Goal: Task Accomplishment & Management: Complete application form

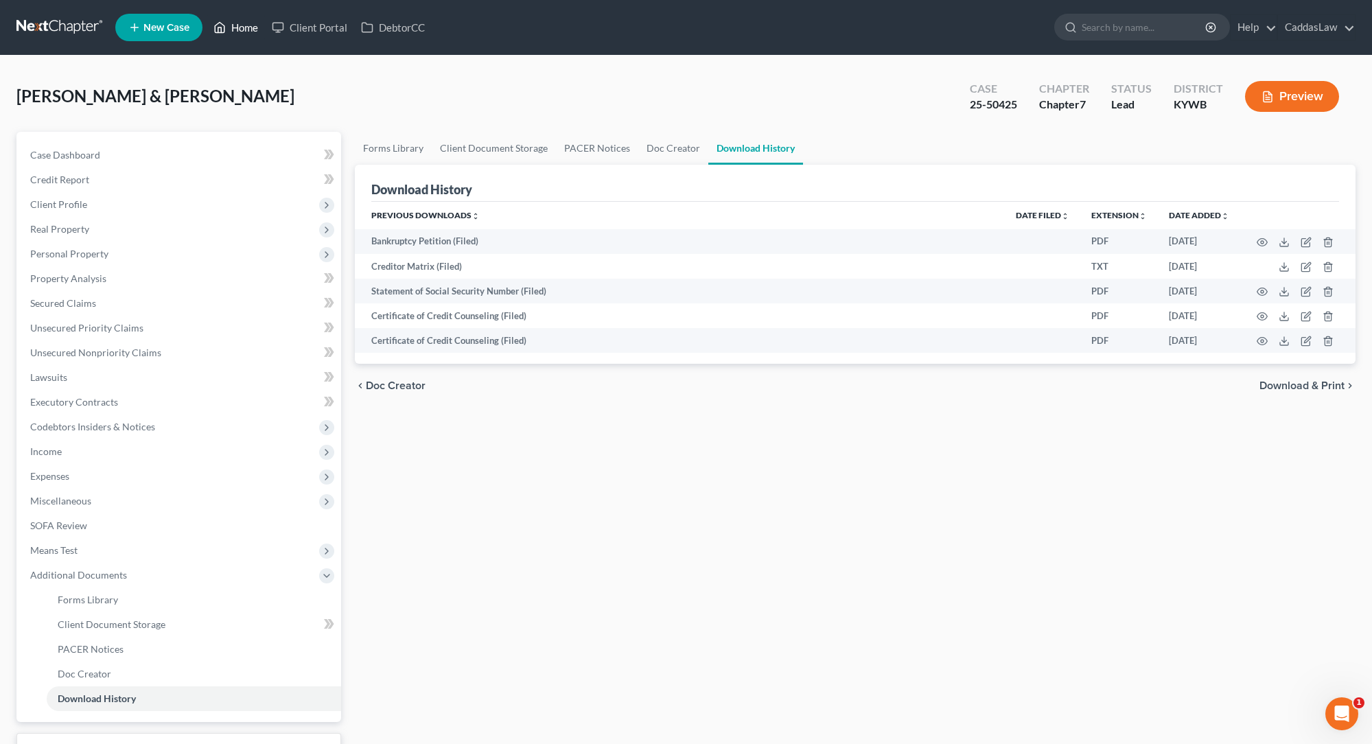
click at [227, 29] on link "Home" at bounding box center [236, 27] width 58 height 25
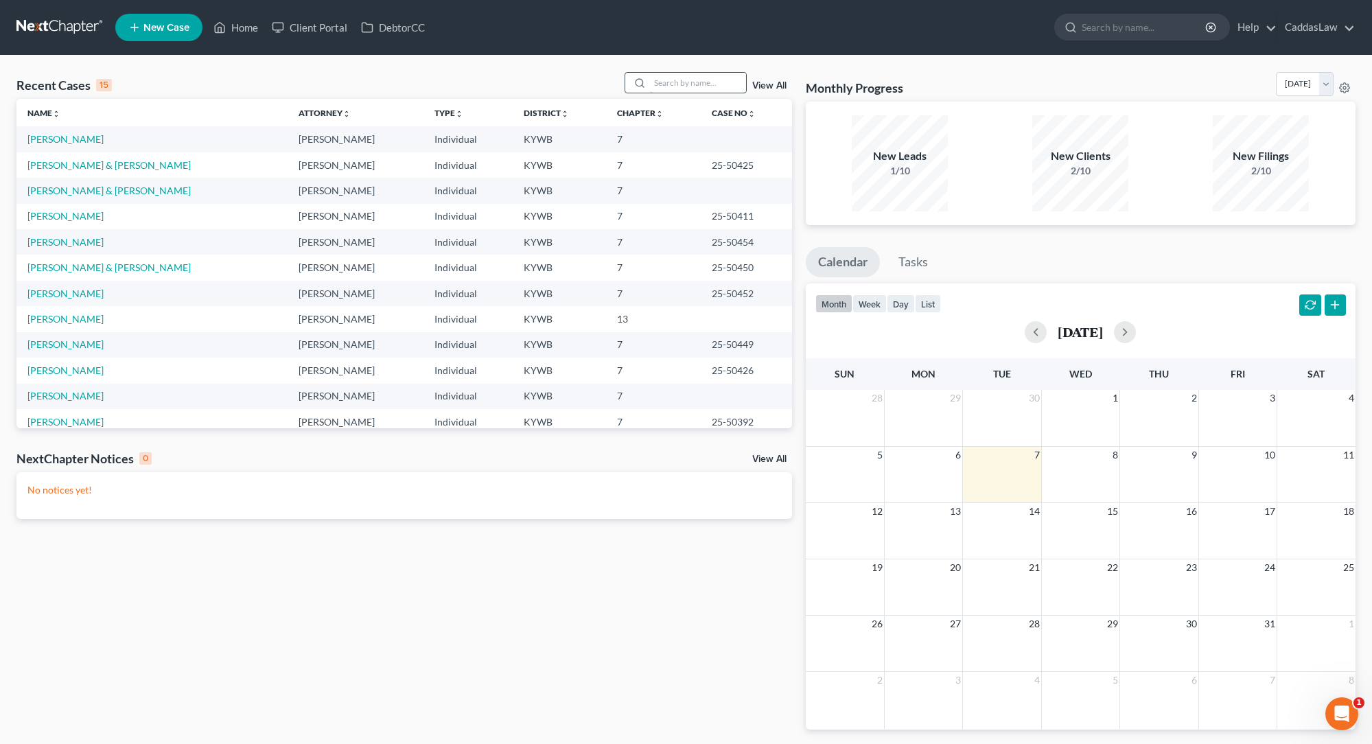
click at [681, 81] on input "search" at bounding box center [698, 83] width 96 height 20
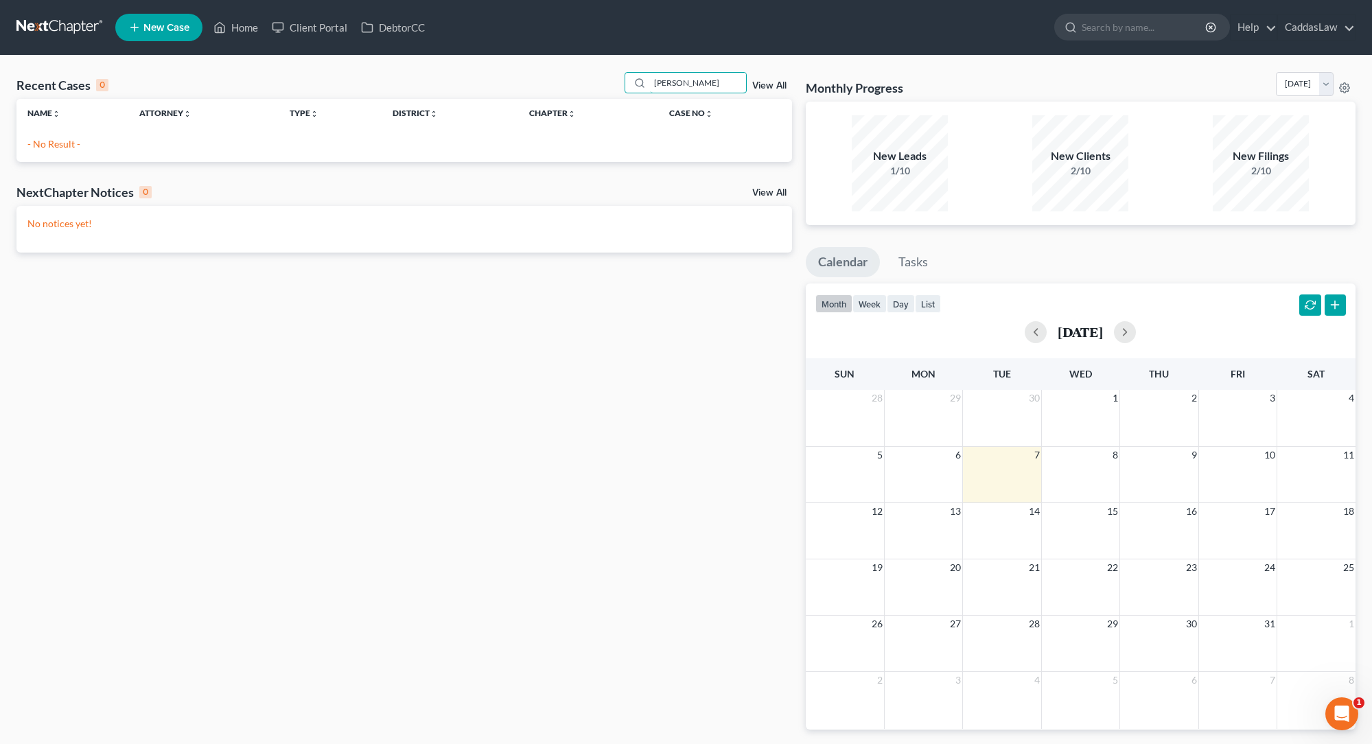
type input "[PERSON_NAME]"
click at [146, 36] on link "New Case" at bounding box center [158, 27] width 87 height 27
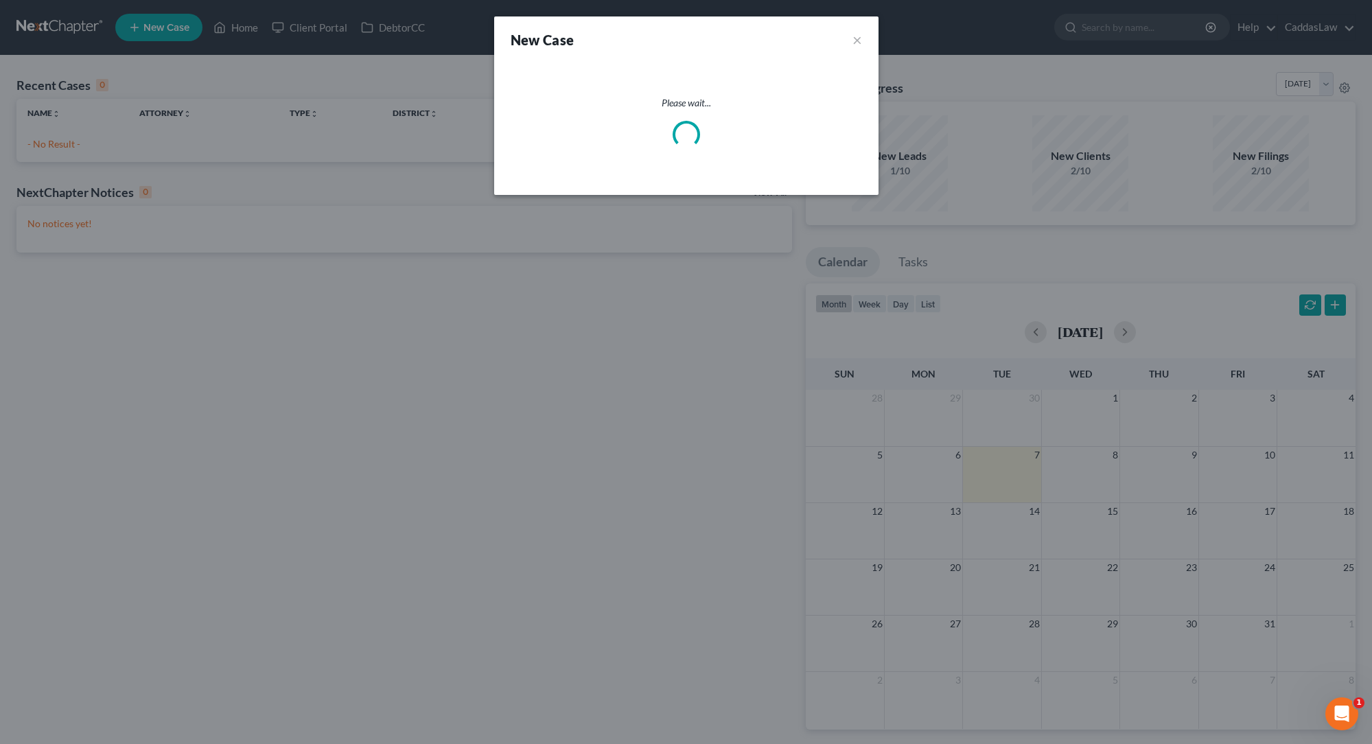
select select "33"
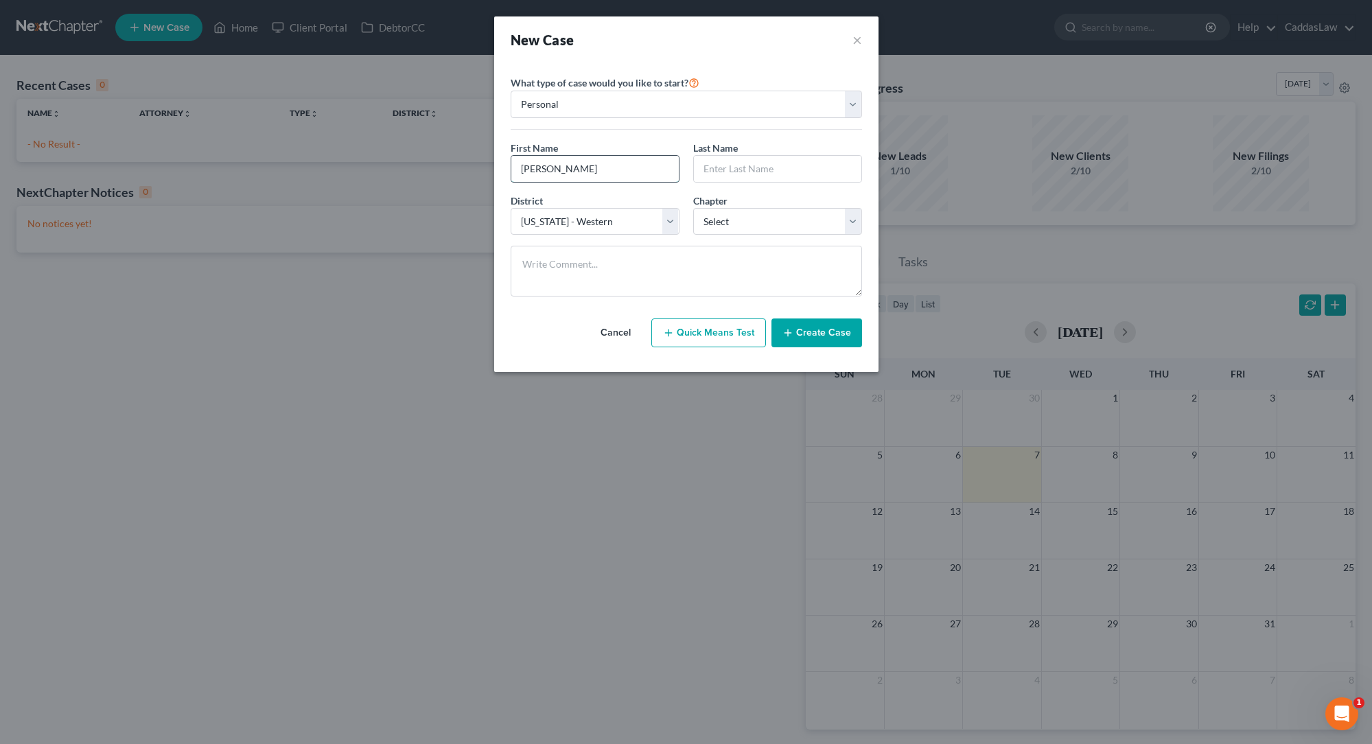
type input "[PERSON_NAME]"
select select "0"
click at [800, 329] on button "Create Case" at bounding box center [816, 332] width 91 height 29
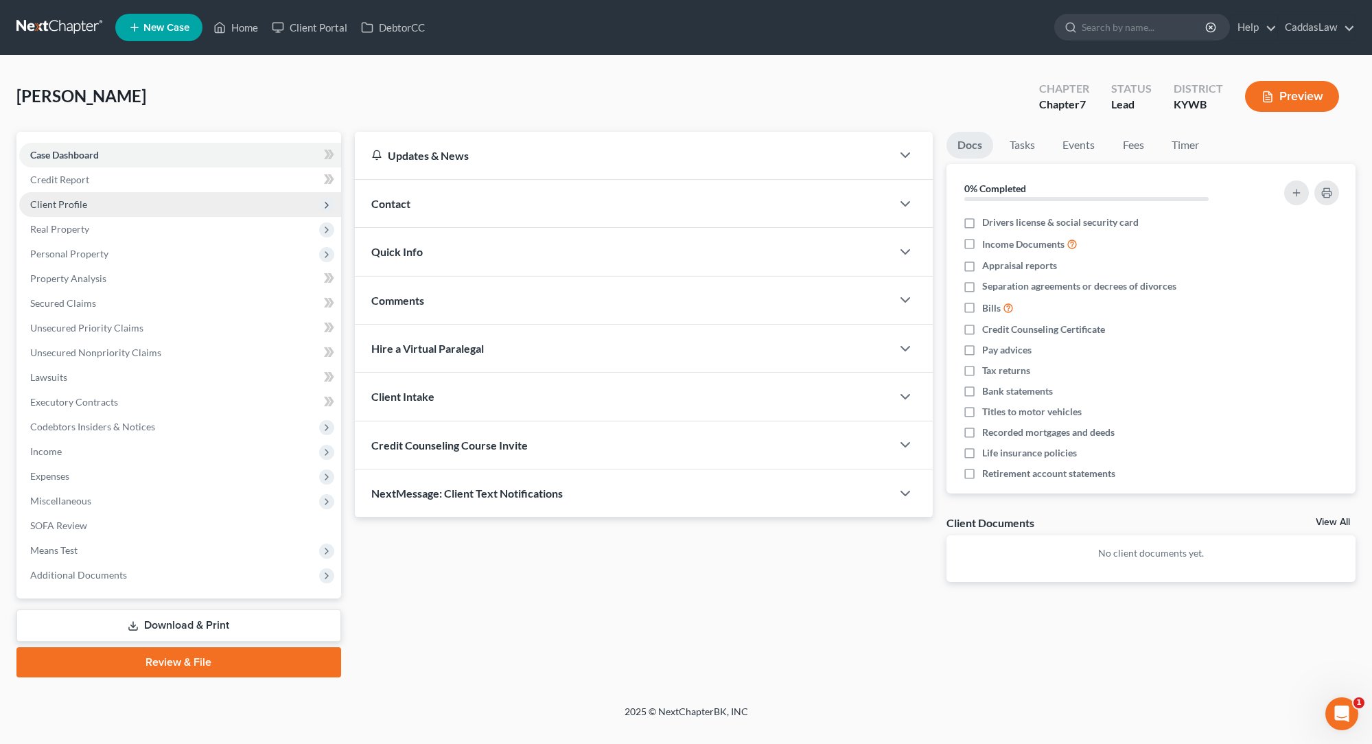
click at [85, 202] on span "Client Profile" at bounding box center [58, 204] width 57 height 12
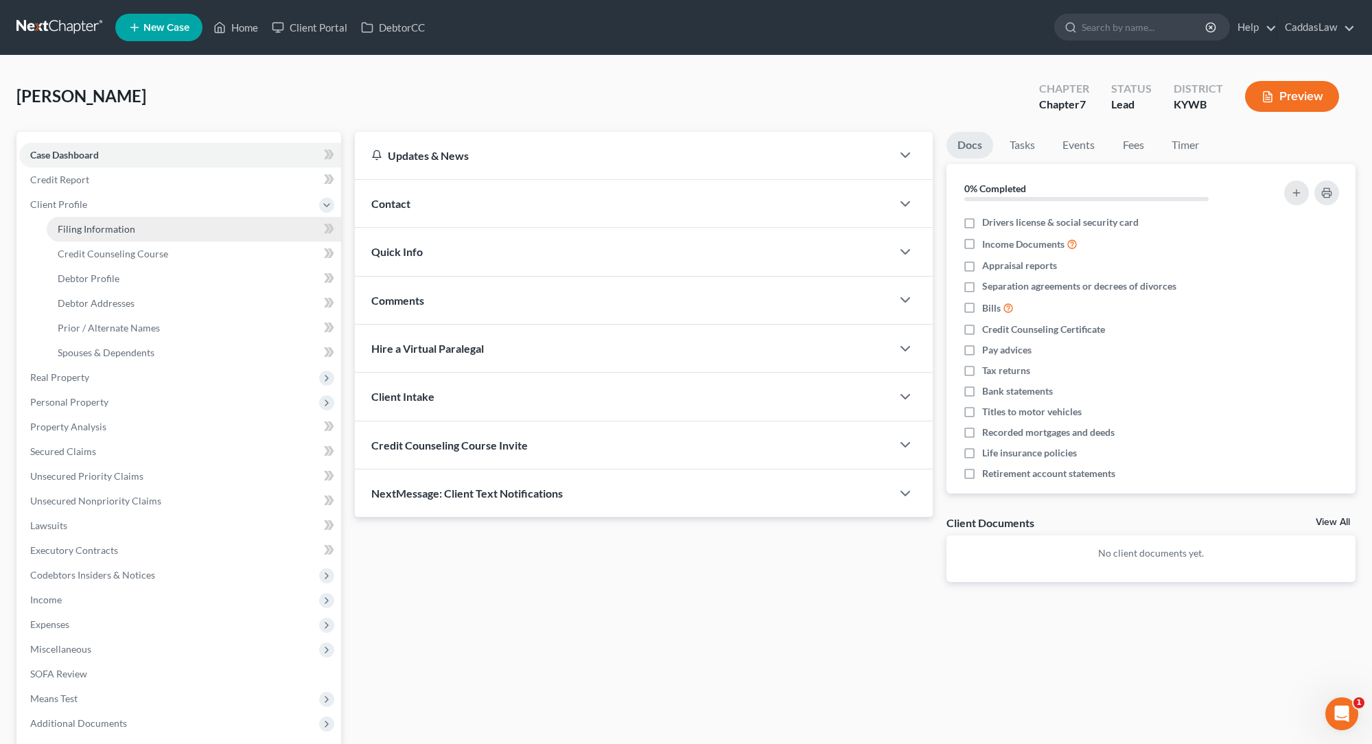
click at [144, 228] on link "Filing Information" at bounding box center [194, 229] width 294 height 25
select select "1"
select select "0"
select select "33"
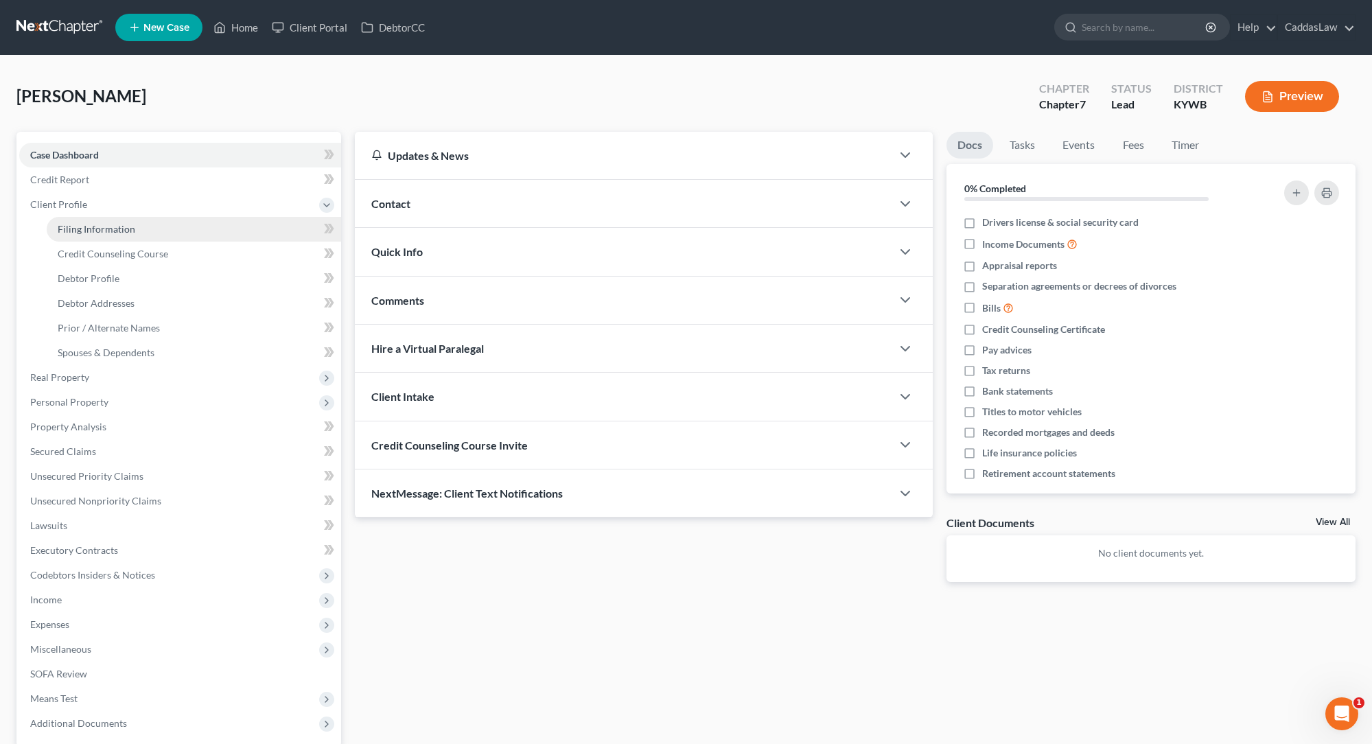
select select "18"
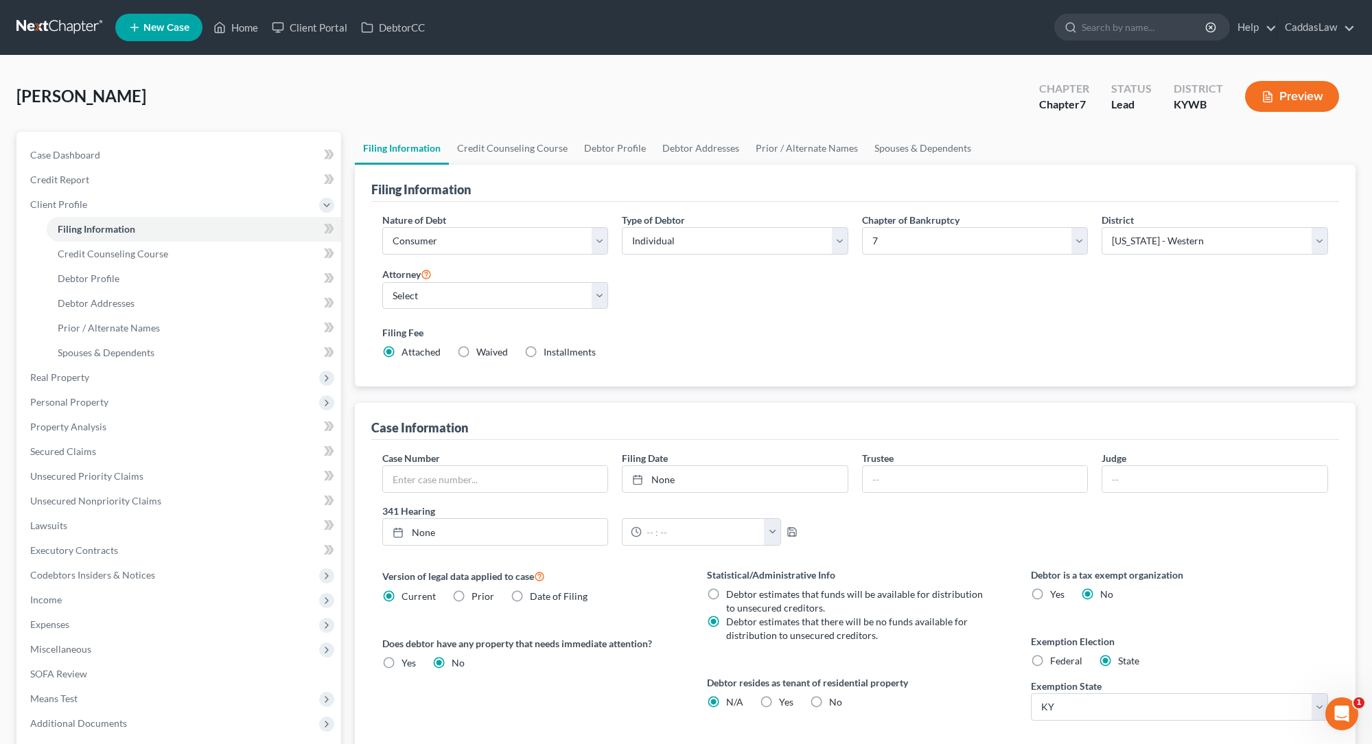
scroll to position [66, 0]
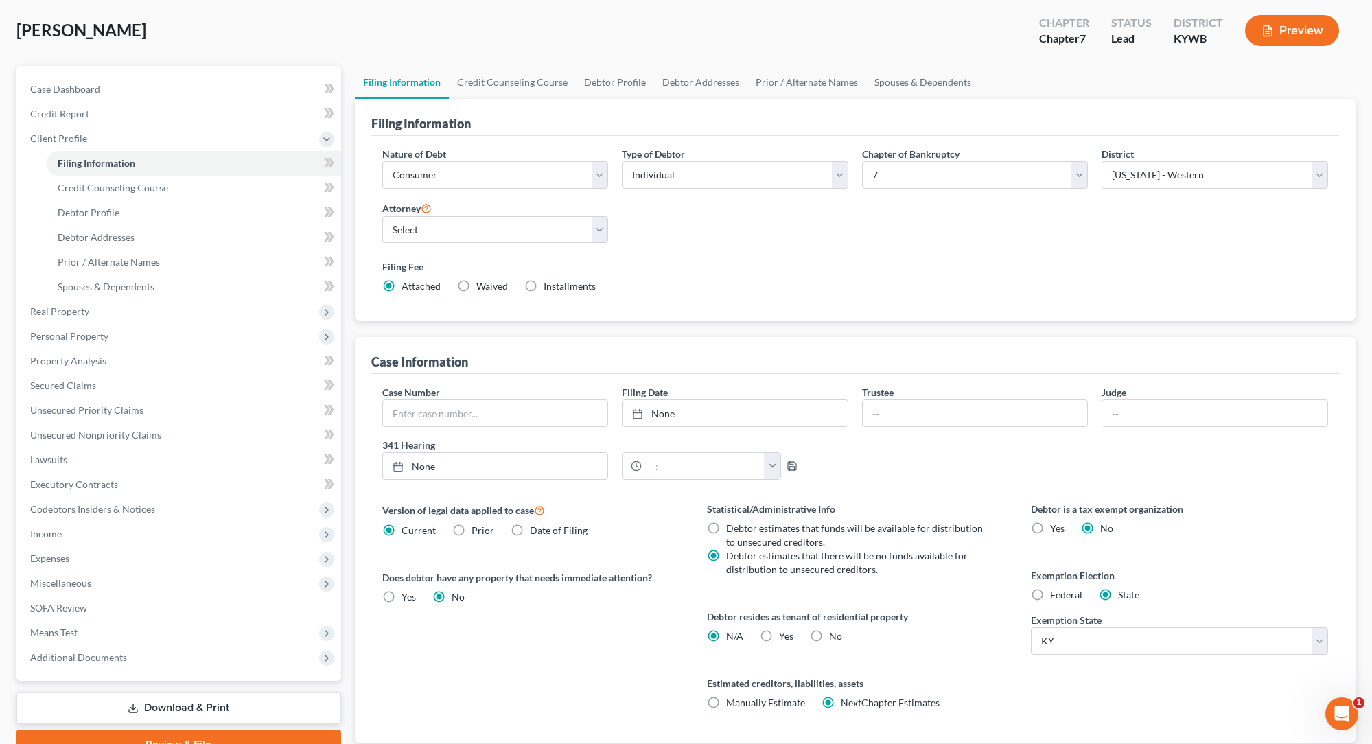
click at [1050, 598] on label "Federal" at bounding box center [1066, 595] width 32 height 14
click at [1056, 597] on input "Federal" at bounding box center [1060, 592] width 9 height 9
radio input "true"
radio input "false"
click at [105, 215] on span "Debtor Profile" at bounding box center [89, 213] width 62 height 12
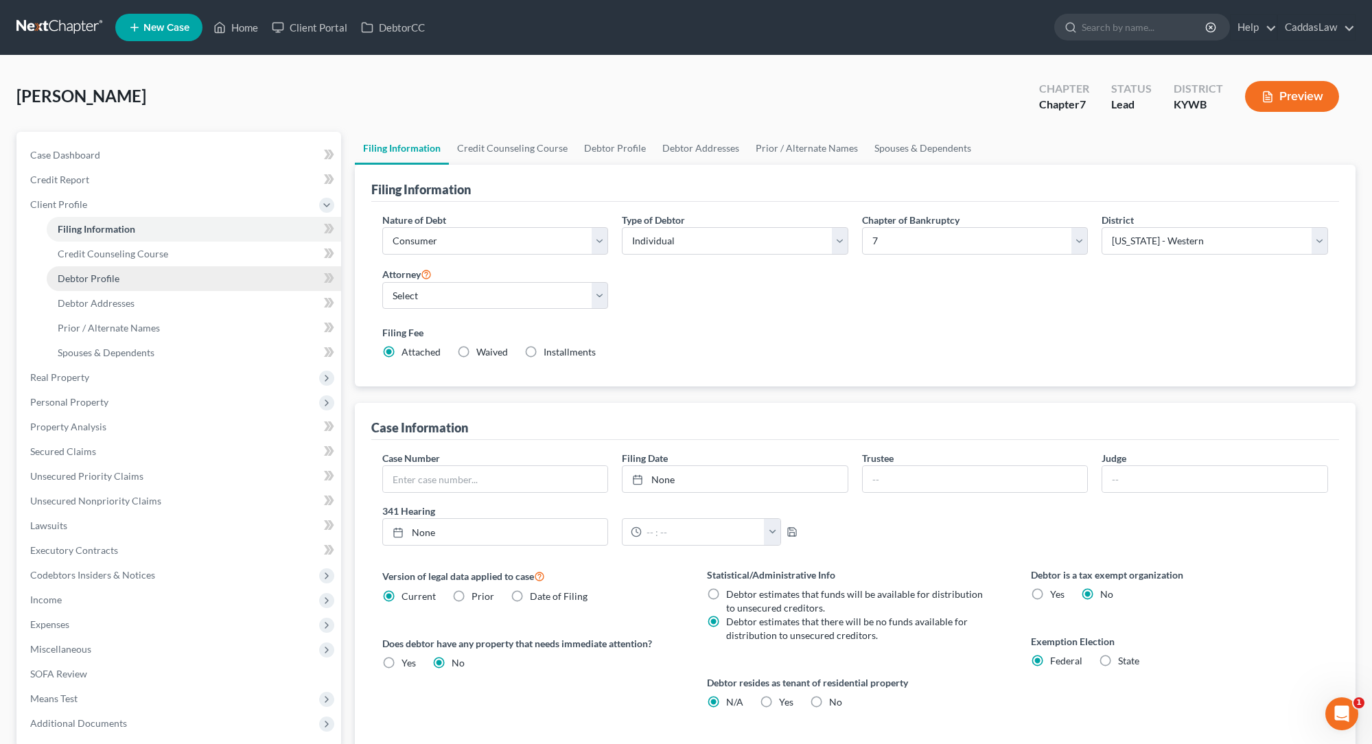
select select "0"
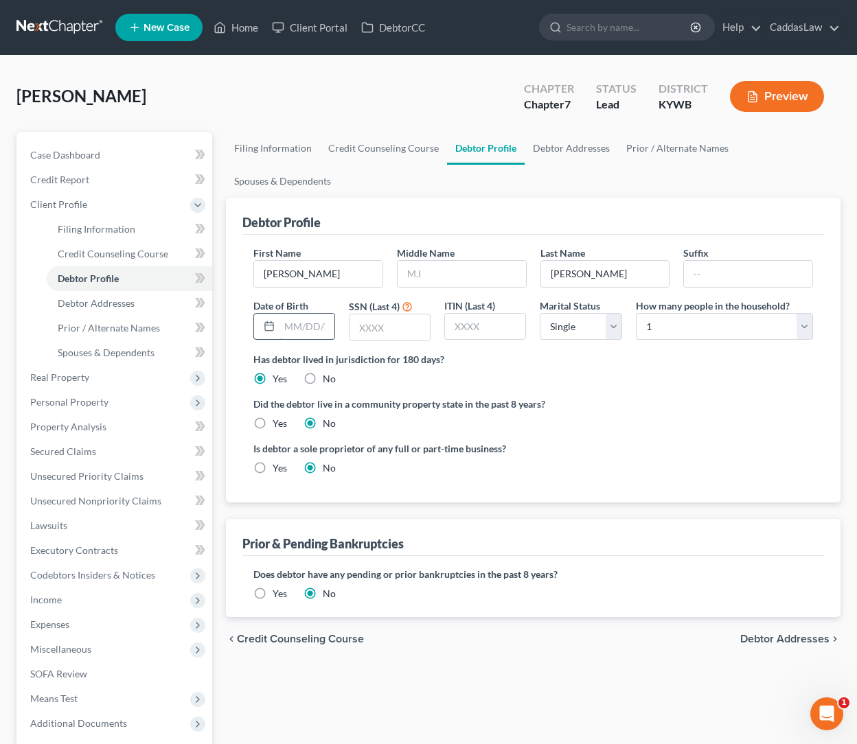
click at [292, 328] on input "text" at bounding box center [306, 327] width 55 height 26
type input "[DATE]"
click at [390, 332] on input "text" at bounding box center [389, 327] width 80 height 26
select select "3"
select select "1"
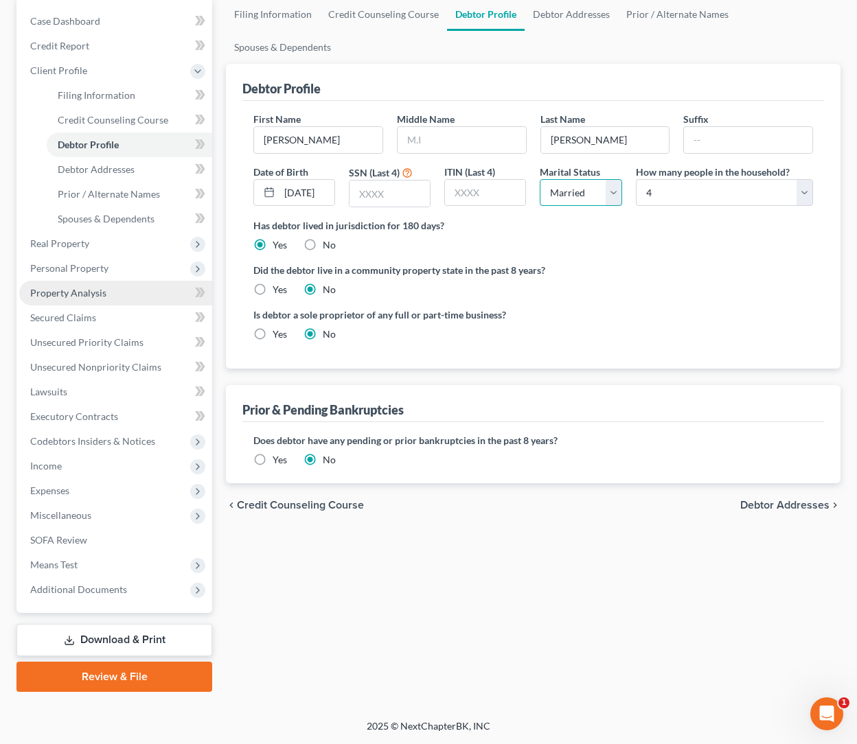
scroll to position [134, 0]
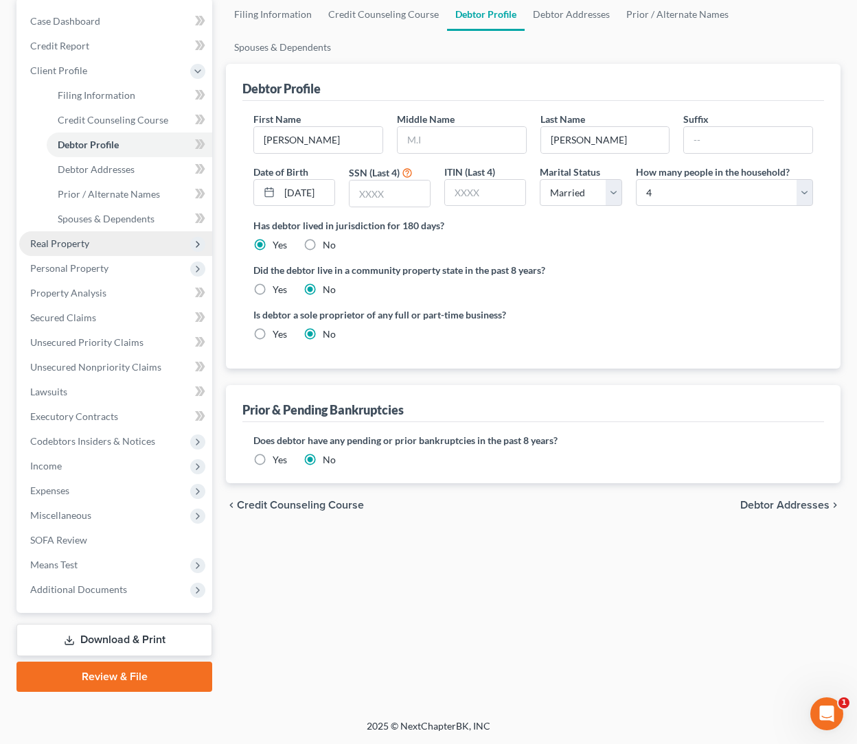
click at [67, 237] on span "Real Property" at bounding box center [59, 243] width 59 height 12
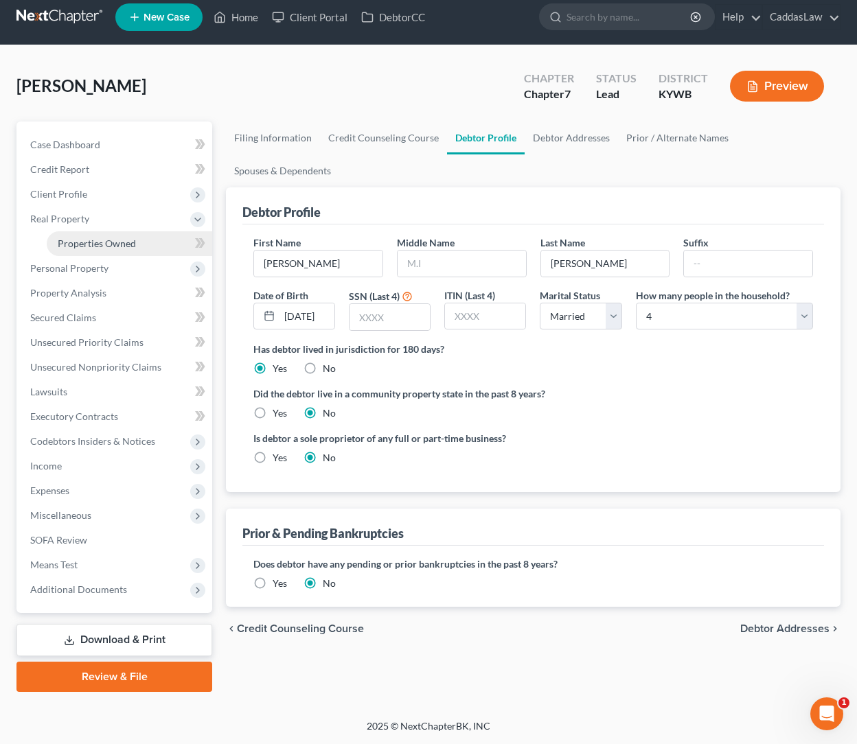
scroll to position [10, 0]
click at [93, 256] on span "Personal Property" at bounding box center [115, 268] width 193 height 25
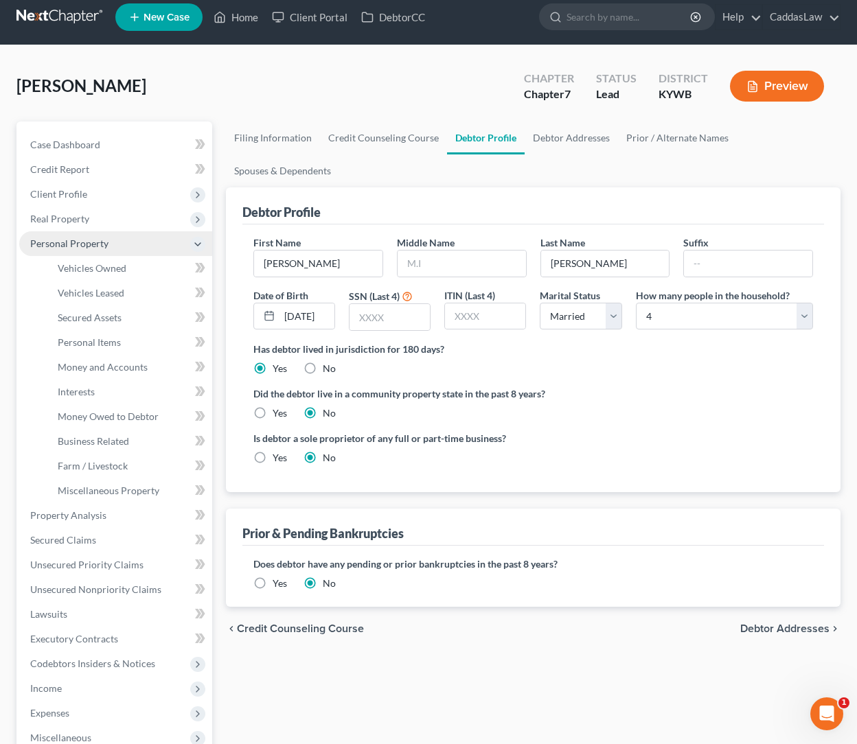
click at [82, 242] on span "Personal Property" at bounding box center [69, 243] width 78 height 12
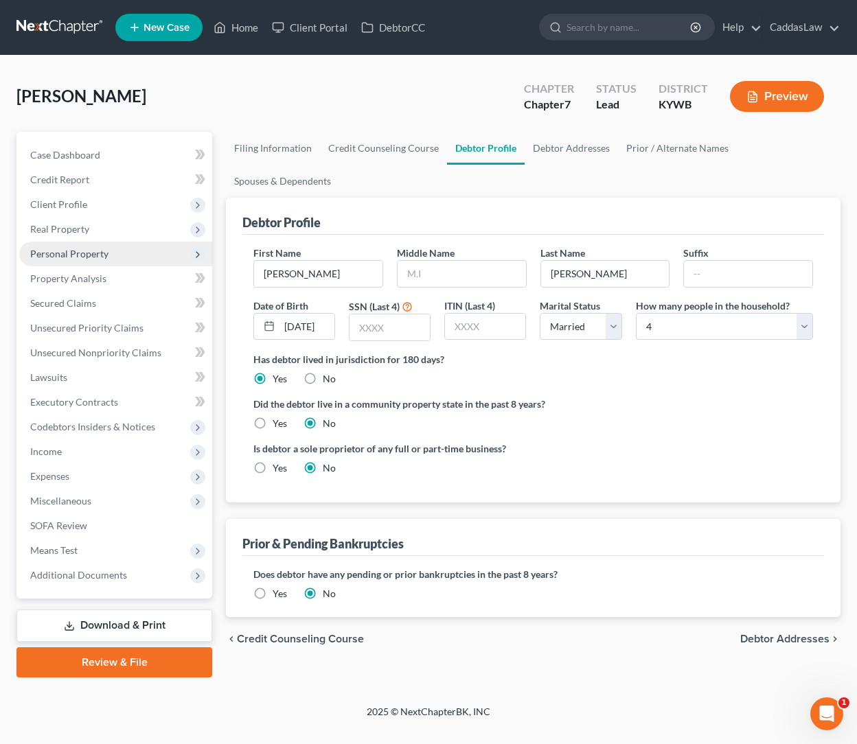
scroll to position [0, 0]
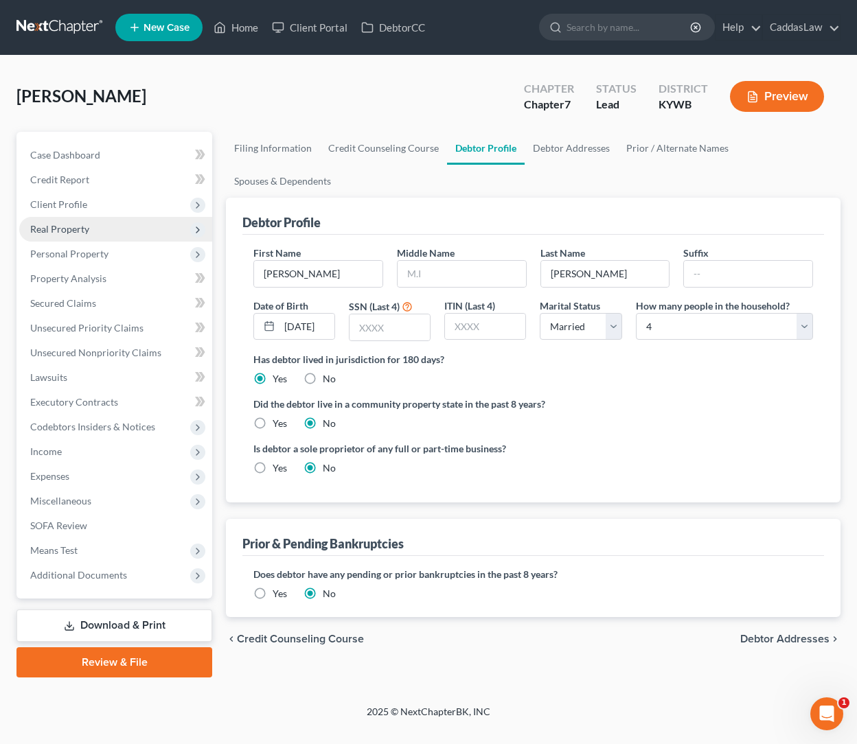
click at [82, 229] on span "Real Property" at bounding box center [59, 229] width 59 height 12
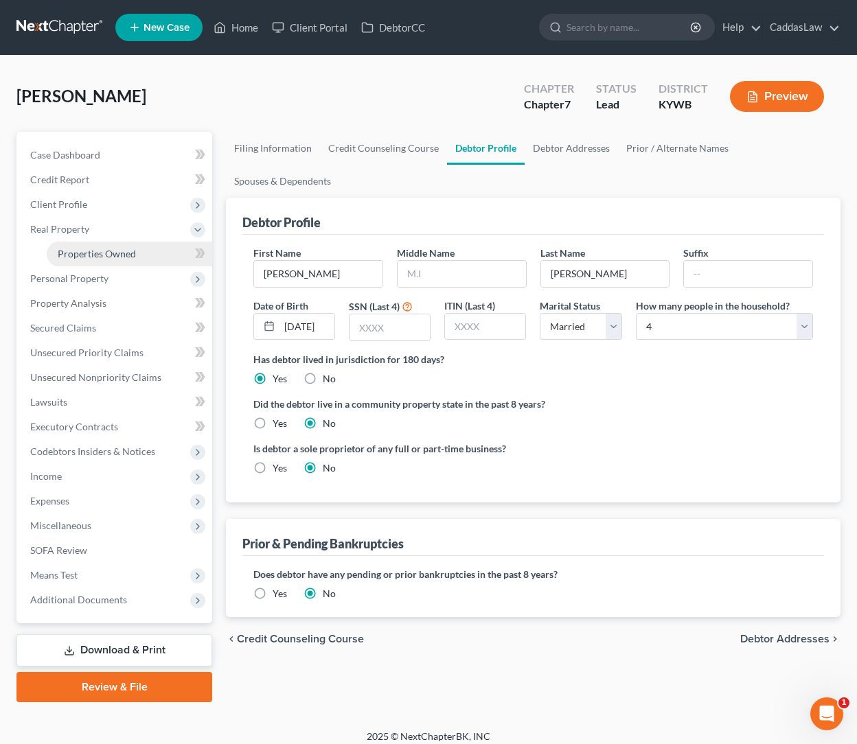
click at [89, 249] on span "Properties Owned" at bounding box center [97, 254] width 78 height 12
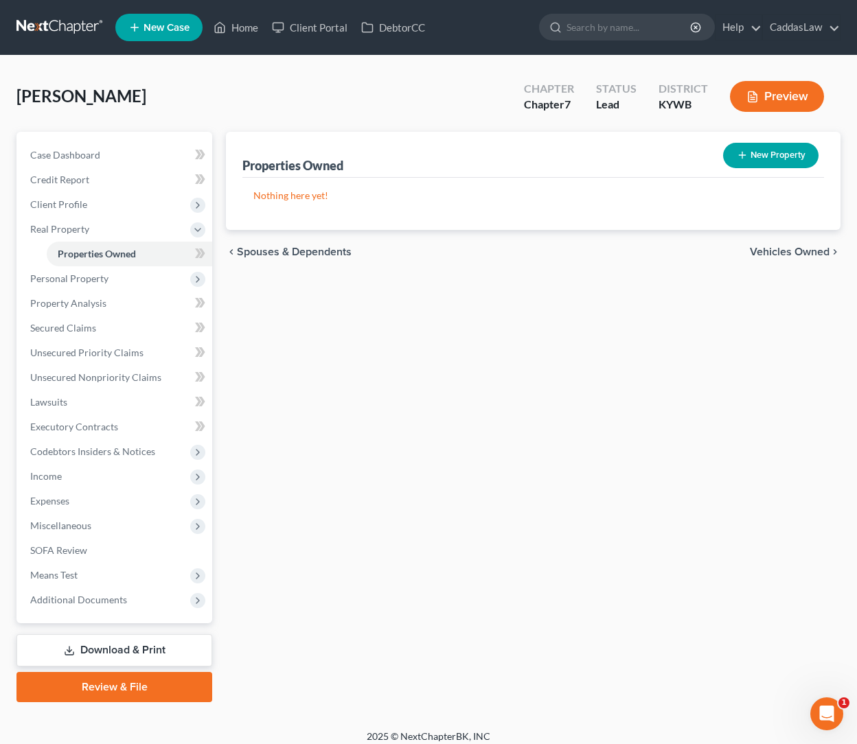
click at [754, 161] on button "New Property" at bounding box center [770, 155] width 95 height 25
select select "0"
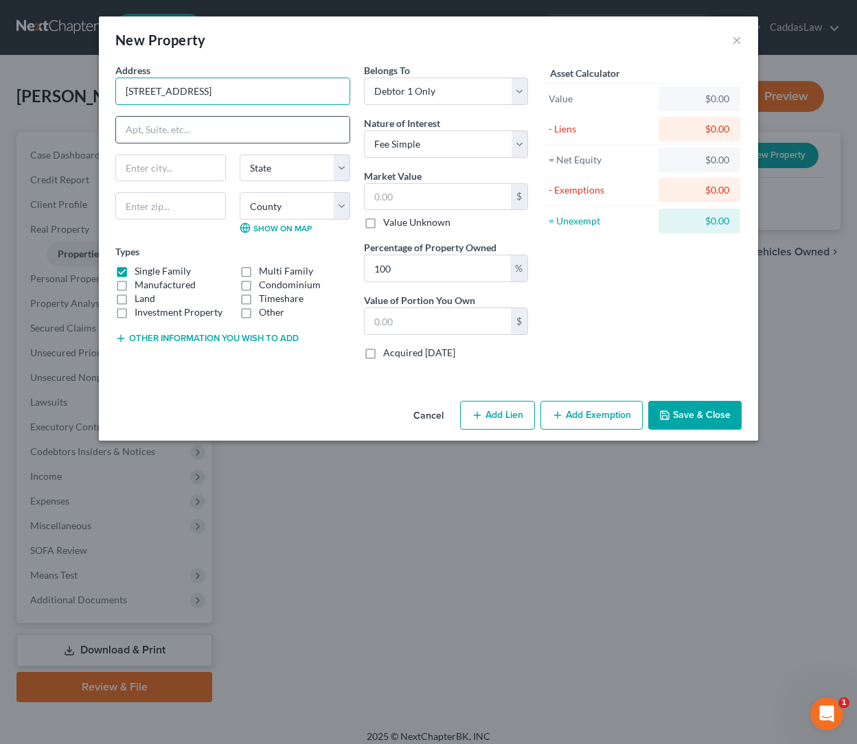
type input "[STREET_ADDRESS]"
click at [213, 130] on input "text" at bounding box center [232, 130] width 233 height 26
click at [147, 166] on input "text" at bounding box center [170, 168] width 109 height 26
type input "[PERSON_NAME]"
select select "18"
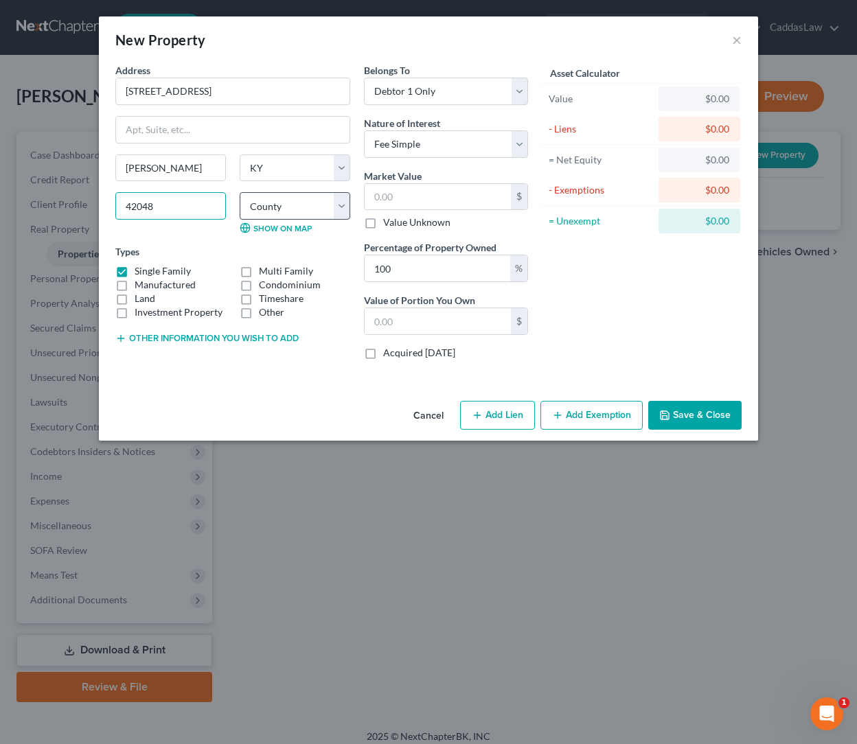
type input "42048"
select select "75"
click at [595, 412] on button "Add Exemption" at bounding box center [591, 415] width 102 height 29
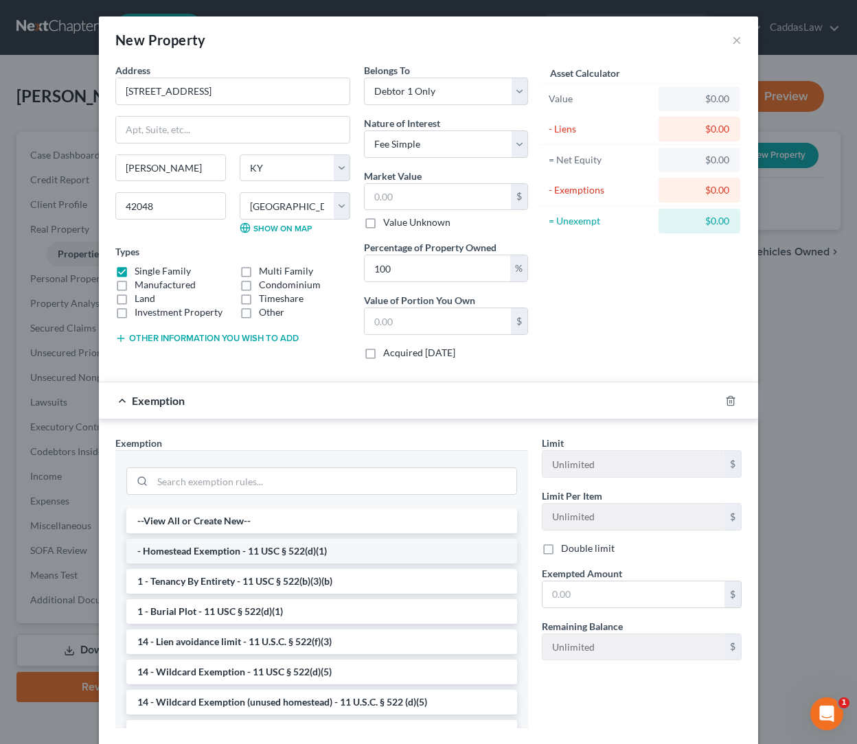
click at [214, 557] on li "- Homestead Exemption - 11 USC § 522(d)(1)" at bounding box center [321, 551] width 391 height 25
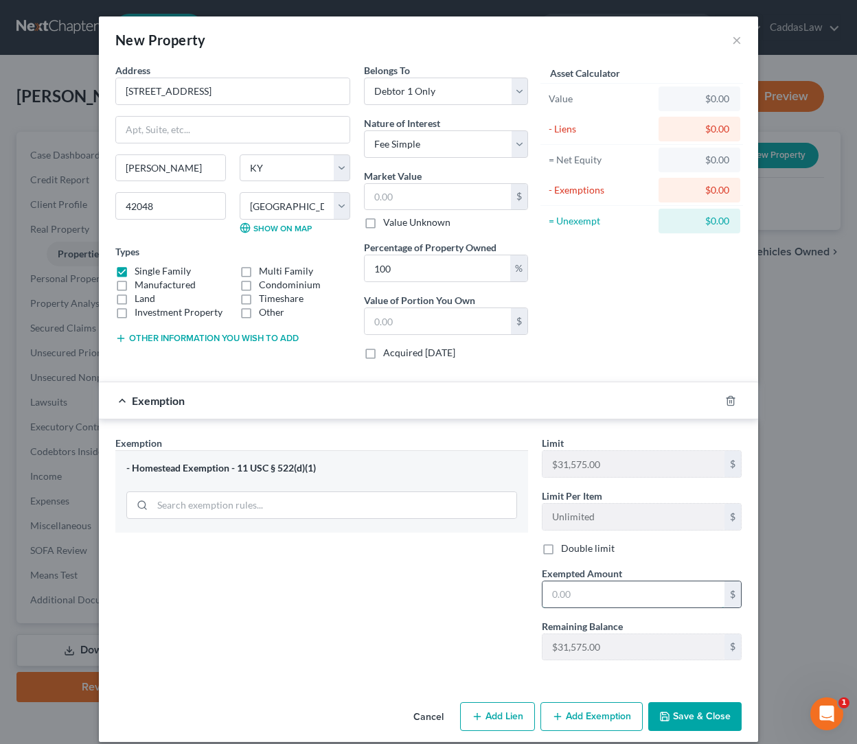
click at [627, 596] on input "text" at bounding box center [633, 594] width 182 height 26
click at [388, 196] on input "text" at bounding box center [437, 197] width 146 height 26
type input "1"
type input "1.00"
type input "12"
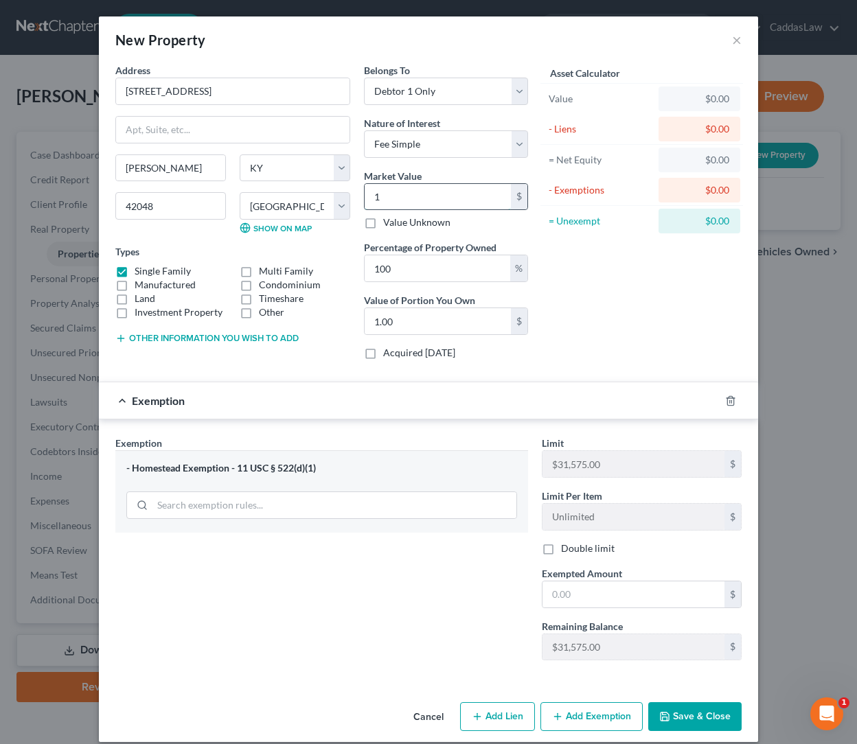
type input "12.00"
type input "120"
type input "120.00"
type input "1200"
type input "1,200.00"
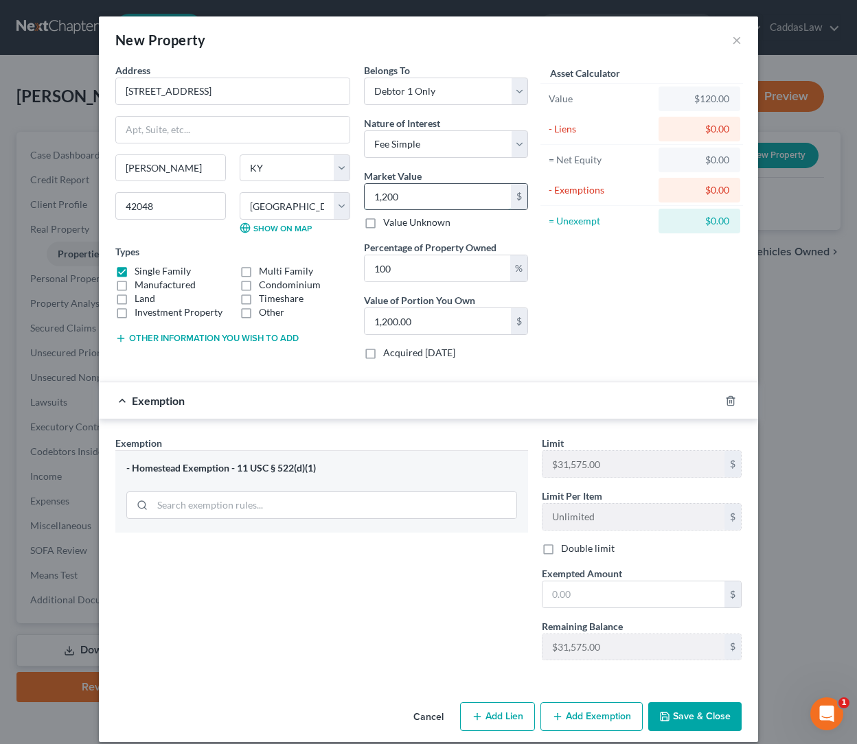
type input "1,2000"
type input "12,000.00"
type input "12,0000"
type input "120,000.00"
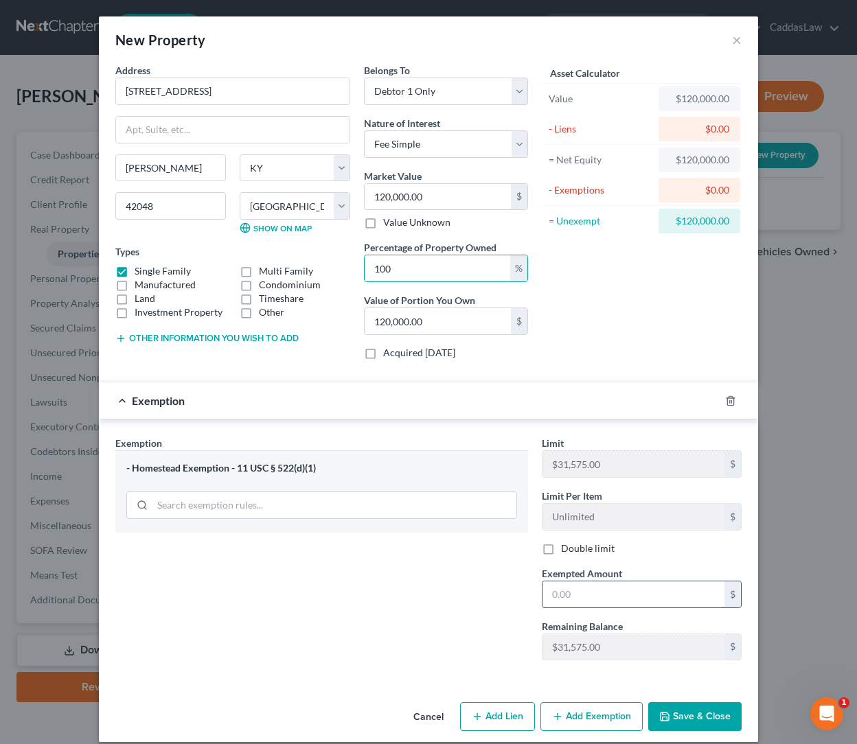
click at [609, 587] on input "text" at bounding box center [633, 594] width 182 height 26
type input "120,000"
click at [688, 713] on button "Save & Close" at bounding box center [694, 716] width 93 height 29
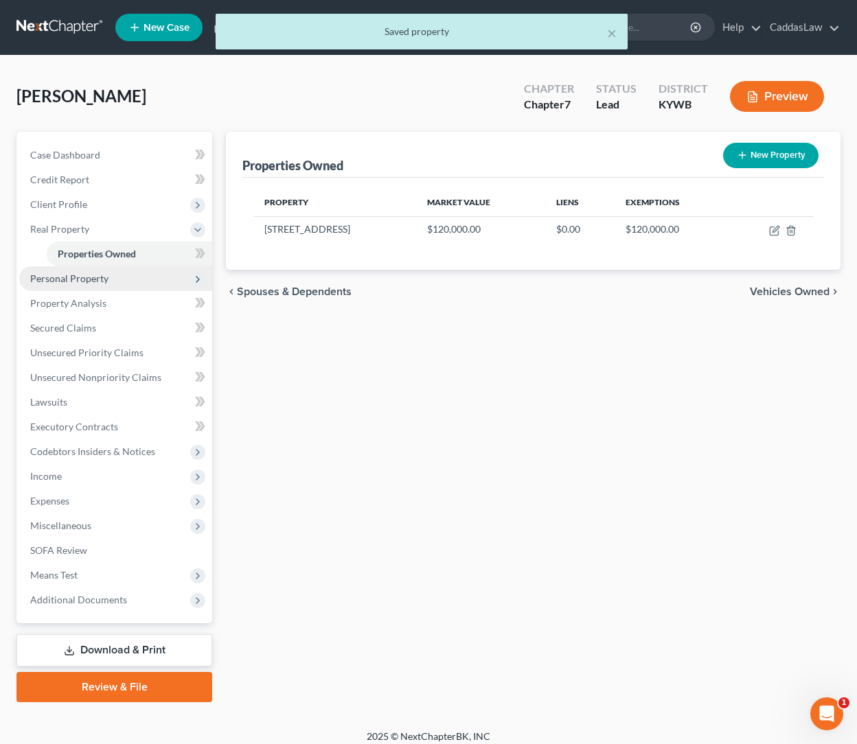
click at [131, 279] on span "Personal Property" at bounding box center [115, 278] width 193 height 25
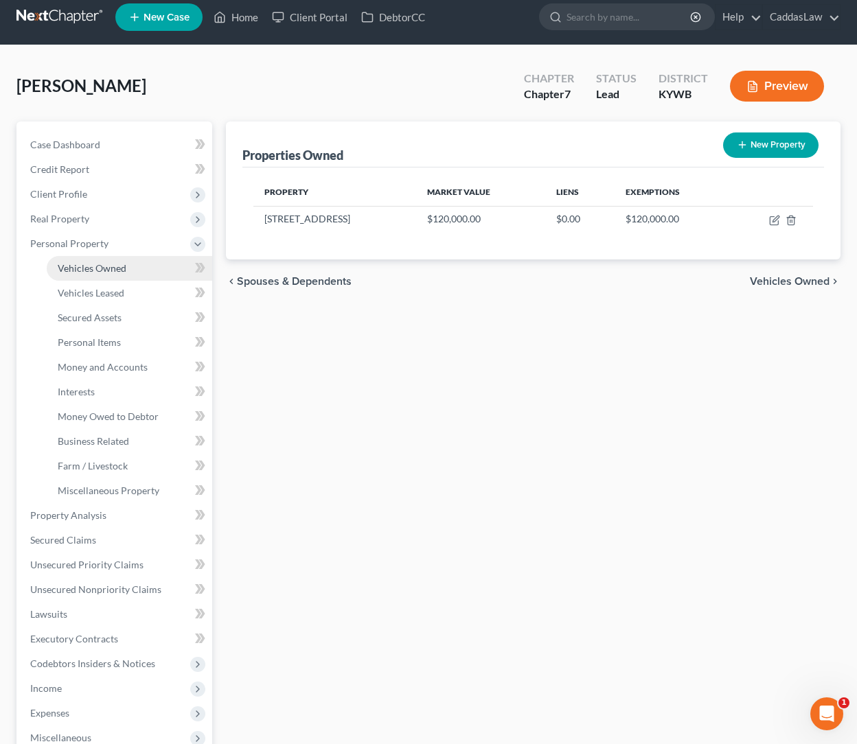
scroll to position [6, 0]
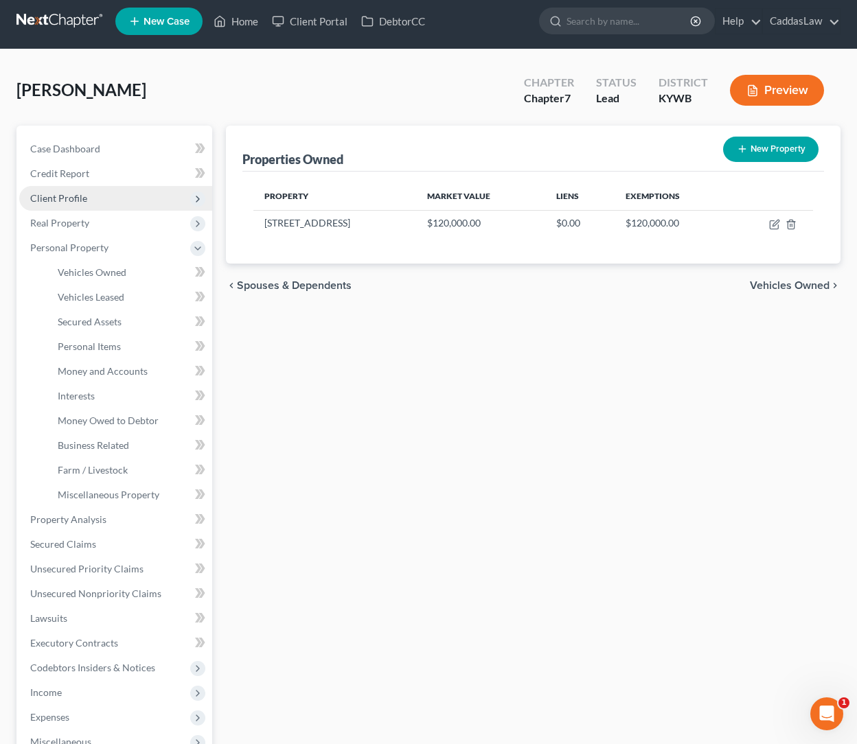
click at [64, 198] on span "Client Profile" at bounding box center [58, 198] width 57 height 12
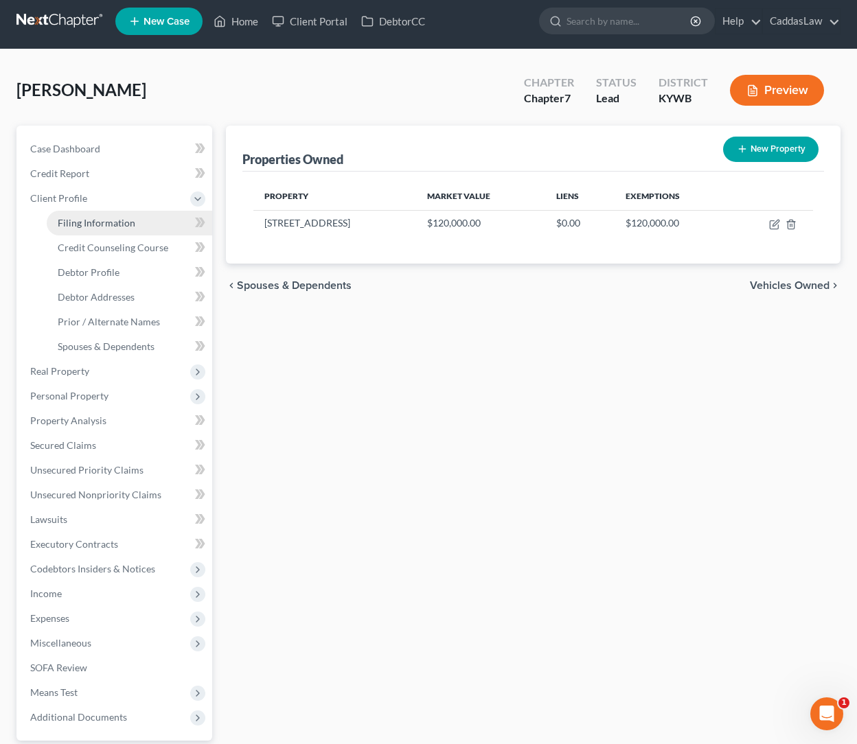
click at [81, 224] on span "Filing Information" at bounding box center [97, 223] width 78 height 12
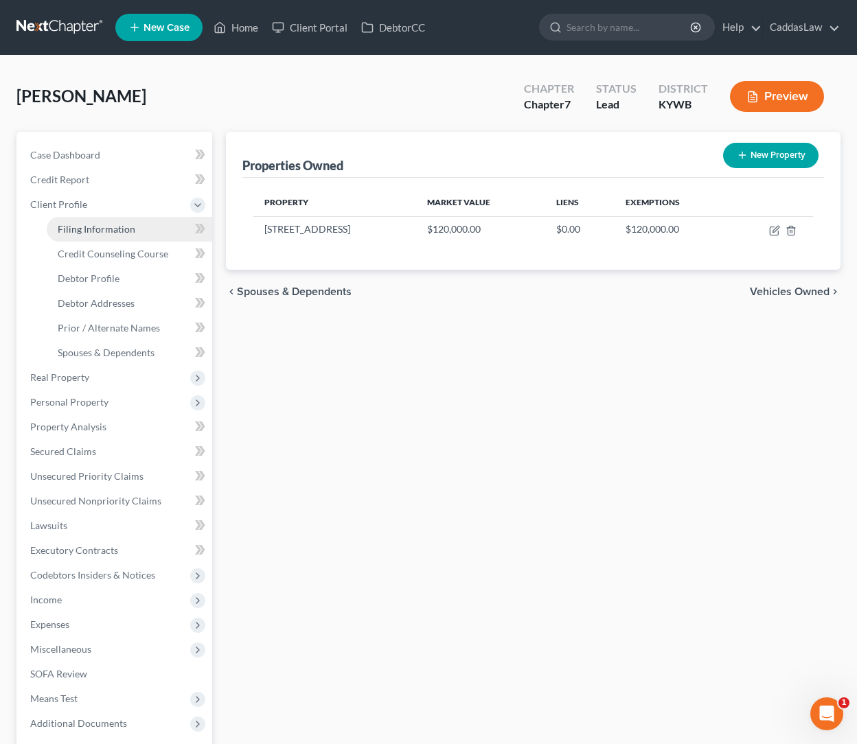
select select "1"
select select "0"
select select "33"
select select "0"
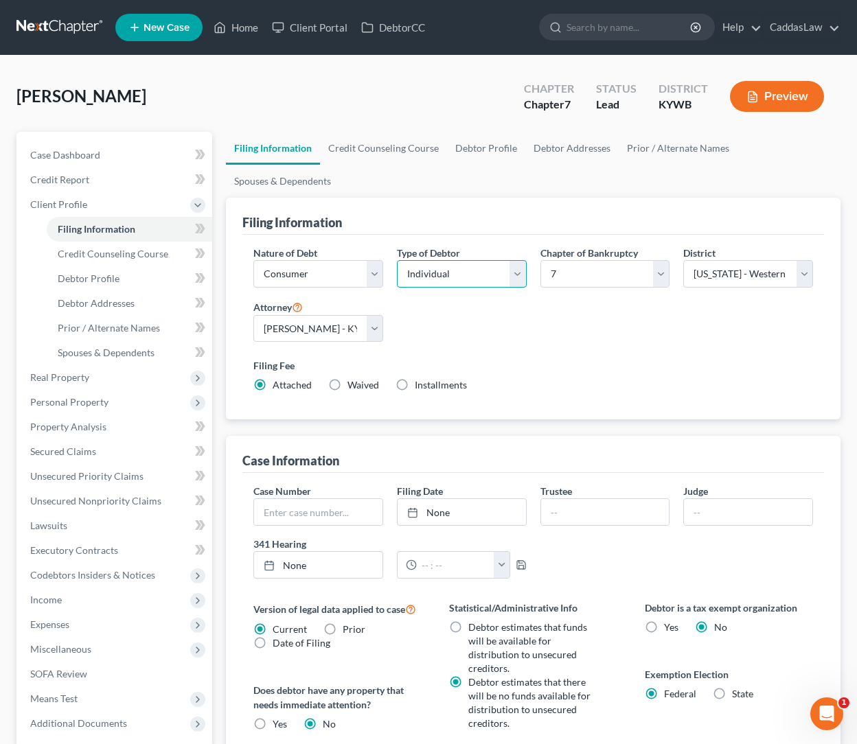
select select "1"
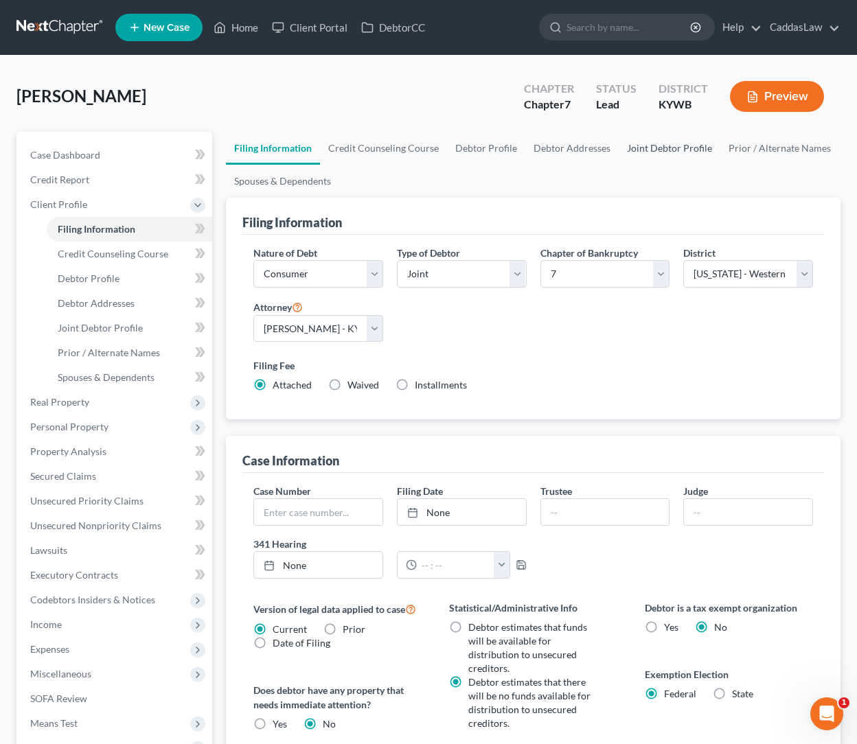
click at [668, 138] on link "Joint Debtor Profile" at bounding box center [669, 148] width 102 height 33
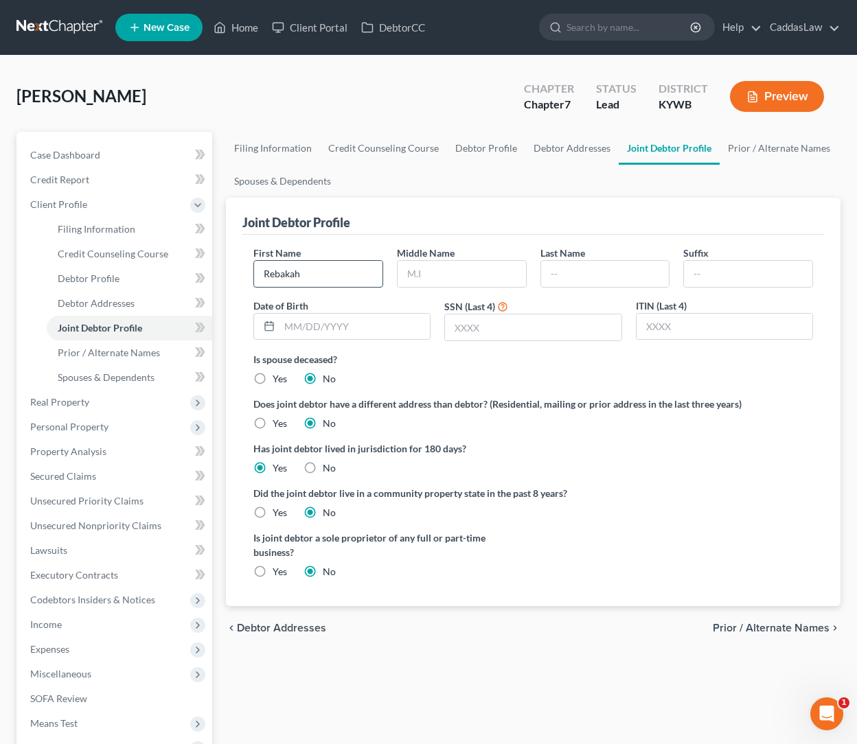
type input "Rebakah"
type input "[PERSON_NAME]"
type input "[DATE]"
click at [502, 331] on input "text" at bounding box center [533, 327] width 176 height 26
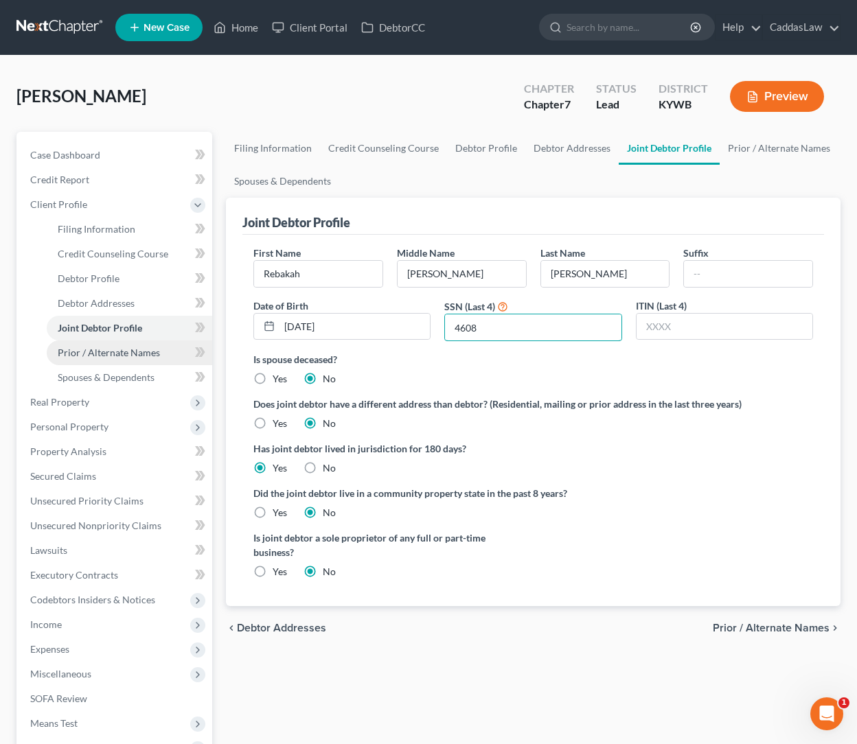
type input "4608"
click at [128, 351] on span "Prior / Alternate Names" at bounding box center [109, 353] width 102 height 12
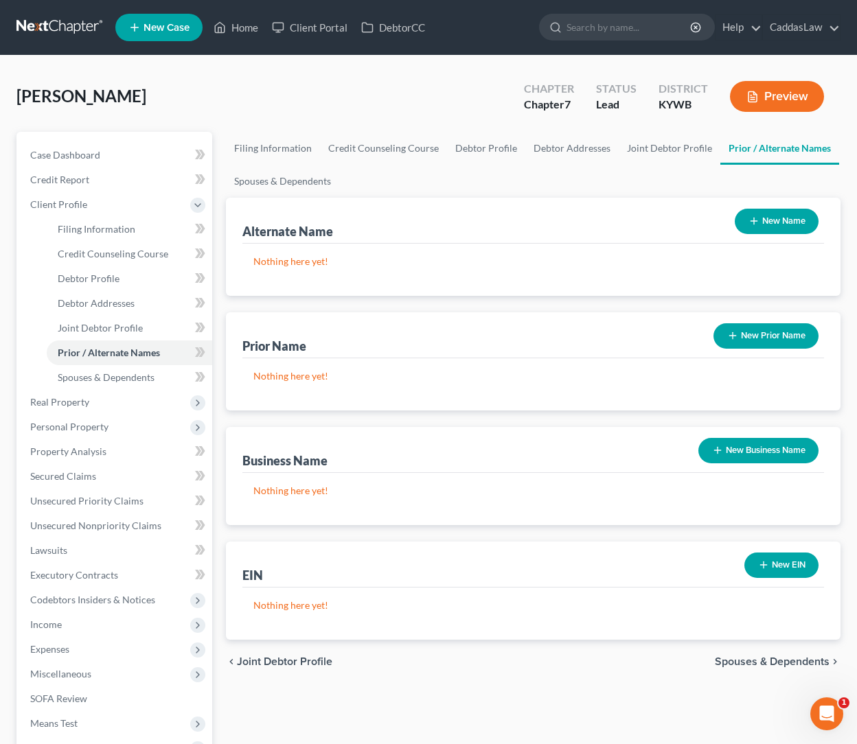
click at [768, 338] on button "New Prior Name" at bounding box center [765, 335] width 105 height 25
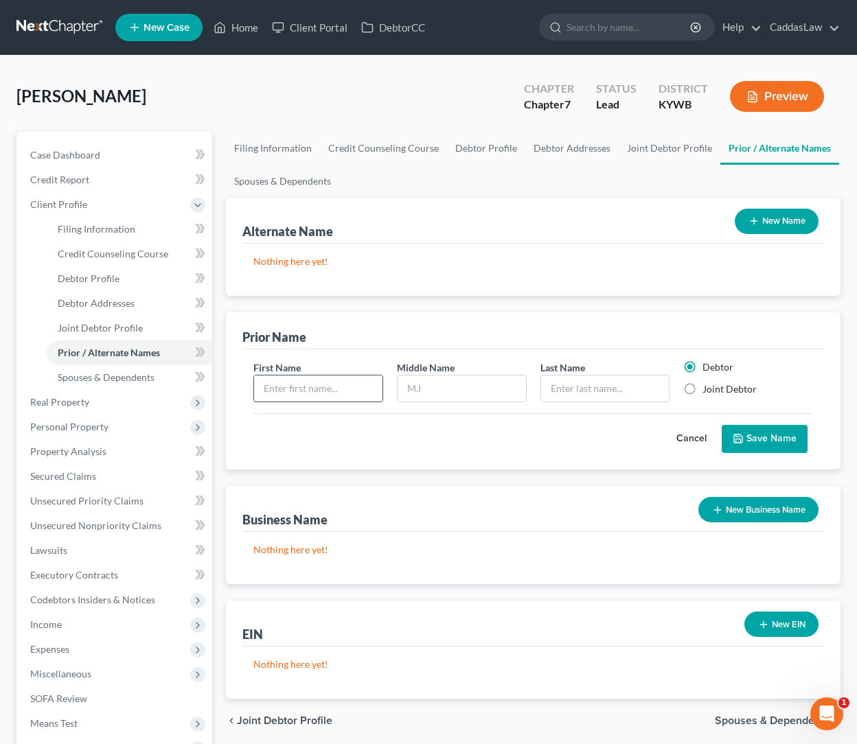
click at [283, 384] on input "text" at bounding box center [318, 388] width 128 height 26
click at [283, 393] on input "[PERSON_NAME]" at bounding box center [318, 388] width 128 height 26
type input "Rebakah"
click at [420, 388] on input "text" at bounding box center [461, 388] width 128 height 26
type input "[PERSON_NAME]"
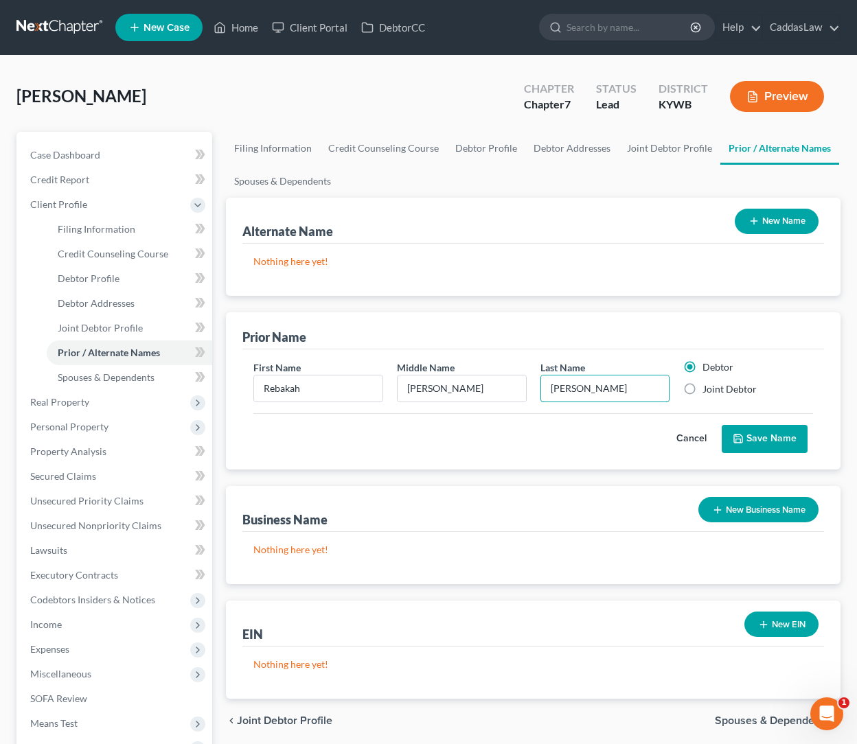
type input "[PERSON_NAME]"
click at [702, 388] on label "Joint Debtor" at bounding box center [729, 389] width 54 height 14
click at [708, 388] on input "Joint Debtor" at bounding box center [712, 386] width 9 height 9
radio input "true"
radio input "false"
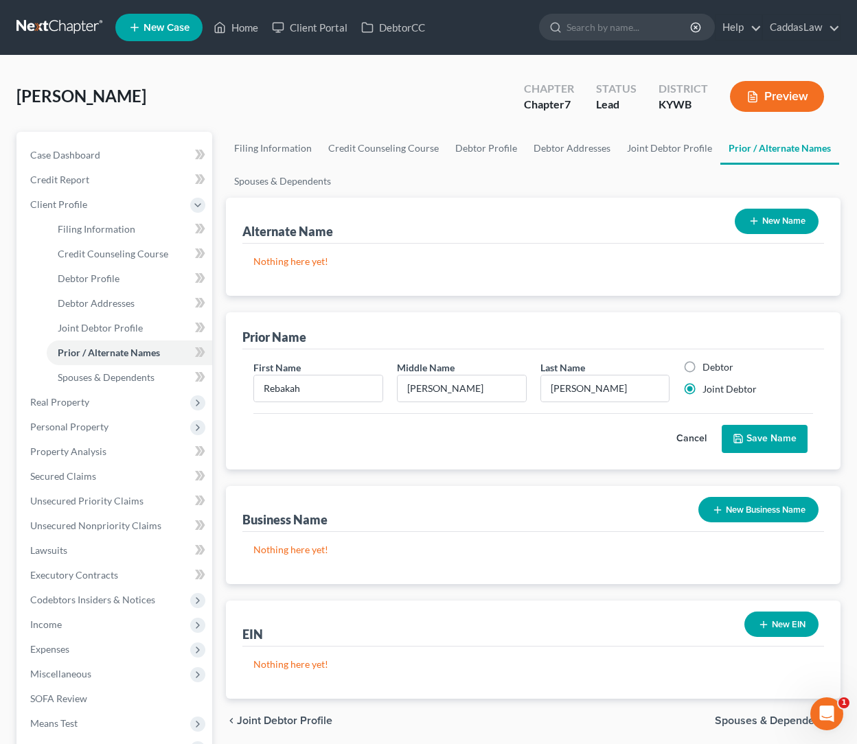
click at [770, 435] on button "Save Name" at bounding box center [764, 439] width 86 height 29
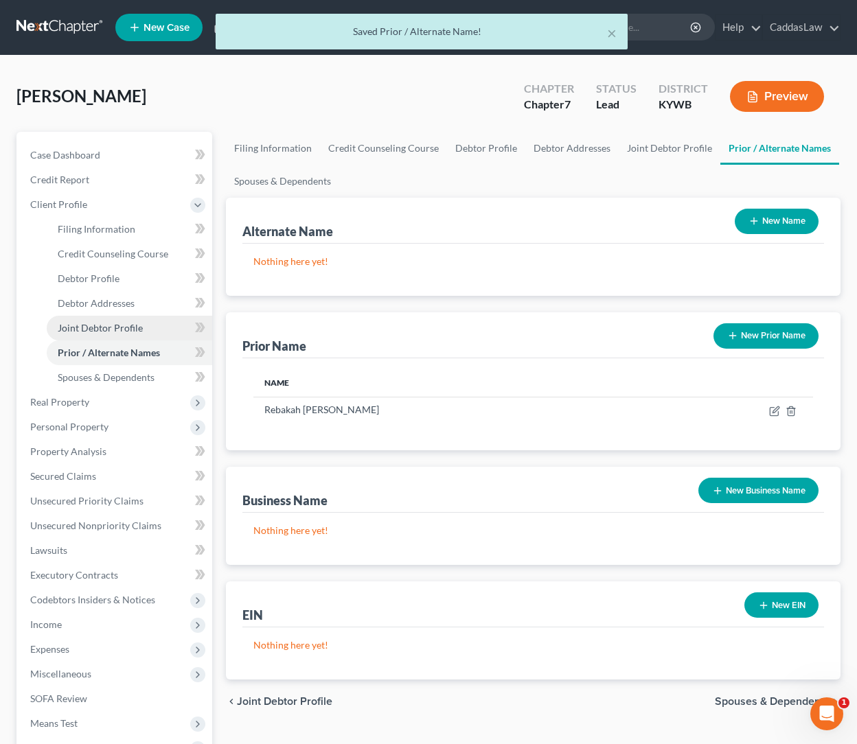
click at [100, 326] on span "Joint Debtor Profile" at bounding box center [100, 328] width 85 height 12
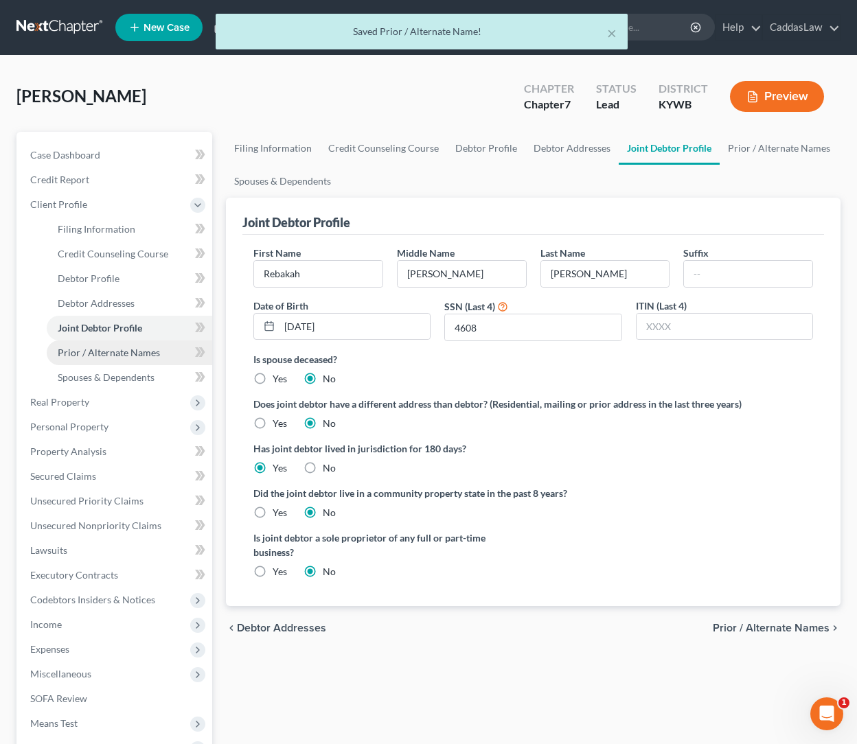
click at [100, 345] on link "Prior / Alternate Names" at bounding box center [129, 352] width 165 height 25
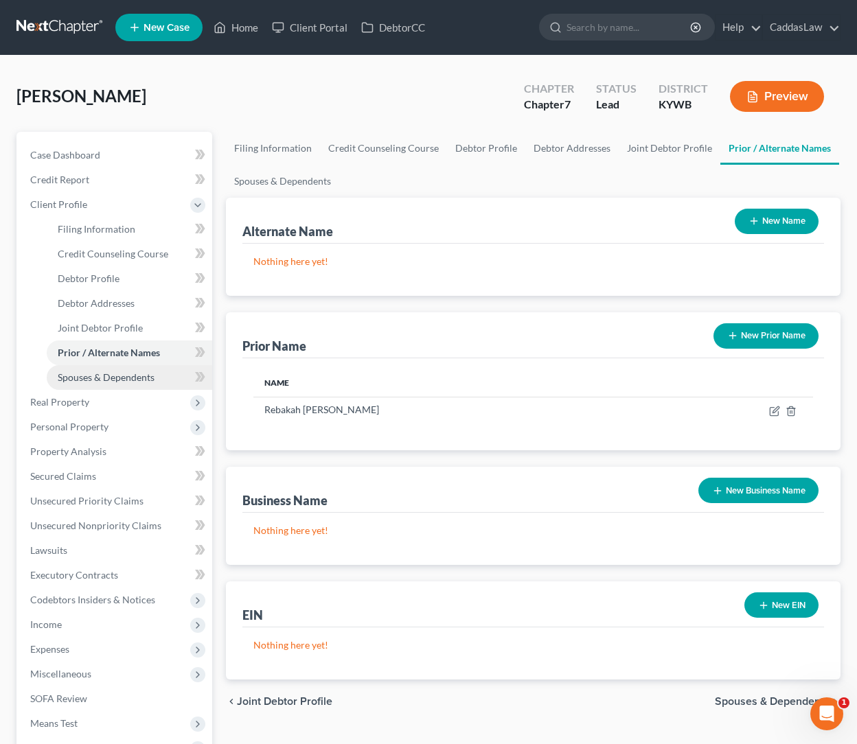
click at [100, 369] on link "Spouses & Dependents" at bounding box center [129, 377] width 165 height 25
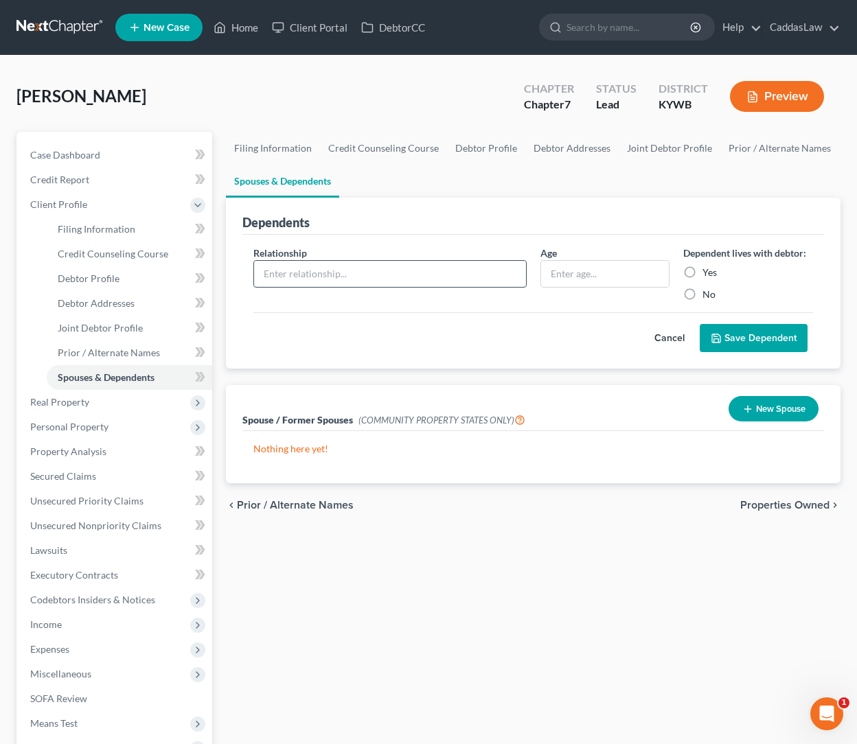
click at [419, 278] on input "text" at bounding box center [390, 274] width 272 height 26
type input "Son"
type input "19"
click at [702, 271] on label "Yes" at bounding box center [709, 273] width 14 height 14
click at [708, 271] on input "Yes" at bounding box center [712, 270] width 9 height 9
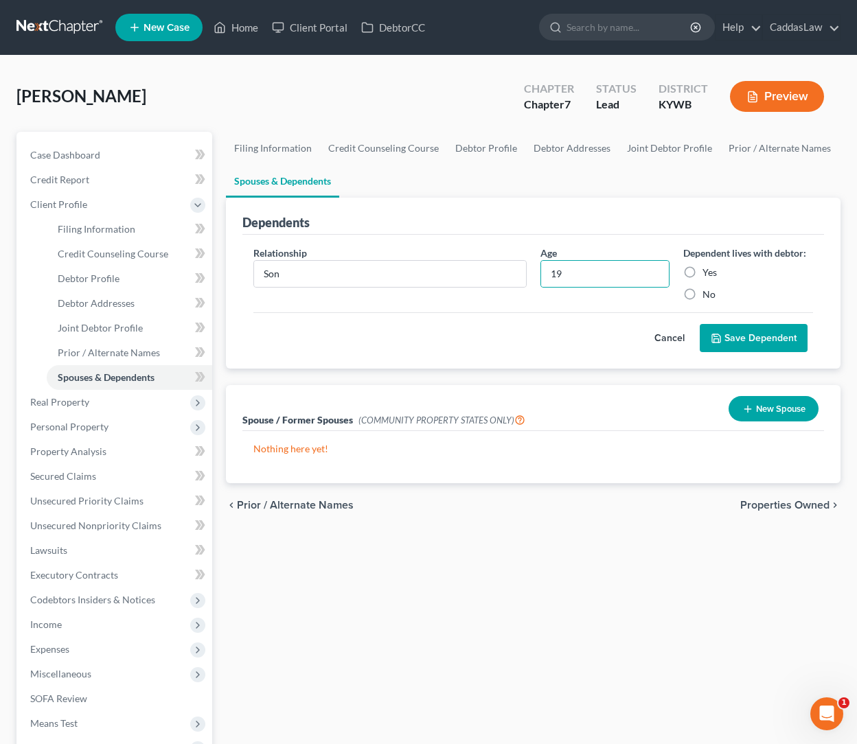
radio input "true"
click at [741, 334] on button "Save Dependent" at bounding box center [753, 338] width 108 height 29
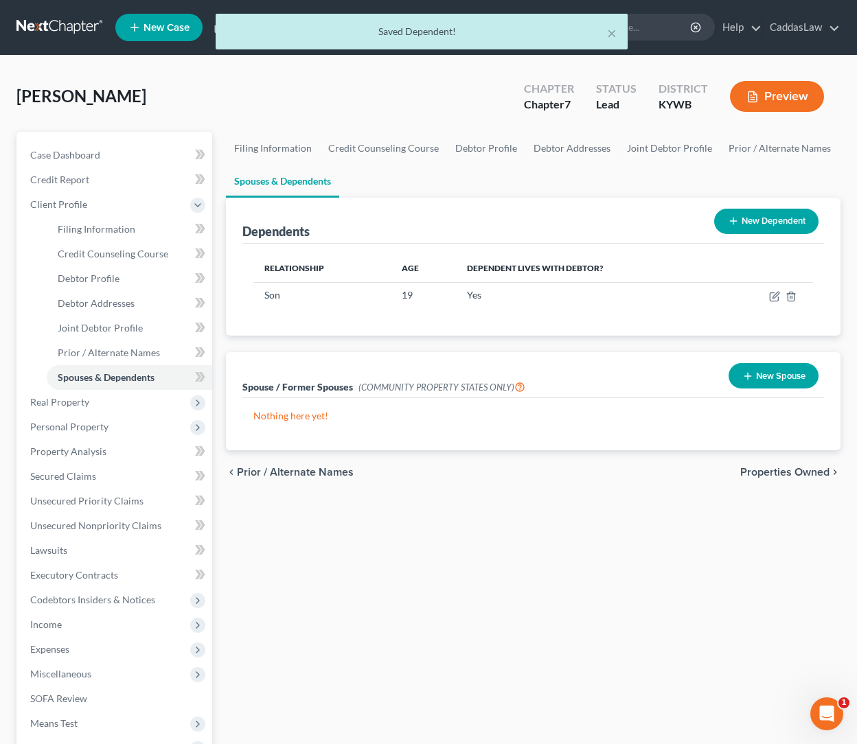
click at [780, 223] on button "New Dependent" at bounding box center [766, 221] width 104 height 25
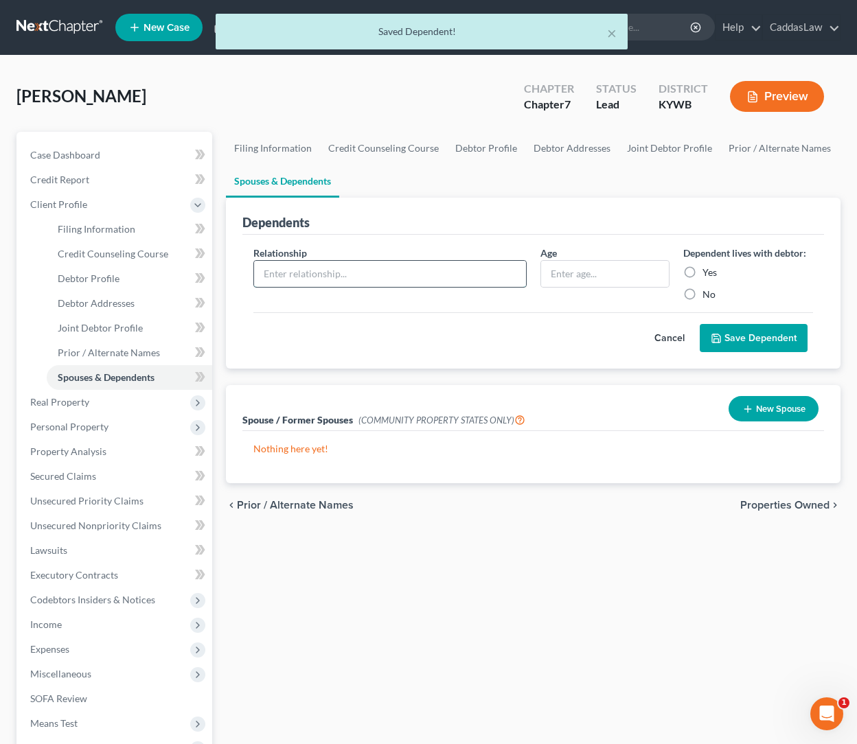
click at [419, 269] on input "text" at bounding box center [390, 274] width 272 height 26
type input "Son"
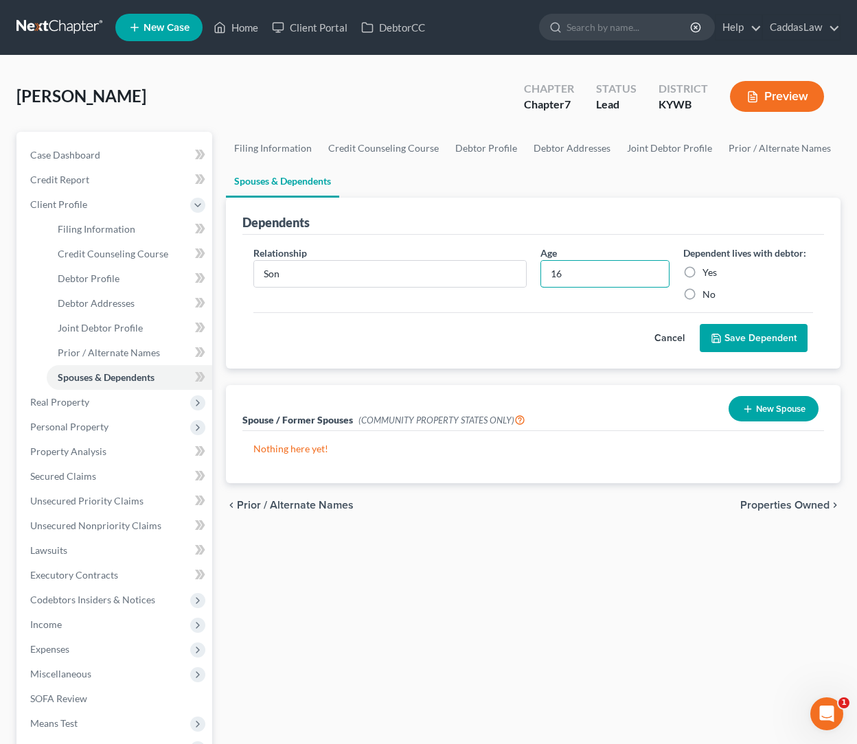
type input "16"
click at [702, 272] on label "Yes" at bounding box center [709, 273] width 14 height 14
click at [708, 272] on input "Yes" at bounding box center [712, 270] width 9 height 9
radio input "true"
click at [728, 339] on button "Save Dependent" at bounding box center [753, 338] width 108 height 29
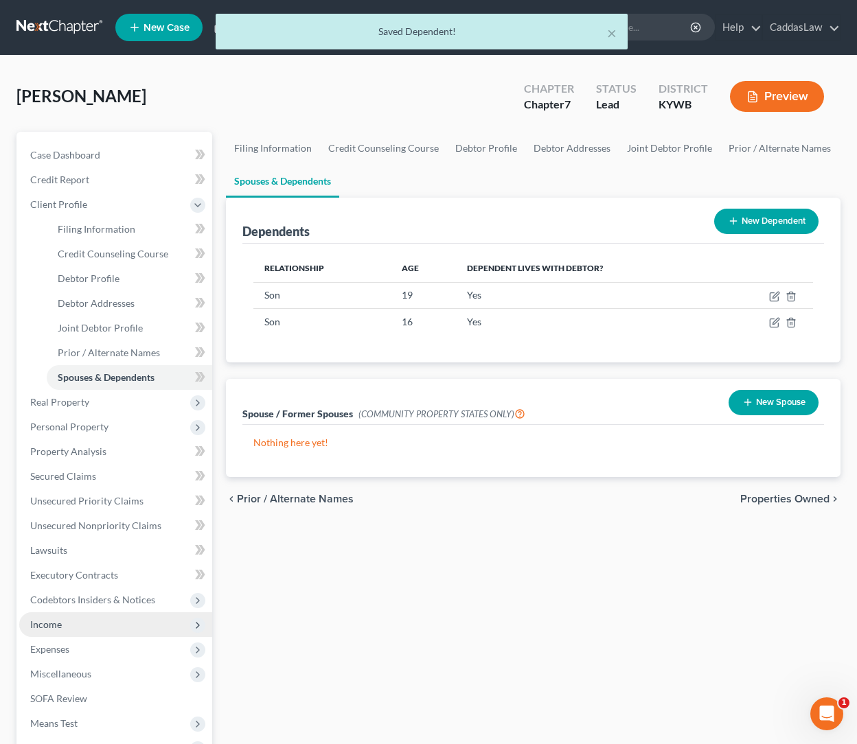
click at [32, 628] on span "Income" at bounding box center [46, 624] width 32 height 12
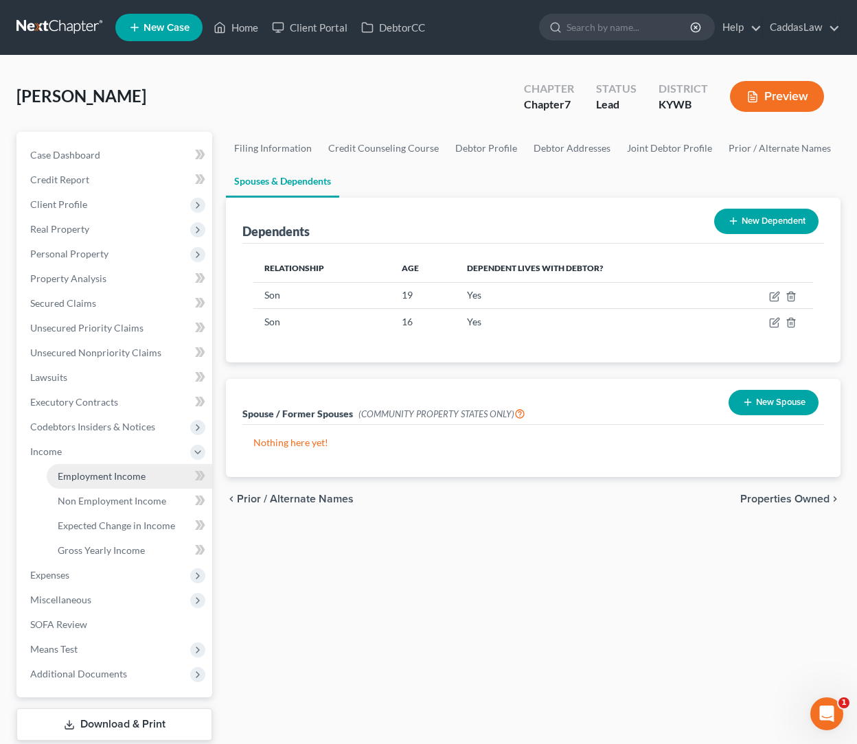
click at [104, 470] on span "Employment Income" at bounding box center [102, 476] width 88 height 12
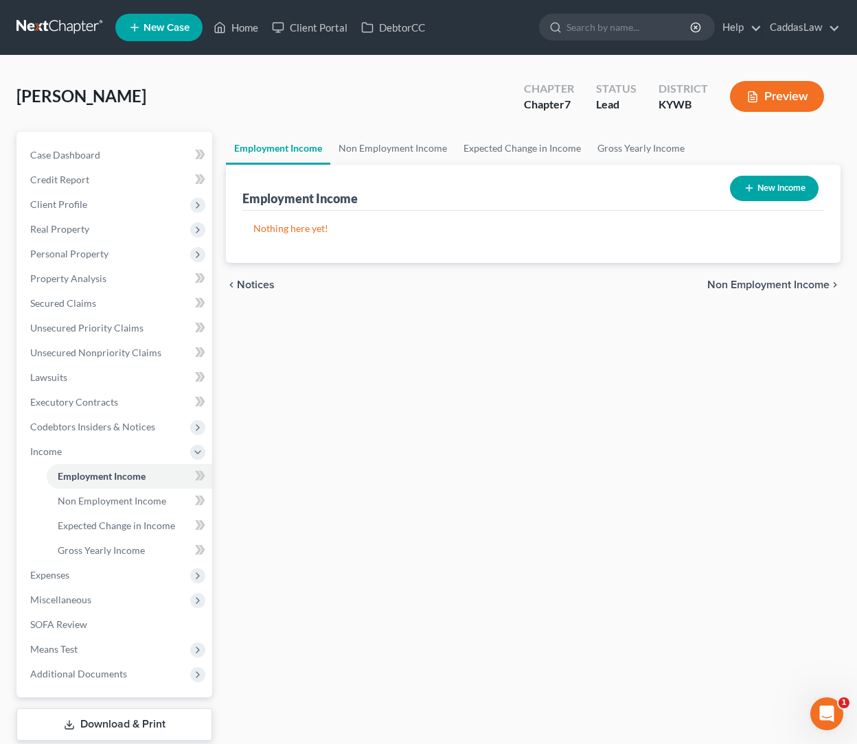
click at [785, 186] on button "New Income" at bounding box center [774, 188] width 89 height 25
select select "0"
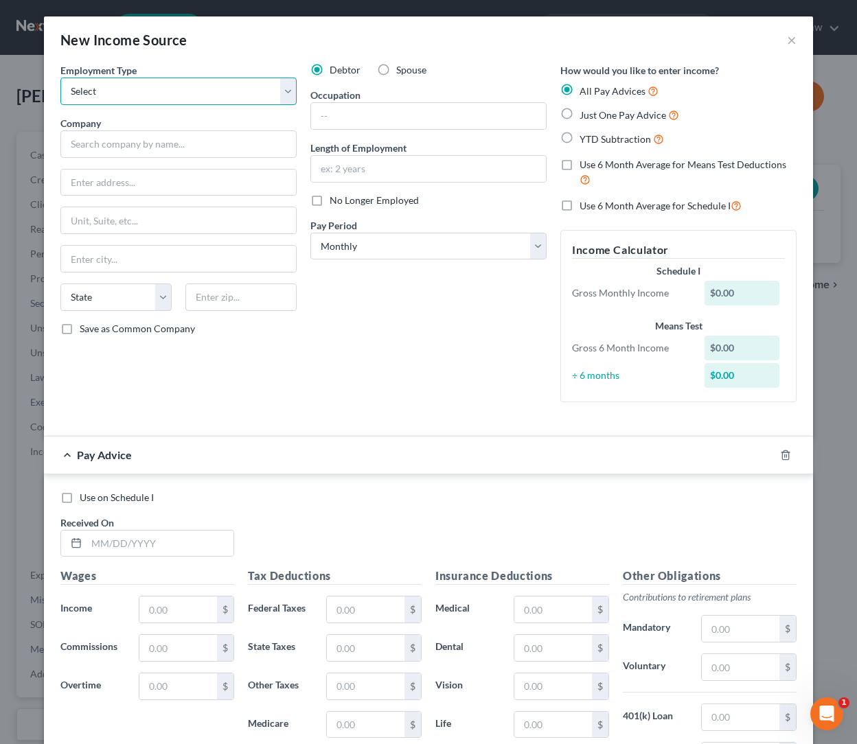
select select "0"
click at [396, 70] on label "Spouse" at bounding box center [411, 70] width 30 height 14
click at [401, 70] on input "Spouse" at bounding box center [405, 67] width 9 height 9
radio input "true"
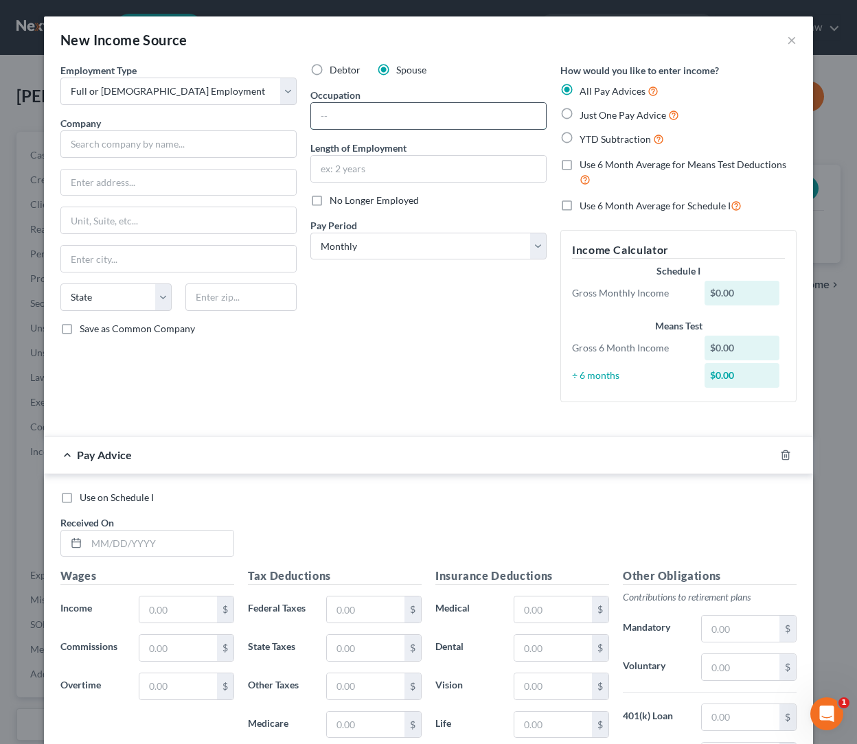
click at [358, 116] on input "text" at bounding box center [428, 116] width 235 height 26
type input "Bus Driver"
click at [166, 139] on input "text" at bounding box center [178, 143] width 236 height 27
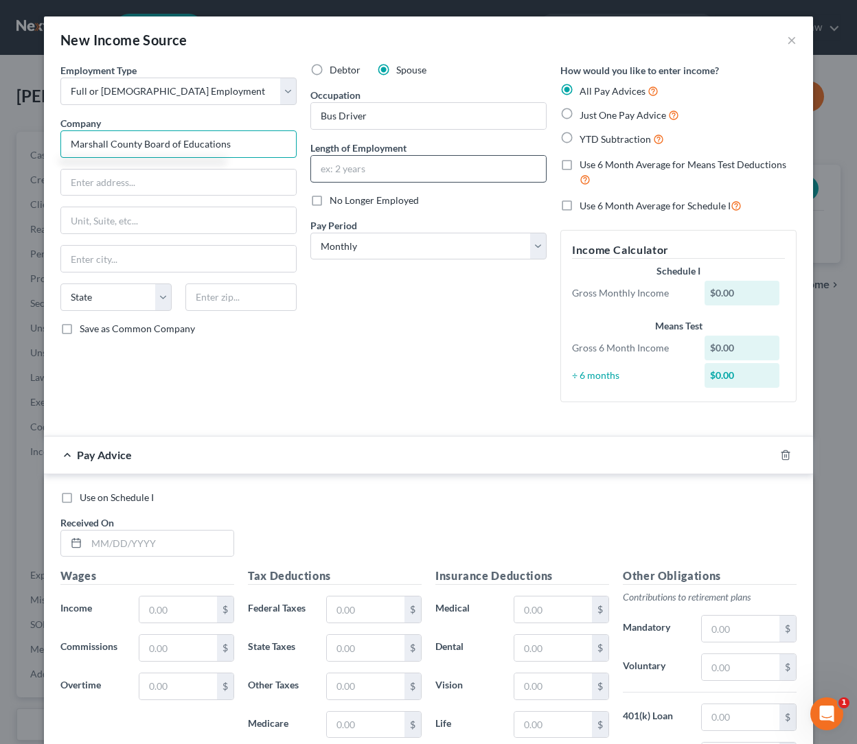
type input "Marshall County Board of Educations"
click at [351, 168] on input "text" at bounding box center [428, 169] width 235 height 26
type input "6 years"
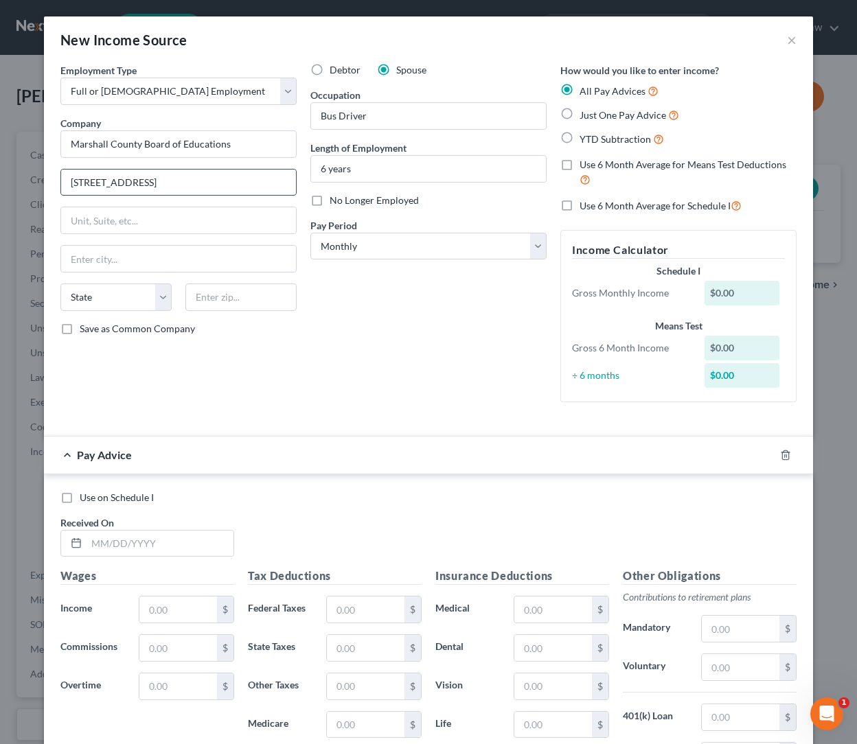
type input "[STREET_ADDRESS]"
type input "M"
type input "[PERSON_NAME]"
select select "18"
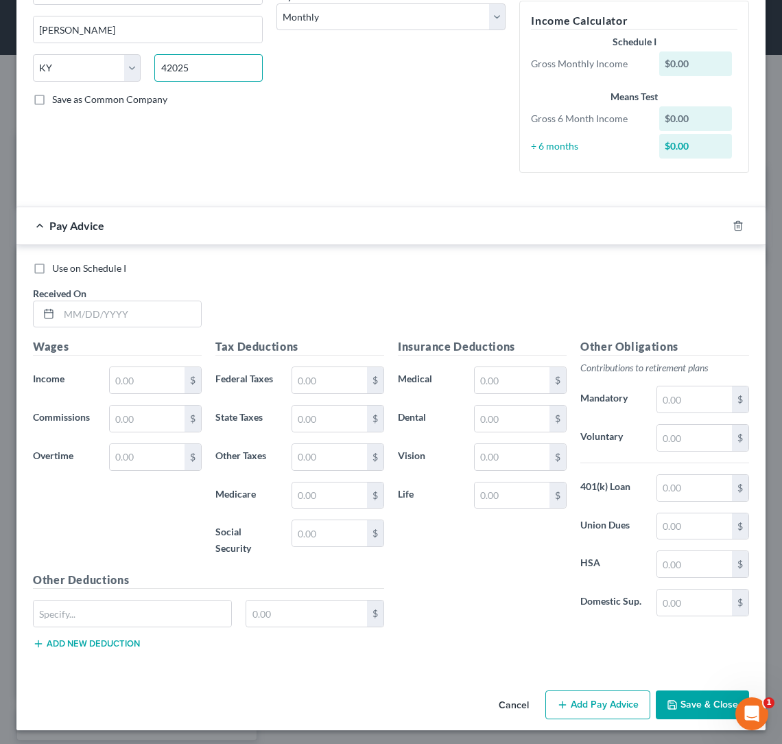
scroll to position [229, 0]
type input "42025"
click at [74, 312] on input "text" at bounding box center [130, 315] width 142 height 26
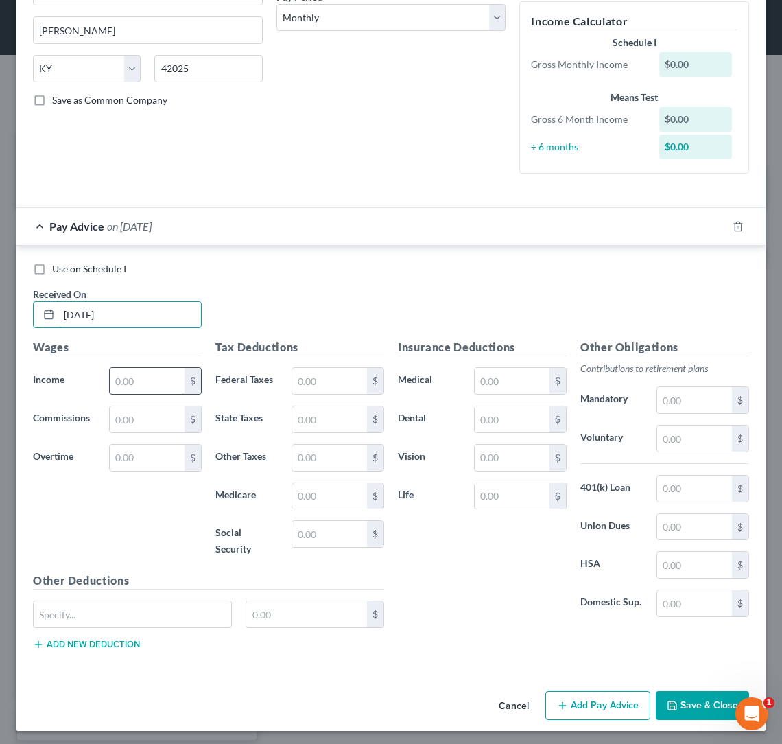
type input "[DATE]"
click at [154, 390] on input "text" at bounding box center [147, 381] width 75 height 26
type input "1,004.09"
click at [329, 379] on input "54.59" at bounding box center [329, 381] width 75 height 26
type input "54.50"
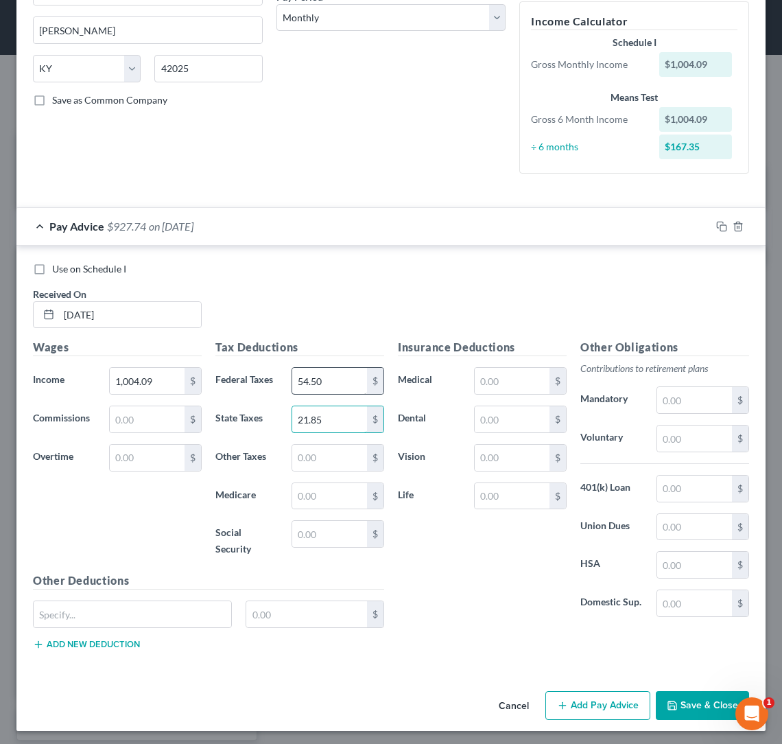
type input "21.85"
type input "15.06"
type input "12.74"
click at [325, 456] on input "15.06" at bounding box center [329, 458] width 75 height 26
type input "Deductions"
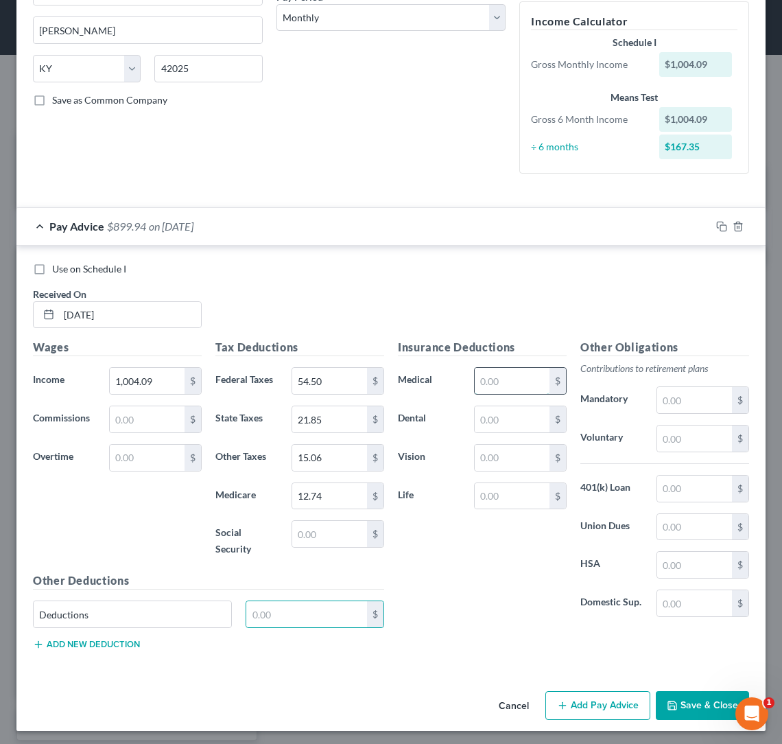
click at [506, 383] on input "text" at bounding box center [512, 381] width 75 height 26
type input "68.34"
type input "24.50"
type input "6.61"
click at [274, 610] on input "text" at bounding box center [306, 614] width 121 height 26
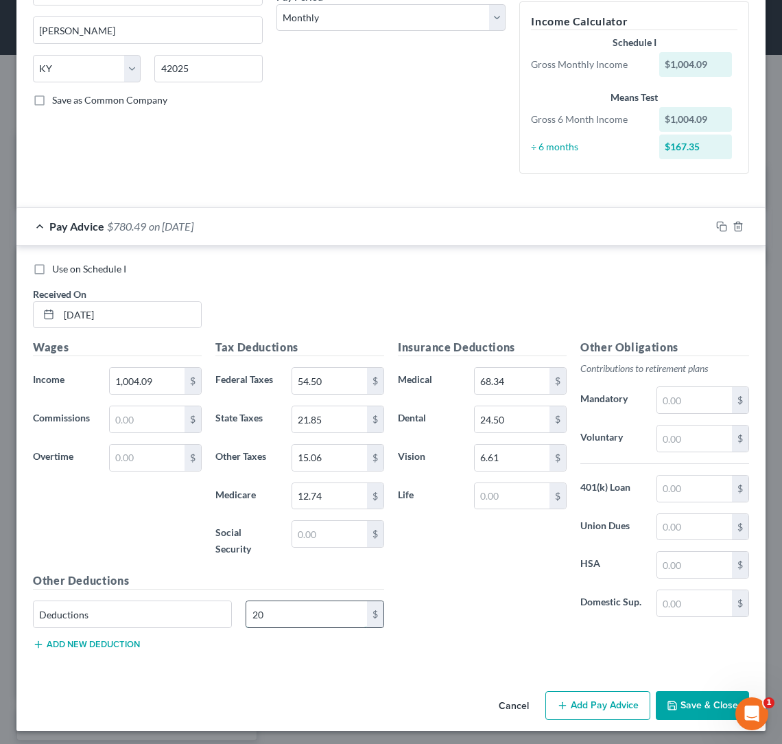
type input "2"
click at [508, 502] on input "text" at bounding box center [512, 496] width 75 height 26
type input "45.93"
click at [310, 605] on input "text" at bounding box center [306, 614] width 121 height 26
type input "97.77"
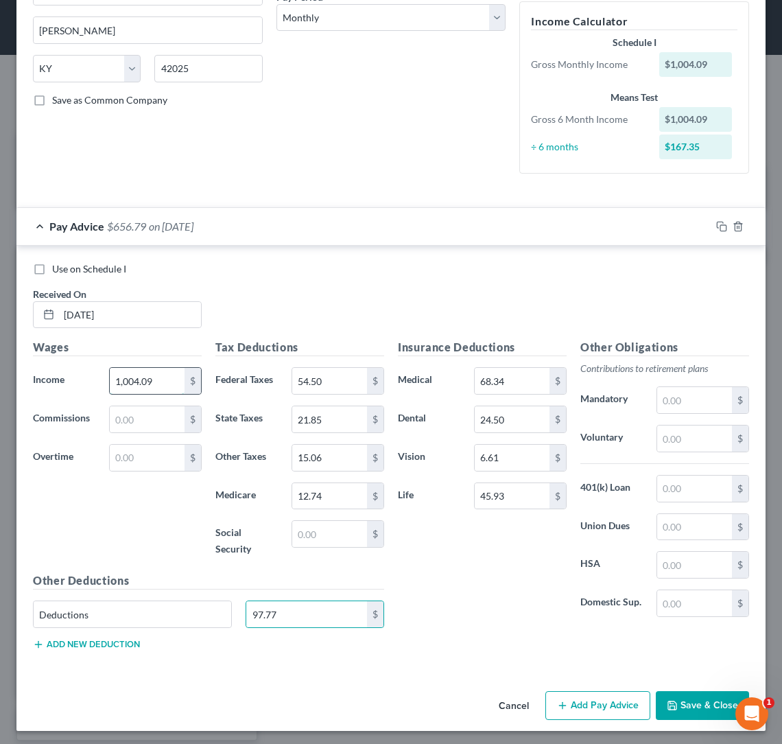
click at [161, 378] on input "1,004.09" at bounding box center [147, 381] width 75 height 26
type input "1,004.09"
click at [305, 607] on input "97.77" at bounding box center [306, 614] width 121 height 26
type input "9"
type input "123.45"
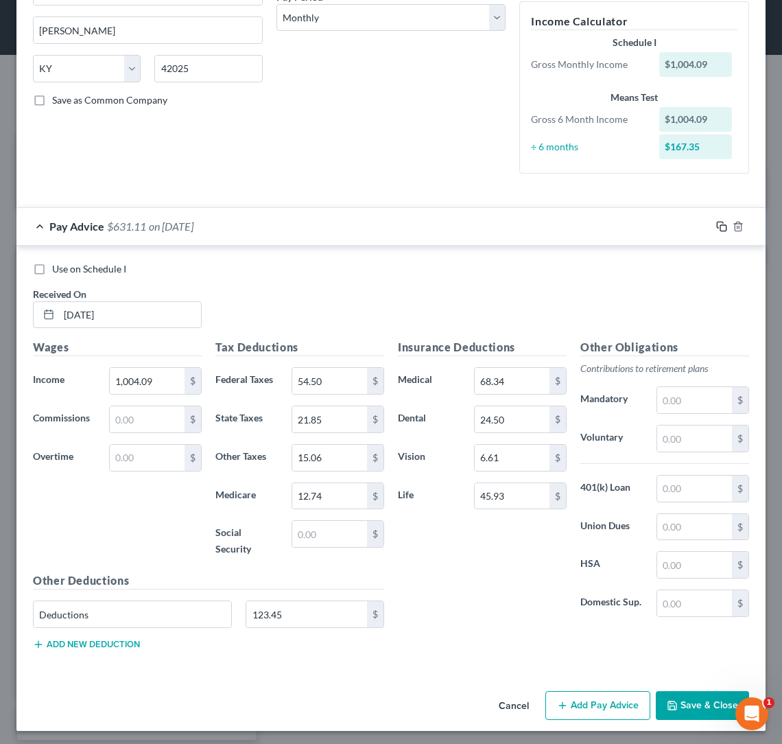
click at [721, 225] on rect "button" at bounding box center [724, 228] width 6 height 6
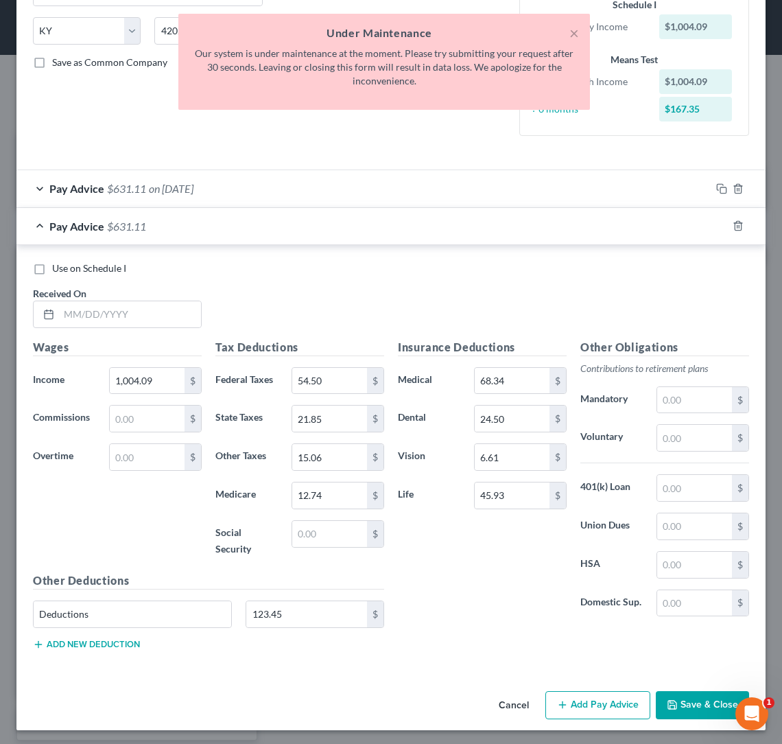
scroll to position [266, 0]
click at [93, 305] on input "text" at bounding box center [130, 315] width 142 height 26
type input "0"
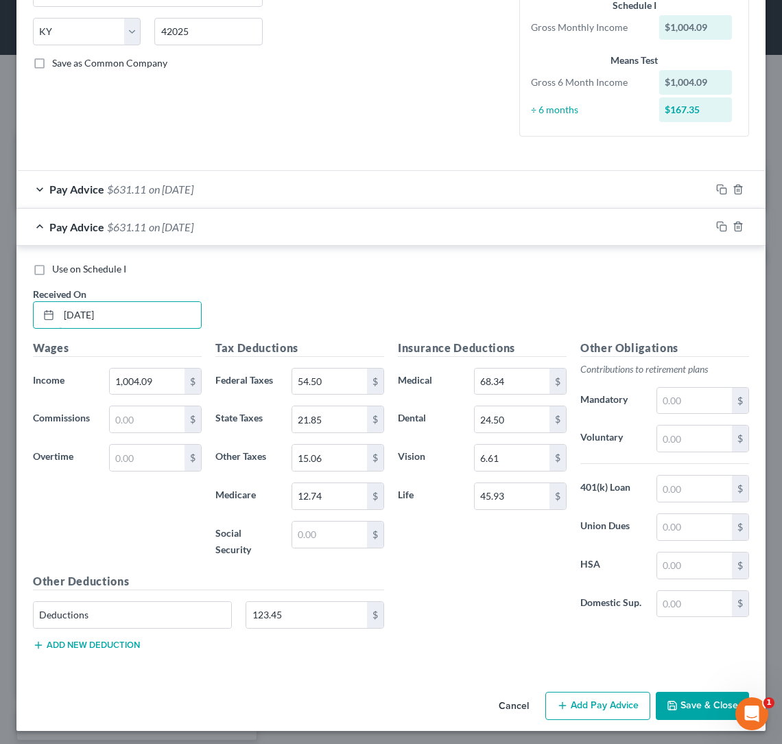
type input "[DATE]"
click at [673, 700] on icon "button" at bounding box center [672, 705] width 11 height 11
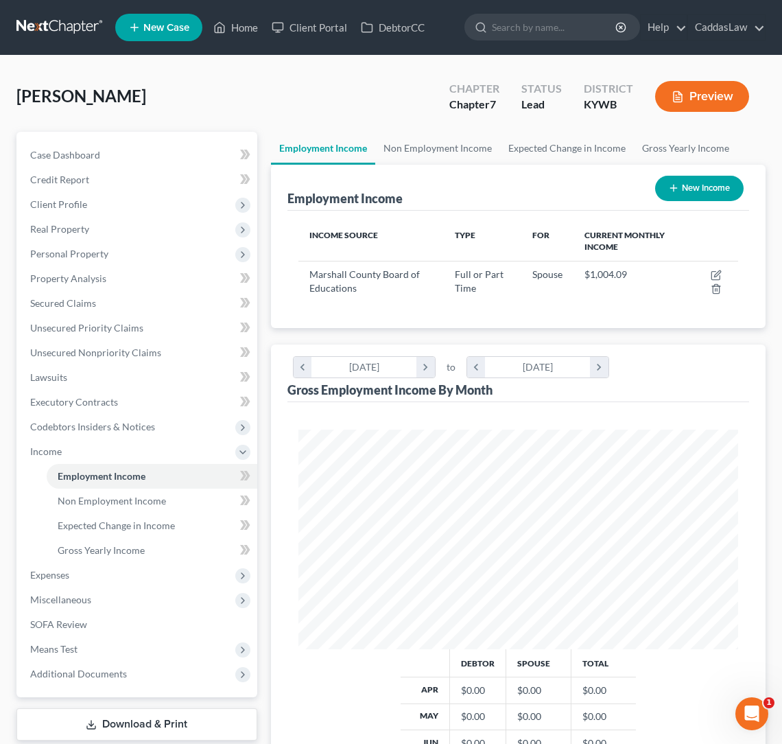
scroll to position [0, 0]
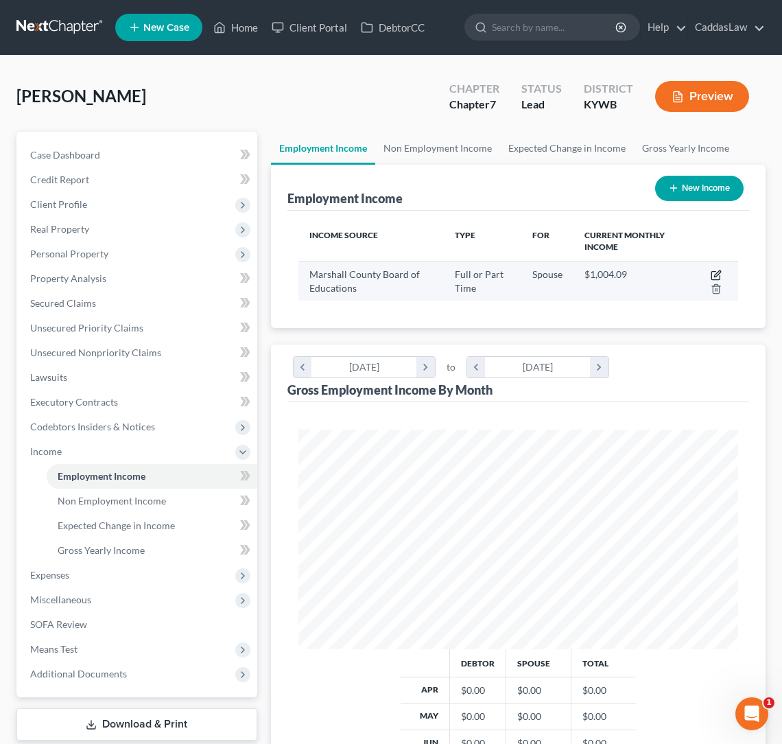
click at [716, 274] on icon "button" at bounding box center [717, 273] width 6 height 6
select select "0"
select select "18"
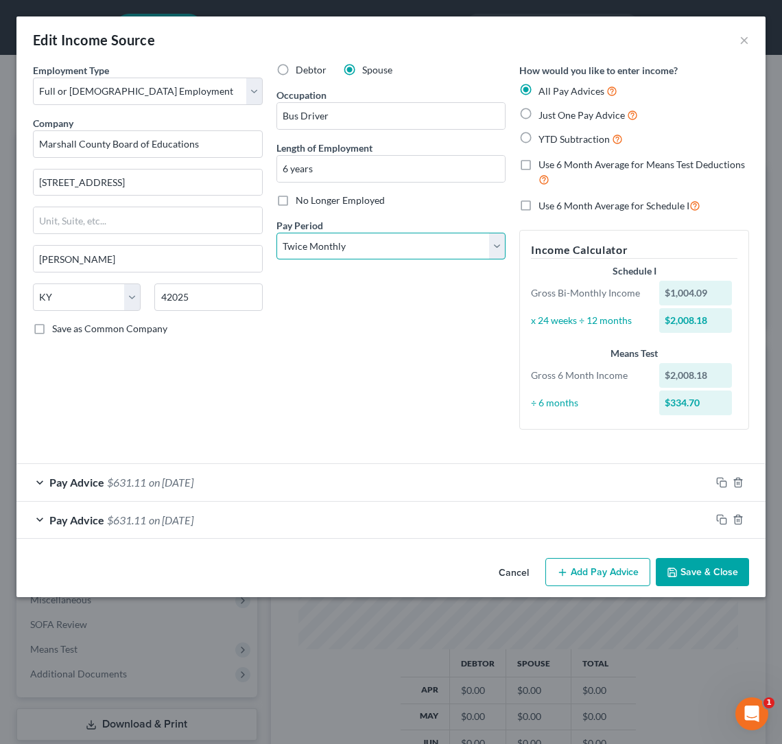
select select "0"
click at [380, 268] on div "Debtor Spouse Occupation Bus Driver Length of Employment 6 years No Longer Empl…" at bounding box center [392, 251] width 244 height 377
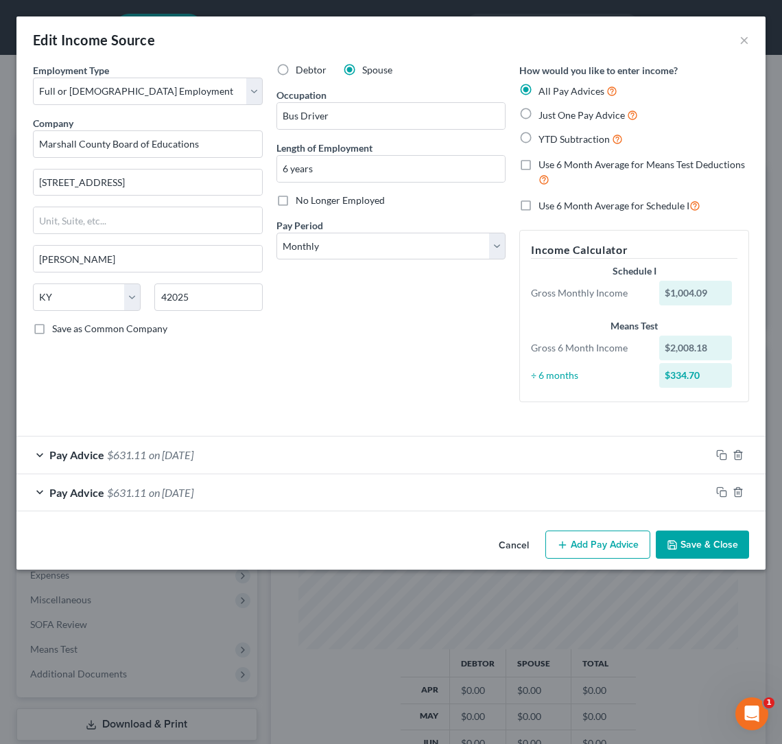
click at [405, 450] on div "Pay Advice $631.11 on [DATE]" at bounding box center [363, 454] width 695 height 36
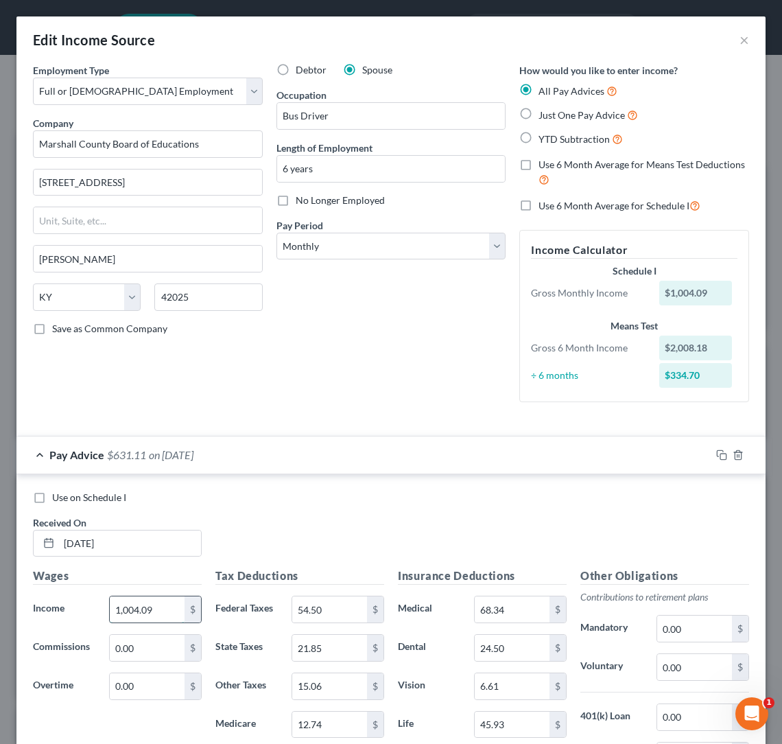
click at [166, 607] on input "1,004.09" at bounding box center [147, 609] width 75 height 26
type input "1,006.80"
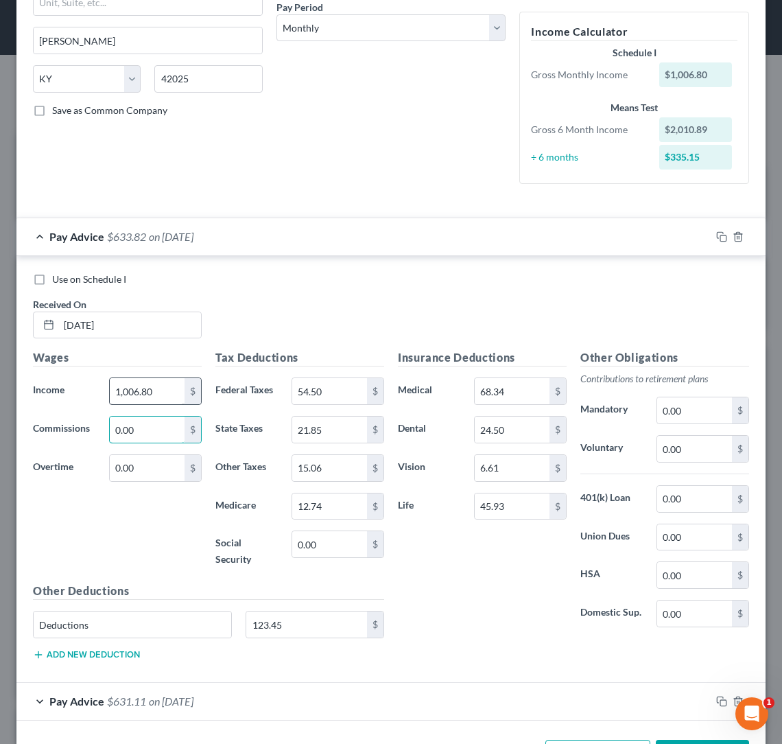
scroll to position [220, 0]
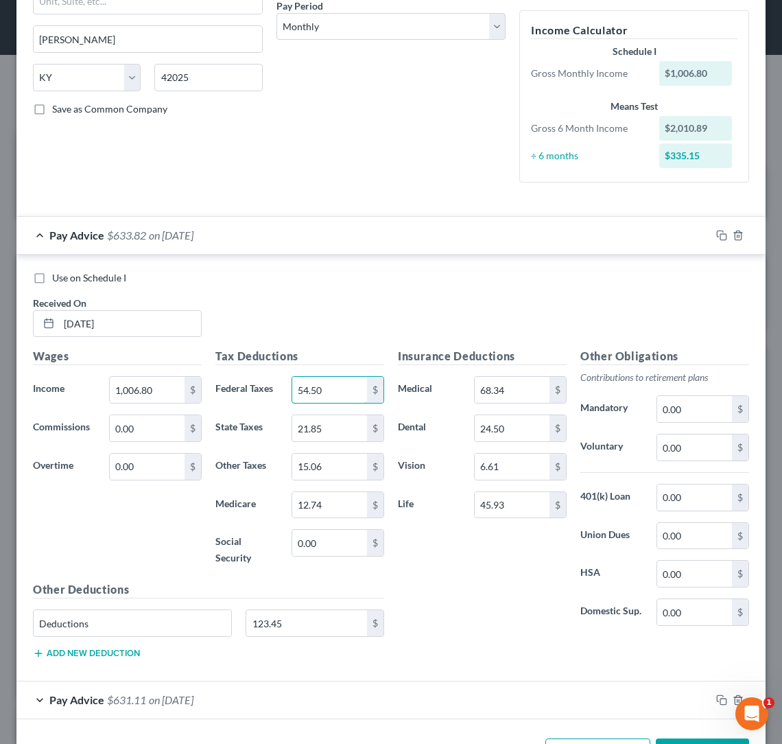
drag, startPoint x: 341, startPoint y: 391, endPoint x: 240, endPoint y: 394, distance: 101.6
click at [246, 398] on div "Federal Taxes 54.50 $" at bounding box center [300, 389] width 183 height 27
type input "5"
type input "83.22"
drag, startPoint x: 335, startPoint y: 498, endPoint x: -39, endPoint y: 495, distance: 374.0
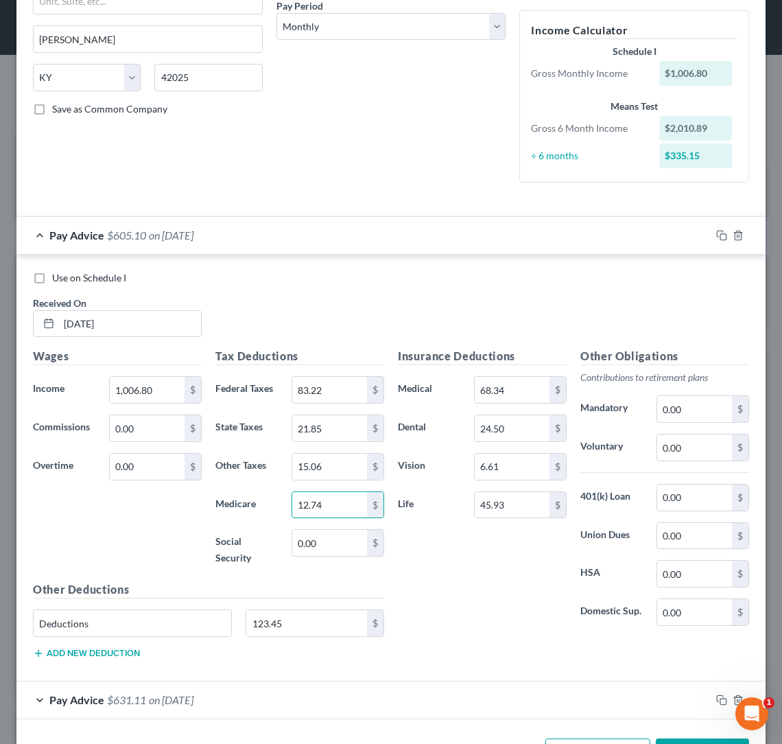
click at [0, 495] on html "Home New Case Client Portal DebtorCC CaddasLaw [EMAIL_ADDRESS][DOMAIN_NAME] My …" at bounding box center [391, 512] width 782 height 1025
type input "19.46"
click at [334, 465] on input "15.06" at bounding box center [329, 467] width 75 height 26
type input "1"
drag, startPoint x: 513, startPoint y: 418, endPoint x: 314, endPoint y: 423, distance: 199.1
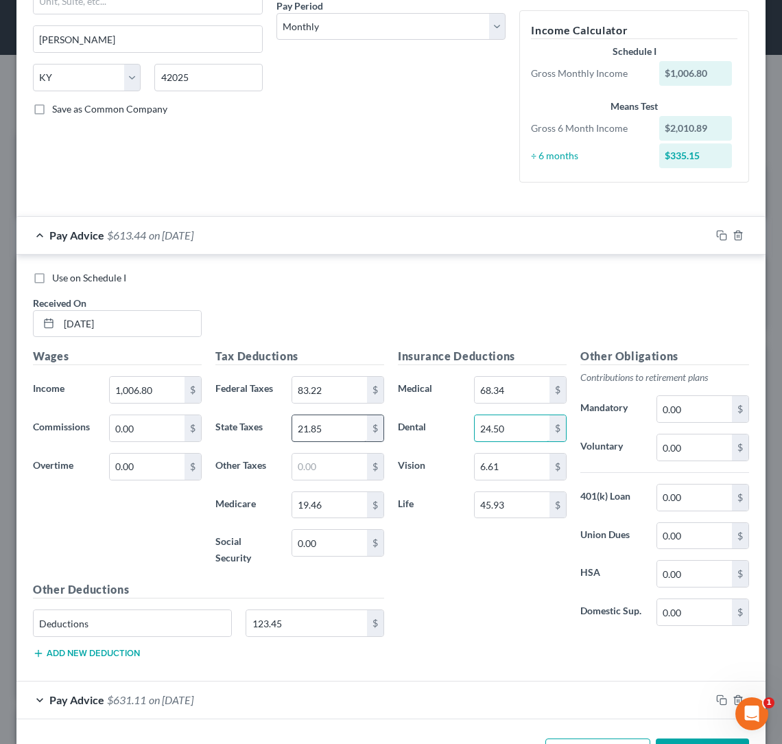
click at [314, 423] on div "Wages Income * 1,006.80 $ Commissions 0.00 $ Overtime 0.00 $ Tax Deductions Fed…" at bounding box center [391, 509] width 730 height 322
type input "50.18"
click at [386, 303] on div "Use on Schedule I Received On * [DATE]" at bounding box center [391, 310] width 730 height 78
type input "2"
type input "39.27"
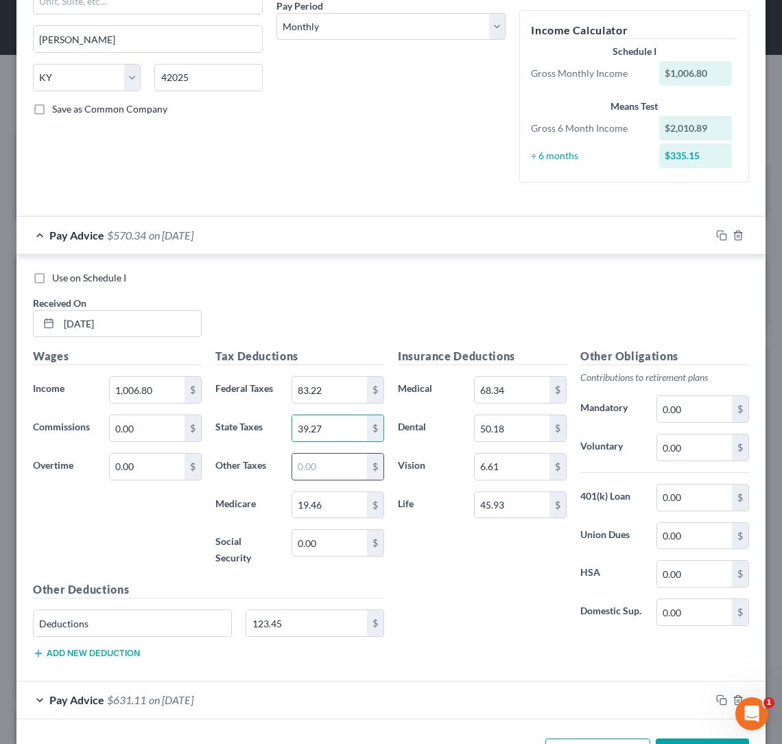
click at [351, 461] on input "text" at bounding box center [329, 467] width 75 height 26
click at [298, 465] on input "2.01" at bounding box center [329, 467] width 75 height 26
type input "22.01"
click at [316, 620] on input "123.45" at bounding box center [306, 623] width 121 height 26
type input "125.57"
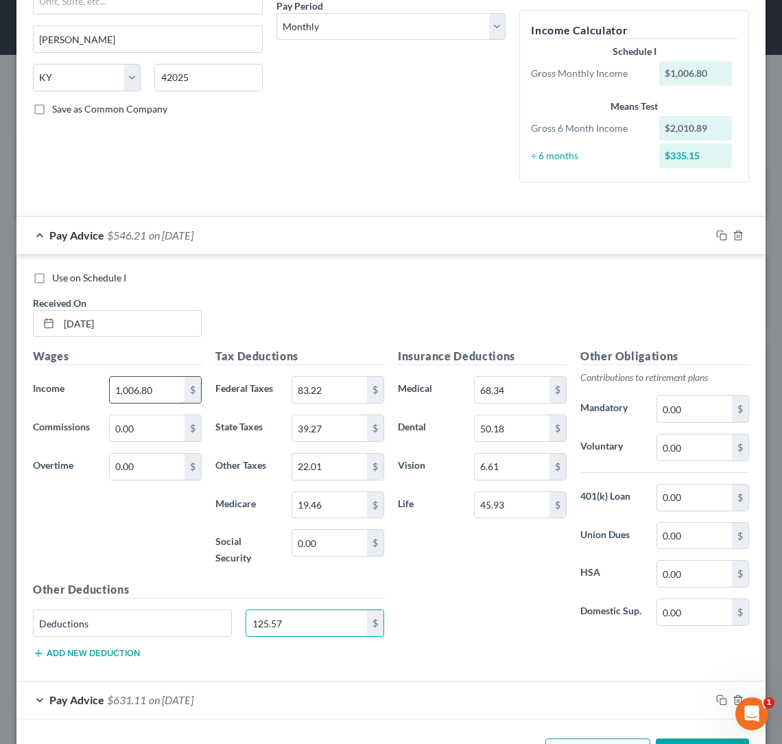
click at [165, 377] on input "1,006.80" at bounding box center [147, 390] width 75 height 26
type input "1"
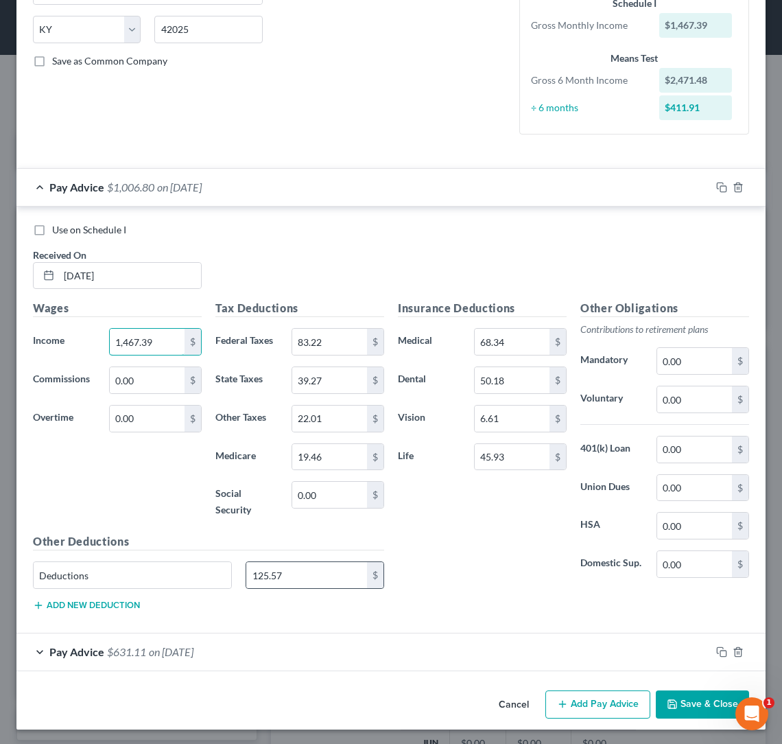
scroll to position [266, 0]
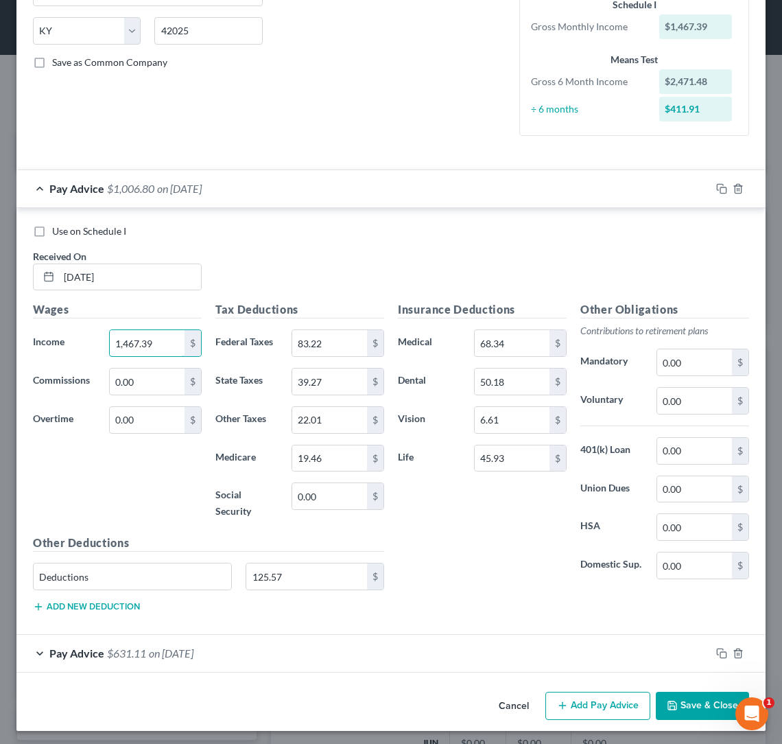
type input "1,467.39"
click at [277, 646] on div "Pay Advice $631.11 on [DATE]" at bounding box center [363, 653] width 695 height 36
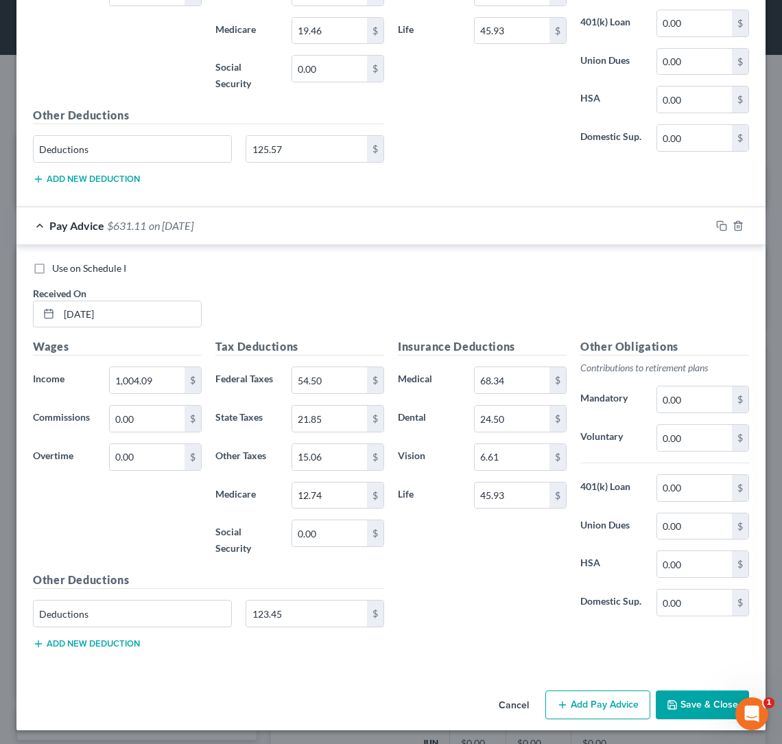
scroll to position [693, 0]
click at [509, 416] on input "24.50" at bounding box center [512, 419] width 75 height 26
type input "2"
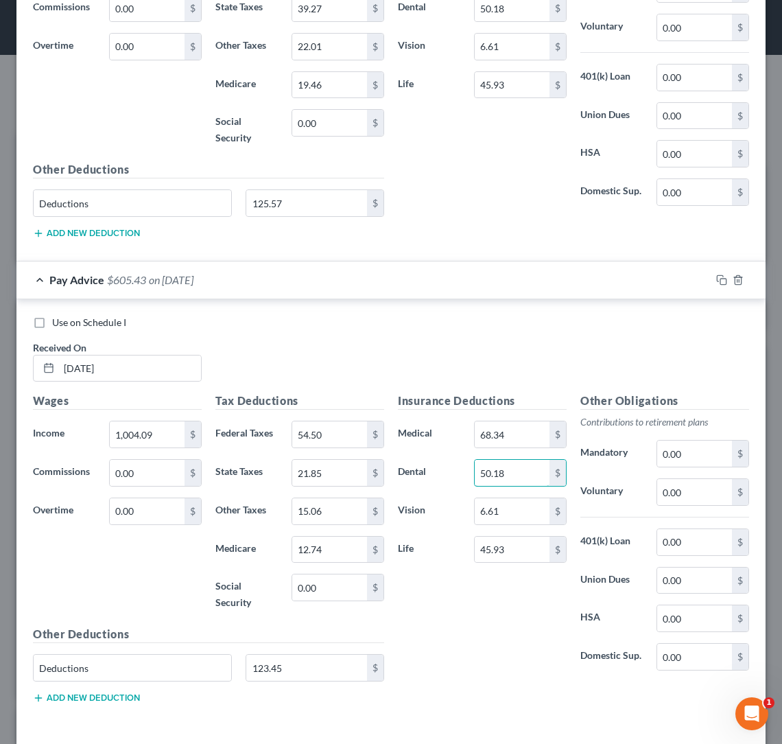
scroll to position [663, 0]
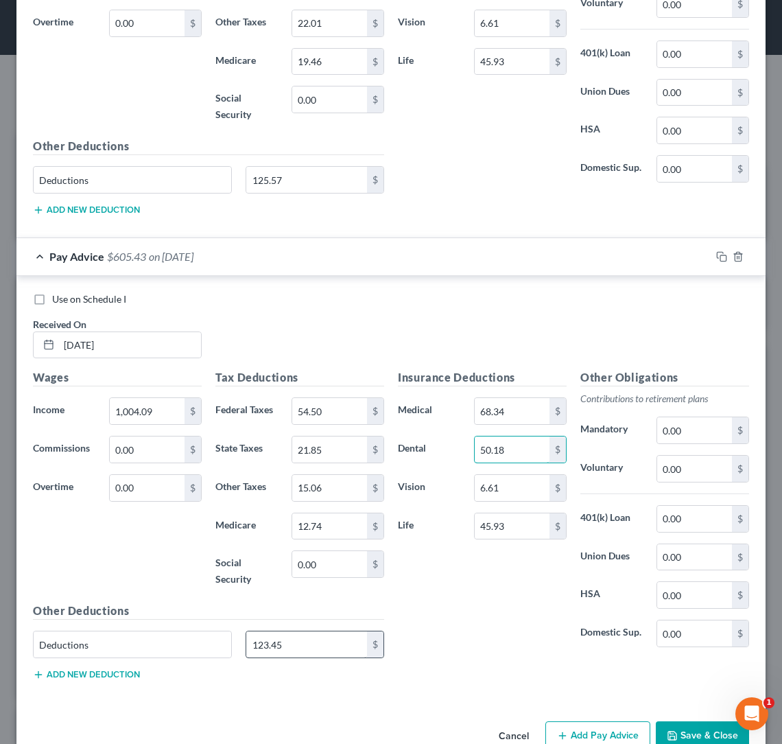
type input "50.18"
click at [281, 643] on input "123.45" at bounding box center [306, 644] width 121 height 26
type input "1"
type input "97.77"
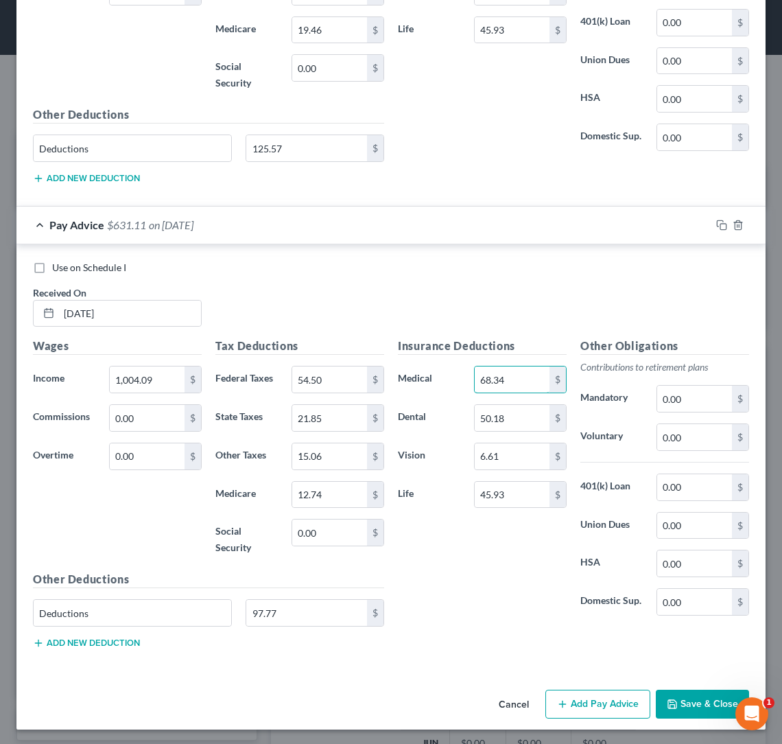
scroll to position [693, 0]
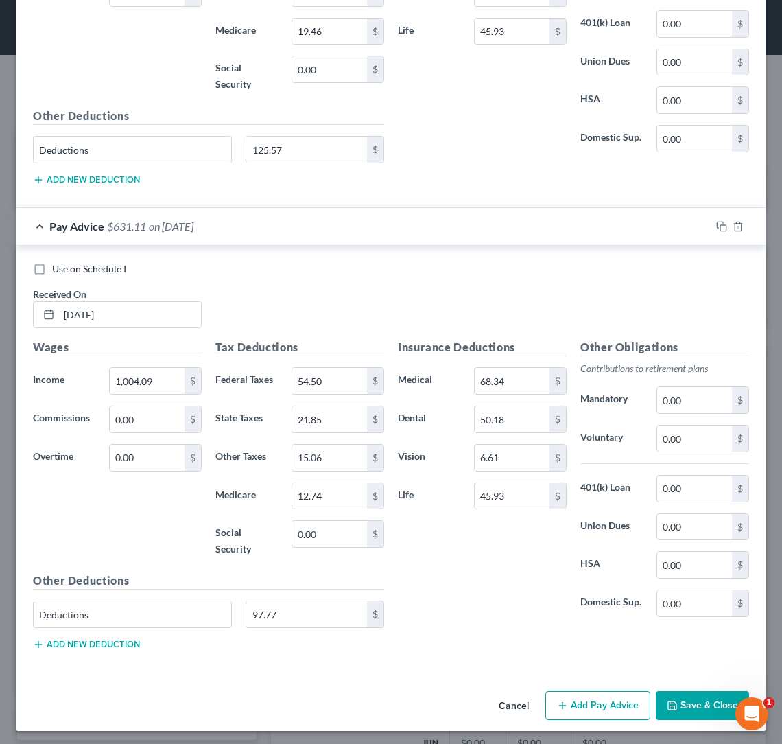
click at [306, 223] on div "Pay Advice $631.11 on [DATE]" at bounding box center [363, 226] width 695 height 36
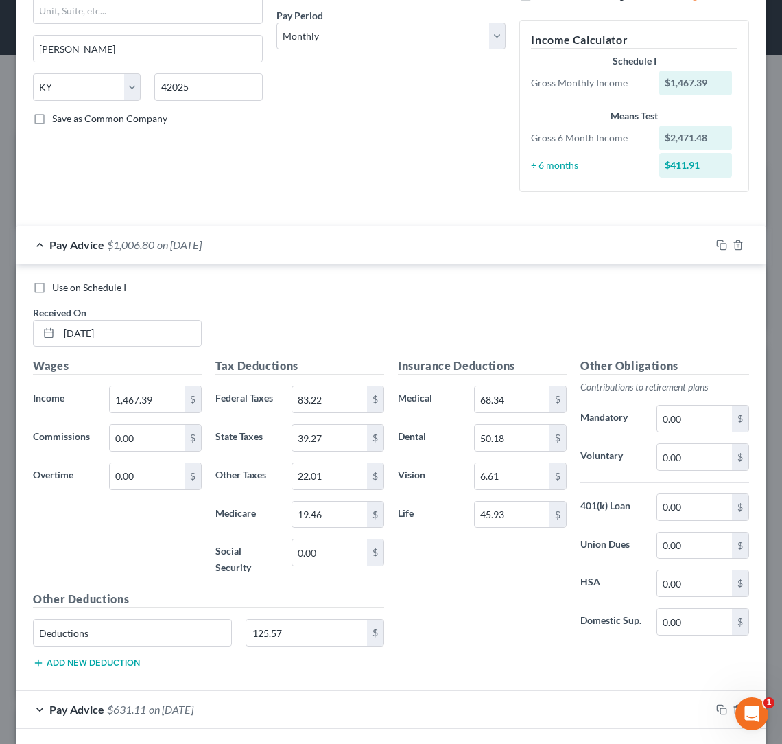
scroll to position [209, 0]
click at [718, 246] on icon "button" at bounding box center [721, 245] width 11 height 11
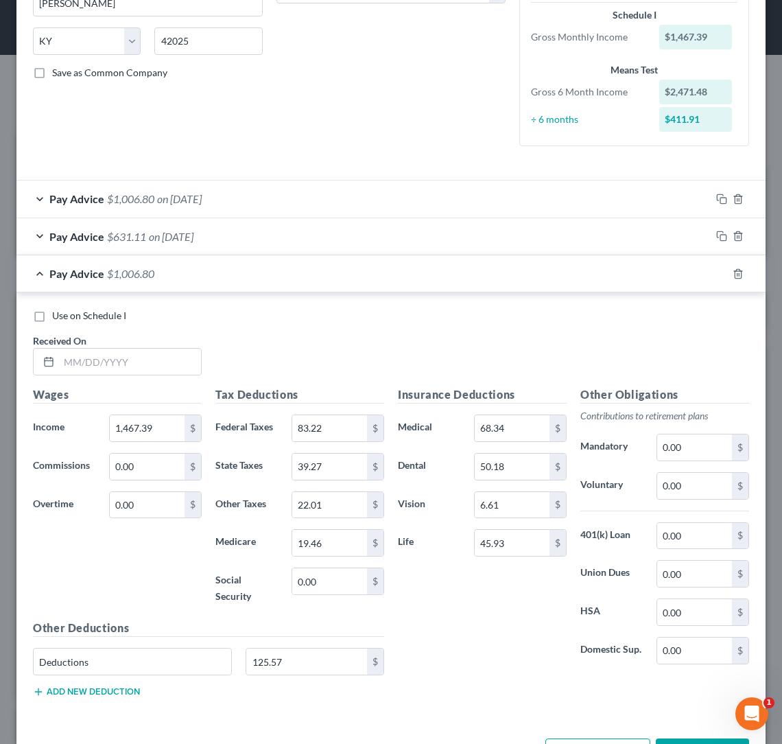
scroll to position [280, 0]
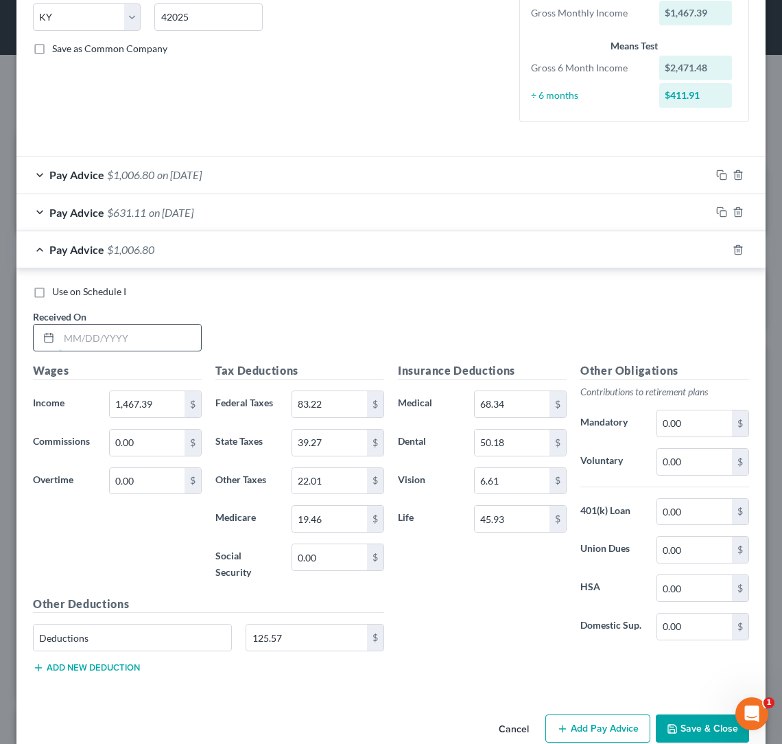
click at [86, 340] on input "text" at bounding box center [130, 338] width 142 height 26
type input "6"
type input "[DATE]"
click at [167, 391] on input "1,467.39" at bounding box center [147, 404] width 75 height 26
click at [160, 396] on input "1,467.39" at bounding box center [147, 404] width 75 height 26
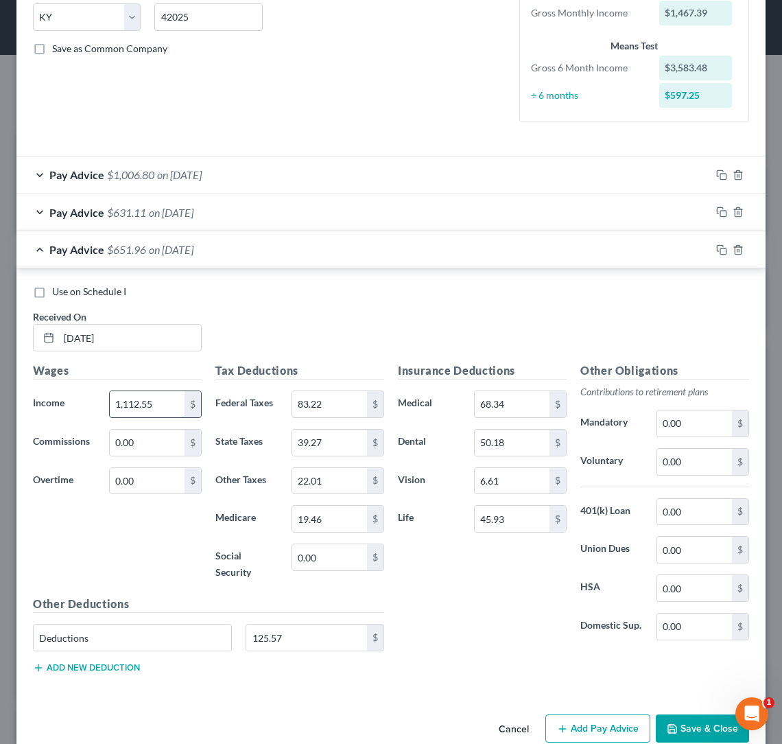
type input "1,112.55"
type input "61.22"
type input "25.93"
type input "21.90"
click at [324, 515] on input "19.46" at bounding box center [329, 519] width 75 height 26
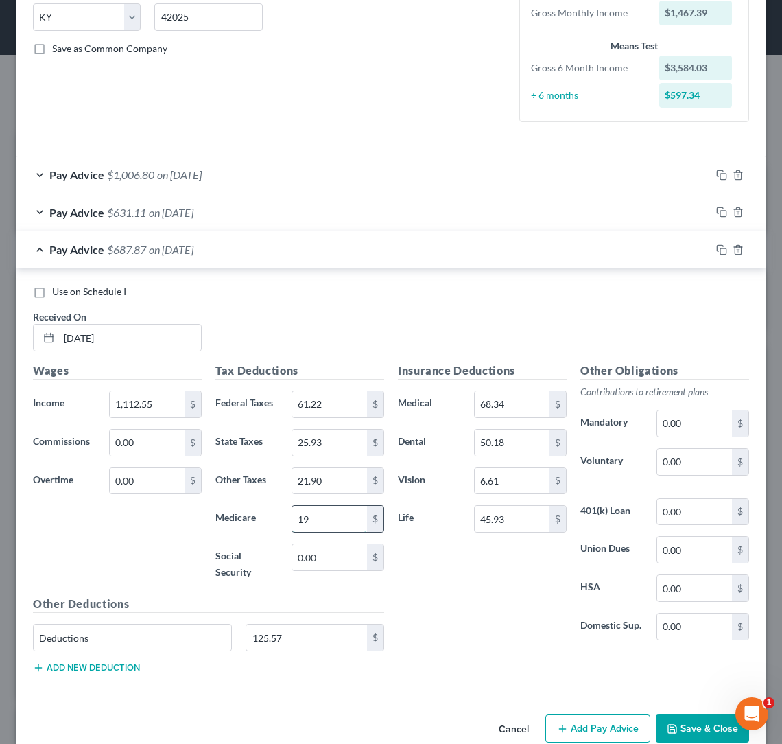
type input "1"
type input "14.32"
click at [329, 629] on input "125.57" at bounding box center [306, 638] width 121 height 26
type input "1"
type input "99.08"
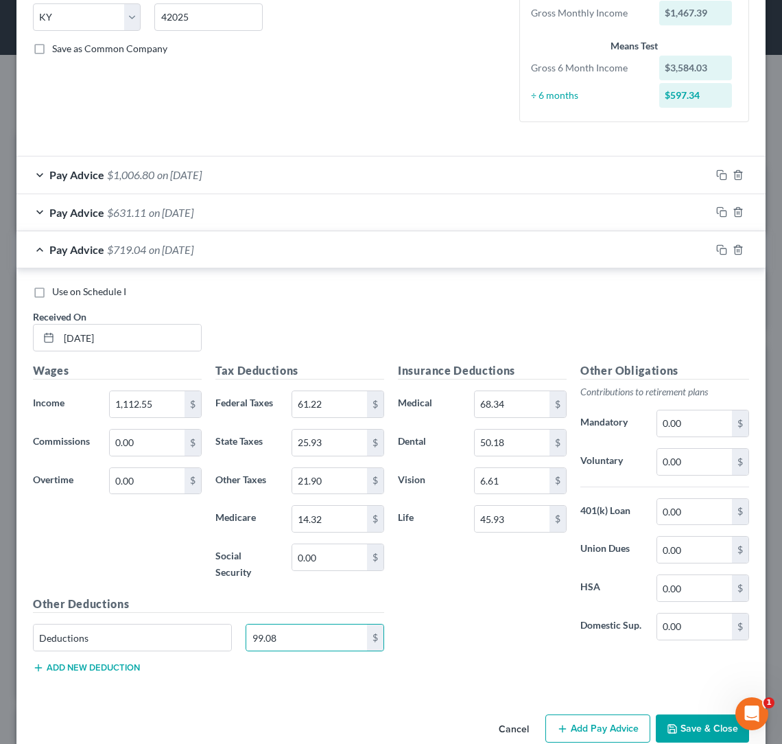
click at [701, 729] on button "Save & Close" at bounding box center [702, 728] width 93 height 29
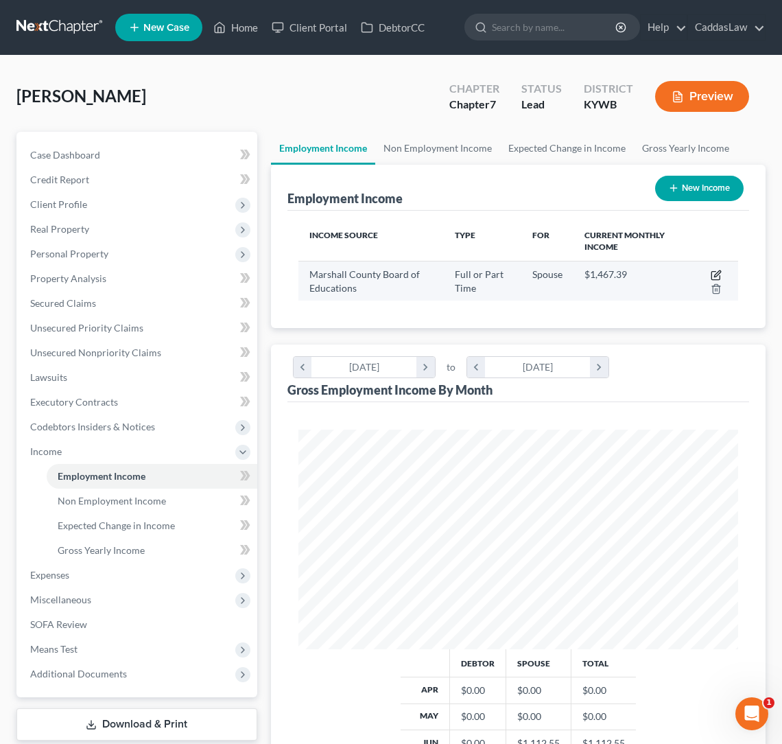
click at [714, 277] on icon "button" at bounding box center [716, 275] width 11 height 11
select select "0"
select select "18"
select select "0"
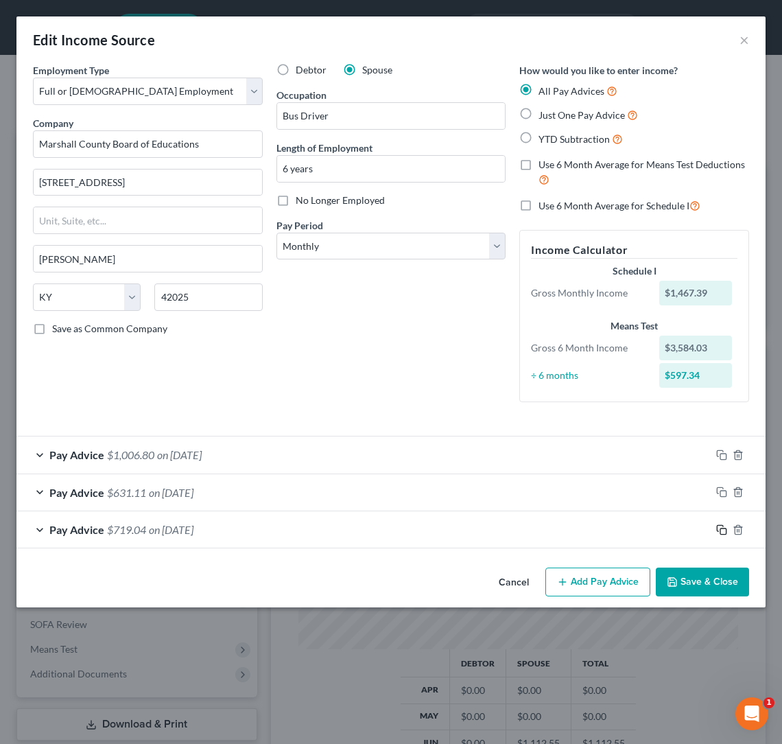
click at [720, 526] on icon "button" at bounding box center [721, 529] width 11 height 11
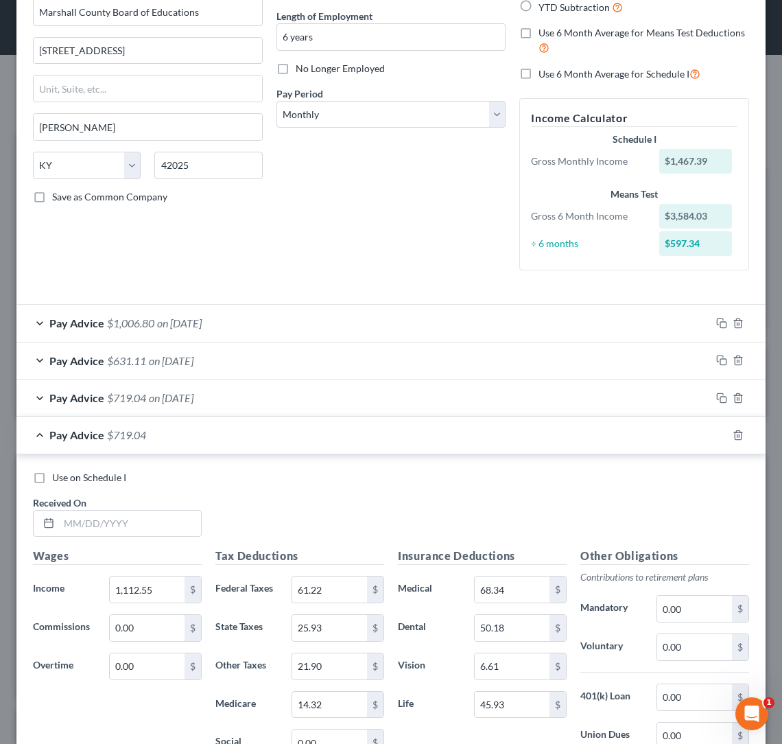
scroll to position [166, 0]
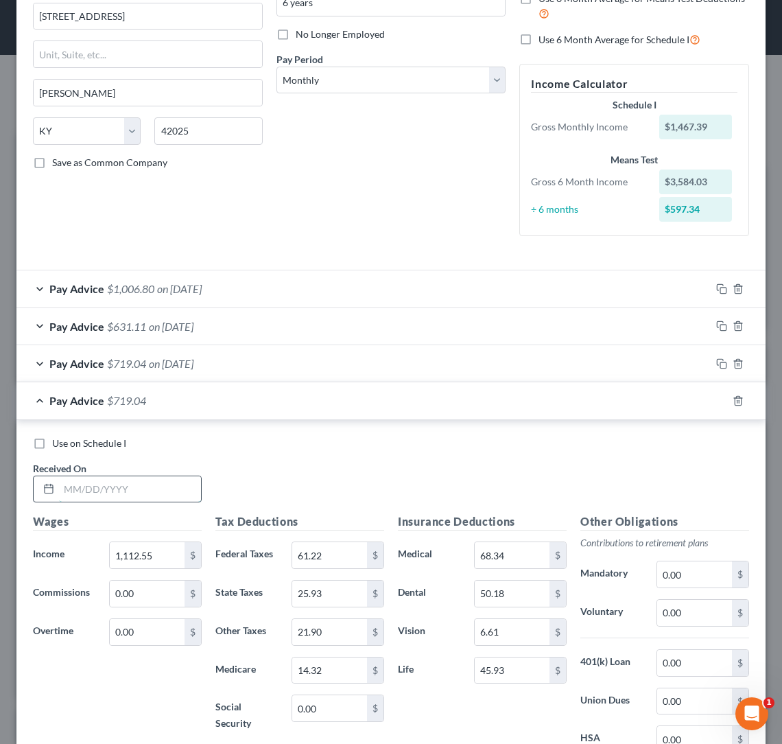
click at [70, 482] on input "text" at bounding box center [130, 489] width 142 height 26
type input "[DATE]"
click at [167, 558] on input "1,112.55" at bounding box center [147, 555] width 75 height 26
type input "1,032.64"
click at [332, 556] on input "61.22" at bounding box center [329, 555] width 75 height 26
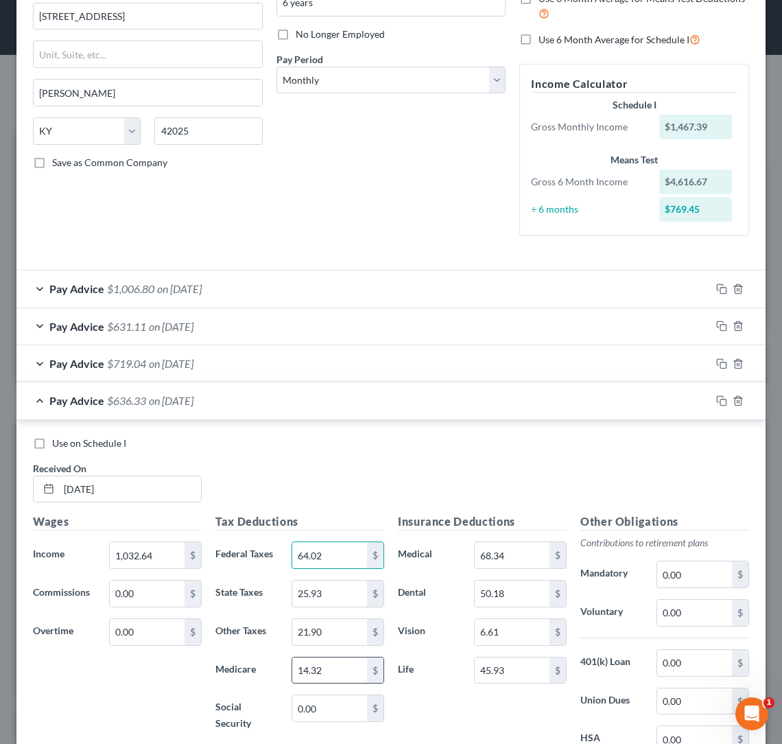
type input "64.02"
click at [334, 666] on input "14.32" at bounding box center [329, 670] width 75 height 26
type input "14.97"
type input "27.93"
click at [343, 631] on input "21.90" at bounding box center [329, 632] width 75 height 26
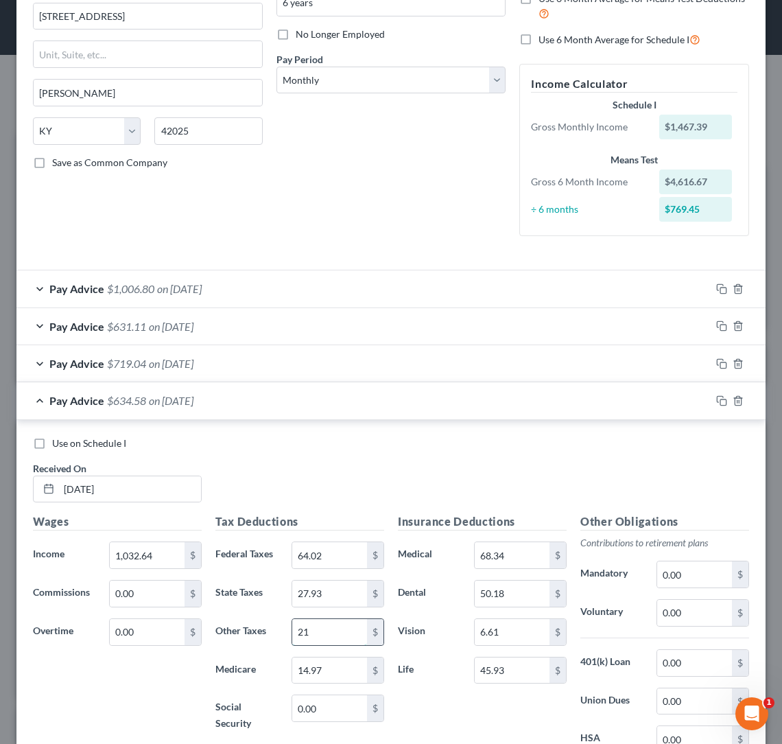
type input "2"
type input "15.49"
drag, startPoint x: 526, startPoint y: 555, endPoint x: 271, endPoint y: 535, distance: 255.3
click at [271, 535] on div "Wages Income * 1,032.64 $ Commissions 0.00 $ Overtime 0.00 $ Tax Deductions Fed…" at bounding box center [391, 674] width 730 height 322
drag, startPoint x: 513, startPoint y: 582, endPoint x: 365, endPoint y: 552, distance: 151.1
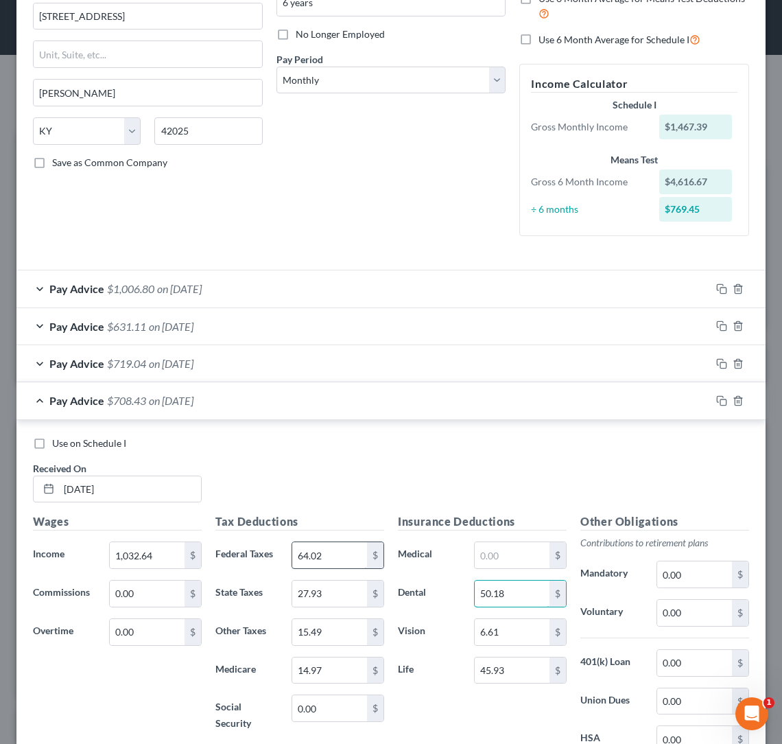
click at [380, 562] on div "Wages Income * 1,032.64 $ Commissions 0.00 $ Overtime 0.00 $ Tax Deductions Fed…" at bounding box center [391, 674] width 730 height 322
drag, startPoint x: 520, startPoint y: 587, endPoint x: 323, endPoint y: 565, distance: 197.5
click at [323, 565] on div "Wages Income * 1,032.64 $ Commissions 0.00 $ Overtime 0.00 $ Tax Deductions Fed…" at bounding box center [391, 674] width 730 height 322
drag, startPoint x: 507, startPoint y: 626, endPoint x: 349, endPoint y: 617, distance: 158.8
click at [349, 617] on div "Wages Income * 1,032.64 $ Commissions 0.00 $ Overtime 0.00 $ Tax Deductions Fed…" at bounding box center [391, 674] width 730 height 322
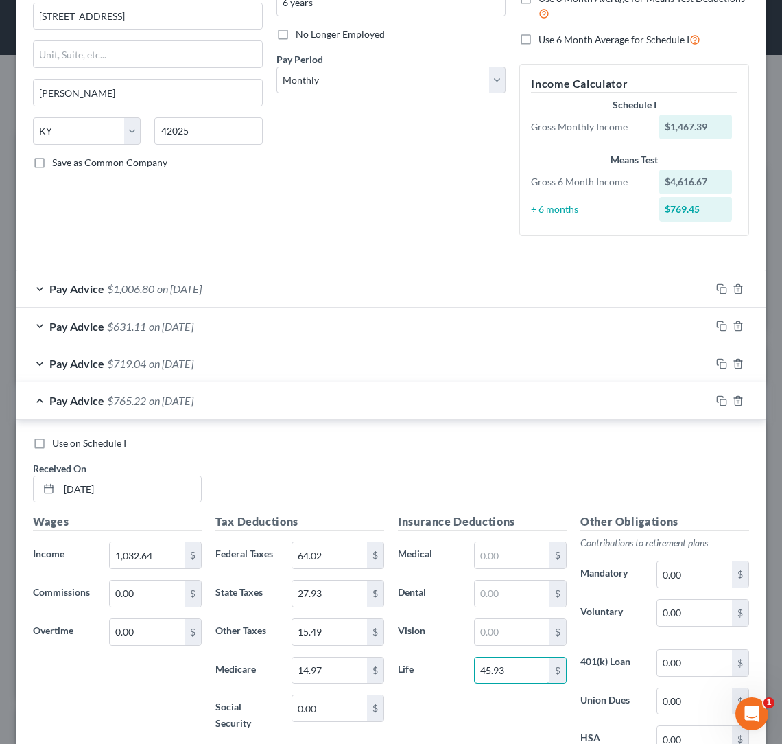
drag, startPoint x: 502, startPoint y: 662, endPoint x: 458, endPoint y: 657, distance: 44.9
click at [464, 661] on div "Life 45.93 $" at bounding box center [482, 670] width 183 height 27
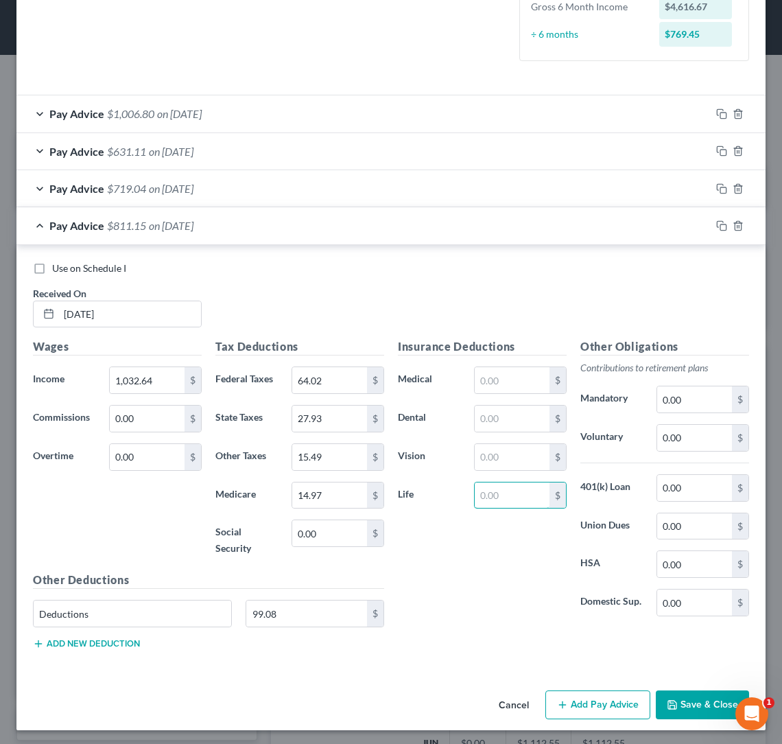
scroll to position [340, 0]
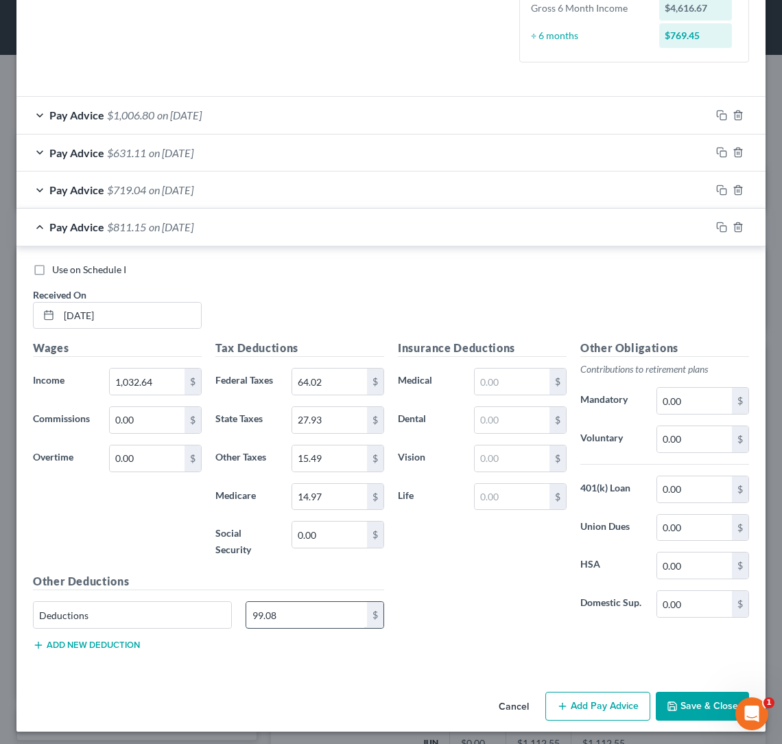
click at [300, 614] on input "99.08" at bounding box center [306, 615] width 121 height 26
type input "9"
type input "61.96"
click at [676, 696] on button "Save & Close" at bounding box center [702, 706] width 93 height 29
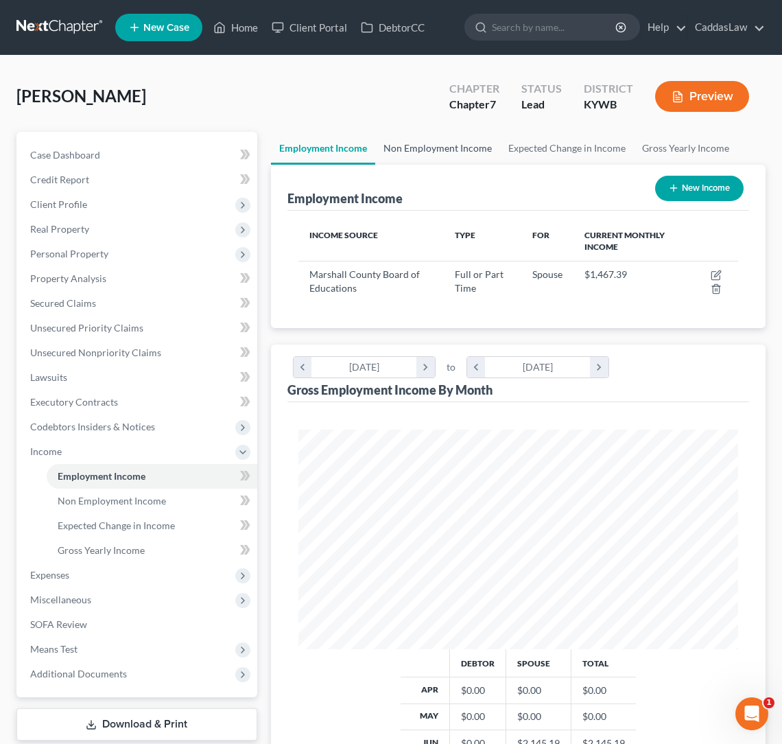
click at [467, 151] on link "Non Employment Income" at bounding box center [437, 148] width 125 height 33
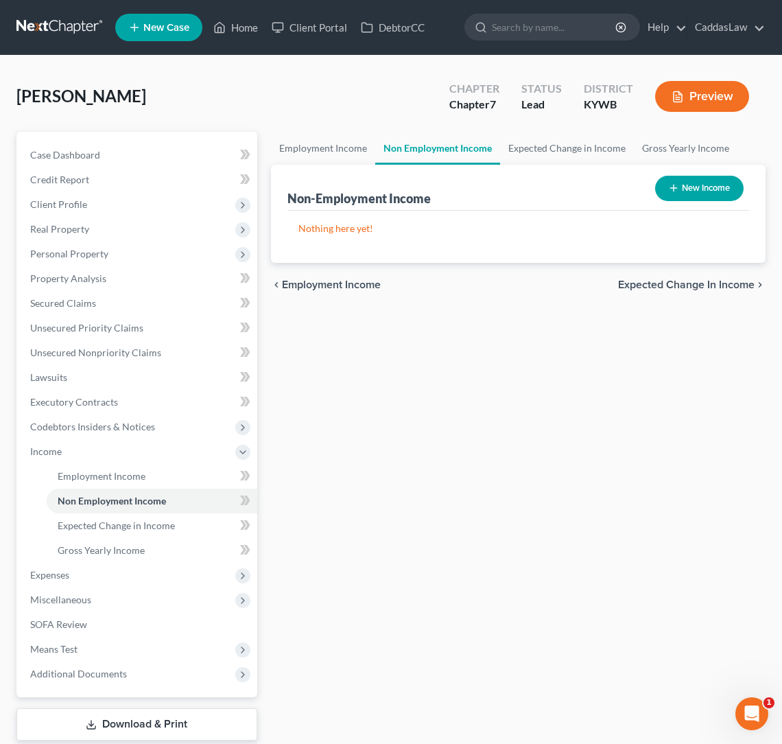
click at [705, 187] on button "New Income" at bounding box center [699, 188] width 89 height 25
select select "0"
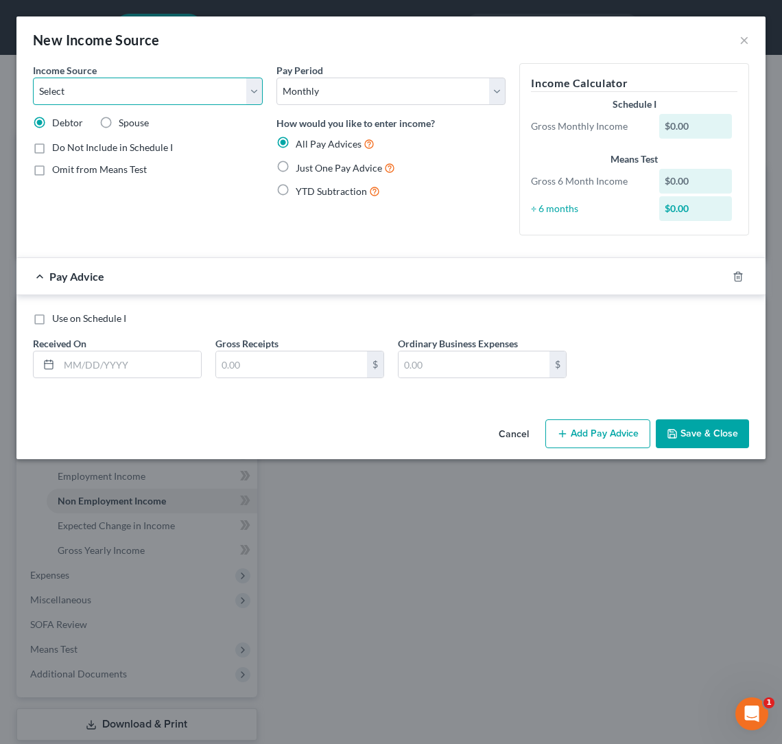
select select "1"
click at [66, 364] on input "text" at bounding box center [130, 364] width 142 height 26
click at [736, 281] on icon "button" at bounding box center [738, 276] width 11 height 11
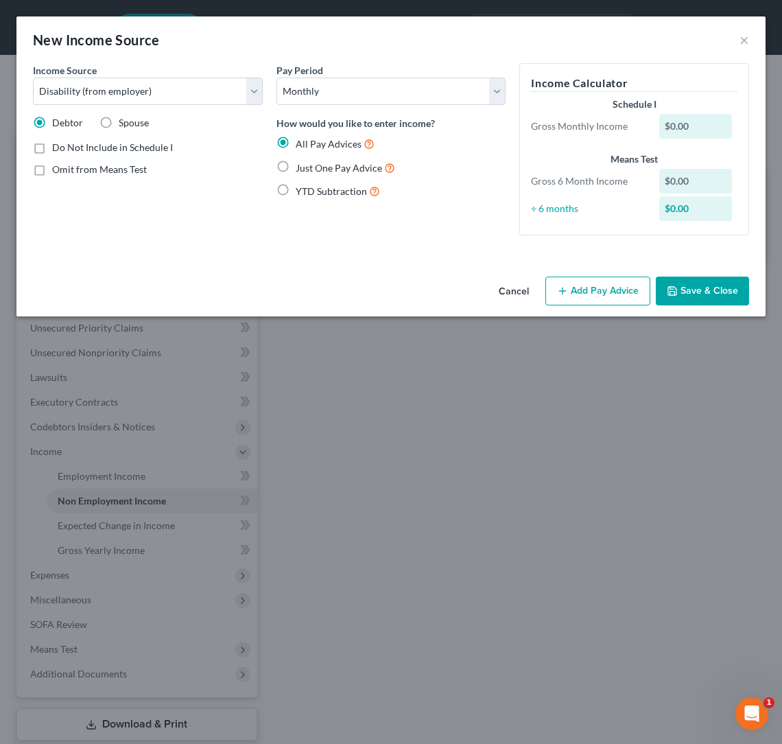
click at [712, 292] on button "Save & Close" at bounding box center [702, 291] width 93 height 29
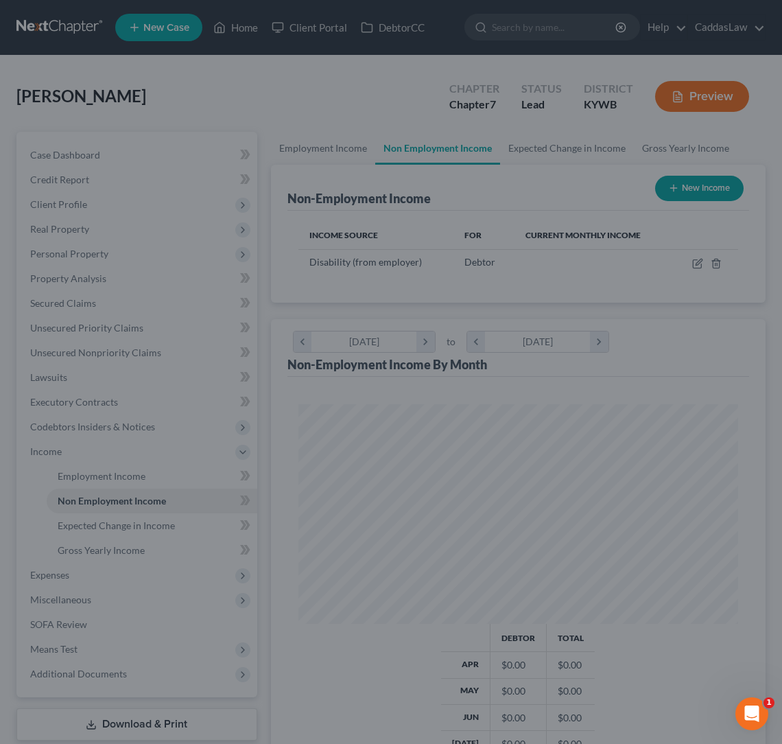
scroll to position [220, 468]
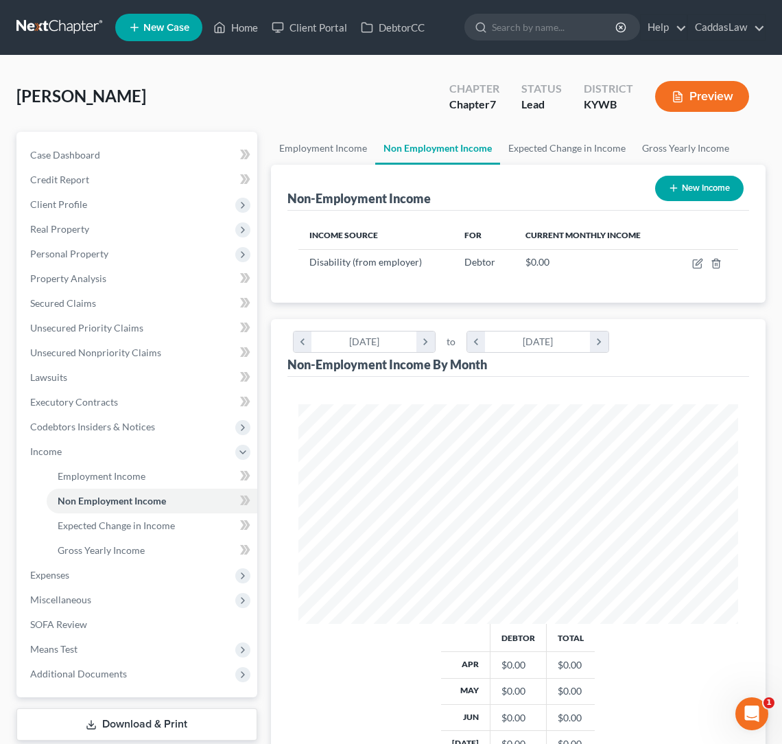
click at [698, 183] on button "New Income" at bounding box center [699, 188] width 89 height 25
select select "0"
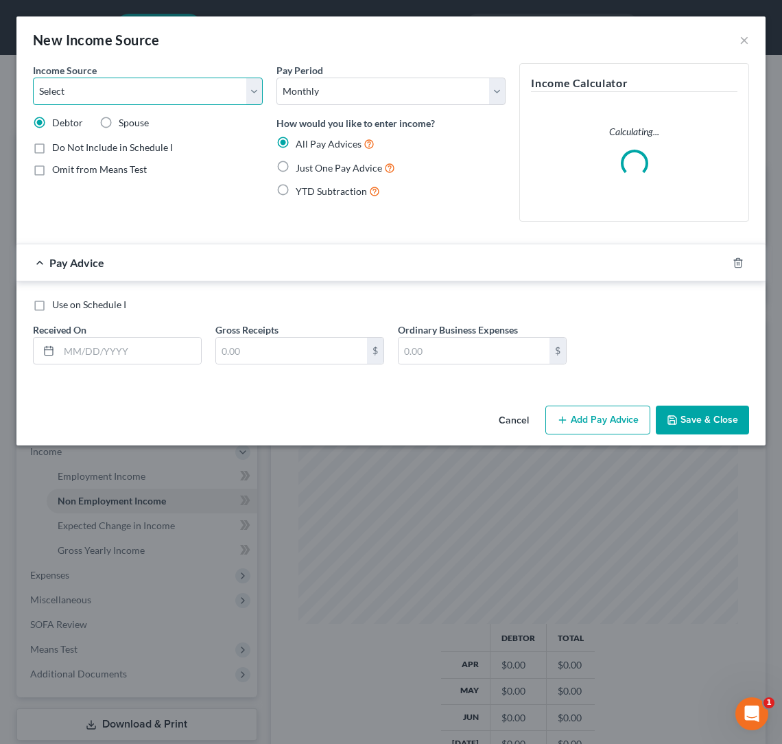
select select "4"
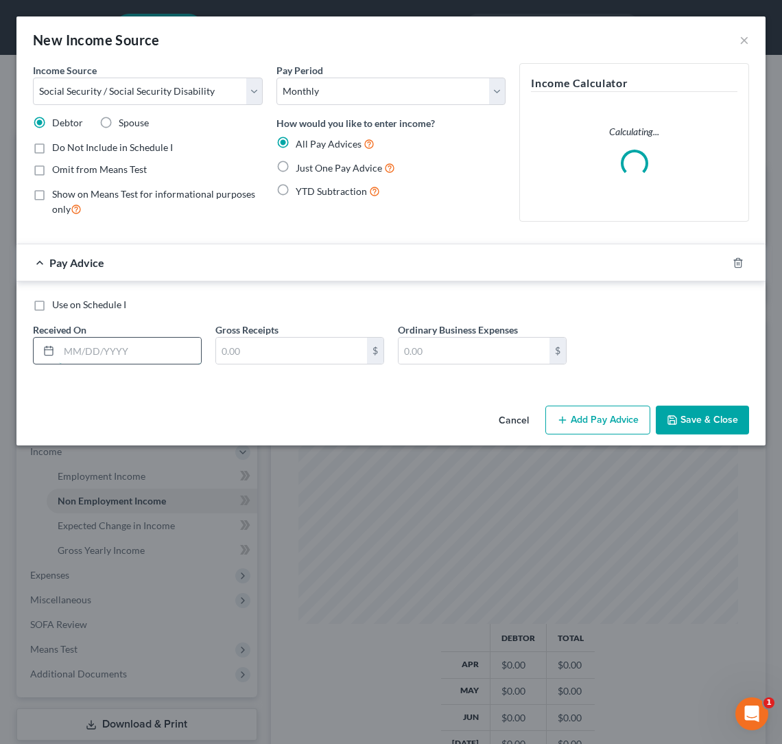
click at [67, 342] on input "text" at bounding box center [130, 351] width 142 height 26
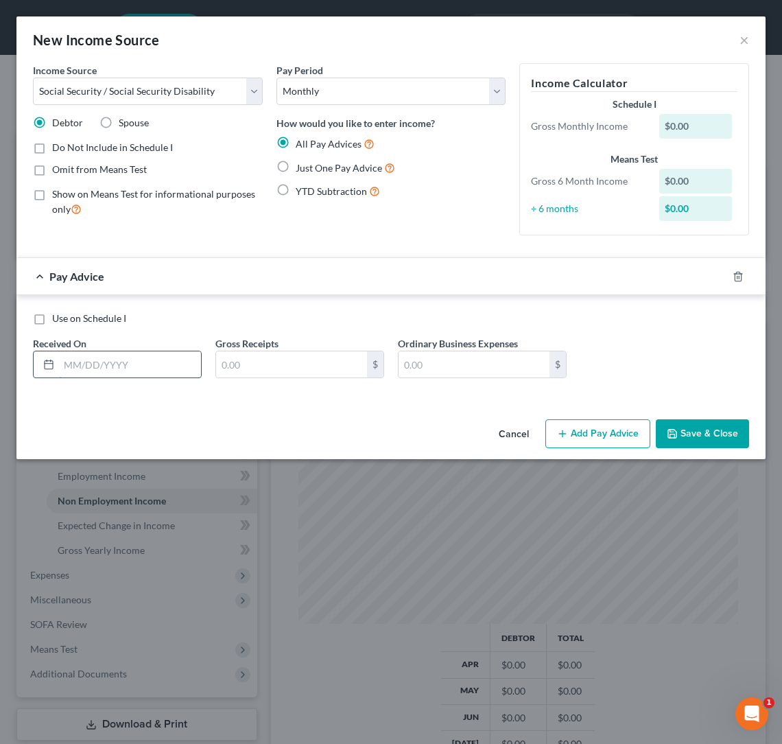
click at [67, 371] on input "text" at bounding box center [130, 364] width 142 height 26
type input "[DATE]"
click at [244, 363] on input "text" at bounding box center [291, 364] width 151 height 26
type input "22,232.40"
click at [717, 440] on button "Save & Close" at bounding box center [702, 433] width 93 height 29
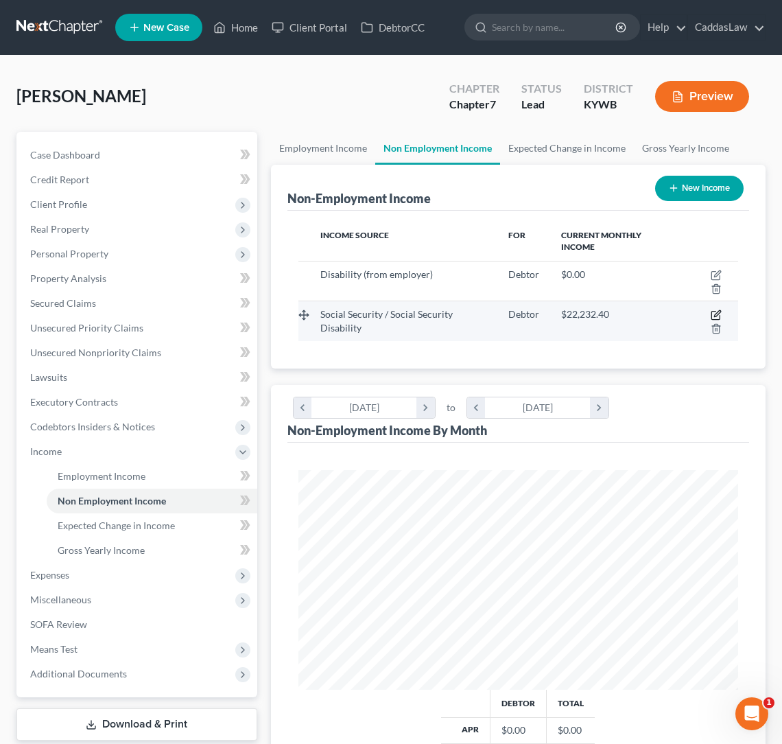
click at [720, 318] on icon "button" at bounding box center [716, 316] width 8 height 8
select select "4"
select select "0"
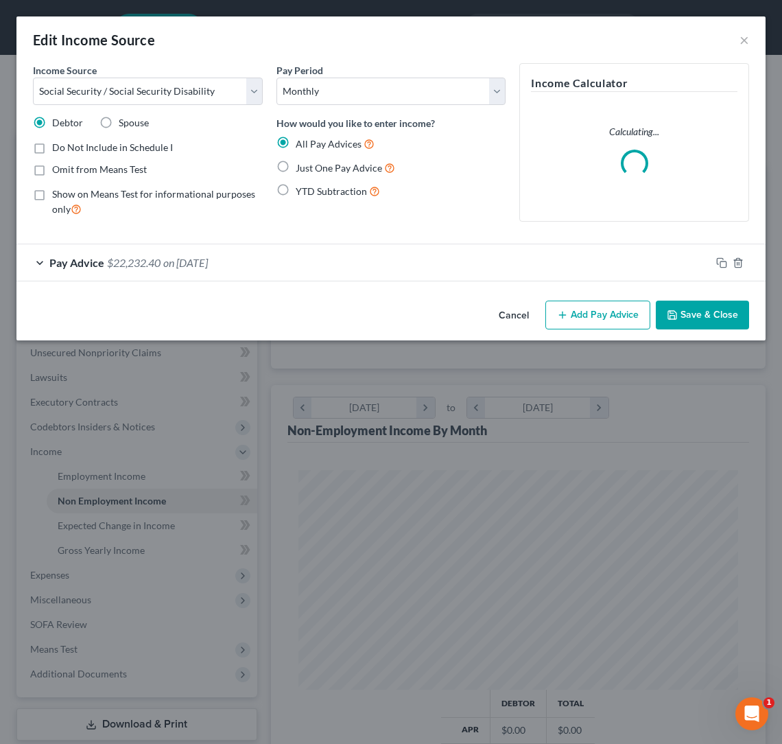
click at [296, 168] on label "Just One Pay Advice" at bounding box center [346, 168] width 100 height 16
click at [301, 168] on input "Just One Pay Advice" at bounding box center [305, 164] width 9 height 9
radio input "true"
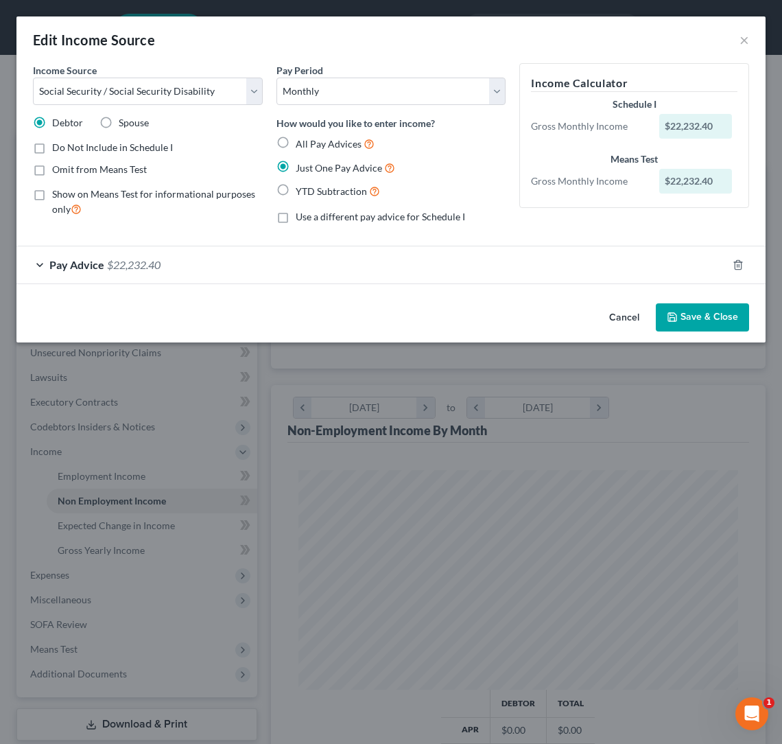
click at [689, 321] on button "Save & Close" at bounding box center [702, 317] width 93 height 29
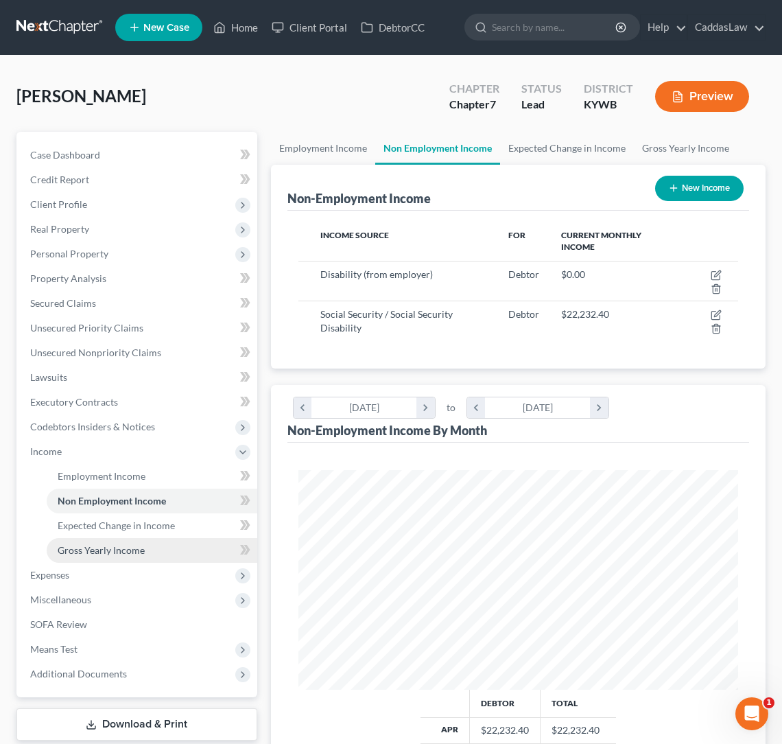
click at [117, 554] on span "Gross Yearly Income" at bounding box center [101, 550] width 87 height 12
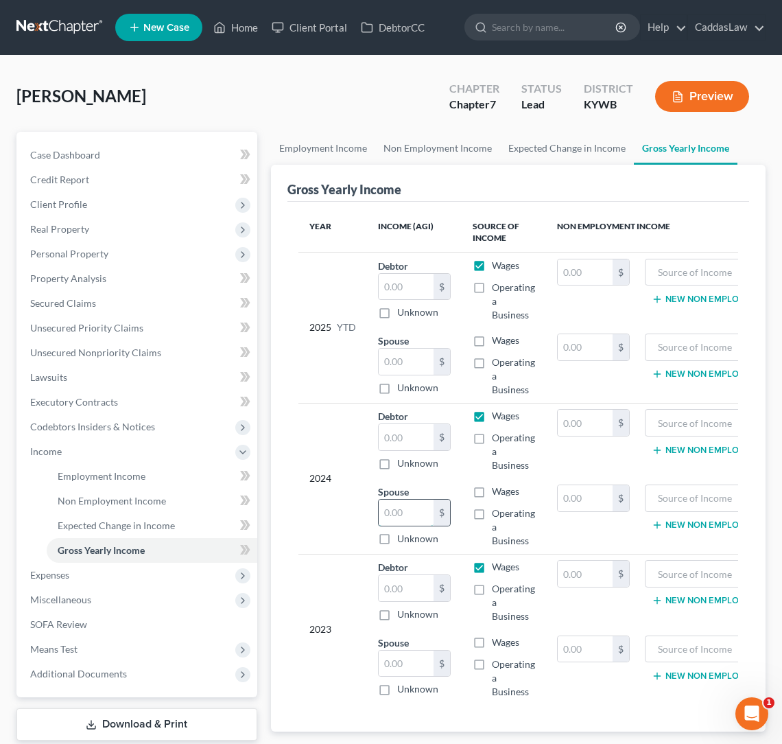
click at [399, 517] on input "text" at bounding box center [406, 513] width 55 height 26
type input "17,333.00"
click at [405, 660] on input "text" at bounding box center [406, 664] width 55 height 26
paste input "17,333.00"
type input "17,333.00"
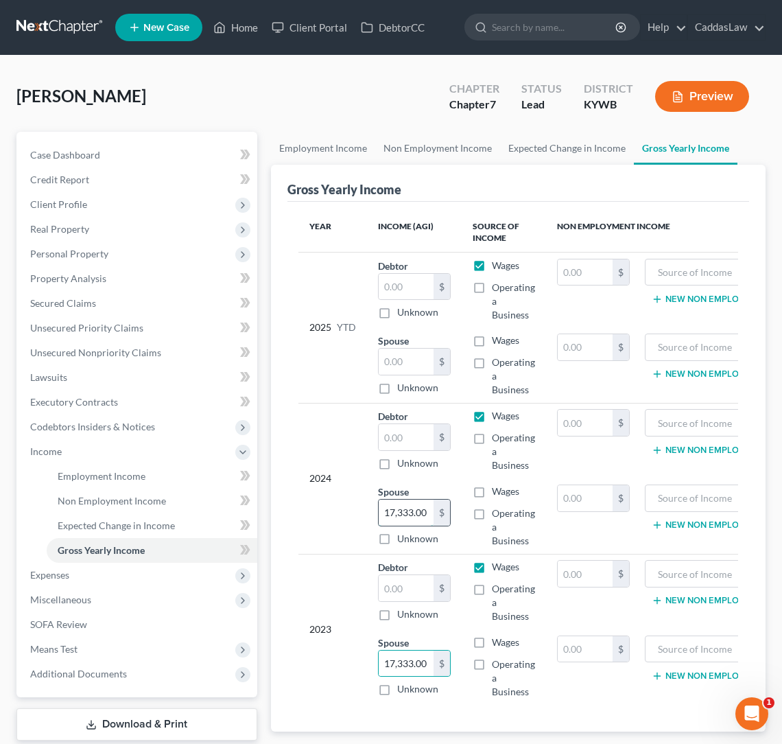
click at [425, 519] on input "17,333.00" at bounding box center [406, 513] width 55 height 26
type input "1"
click at [397, 615] on label "Unknown" at bounding box center [417, 614] width 41 height 14
click at [403, 615] on input "Unknown" at bounding box center [407, 611] width 9 height 9
checkbox input "true"
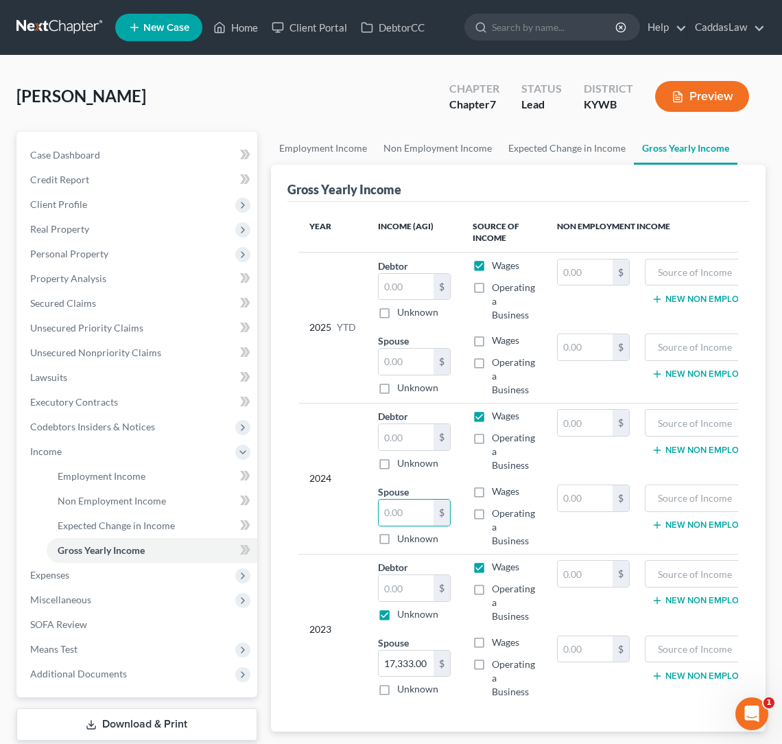
type input "0.00"
click at [397, 467] on label "Unknown" at bounding box center [417, 463] width 41 height 14
click at [403, 465] on input "Unknown" at bounding box center [407, 460] width 9 height 9
checkbox input "true"
type input "0.00"
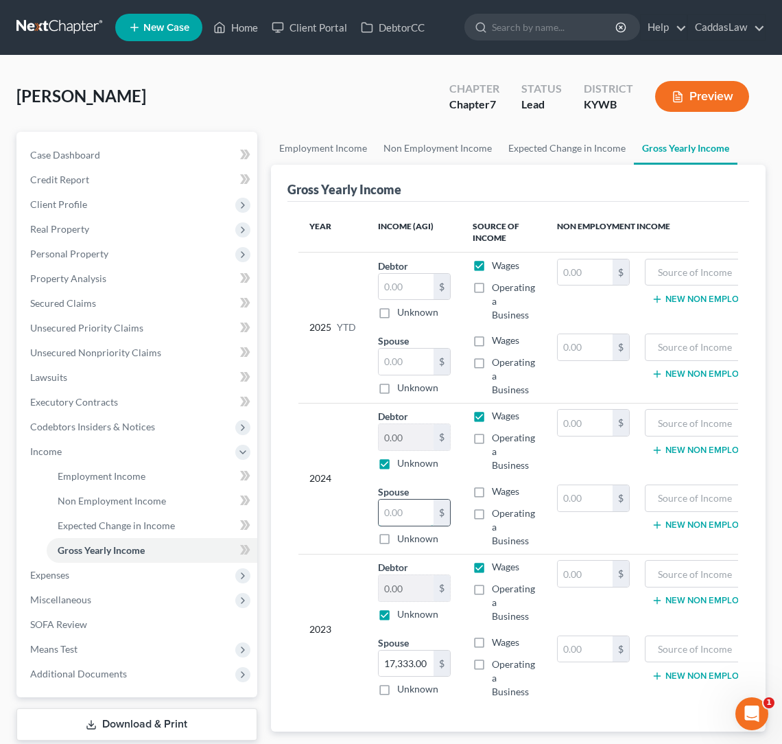
click at [396, 513] on input "text" at bounding box center [406, 513] width 55 height 26
type input "17,948.15"
click at [397, 463] on label "Unknown" at bounding box center [417, 463] width 41 height 14
click at [403, 463] on input "Unknown" at bounding box center [407, 460] width 9 height 9
checkbox input "false"
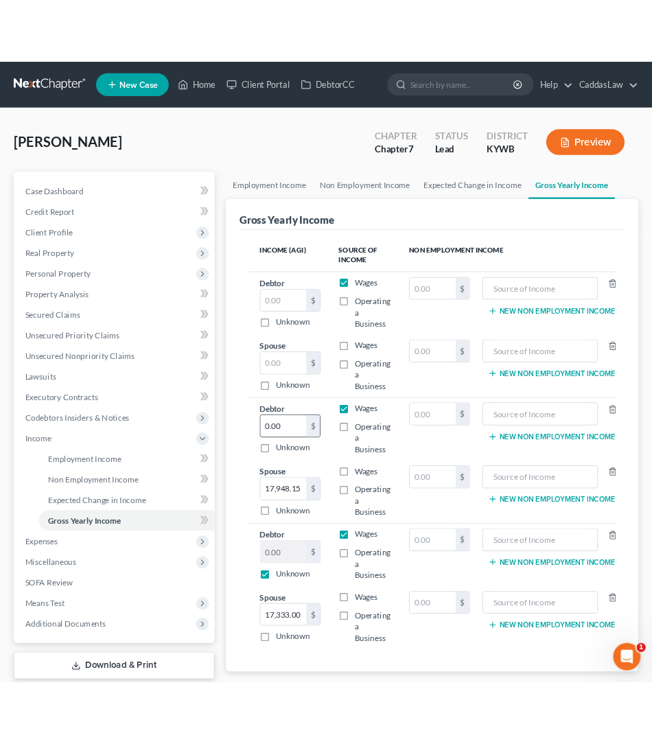
scroll to position [0, 68]
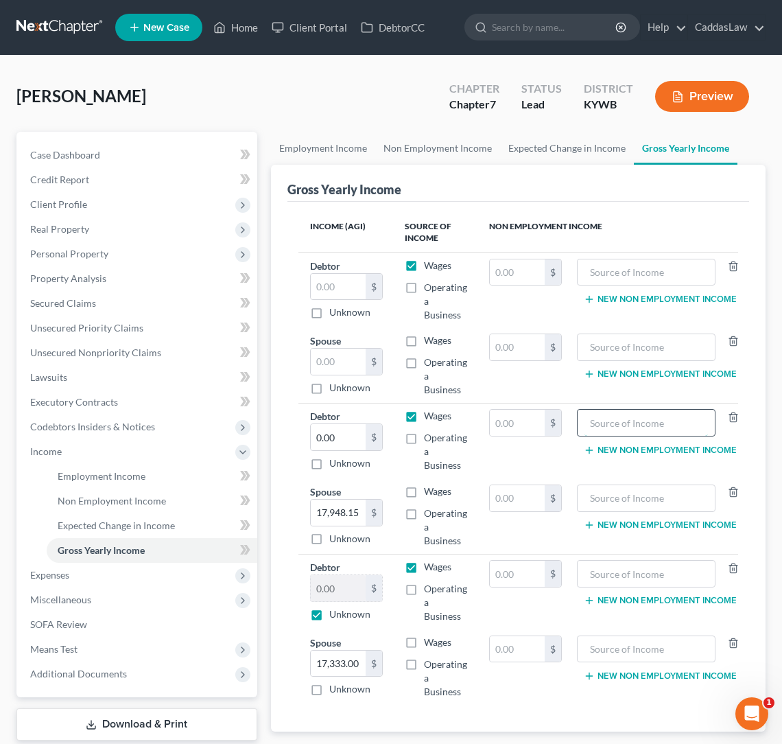
click at [611, 424] on input "text" at bounding box center [647, 423] width 124 height 26
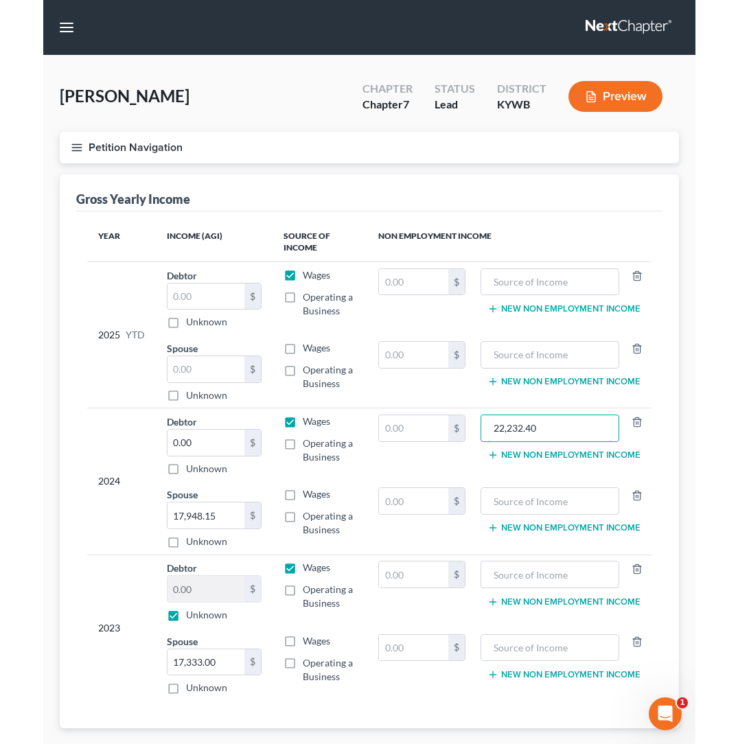
scroll to position [0, 0]
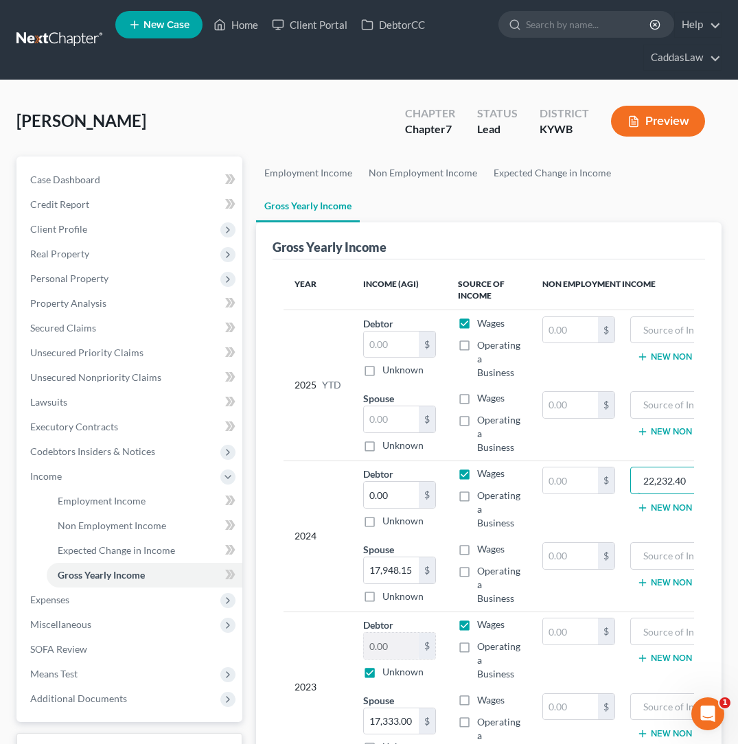
type input "22,232.40"
click at [569, 486] on td "$" at bounding box center [578, 498] width 95 height 75
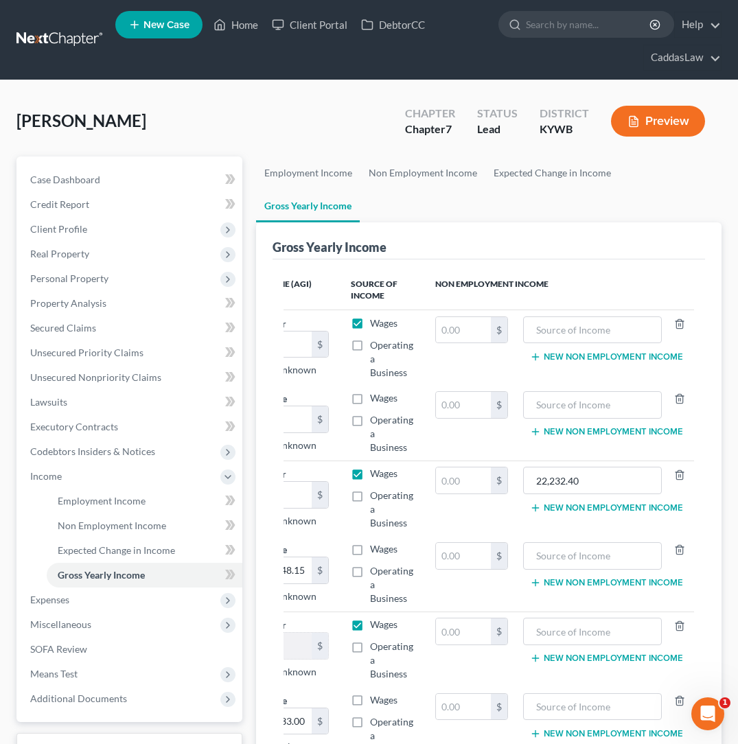
scroll to position [0, 106]
click at [371, 467] on label "Wages" at bounding box center [384, 474] width 27 height 14
click at [376, 467] on input "Wages" at bounding box center [380, 471] width 9 height 9
checkbox input "false"
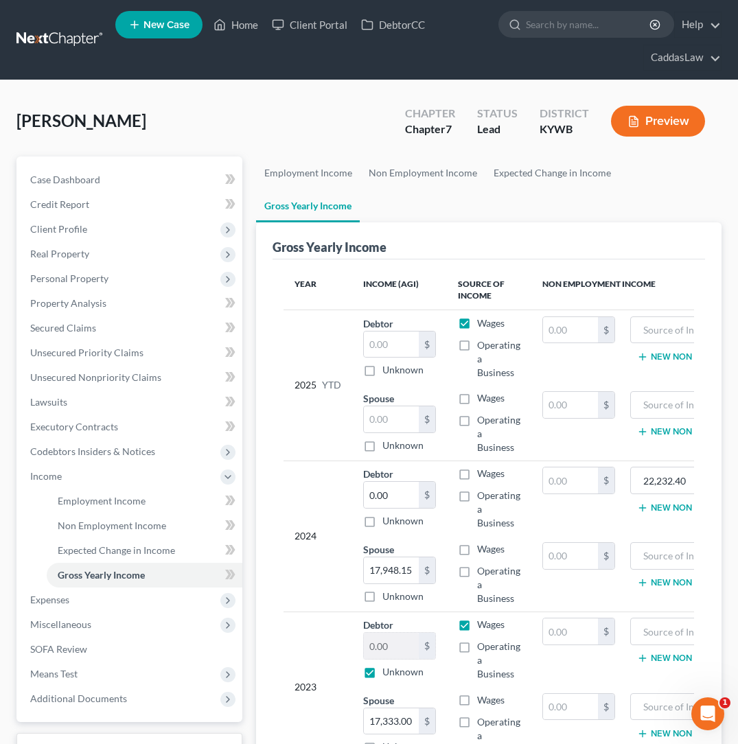
scroll to position [0, 0]
click at [477, 542] on label "Wages" at bounding box center [490, 549] width 27 height 14
click at [482, 542] on input "Wages" at bounding box center [486, 546] width 9 height 9
checkbox input "true"
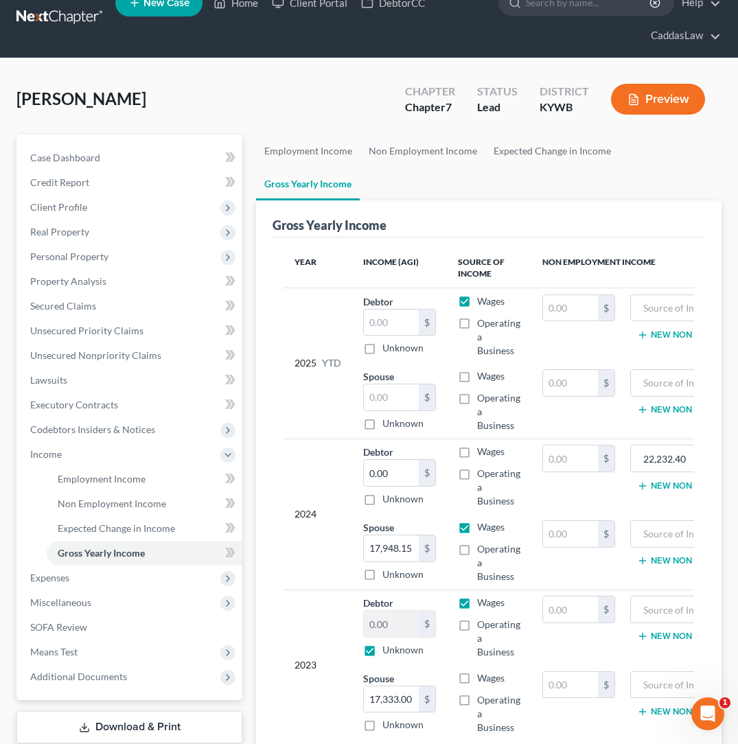
scroll to position [32, 0]
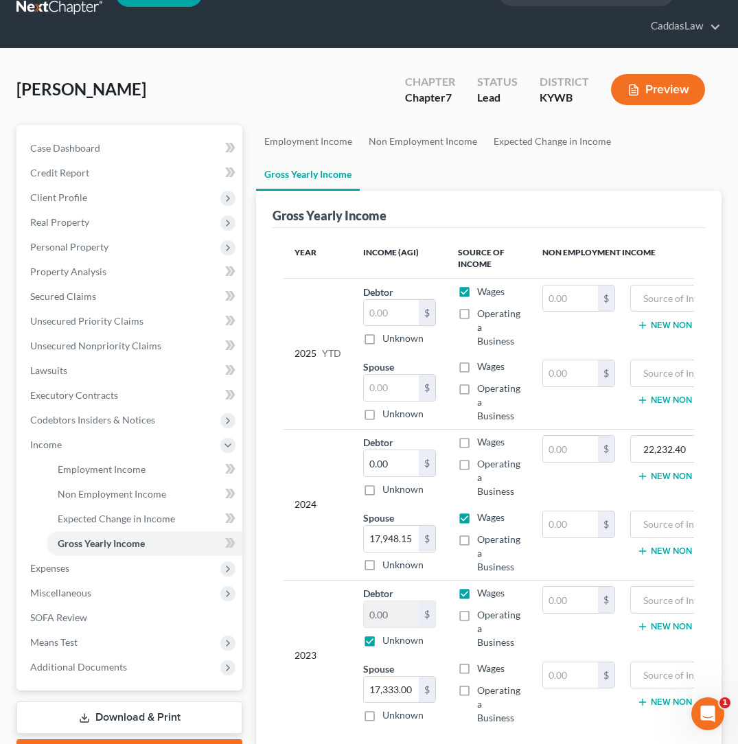
click at [477, 662] on label "Wages" at bounding box center [490, 669] width 27 height 14
click at [482, 662] on input "Wages" at bounding box center [486, 666] width 9 height 9
checkbox input "true"
click at [477, 586] on label "Wages" at bounding box center [490, 593] width 27 height 14
click at [482, 586] on input "Wages" at bounding box center [486, 590] width 9 height 9
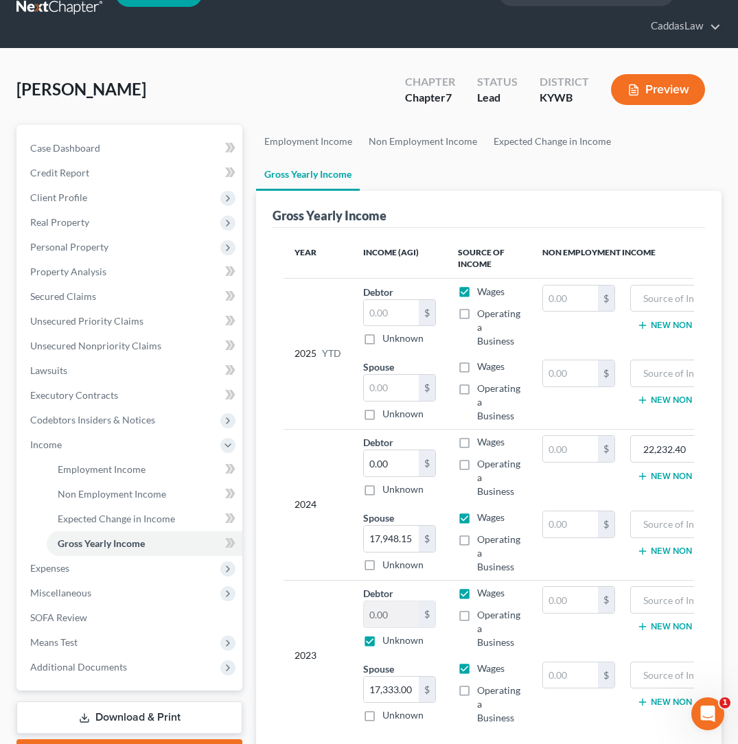
checkbox input "false"
click at [382, 633] on label "Unknown" at bounding box center [402, 640] width 41 height 14
click at [388, 633] on input "Unknown" at bounding box center [392, 637] width 9 height 9
checkbox input "false"
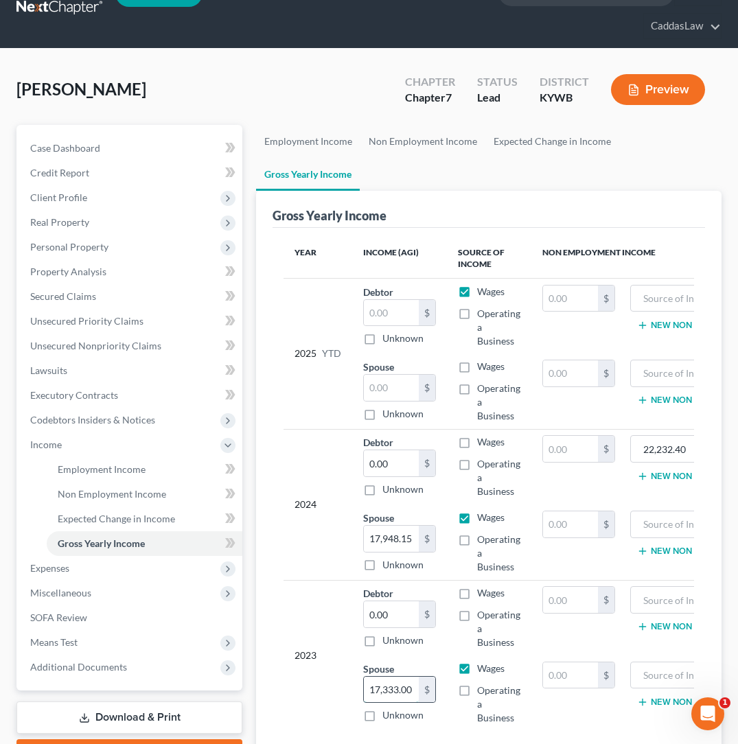
click at [412, 677] on input "17,333.00" at bounding box center [391, 690] width 55 height 26
type input "1"
type input "17,333.34"
click at [382, 633] on label "Unknown" at bounding box center [402, 640] width 41 height 14
click at [388, 633] on input "Unknown" at bounding box center [392, 637] width 9 height 9
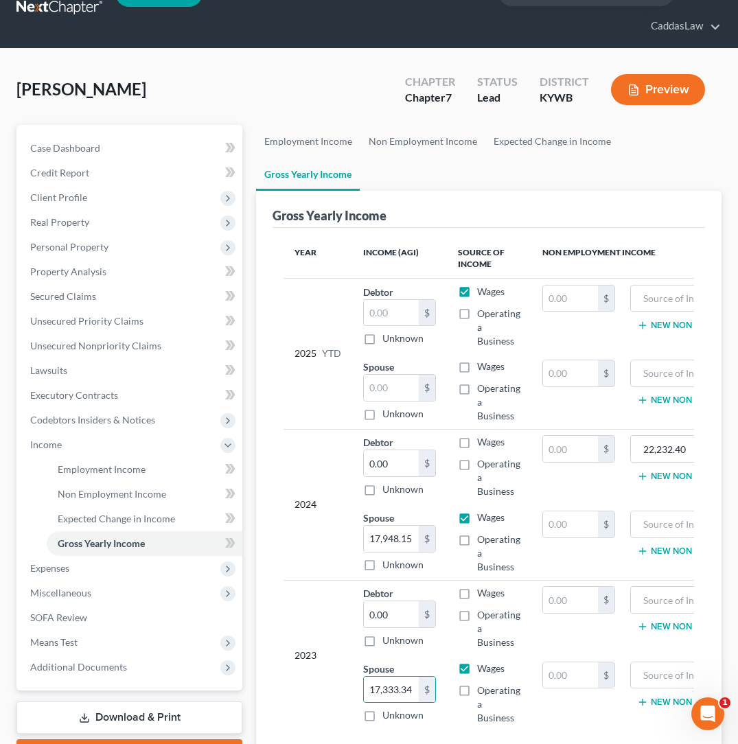
checkbox input "true"
click at [100, 469] on span "Employment Income" at bounding box center [102, 469] width 88 height 12
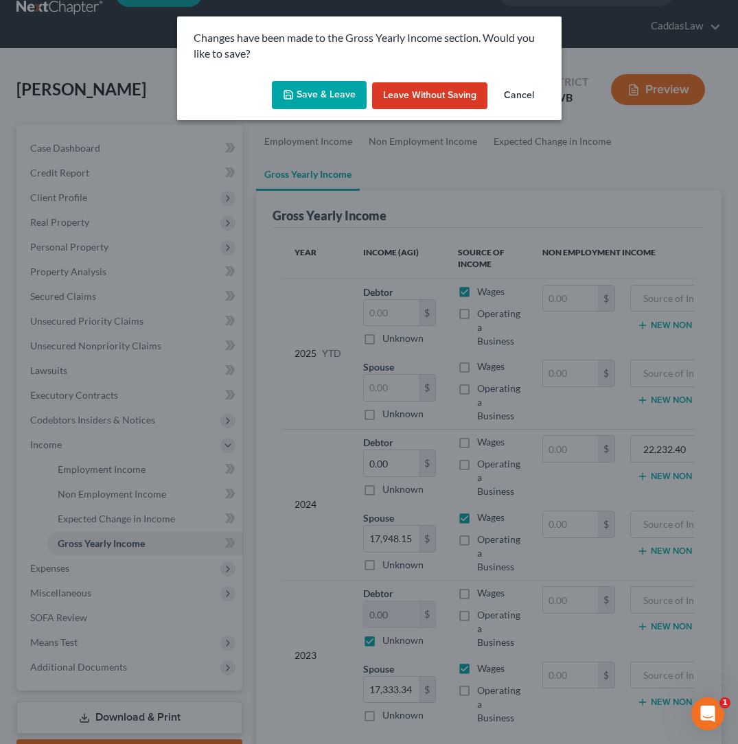
click at [312, 90] on button "Save & Leave" at bounding box center [319, 95] width 95 height 29
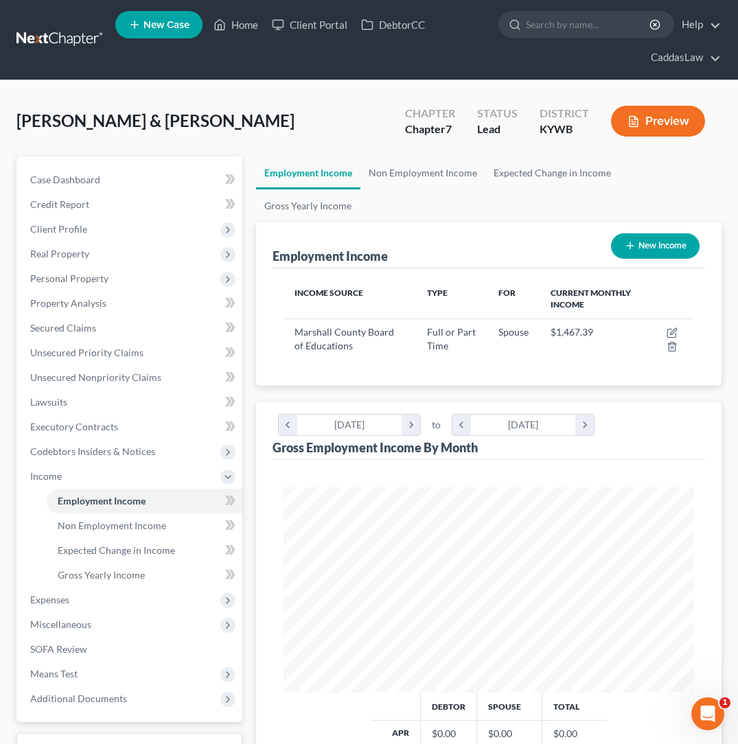
scroll to position [205, 438]
click at [75, 252] on span "Real Property" at bounding box center [59, 254] width 59 height 12
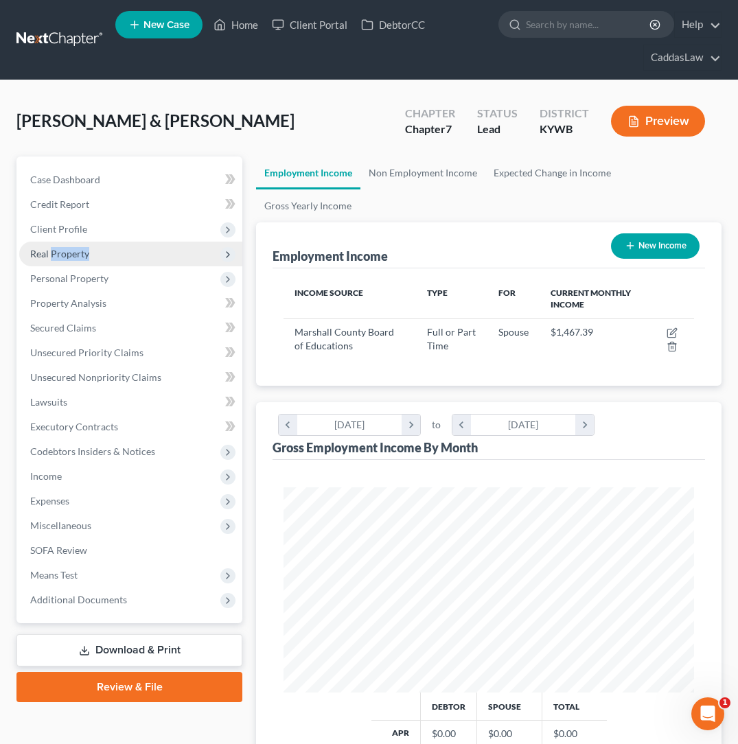
click at [75, 252] on span "Real Property" at bounding box center [59, 254] width 59 height 12
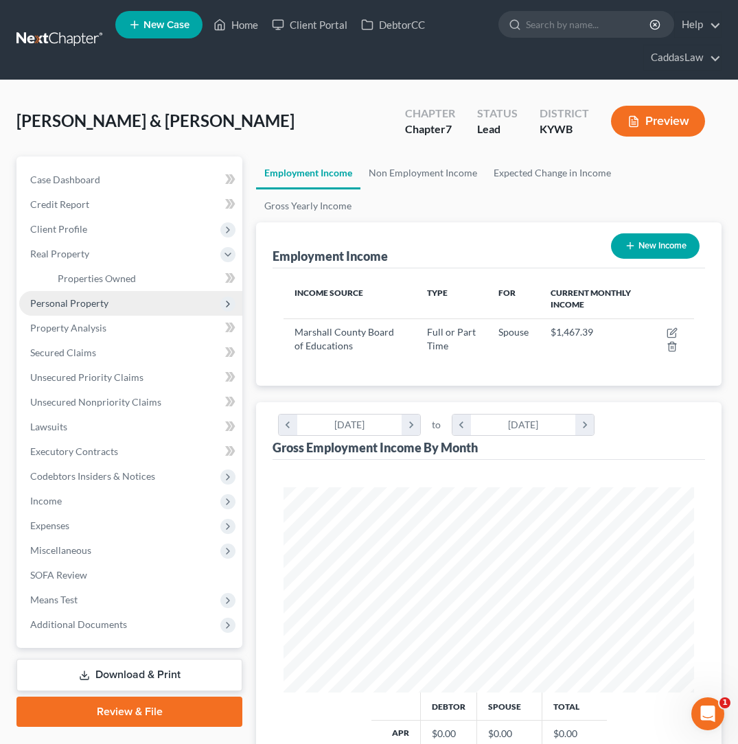
click at [71, 305] on span "Personal Property" at bounding box center [69, 303] width 78 height 12
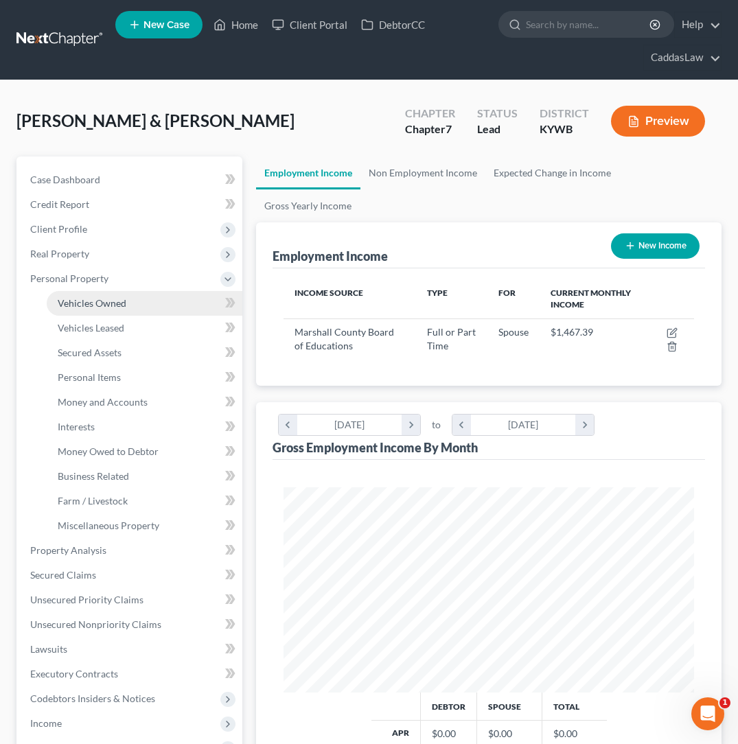
click at [119, 306] on span "Vehicles Owned" at bounding box center [92, 303] width 69 height 12
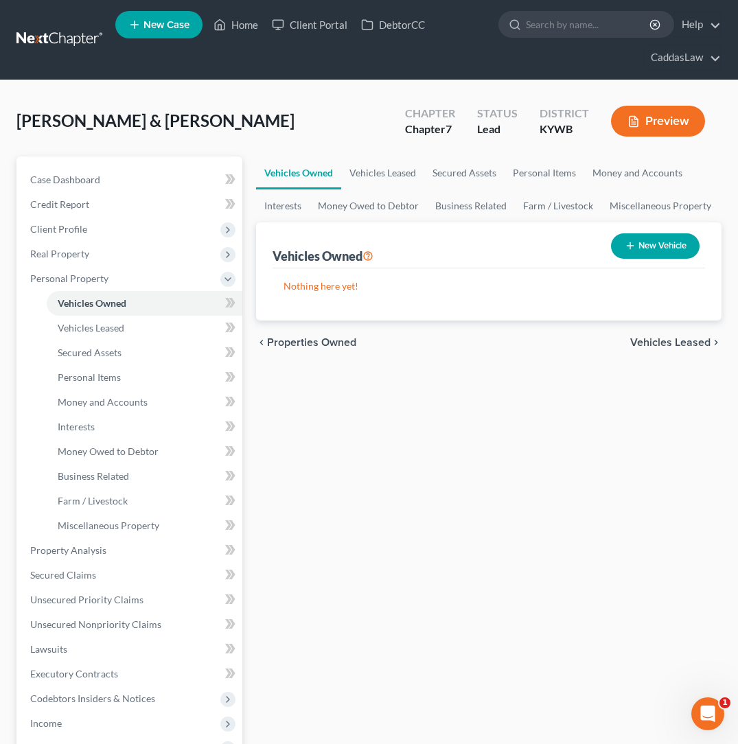
click at [650, 243] on button "New Vehicle" at bounding box center [655, 245] width 89 height 25
select select "0"
select select "2"
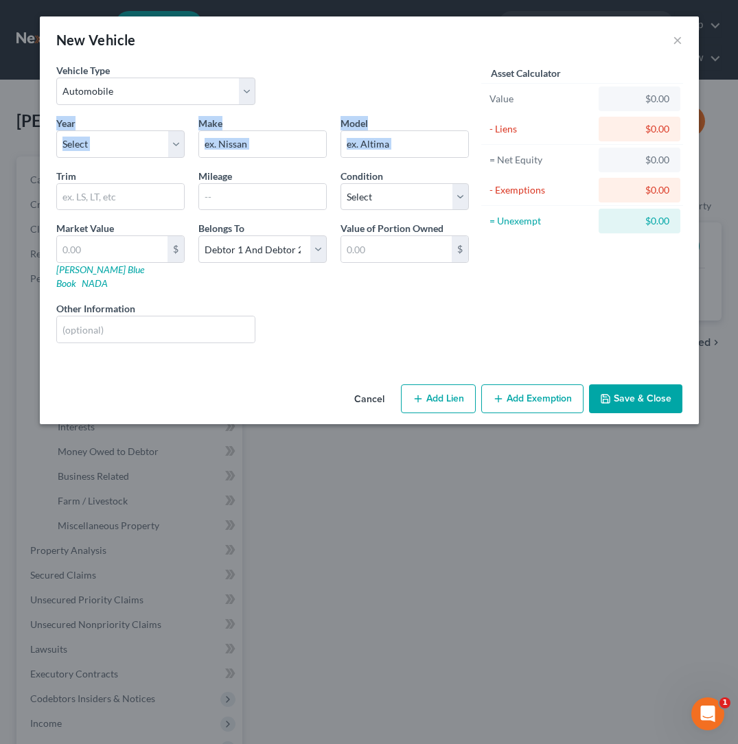
click at [102, 163] on div "Year Select 2026 2025 2024 2023 2022 2021 2020 2019 2018 2017 2016 2015 2014 20…" at bounding box center [262, 235] width 426 height 238
select select "32"
click at [261, 132] on input "text" at bounding box center [262, 144] width 127 height 26
type input "Chevrolet"
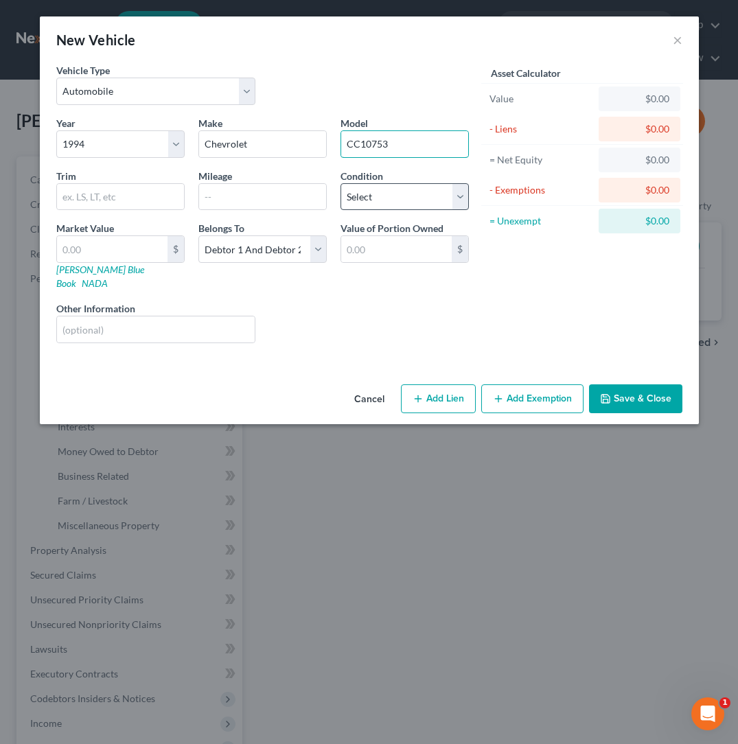
type input "CC10753"
select select "3"
click at [147, 253] on input "text" at bounding box center [112, 249] width 110 height 26
click at [620, 393] on button "Save & Close" at bounding box center [635, 398] width 93 height 29
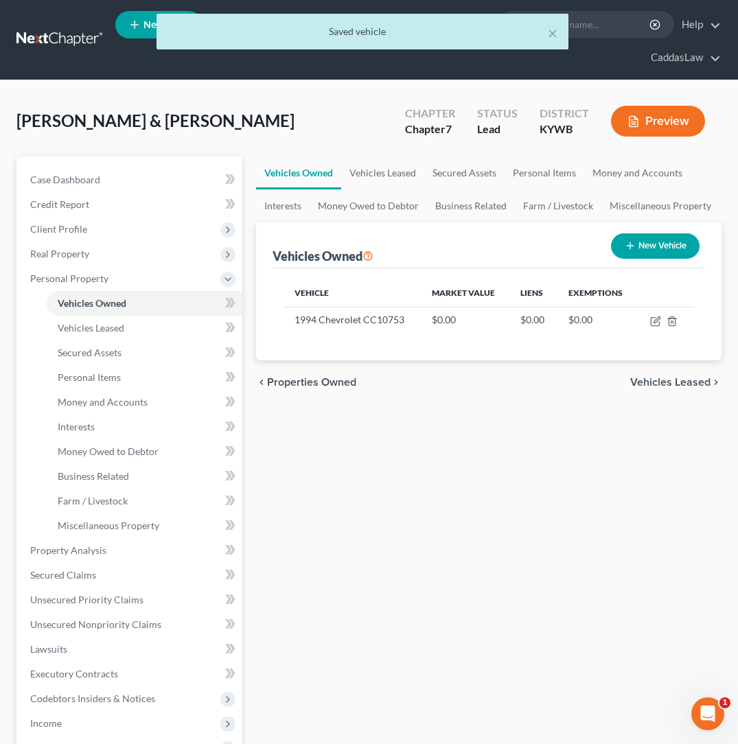
click at [671, 252] on button "New Vehicle" at bounding box center [655, 245] width 89 height 25
select select "0"
select select "2"
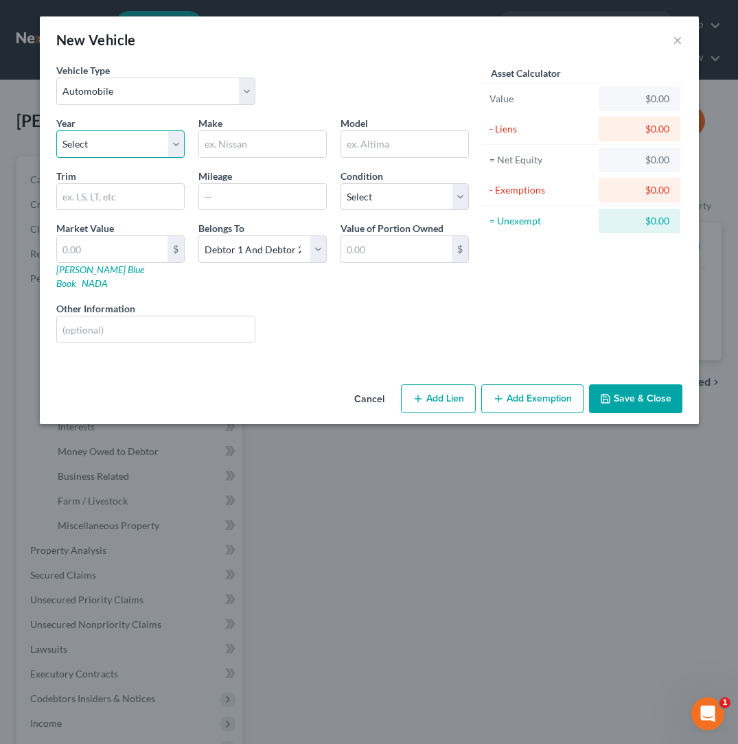
select select "32"
click at [260, 149] on input "text" at bounding box center [262, 144] width 127 height 26
type input "GMC"
type input "K"
type input "[PERSON_NAME]"
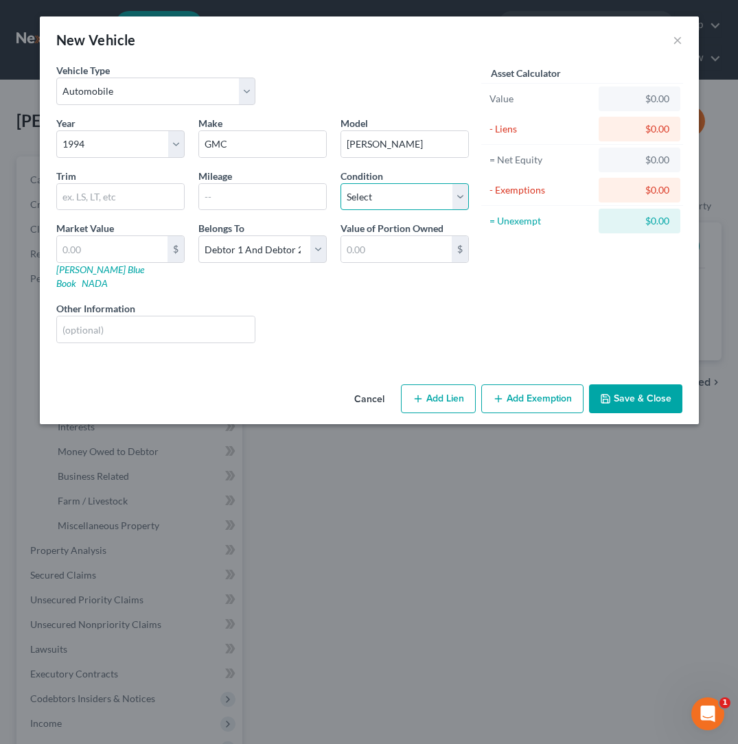
select select "3"
click at [641, 384] on button "Save & Close" at bounding box center [635, 398] width 93 height 29
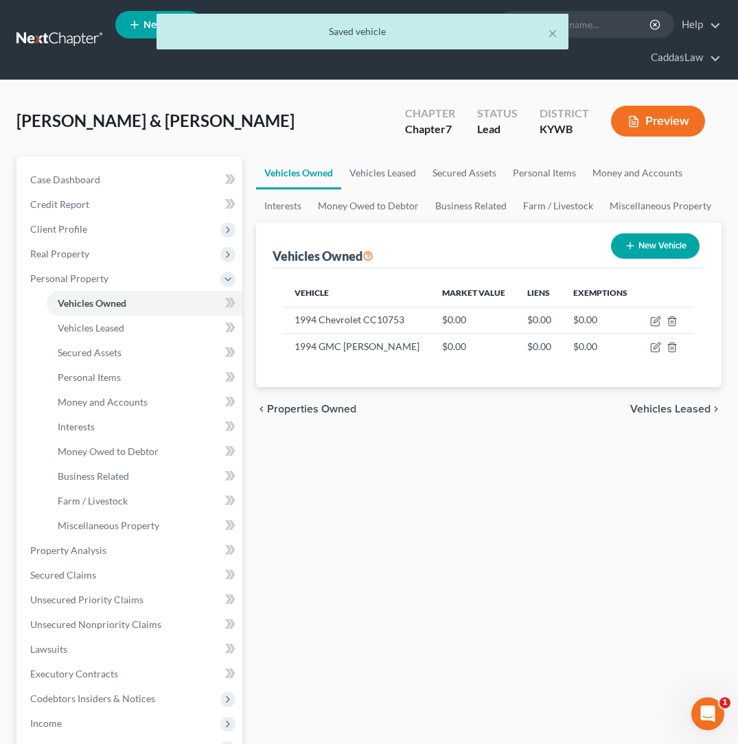
click at [662, 236] on button "New Vehicle" at bounding box center [655, 245] width 89 height 25
select select "0"
select select "2"
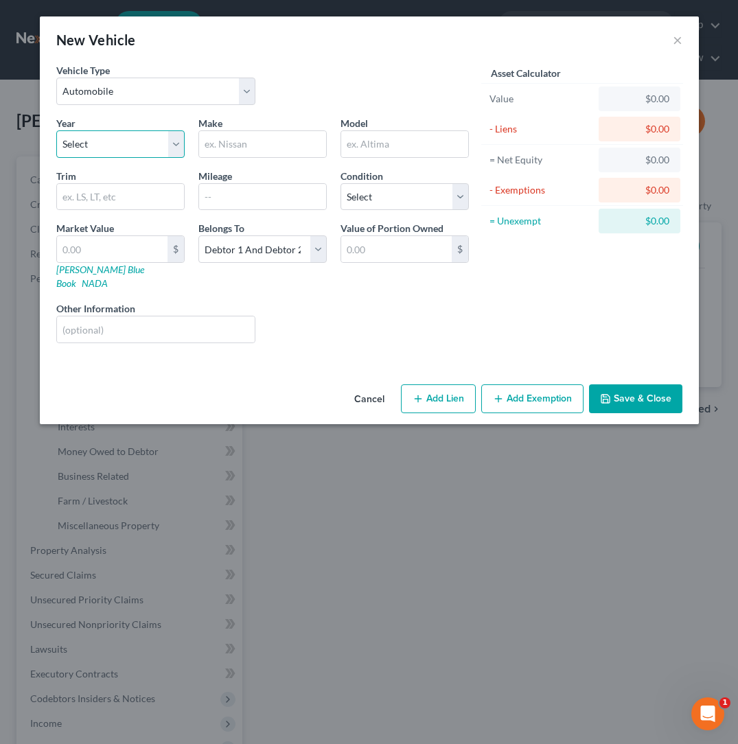
select select "24"
click at [244, 137] on input "text" at bounding box center [262, 144] width 127 height 26
type input "Hyundai"
type input "Santa Fe"
select select "3"
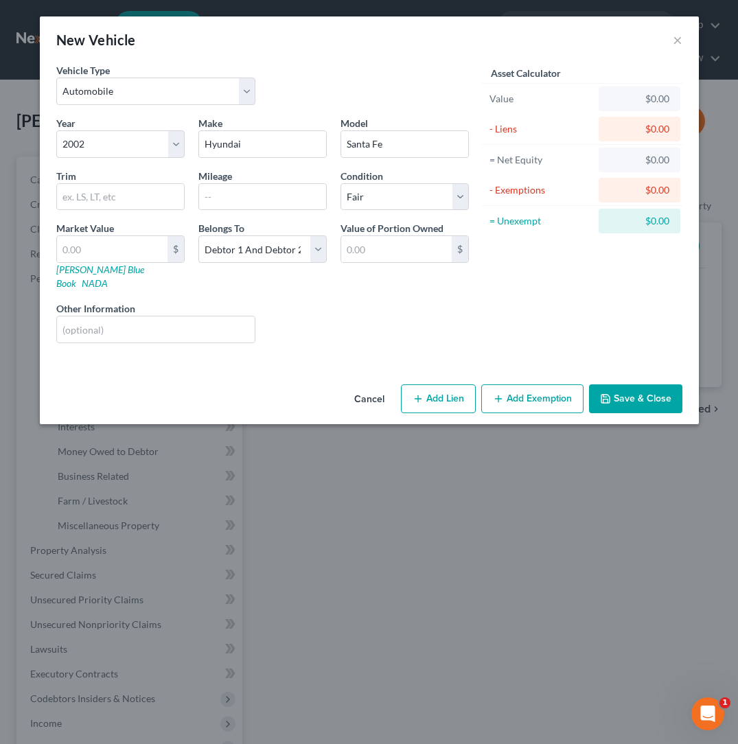
click at [623, 393] on button "Save & Close" at bounding box center [635, 398] width 93 height 29
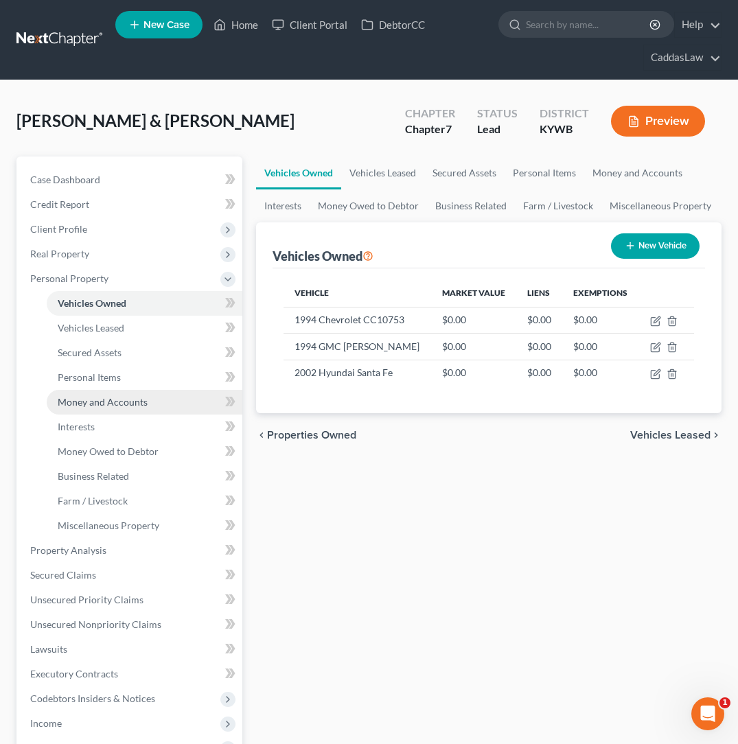
click at [106, 399] on span "Money and Accounts" at bounding box center [103, 402] width 90 height 12
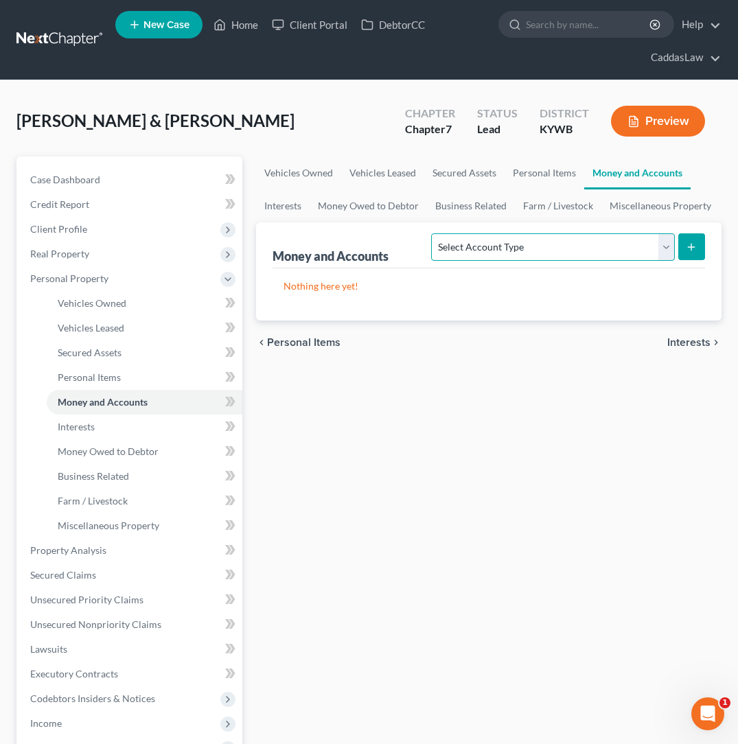
select select "checking"
click at [685, 251] on button "submit" at bounding box center [691, 246] width 27 height 27
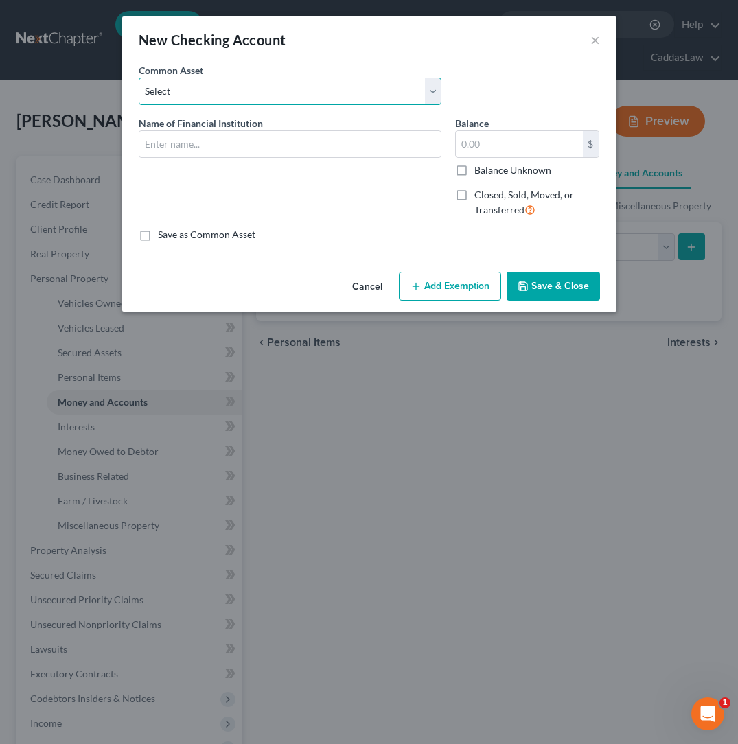
select select "5"
type input "US Bank"
type input "0.00"
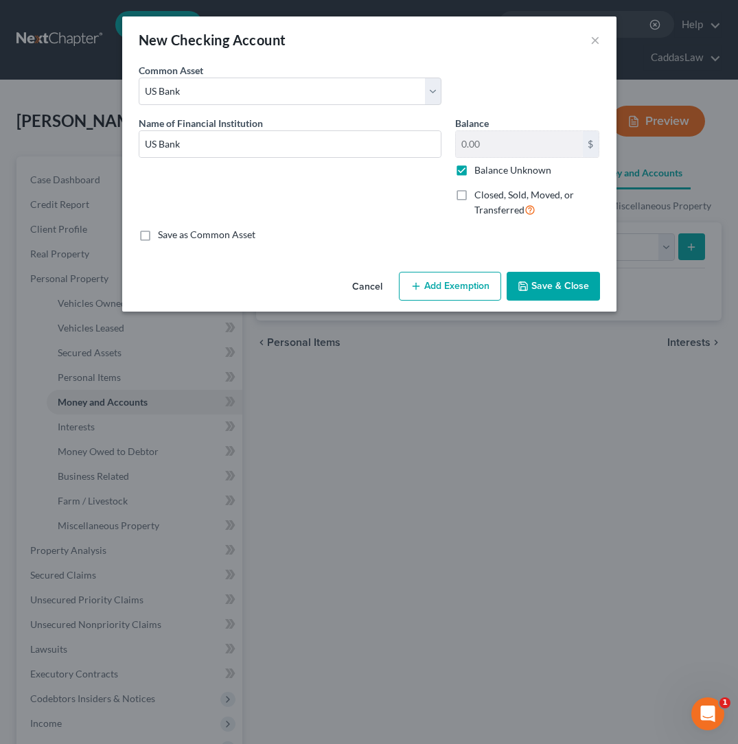
click at [474, 172] on label "Balance Unknown" at bounding box center [512, 170] width 77 height 14
click at [480, 172] on input "Balance Unknown" at bounding box center [484, 167] width 9 height 9
drag, startPoint x: 491, startPoint y: 147, endPoint x: 430, endPoint y: 146, distance: 61.1
click at [430, 146] on div "Name of Financial Institution * US Bank Balance 0.00 $ Balance Unknown Balance …" at bounding box center [369, 172] width 475 height 113
click at [474, 165] on label "Balance Unknown" at bounding box center [512, 170] width 77 height 14
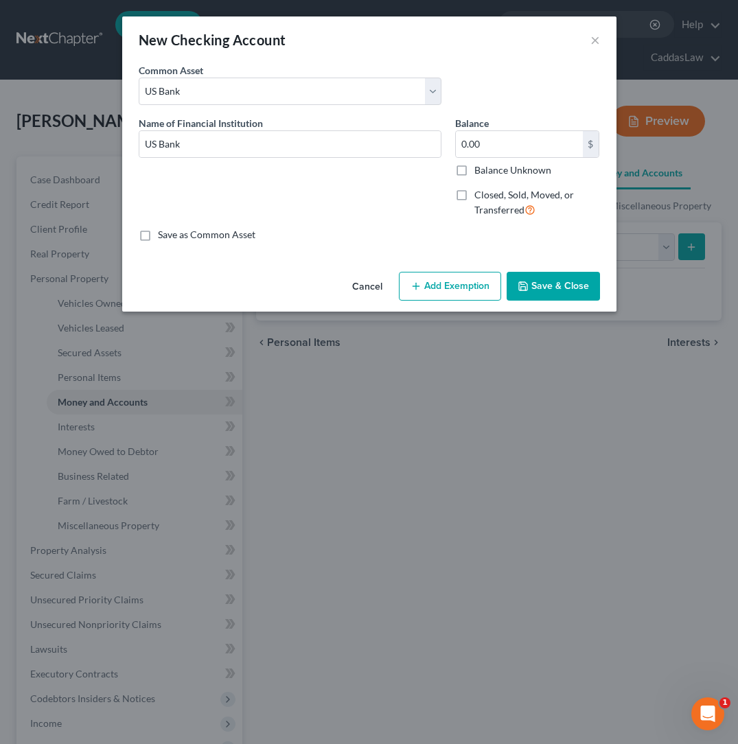
click at [480, 165] on input "Balance Unknown" at bounding box center [484, 167] width 9 height 9
checkbox input "true"
click at [526, 285] on icon "button" at bounding box center [522, 286] width 11 height 11
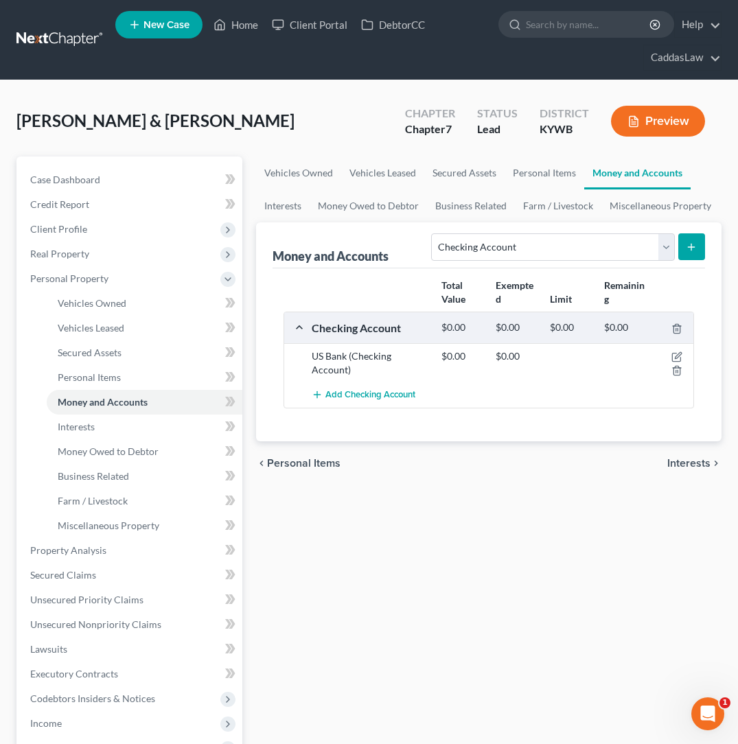
click at [697, 247] on button "submit" at bounding box center [691, 246] width 27 height 27
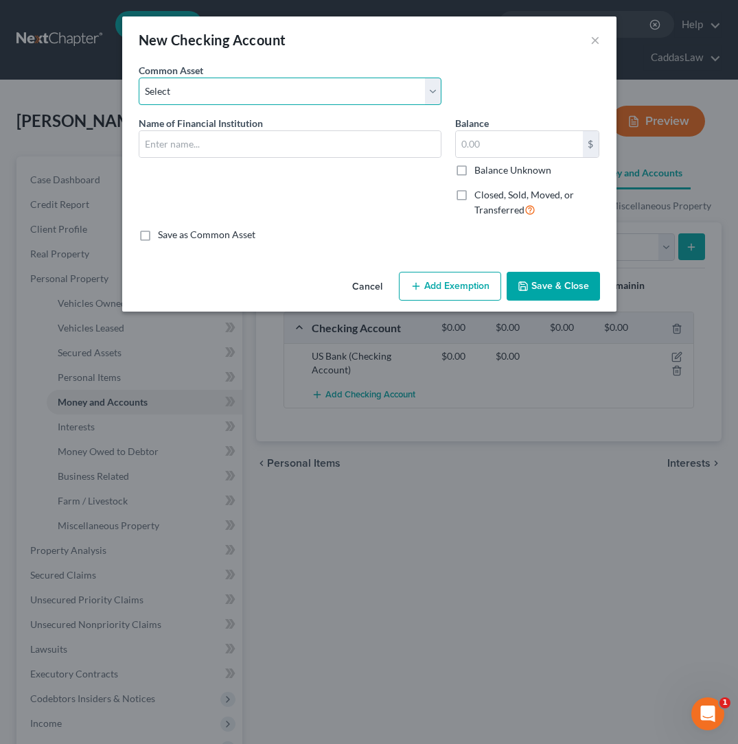
select select "2"
type input "CFSB"
click at [471, 150] on input "text" at bounding box center [519, 144] width 127 height 26
click at [474, 174] on label "Balance Unknown" at bounding box center [512, 170] width 77 height 14
click at [480, 172] on input "Balance Unknown" at bounding box center [484, 167] width 9 height 9
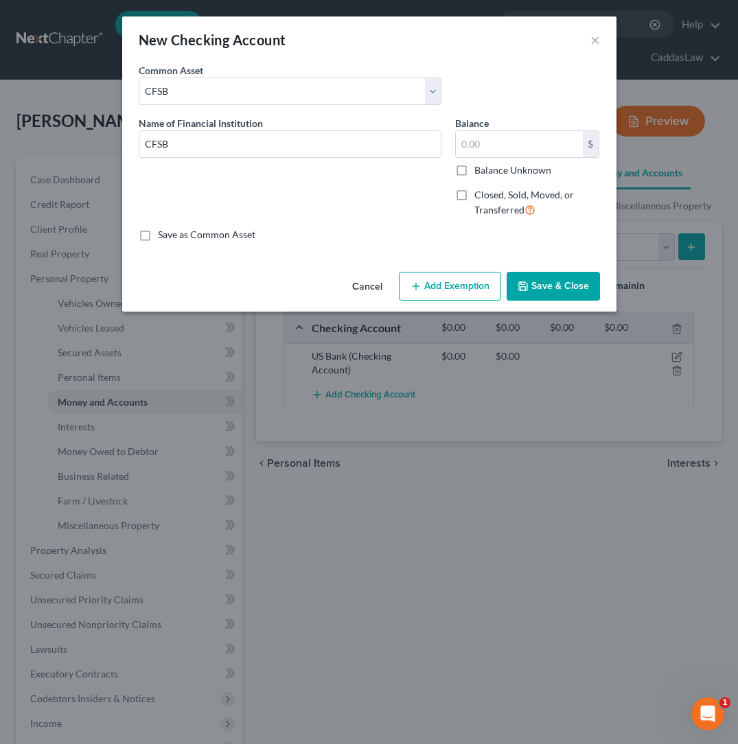
checkbox input "true"
type input "0.00"
click at [533, 286] on button "Save & Close" at bounding box center [552, 286] width 93 height 29
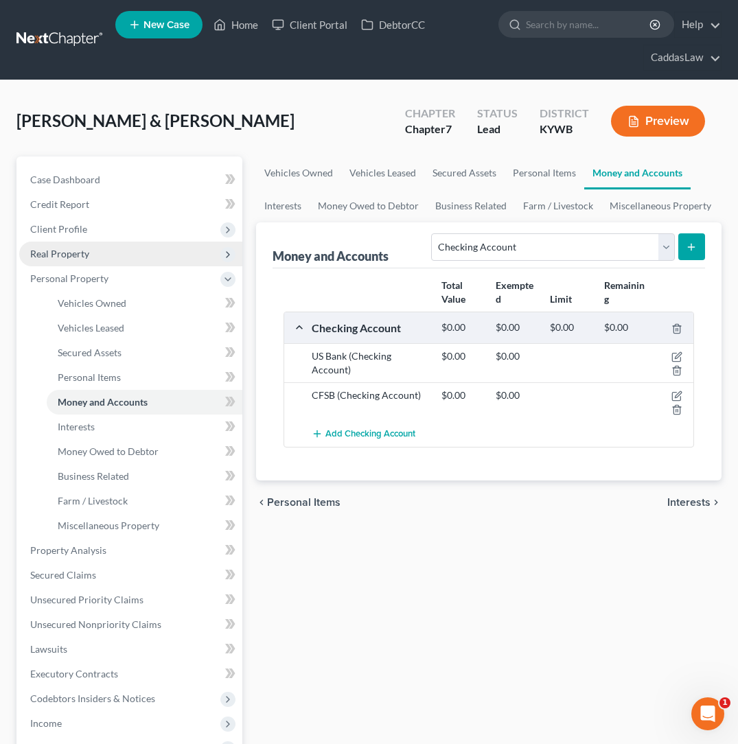
click at [85, 249] on span "Real Property" at bounding box center [59, 254] width 59 height 12
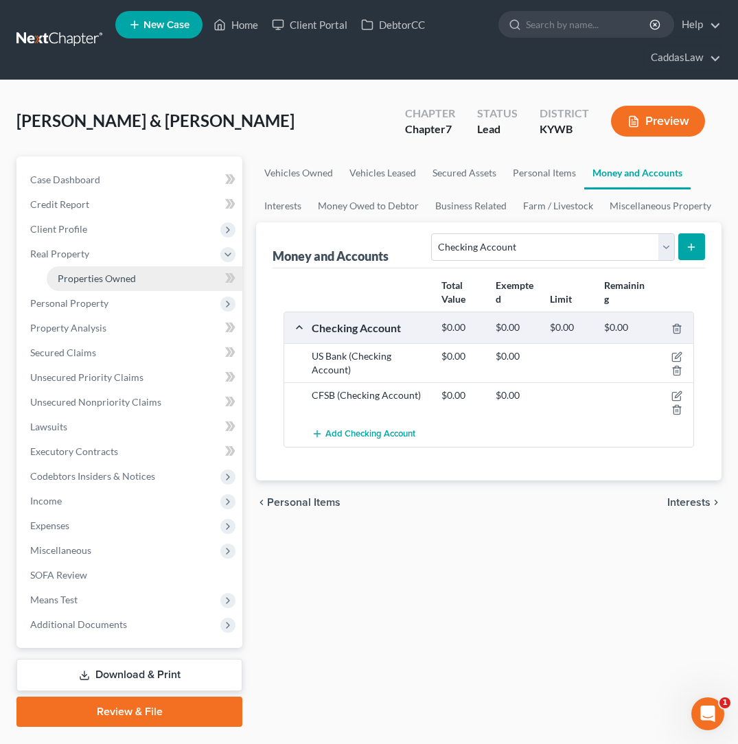
click at [105, 272] on span "Properties Owned" at bounding box center [97, 278] width 78 height 12
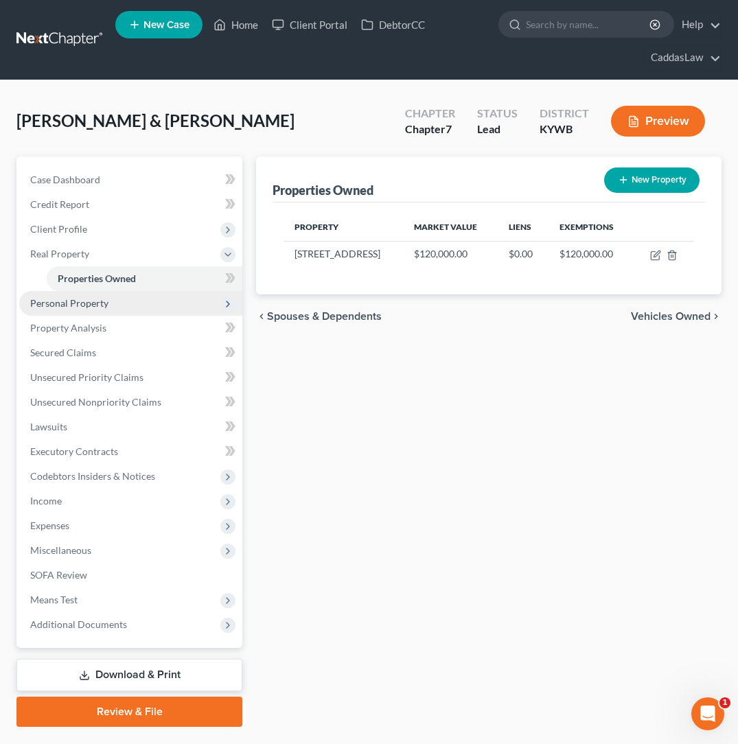
click at [55, 307] on span "Personal Property" at bounding box center [69, 303] width 78 height 12
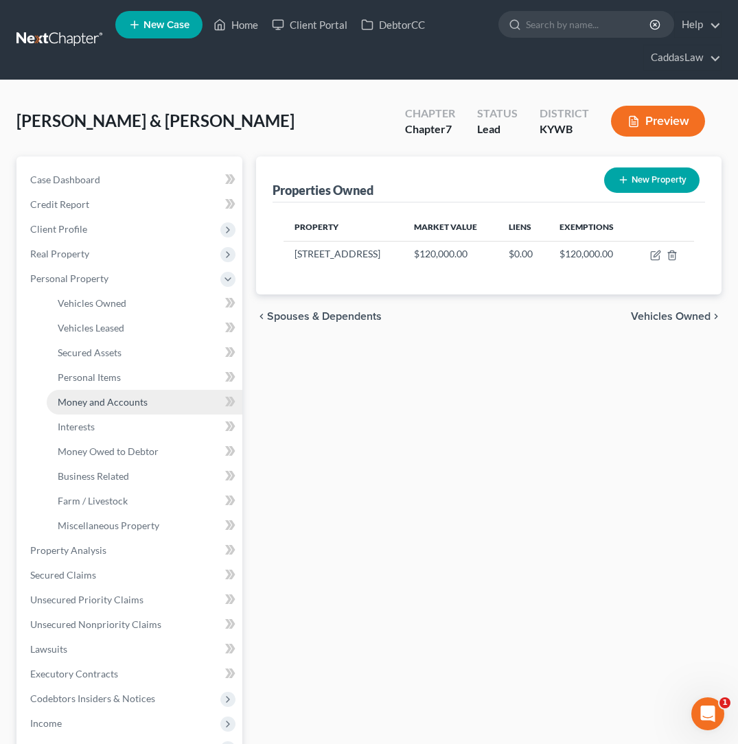
click at [119, 404] on span "Money and Accounts" at bounding box center [103, 402] width 90 height 12
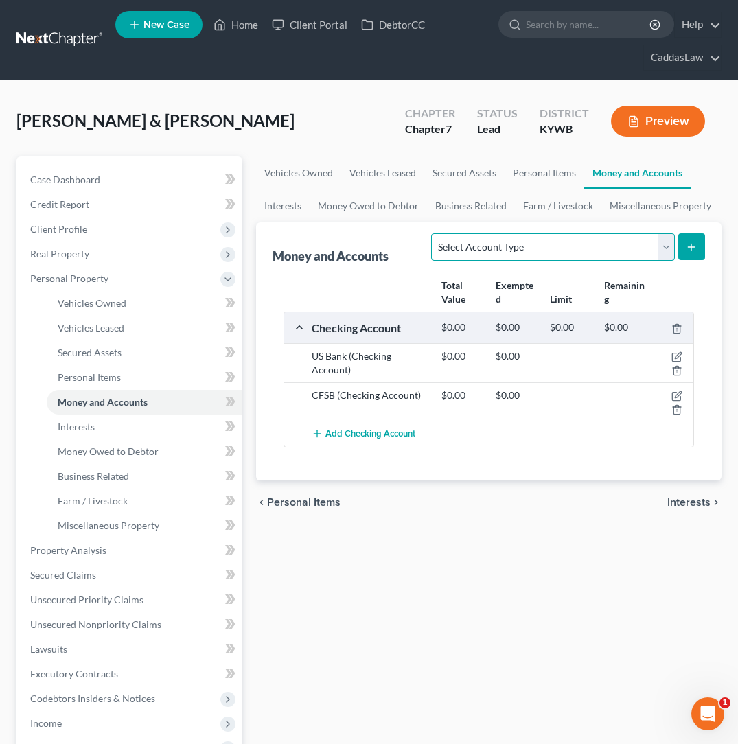
select select "checking"
click at [681, 250] on button "submit" at bounding box center [691, 246] width 27 height 27
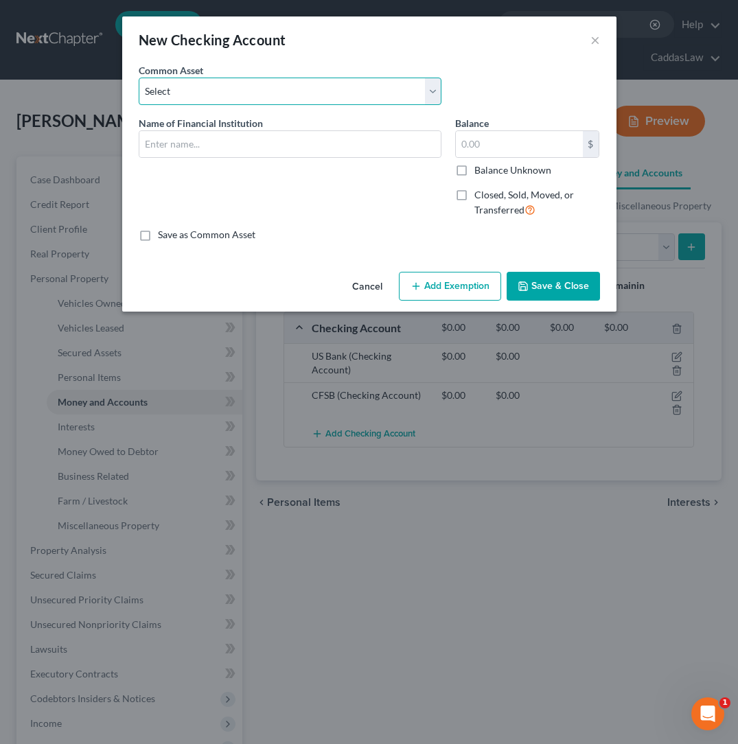
select select "4"
type input "Regions"
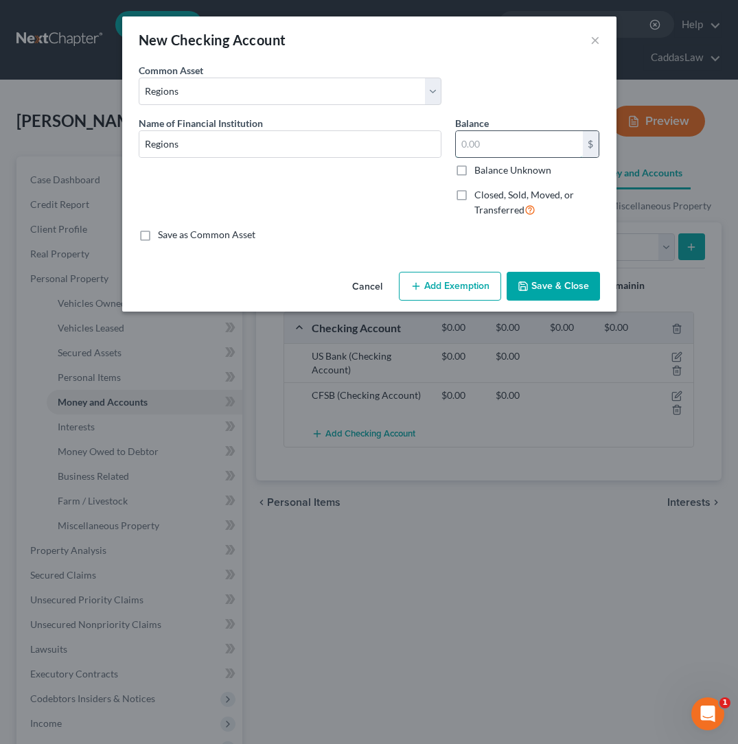
click at [483, 148] on input "text" at bounding box center [519, 144] width 127 height 26
click at [474, 171] on label "Balance Unknown" at bounding box center [512, 170] width 77 height 14
click at [480, 171] on input "Balance Unknown" at bounding box center [484, 167] width 9 height 9
checkbox input "true"
type input "0.00"
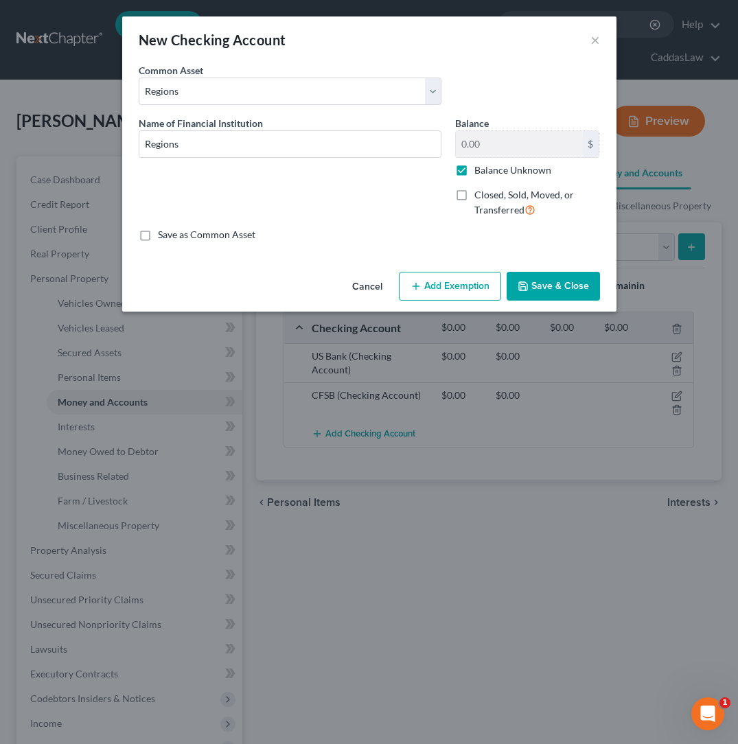
click at [546, 288] on button "Save & Close" at bounding box center [552, 286] width 93 height 29
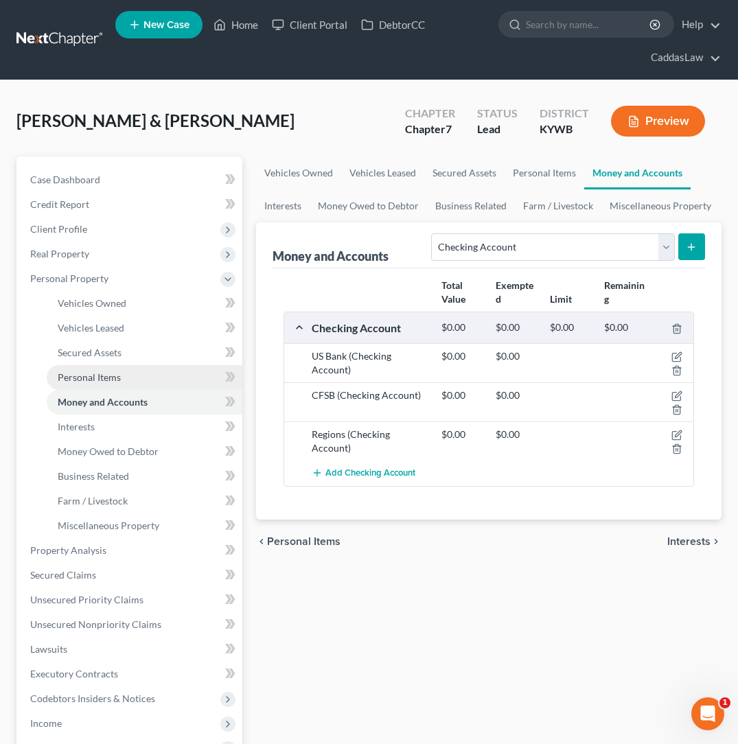
click at [105, 382] on span "Personal Items" at bounding box center [89, 377] width 63 height 12
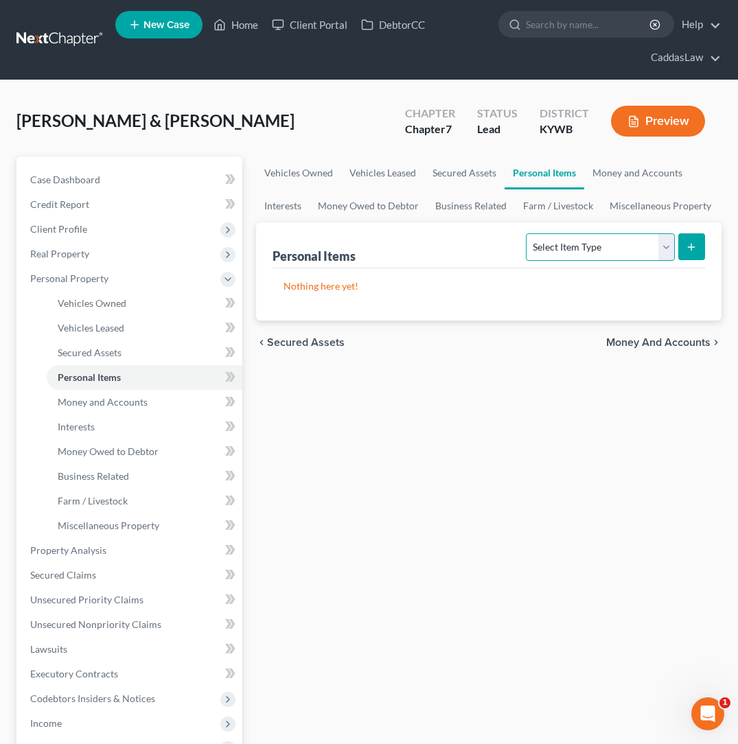
select select "household_goods"
click at [689, 247] on line "submit" at bounding box center [691, 247] width 6 height 0
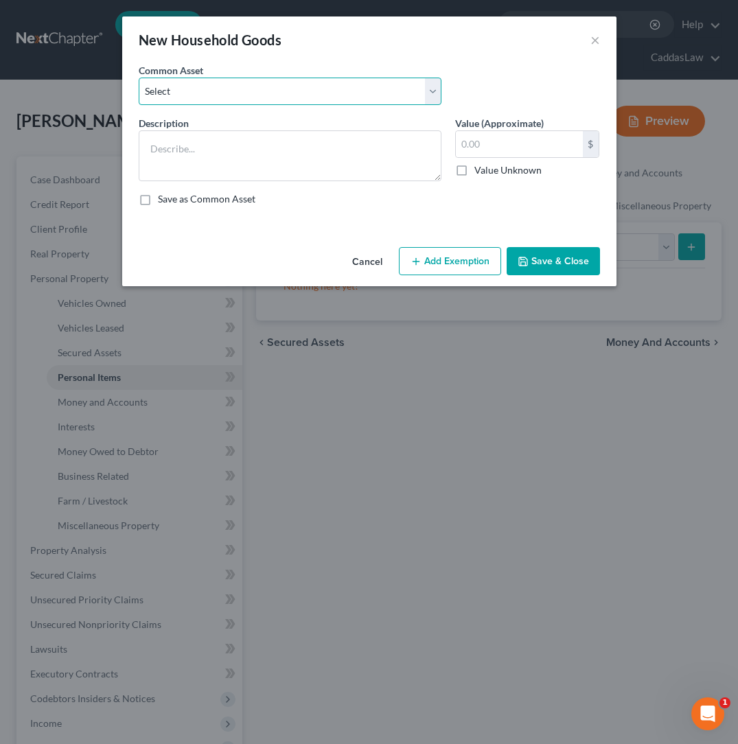
select select "1"
type textarea "Household goods,( living room, dining room, kitchen, bedrooms, bathrooms, garag…"
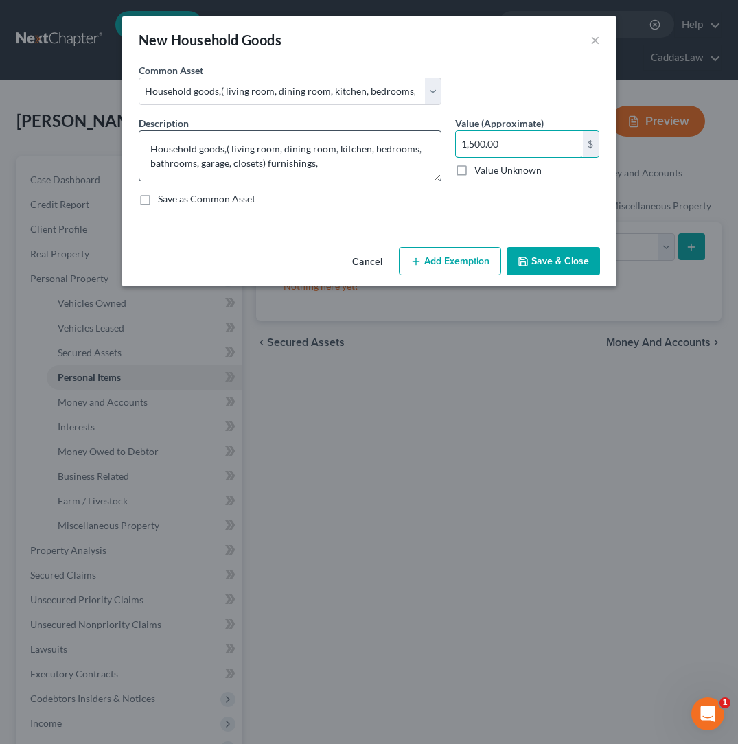
drag, startPoint x: 516, startPoint y: 141, endPoint x: 156, endPoint y: 136, distance: 359.7
click at [156, 136] on div "Description * Household goods,( living room, dining room, kitchen, bedrooms, ba…" at bounding box center [369, 166] width 475 height 101
click at [443, 271] on button "Add Exemption" at bounding box center [450, 261] width 102 height 29
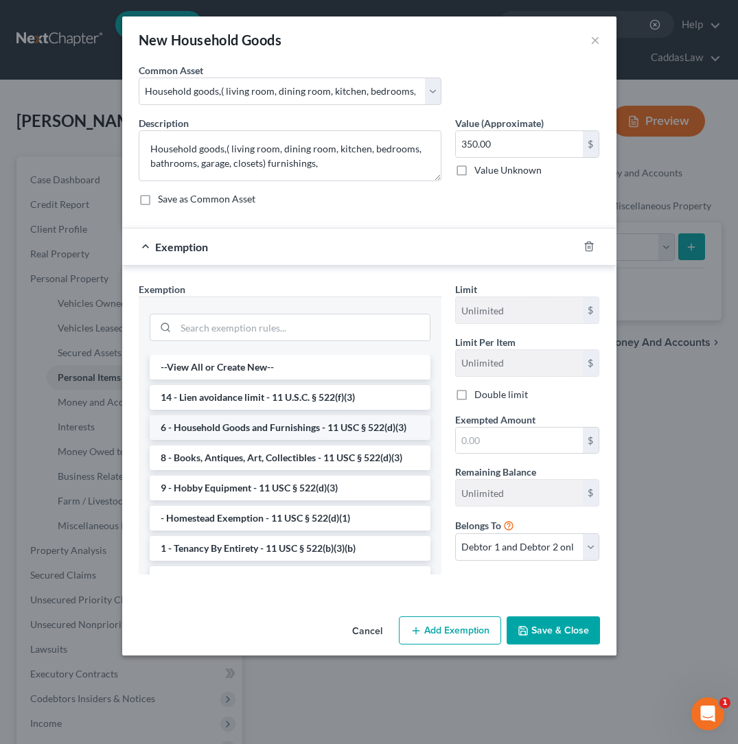
click at [273, 435] on li "6 - Household Goods and Furnishings - 11 USC § 522(d)(3)" at bounding box center [290, 427] width 281 height 25
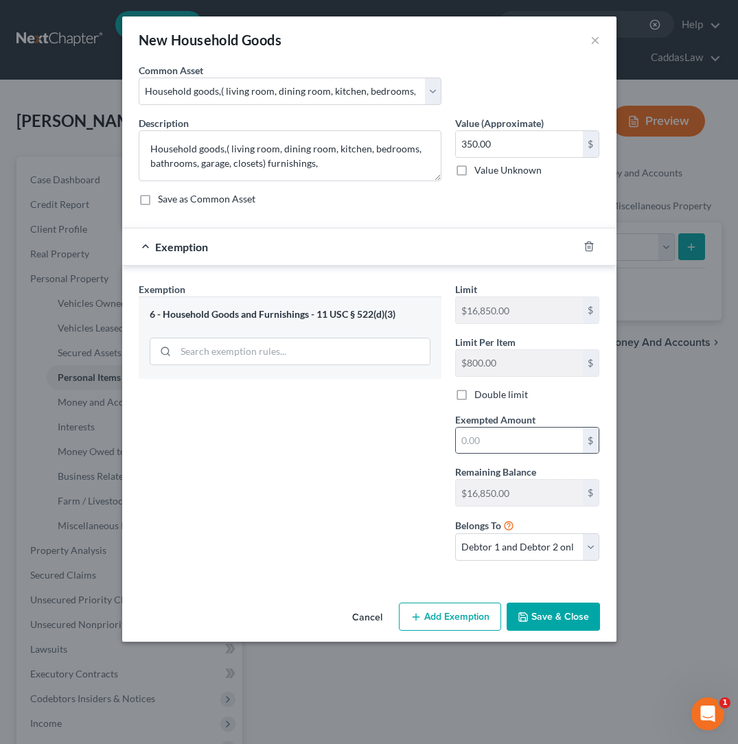
click at [514, 454] on div "Limit $16,850.00 $ Limit Per Item $800.00 $ Double limit Exempted Amount * $ Re…" at bounding box center [527, 427] width 159 height 290
click at [512, 444] on input "text" at bounding box center [519, 441] width 127 height 26
click at [547, 612] on button "Save & Close" at bounding box center [552, 617] width 93 height 29
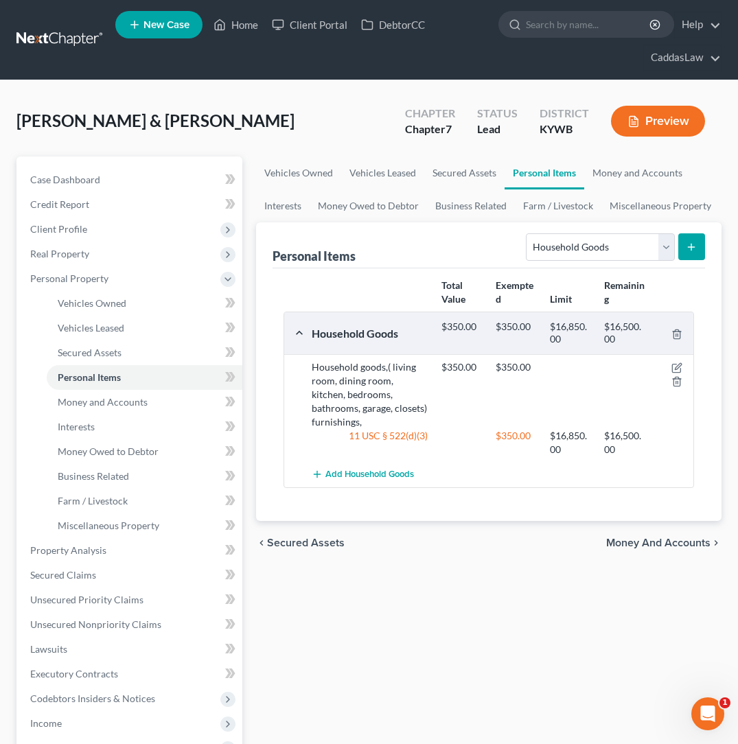
click at [691, 255] on button "submit" at bounding box center [691, 246] width 27 height 27
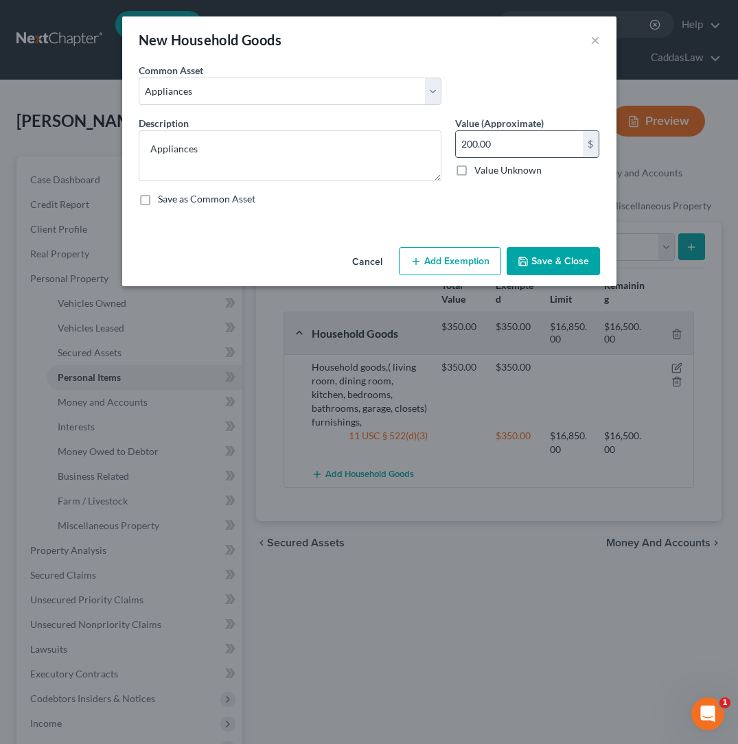
click at [557, 145] on input "200.00" at bounding box center [519, 144] width 127 height 26
click at [480, 260] on button "Add Exemption" at bounding box center [450, 261] width 102 height 29
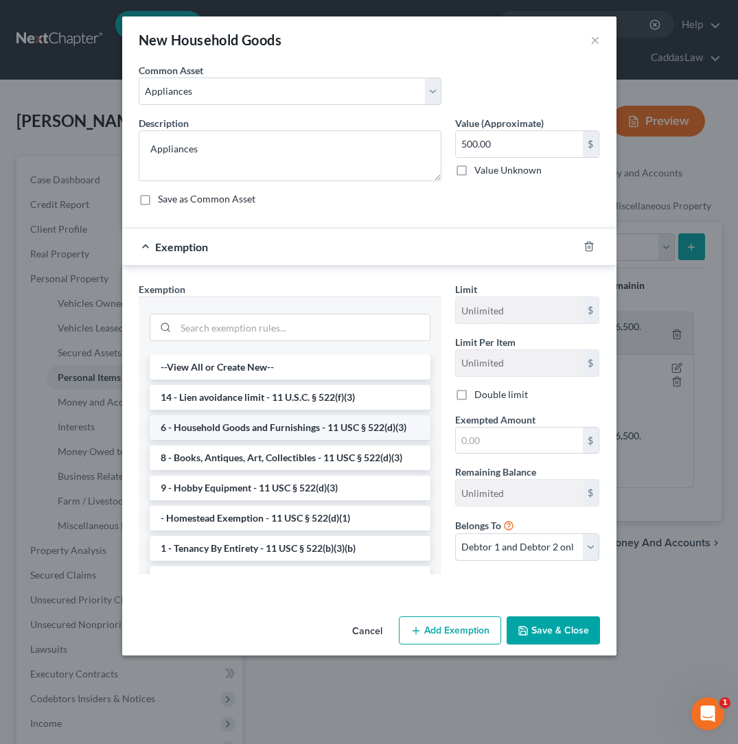
click at [255, 421] on li "6 - Household Goods and Furnishings - 11 USC § 522(d)(3)" at bounding box center [290, 427] width 281 height 25
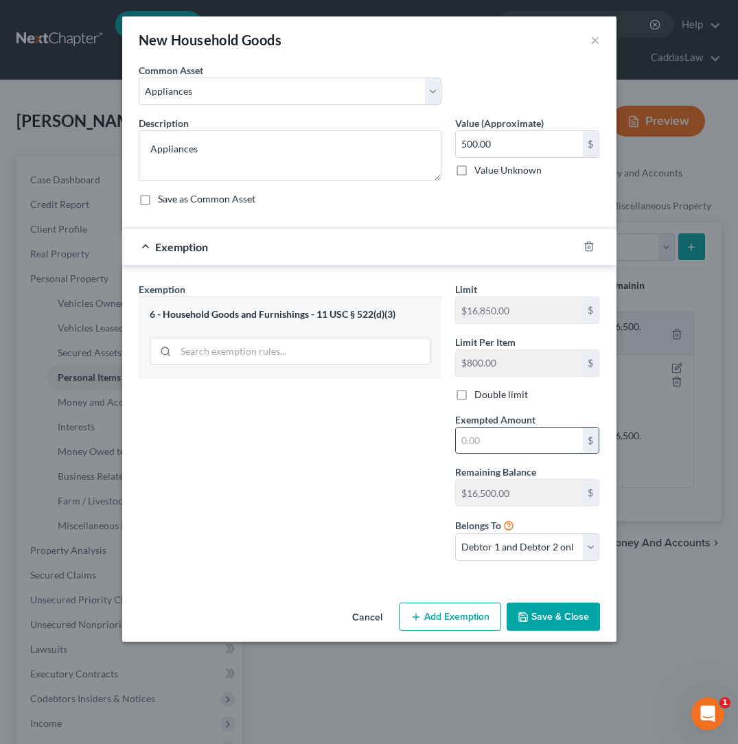
click at [500, 440] on input "text" at bounding box center [519, 441] width 127 height 26
click at [581, 606] on button "Save & Close" at bounding box center [552, 617] width 93 height 29
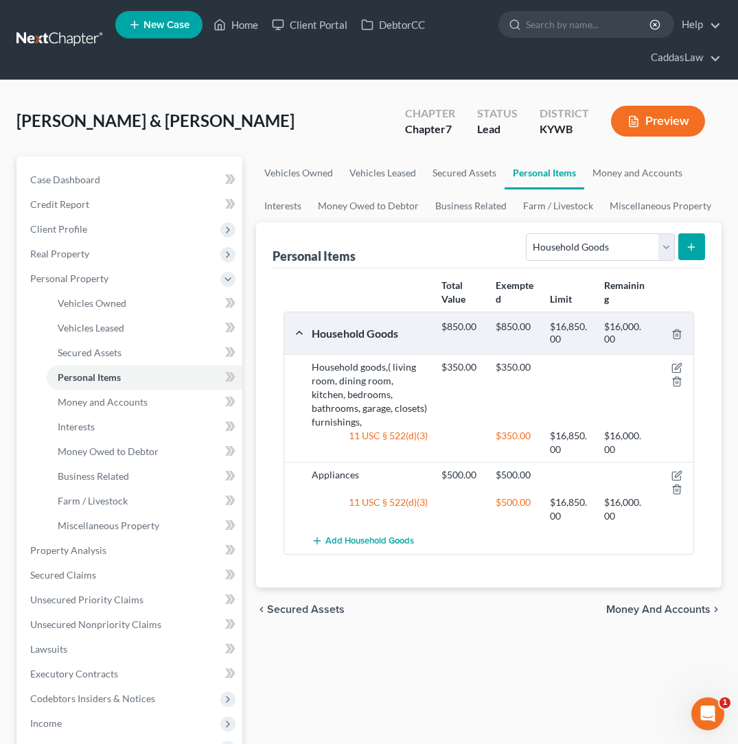
click at [684, 246] on button "submit" at bounding box center [691, 246] width 27 height 27
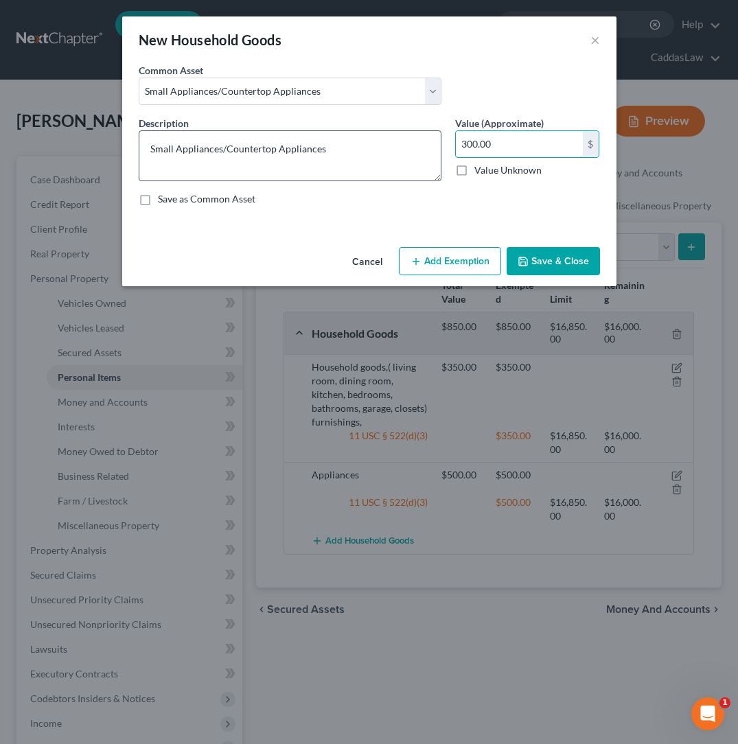
drag, startPoint x: 492, startPoint y: 145, endPoint x: 395, endPoint y: 143, distance: 97.5
click at [395, 143] on div "Description * Small Appliances/Countertop Appliances Value (Approximate) 300.00…" at bounding box center [369, 166] width 475 height 101
click at [437, 267] on button "Add Exemption" at bounding box center [450, 261] width 102 height 29
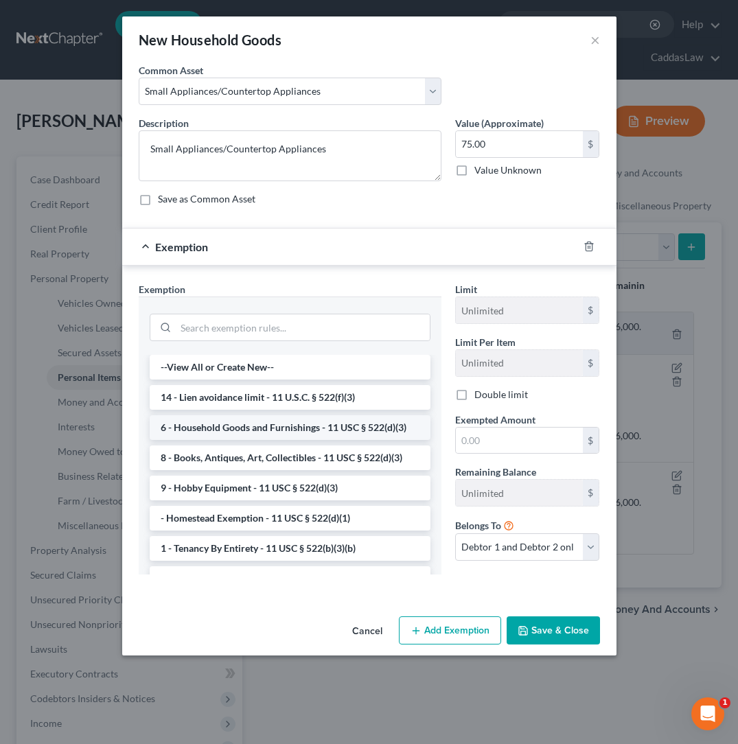
click at [196, 427] on li "6 - Household Goods and Furnishings - 11 USC § 522(d)(3)" at bounding box center [290, 427] width 281 height 25
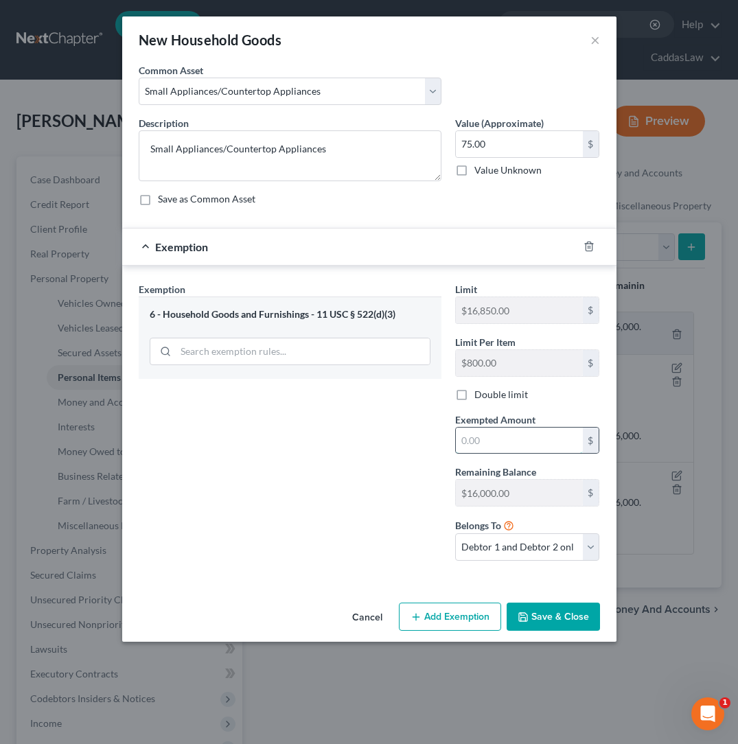
click at [477, 438] on input "text" at bounding box center [519, 441] width 127 height 26
click at [572, 622] on button "Save & Close" at bounding box center [552, 617] width 93 height 29
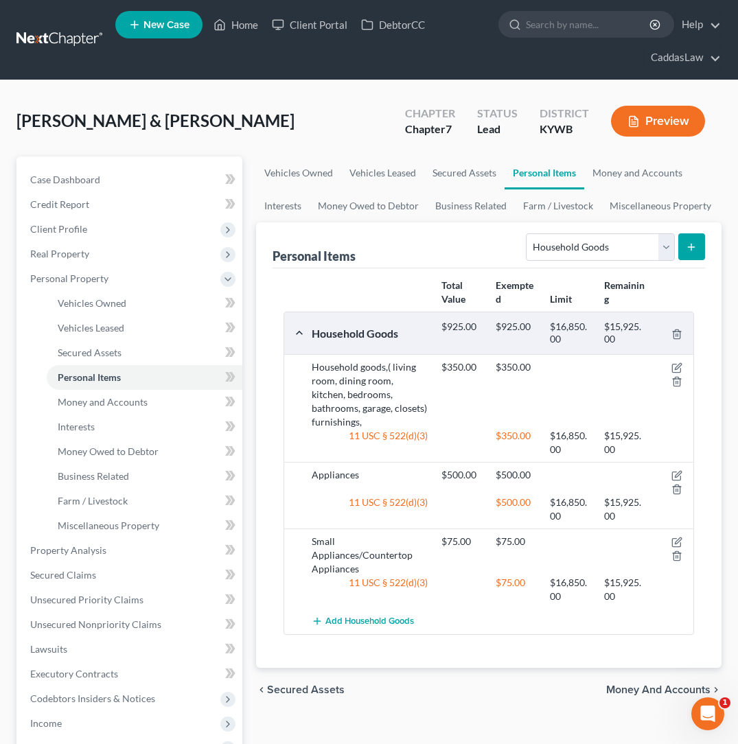
click at [687, 248] on icon "submit" at bounding box center [691, 247] width 11 height 11
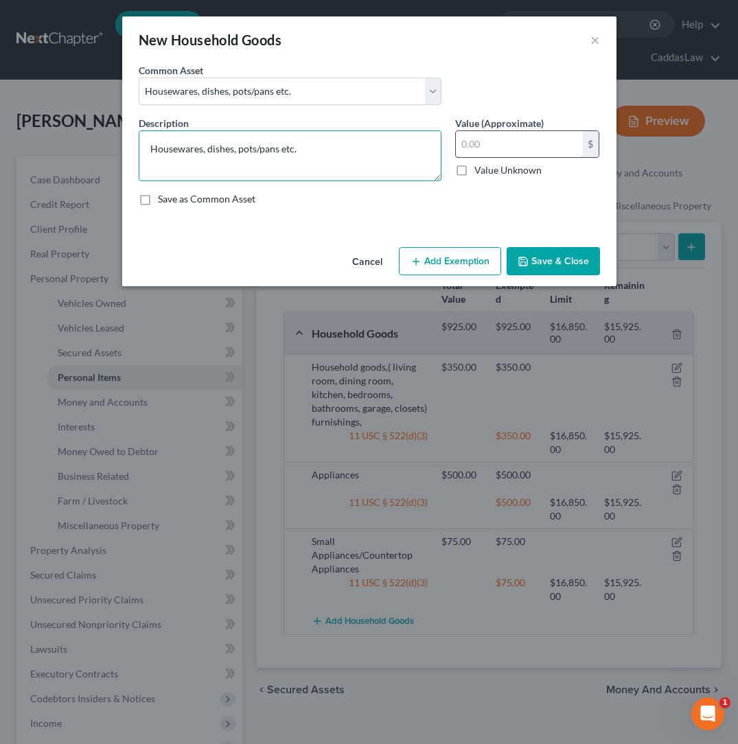
drag, startPoint x: 515, startPoint y: 145, endPoint x: 505, endPoint y: 145, distance: 10.3
click at [421, 256] on icon "button" at bounding box center [415, 261] width 11 height 11
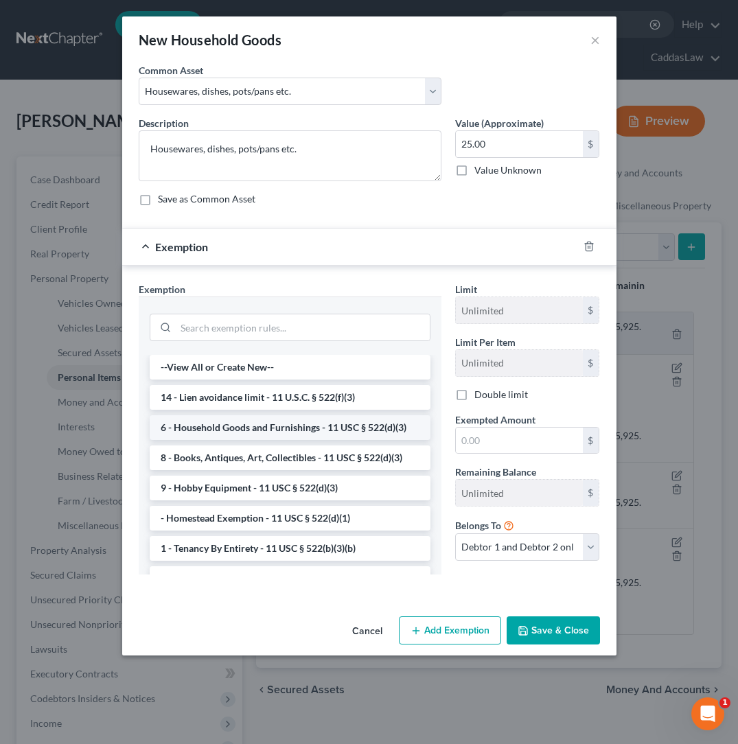
click at [324, 426] on li "6 - Household Goods and Furnishings - 11 USC § 522(d)(3)" at bounding box center [290, 427] width 281 height 25
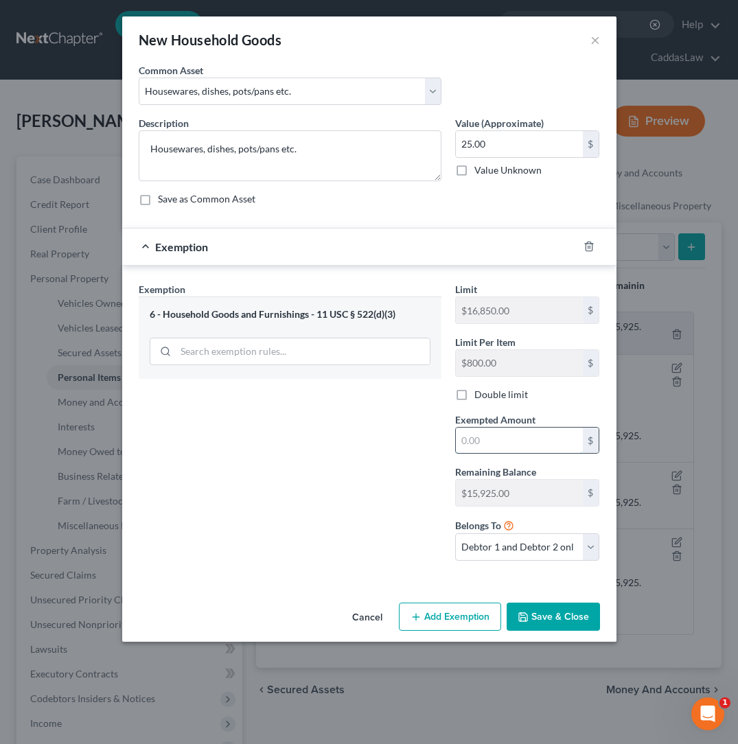
click at [487, 447] on input "text" at bounding box center [519, 441] width 127 height 26
click at [558, 618] on button "Save & Close" at bounding box center [552, 617] width 93 height 29
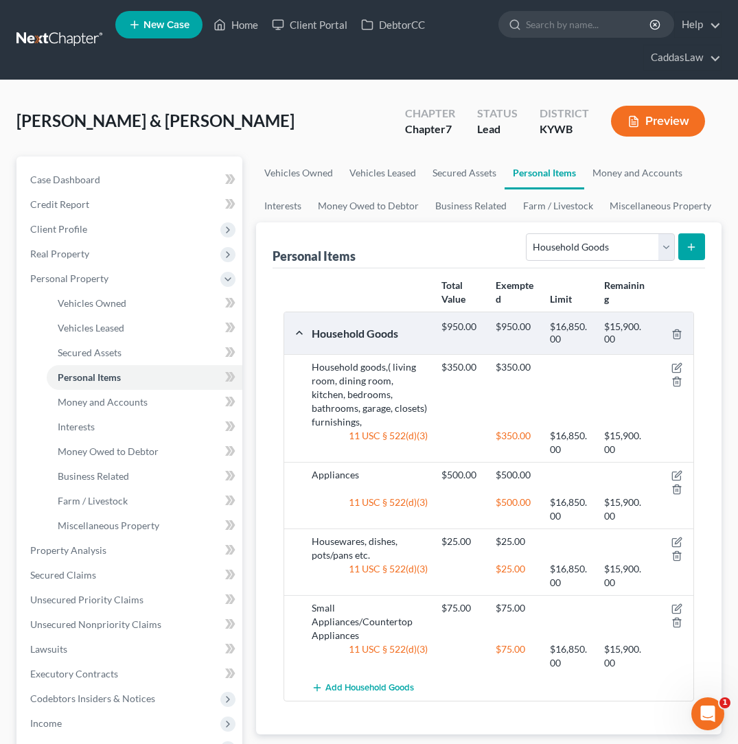
click at [691, 248] on line "submit" at bounding box center [691, 247] width 0 height 6
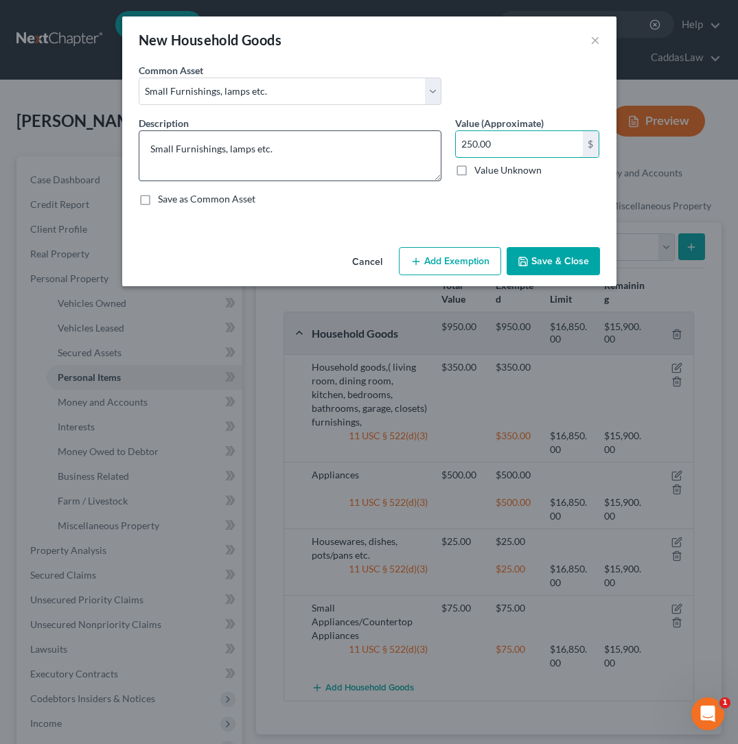
drag, startPoint x: 489, startPoint y: 145, endPoint x: 341, endPoint y: 144, distance: 147.6
click at [344, 145] on div "Description * Small Furnishings, lamps etc. Value (Approximate) 250.00 $ Value …" at bounding box center [369, 166] width 475 height 101
click at [422, 265] on button "Add Exemption" at bounding box center [450, 261] width 102 height 29
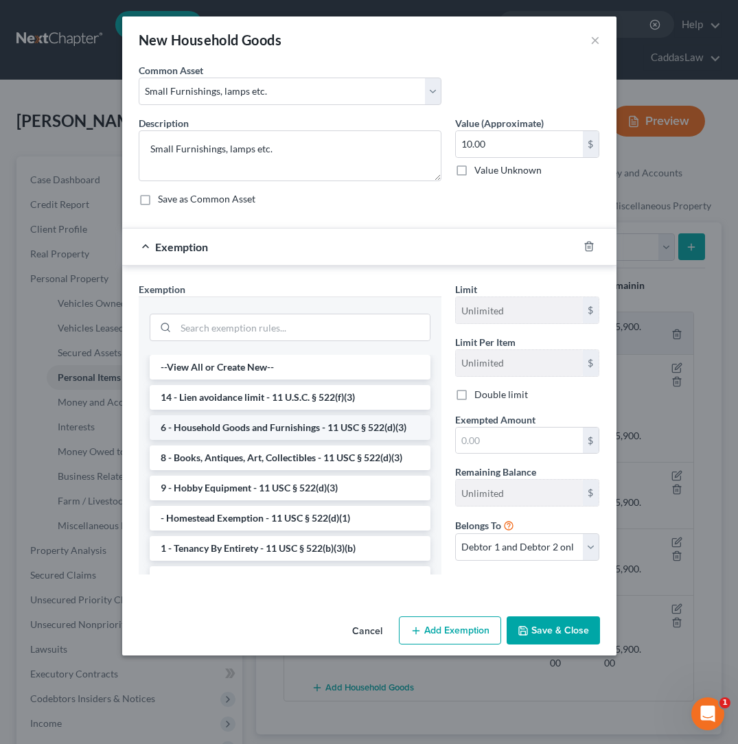
click at [187, 428] on li "6 - Household Goods and Furnishings - 11 USC § 522(d)(3)" at bounding box center [290, 427] width 281 height 25
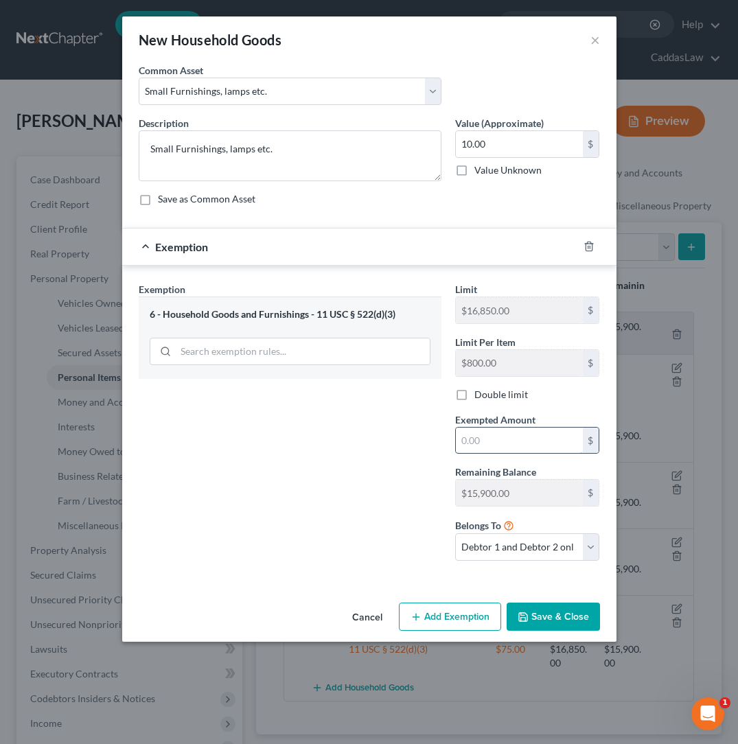
click at [479, 445] on input "text" at bounding box center [519, 441] width 127 height 26
click at [537, 618] on button "Save & Close" at bounding box center [552, 617] width 93 height 29
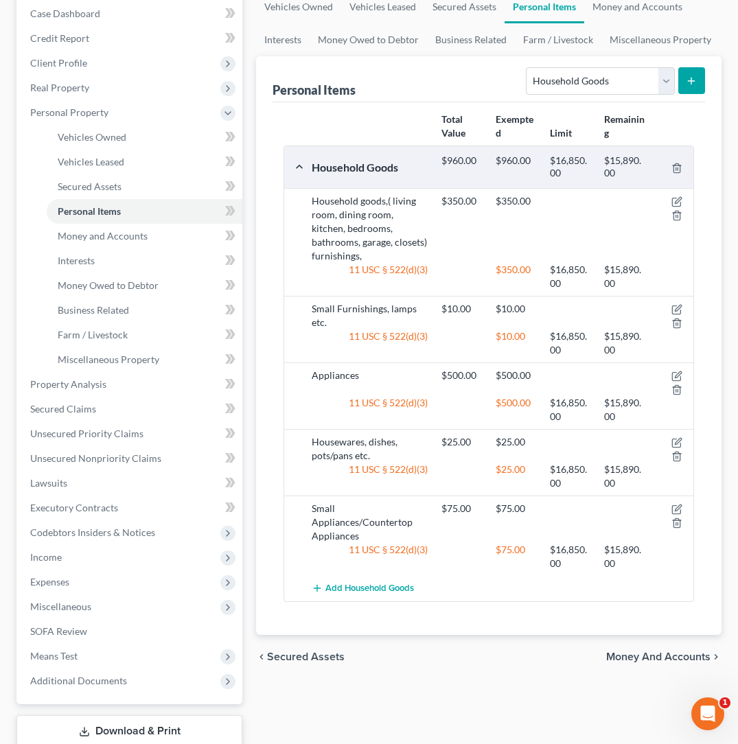
scroll to position [160, 0]
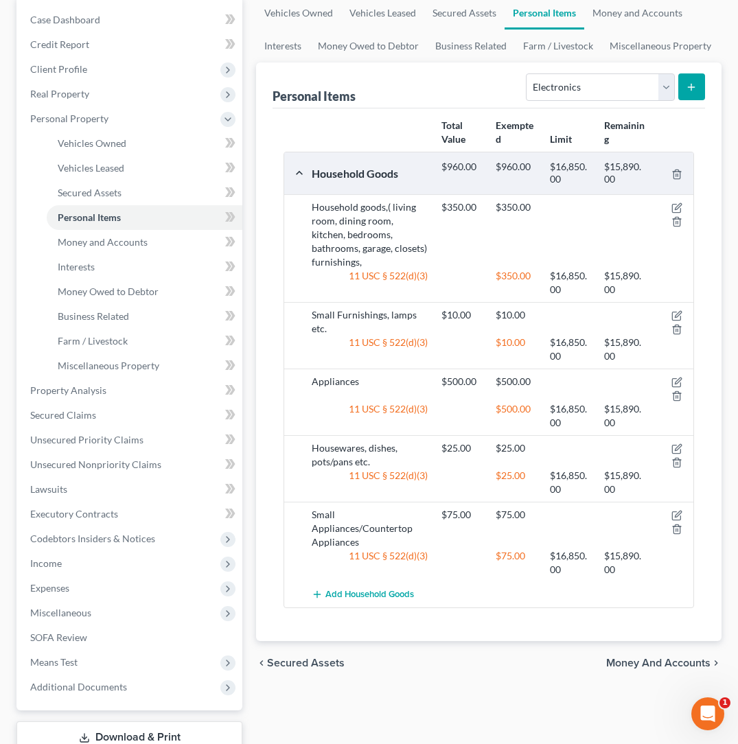
click at [688, 86] on icon "submit" at bounding box center [691, 87] width 11 height 11
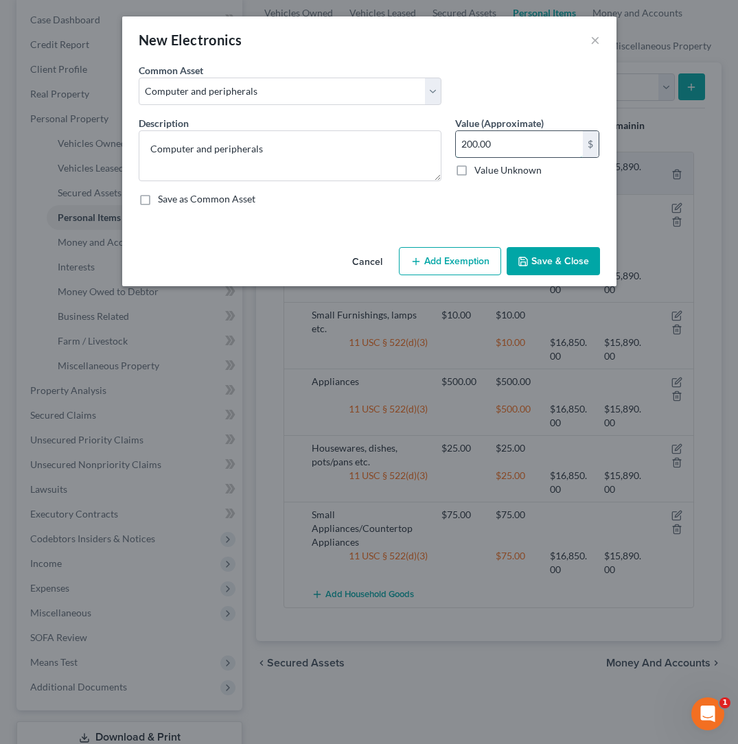
click at [489, 143] on input "200.00" at bounding box center [519, 144] width 127 height 26
click at [426, 253] on button "Add Exemption" at bounding box center [450, 261] width 102 height 29
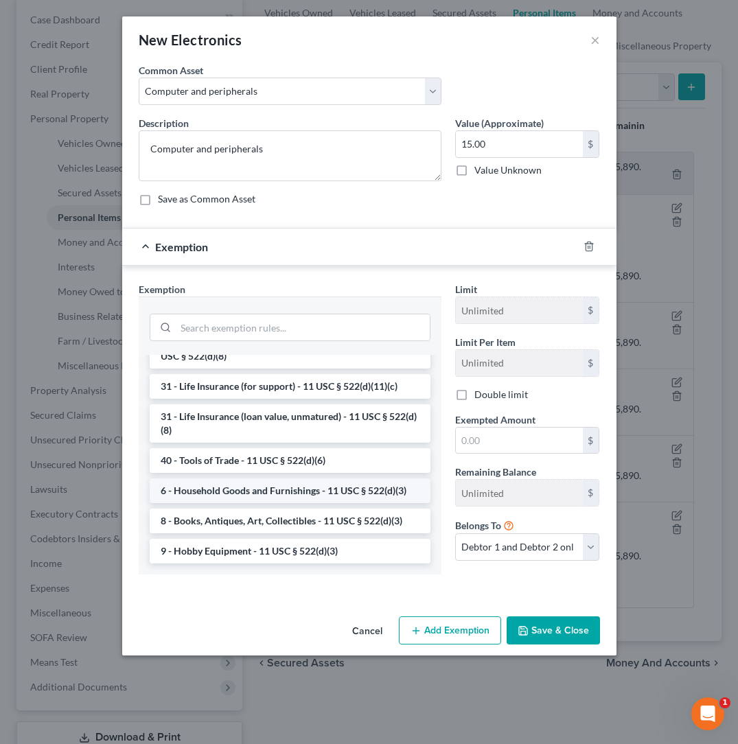
scroll to position [1062, 0]
click at [238, 487] on li "6 - Household Goods and Furnishings - 11 USC § 522(d)(3)" at bounding box center [290, 490] width 281 height 25
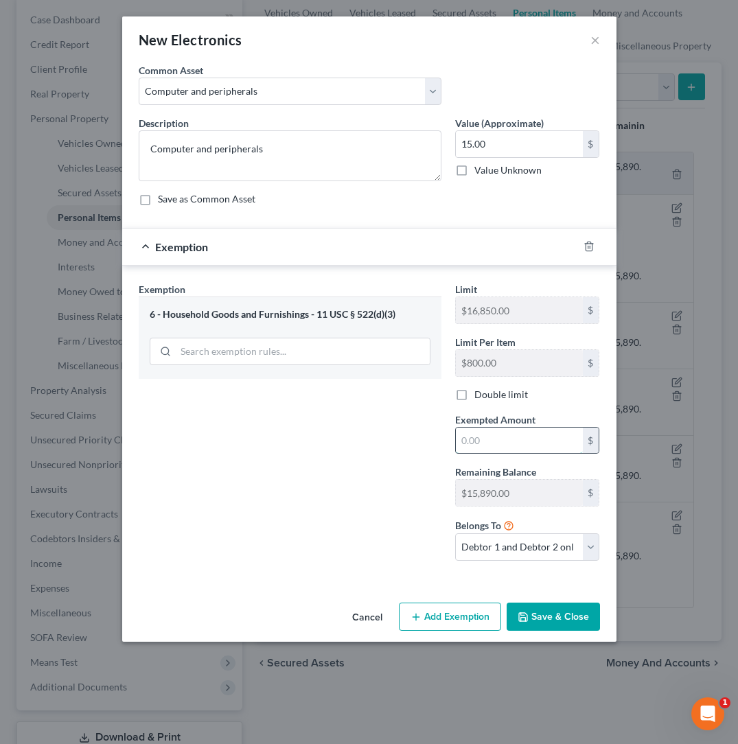
click at [496, 441] on input "text" at bounding box center [519, 441] width 127 height 26
click at [550, 609] on button "Save & Close" at bounding box center [552, 617] width 93 height 29
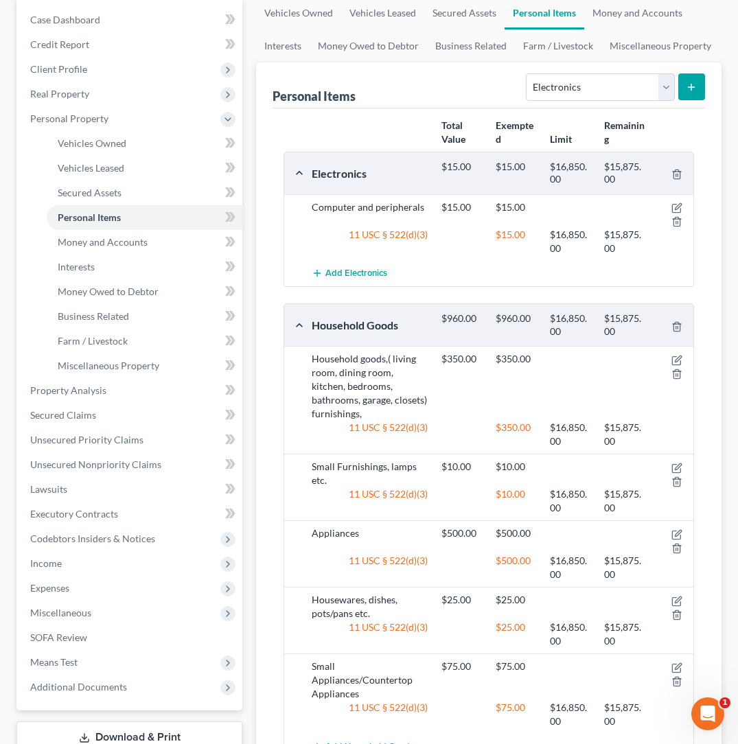
click at [701, 89] on button "submit" at bounding box center [691, 86] width 27 height 27
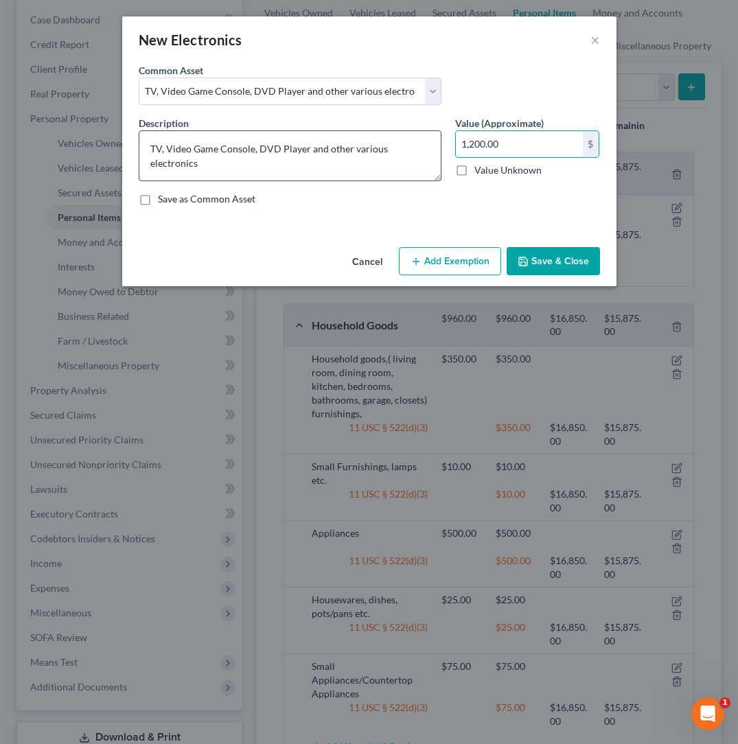
drag, startPoint x: 504, startPoint y: 143, endPoint x: 292, endPoint y: 142, distance: 211.4
click at [292, 142] on div "Description * TV, Video Game Console, DVD Player and other various electronics …" at bounding box center [369, 166] width 475 height 101
click at [430, 271] on button "Add Exemption" at bounding box center [450, 261] width 102 height 29
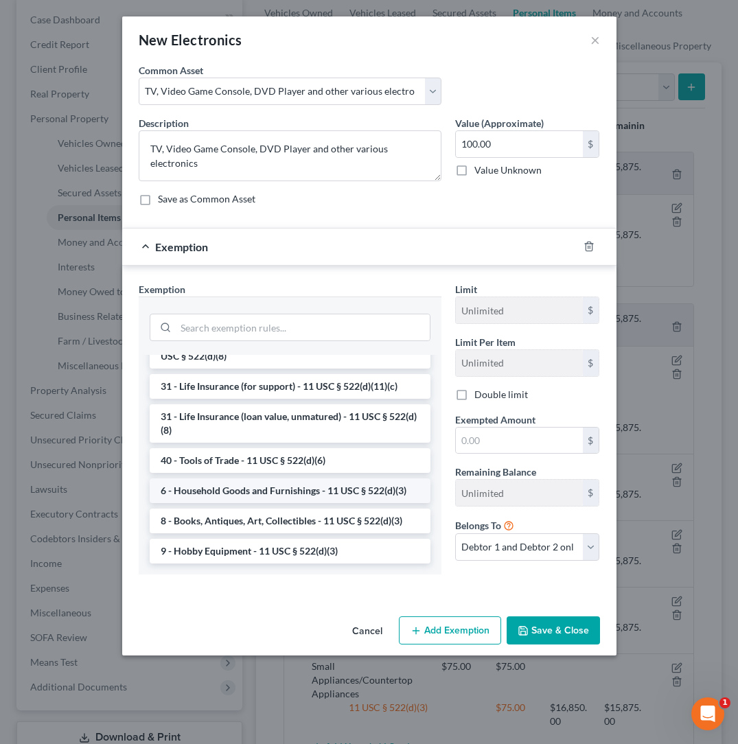
click at [222, 496] on li "6 - Household Goods and Furnishings - 11 USC § 522(d)(3)" at bounding box center [290, 490] width 281 height 25
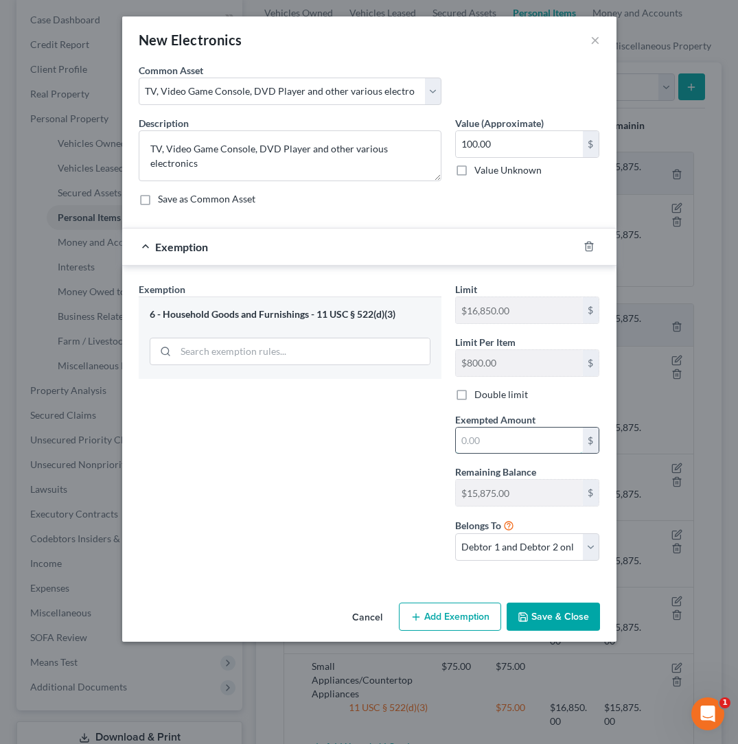
click at [510, 441] on input "text" at bounding box center [519, 441] width 127 height 26
click at [559, 629] on button "Save & Close" at bounding box center [552, 617] width 93 height 29
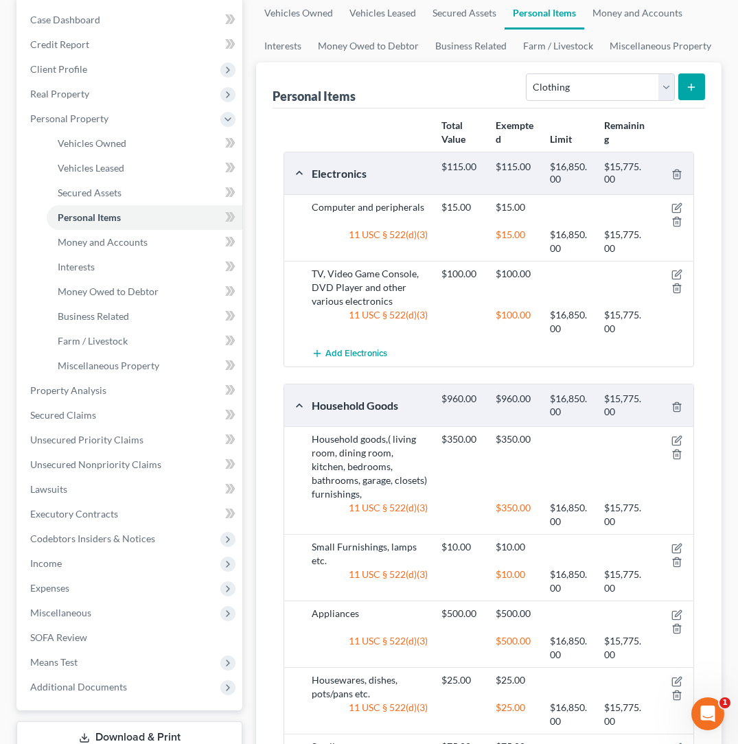
click at [688, 85] on icon "submit" at bounding box center [691, 87] width 11 height 11
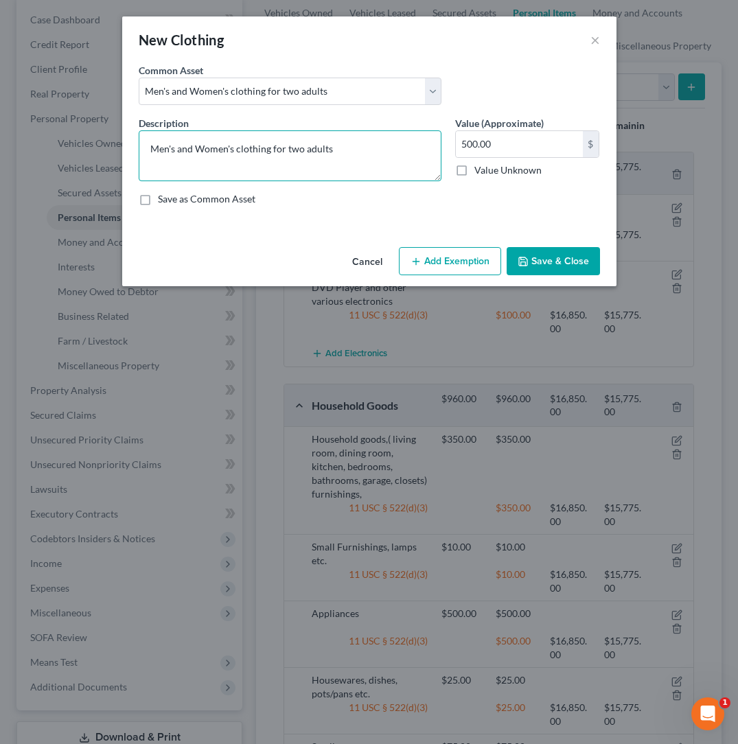
click at [305, 150] on textarea "Men's and Women's clothing for two adults" at bounding box center [290, 155] width 303 height 51
drag, startPoint x: 505, startPoint y: 152, endPoint x: 378, endPoint y: 147, distance: 127.1
click at [378, 147] on div "Description * Men's and Women's clothing for four adults Value (Approximate) 50…" at bounding box center [369, 166] width 475 height 101
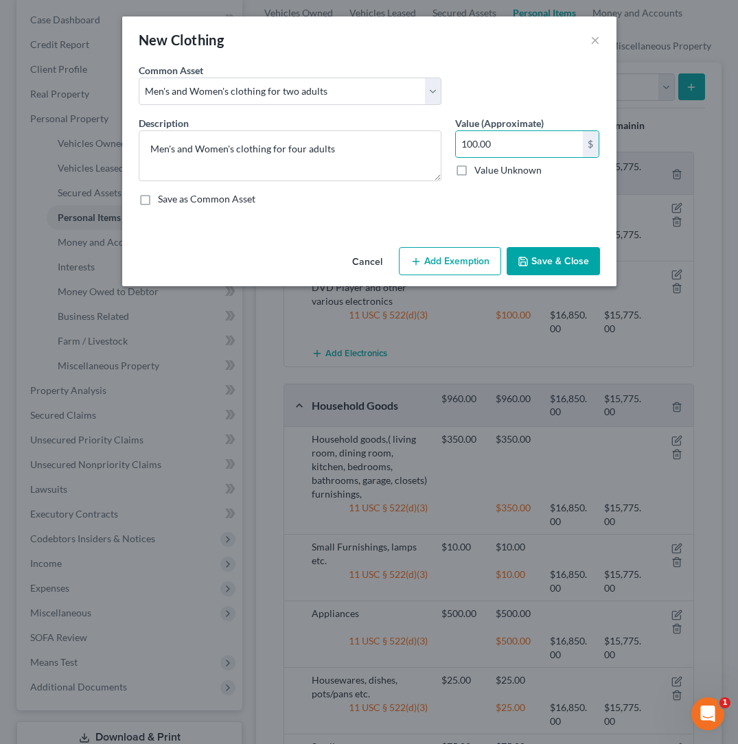
click at [424, 248] on button "Add Exemption" at bounding box center [450, 261] width 102 height 29
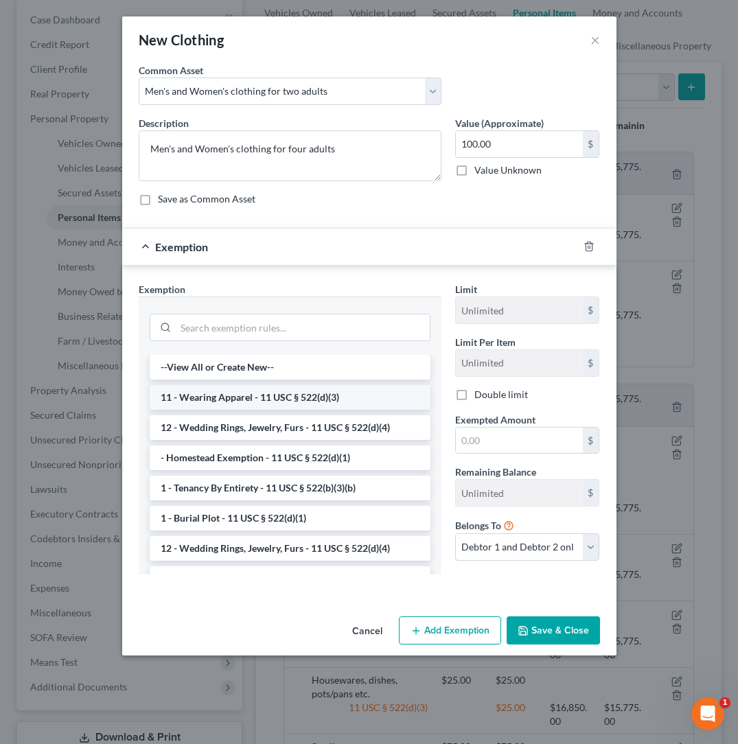
click at [223, 405] on li "11 - Wearing Apparel - 11 USC § 522(d)(3)" at bounding box center [290, 397] width 281 height 25
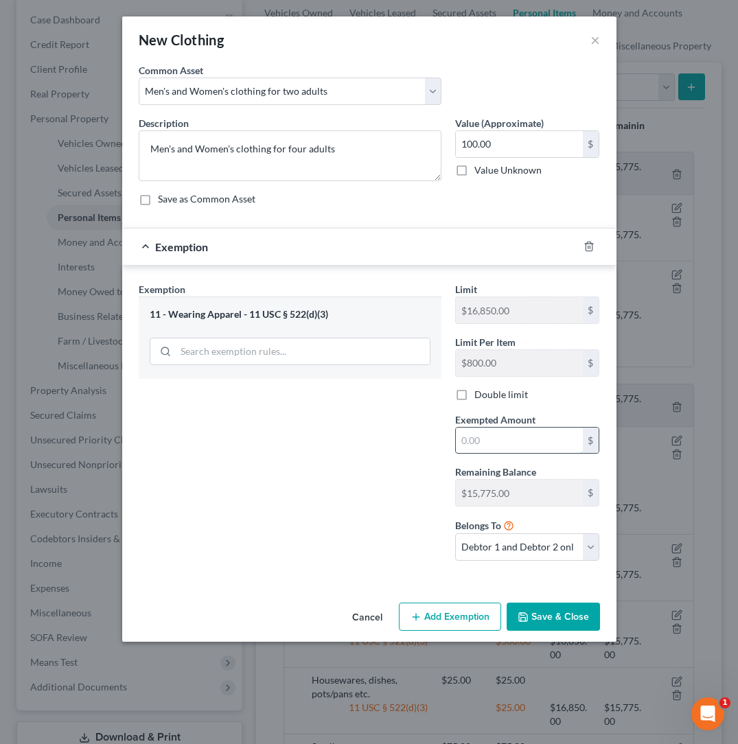
click at [473, 443] on input "text" at bounding box center [519, 441] width 127 height 26
click at [563, 605] on button "Save & Close" at bounding box center [552, 617] width 93 height 29
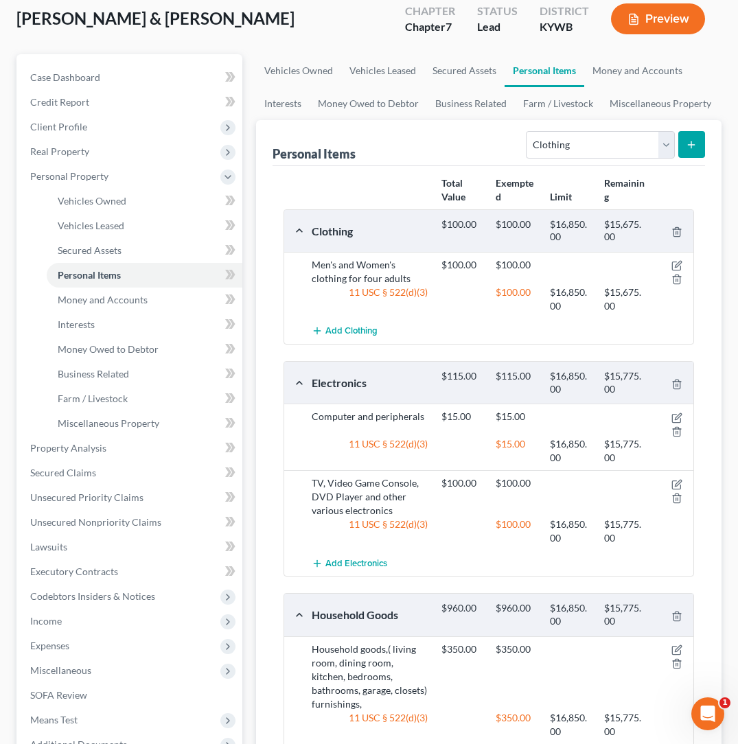
scroll to position [100, 0]
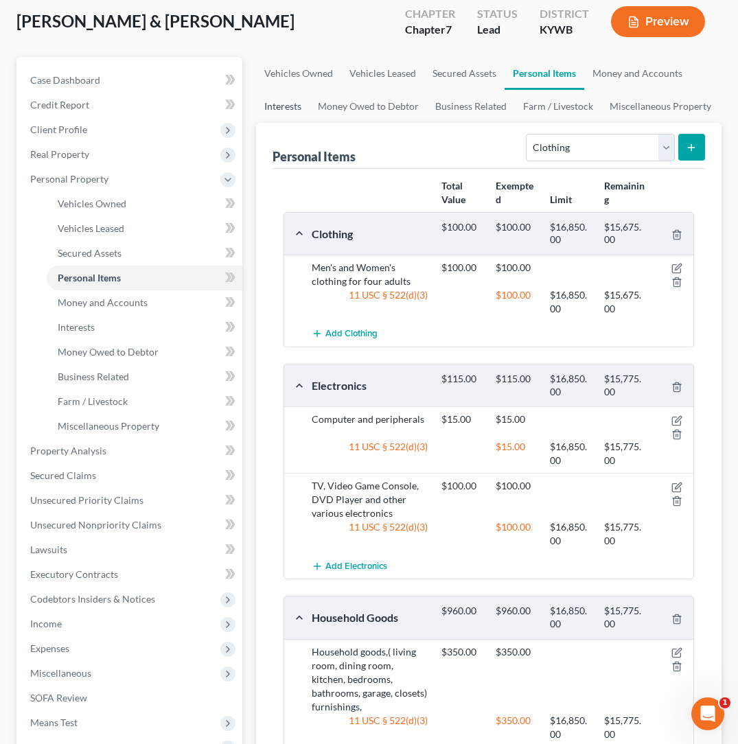
click at [271, 111] on link "Interests" at bounding box center [283, 106] width 54 height 33
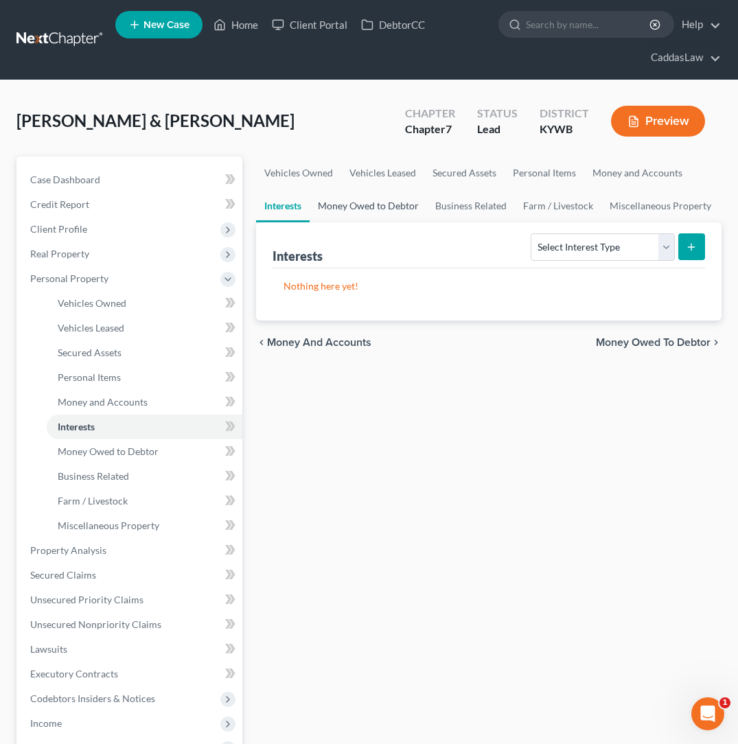
click at [377, 209] on link "Money Owed to Debtor" at bounding box center [368, 205] width 117 height 33
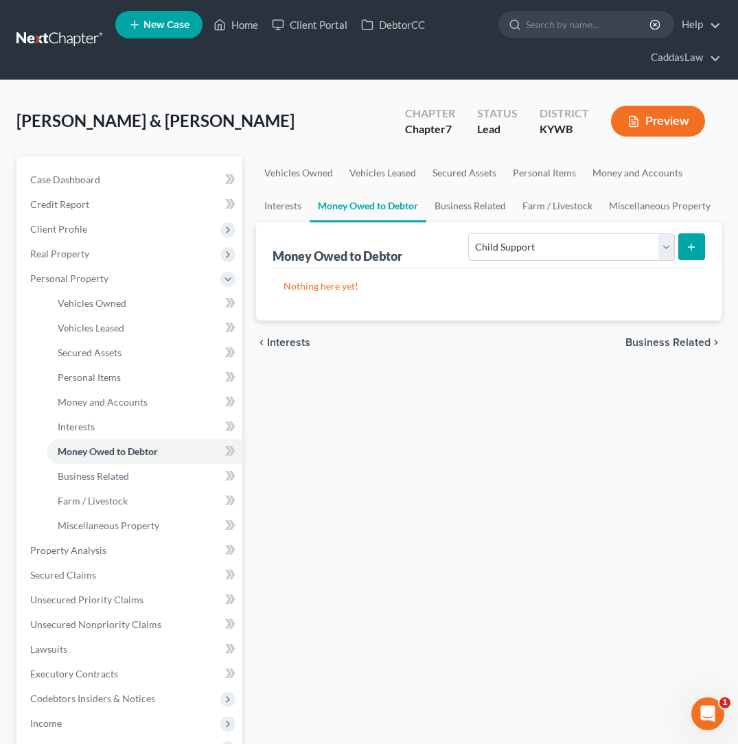
click at [710, 238] on div "Money Owed to Debtor Select Type of Money Owed Accounts Receivable Alimony Chil…" at bounding box center [488, 271] width 465 height 98
click at [697, 241] on button "submit" at bounding box center [691, 246] width 27 height 27
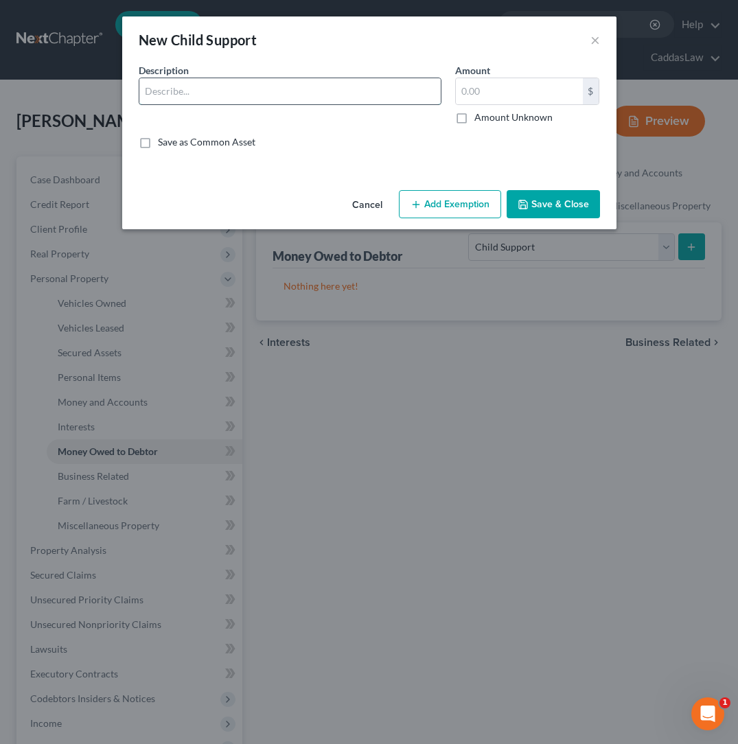
click at [198, 96] on input "text" at bounding box center [289, 91] width 301 height 26
click at [445, 197] on button "Add Exemption" at bounding box center [450, 204] width 102 height 29
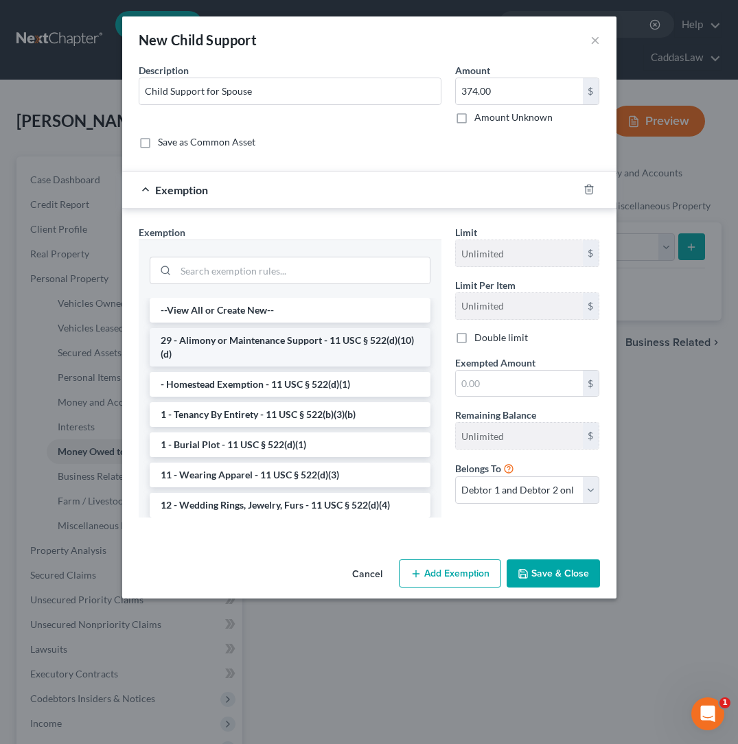
click at [264, 347] on li "29 - Alimony or Maintenance Support - 11 USC § 522(d)(10)(d)" at bounding box center [290, 347] width 281 height 38
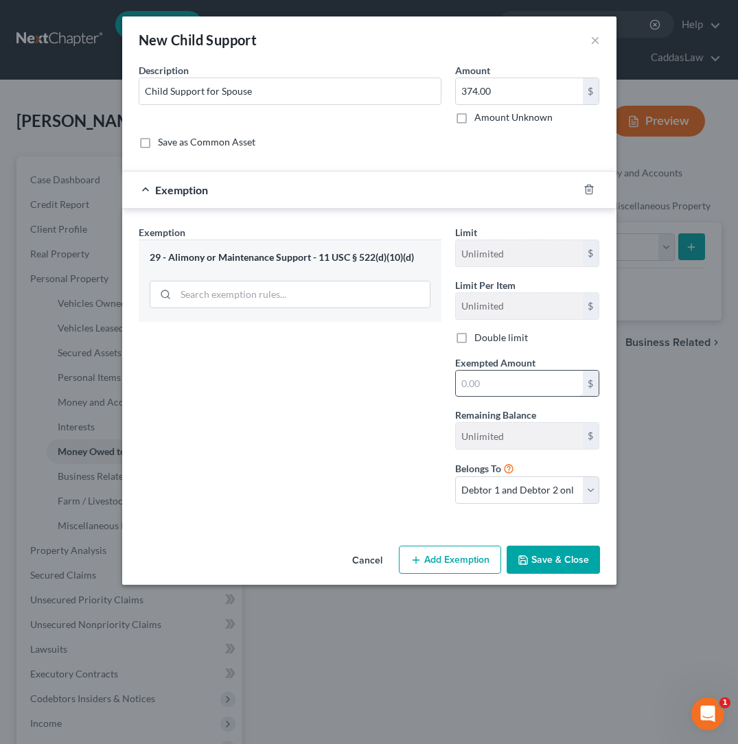
click at [506, 386] on input "text" at bounding box center [519, 384] width 127 height 26
click at [469, 383] on input "274.00" at bounding box center [519, 384] width 127 height 26
click at [595, 551] on button "Save & Close" at bounding box center [552, 560] width 93 height 29
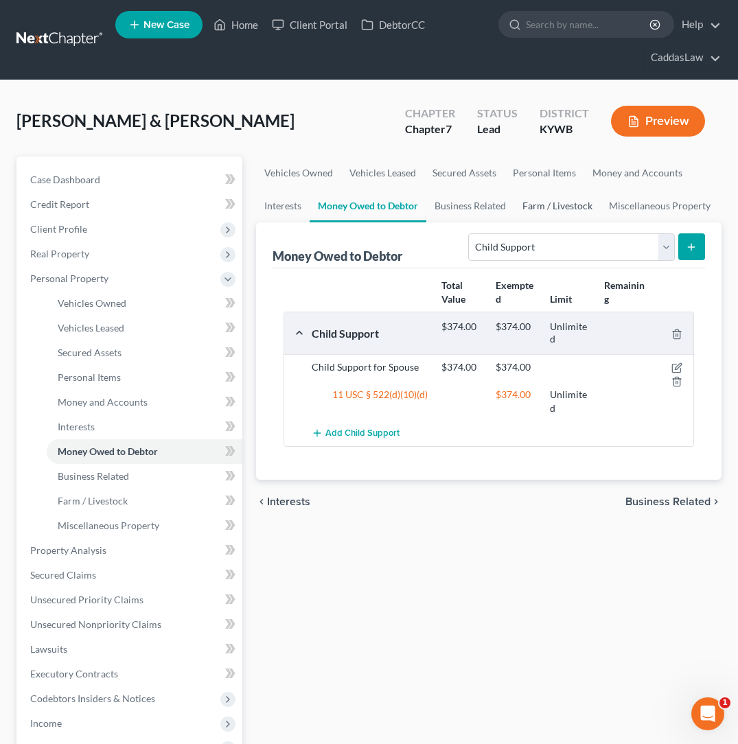
click at [549, 206] on link "Farm / Livestock" at bounding box center [557, 205] width 86 height 33
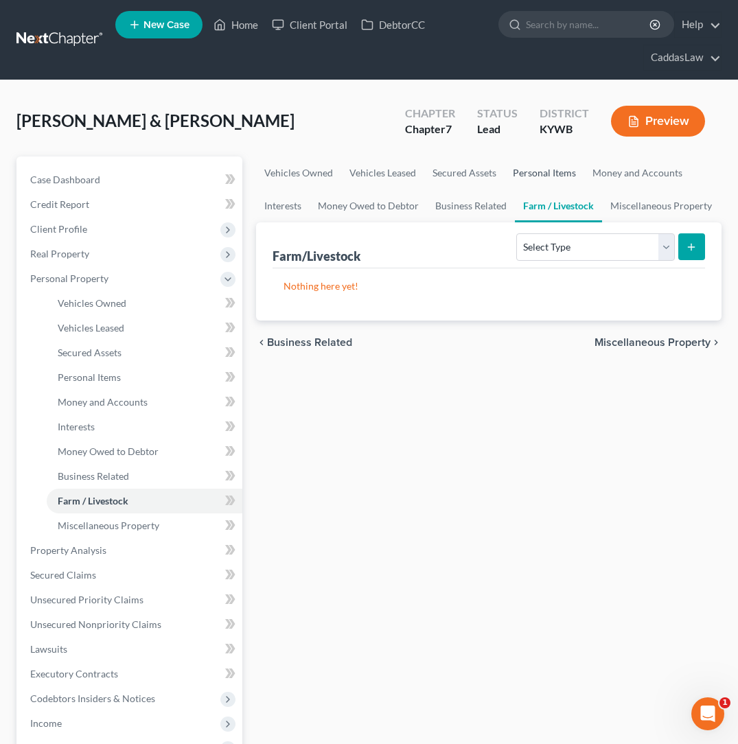
click at [541, 176] on link "Personal Items" at bounding box center [544, 172] width 80 height 33
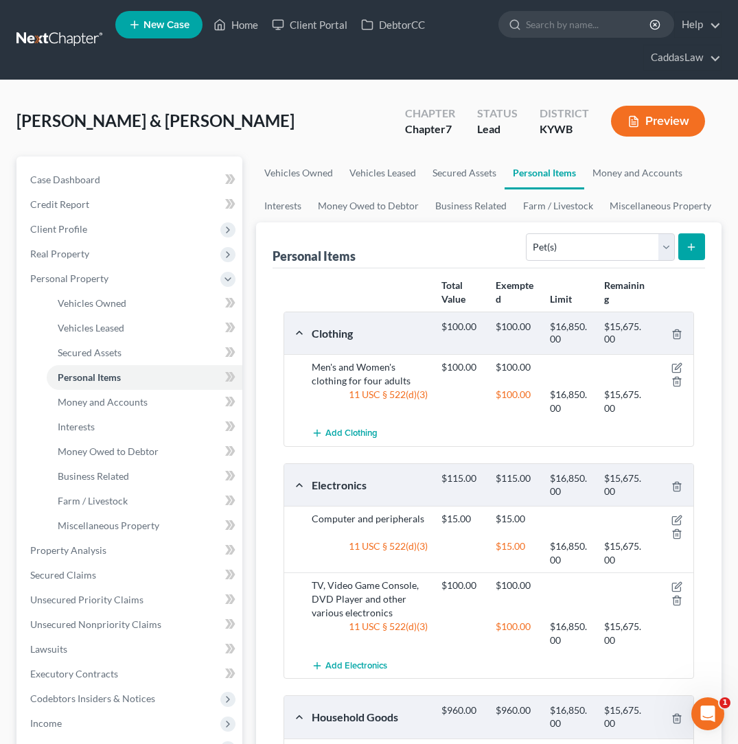
click at [678, 247] on button "submit" at bounding box center [691, 246] width 27 height 27
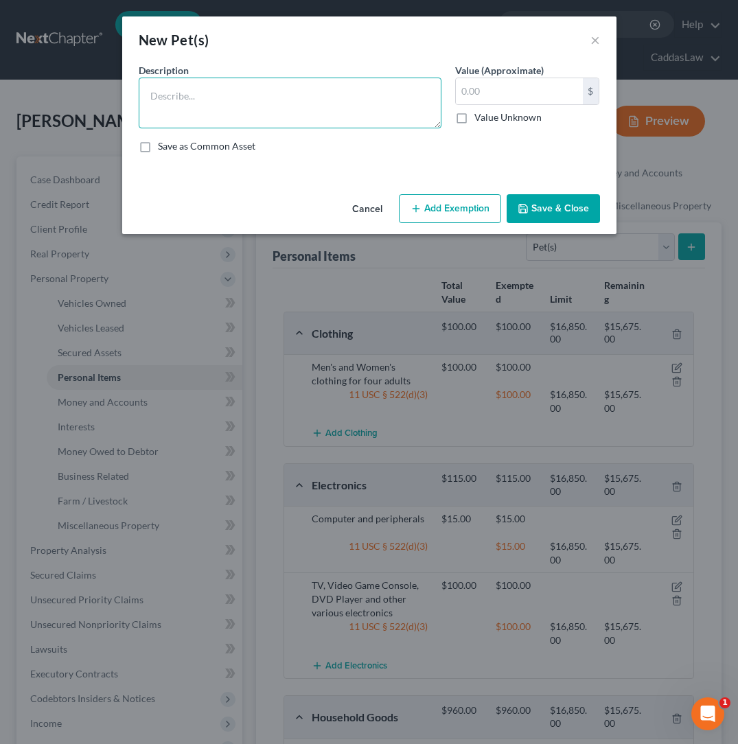
click at [320, 97] on textarea at bounding box center [290, 103] width 303 height 51
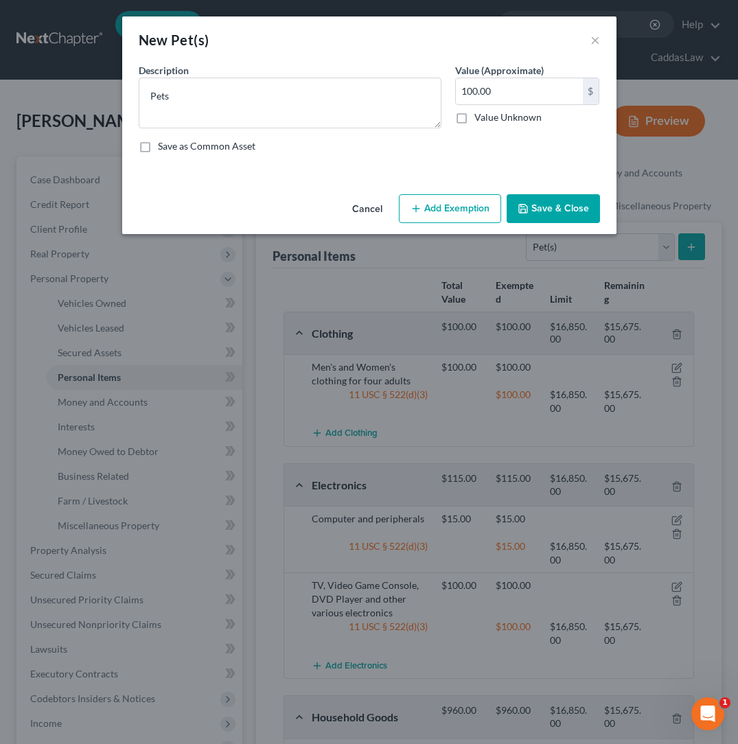
click at [436, 216] on button "Add Exemption" at bounding box center [450, 208] width 102 height 29
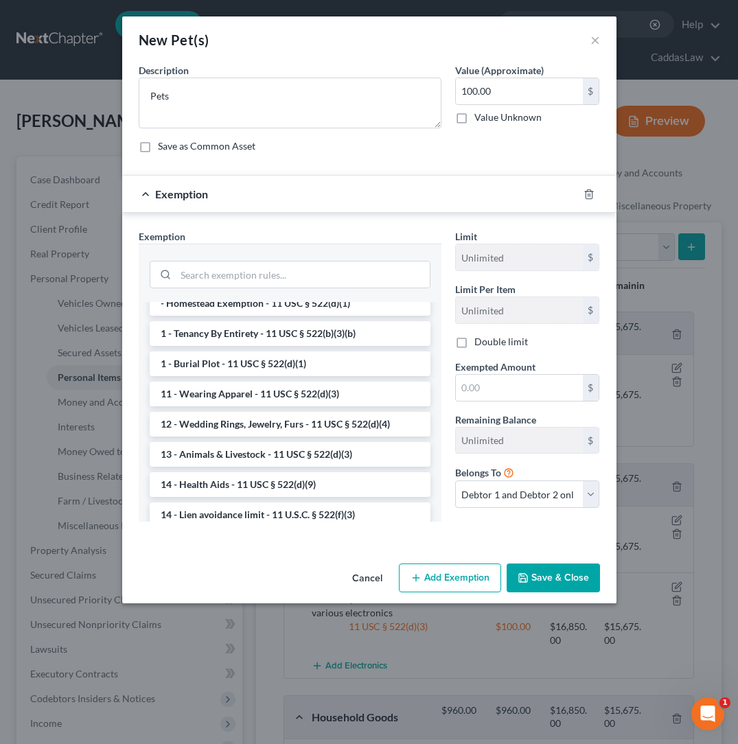
scroll to position [46, 0]
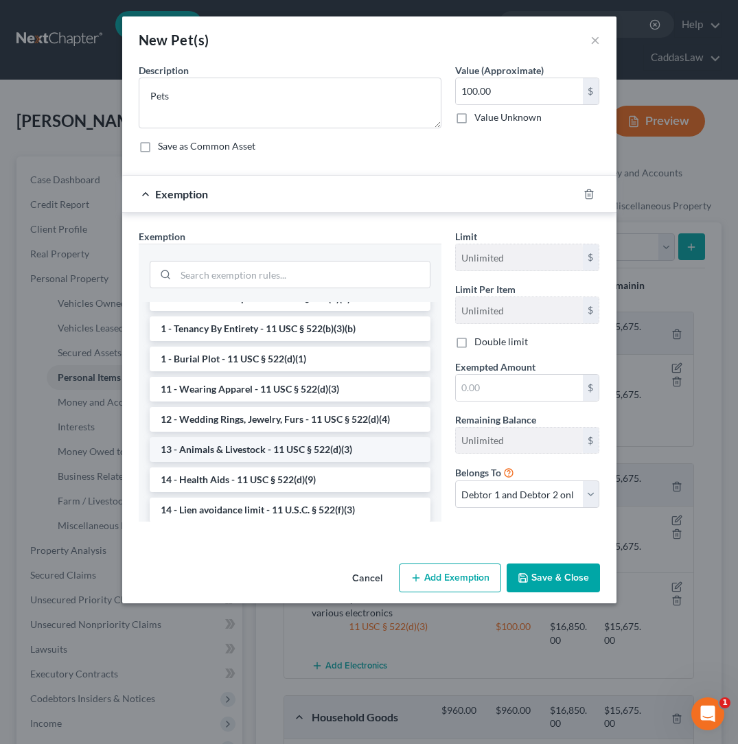
click at [226, 441] on li "13 - Animals & Livestock - 11 USC § 522(d)(3)" at bounding box center [290, 449] width 281 height 25
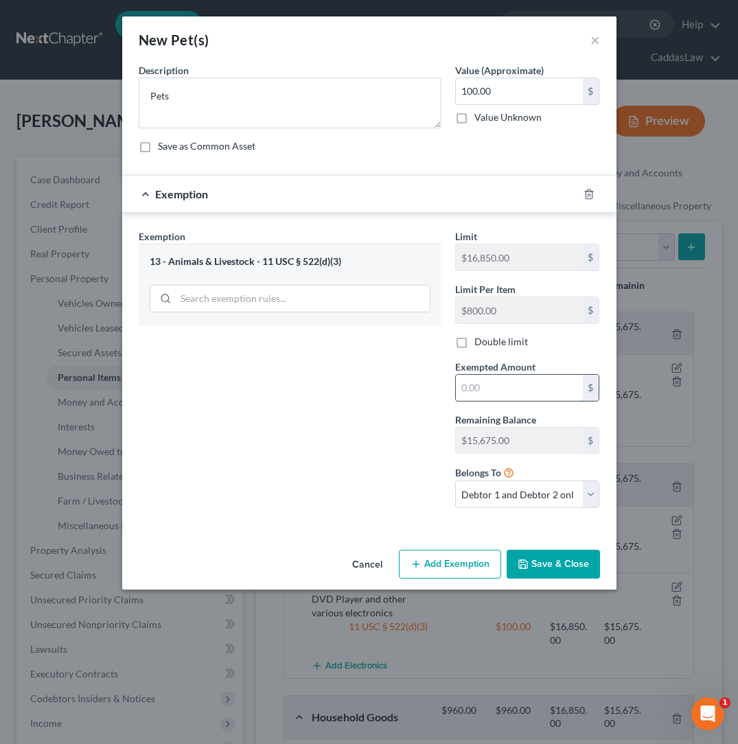
click at [465, 391] on input "text" at bounding box center [519, 388] width 127 height 26
click at [554, 565] on button "Save & Close" at bounding box center [552, 564] width 93 height 29
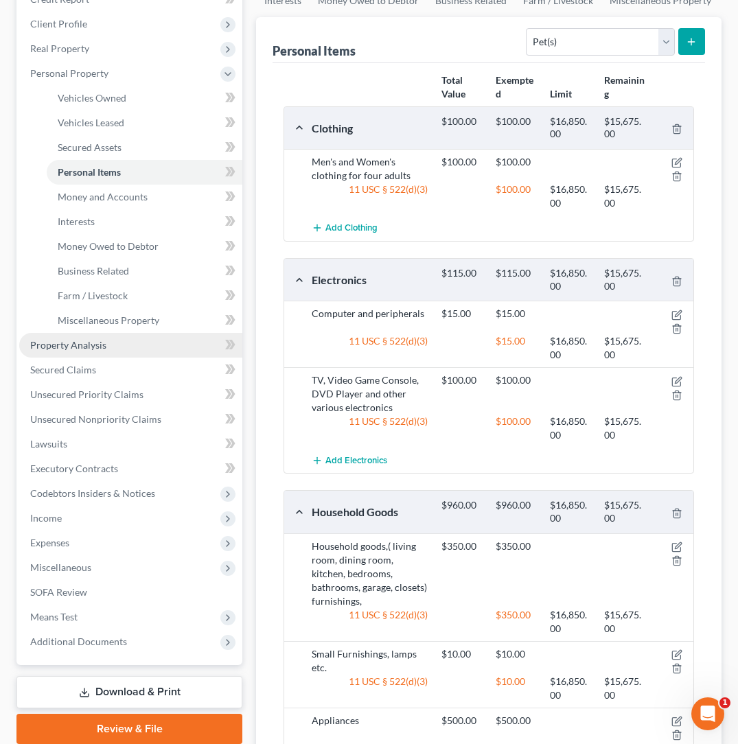
scroll to position [206, 0]
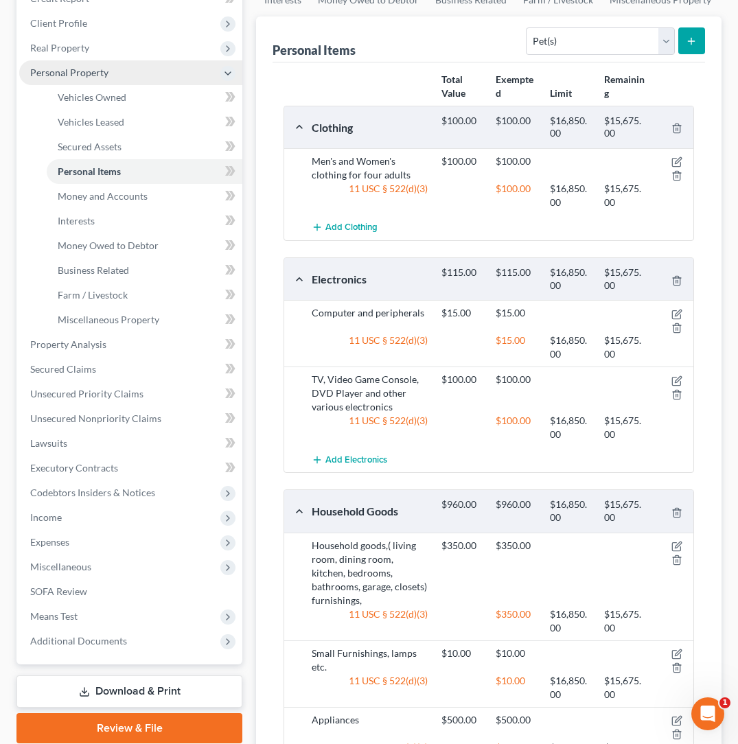
click at [228, 70] on icon at bounding box center [227, 73] width 11 height 11
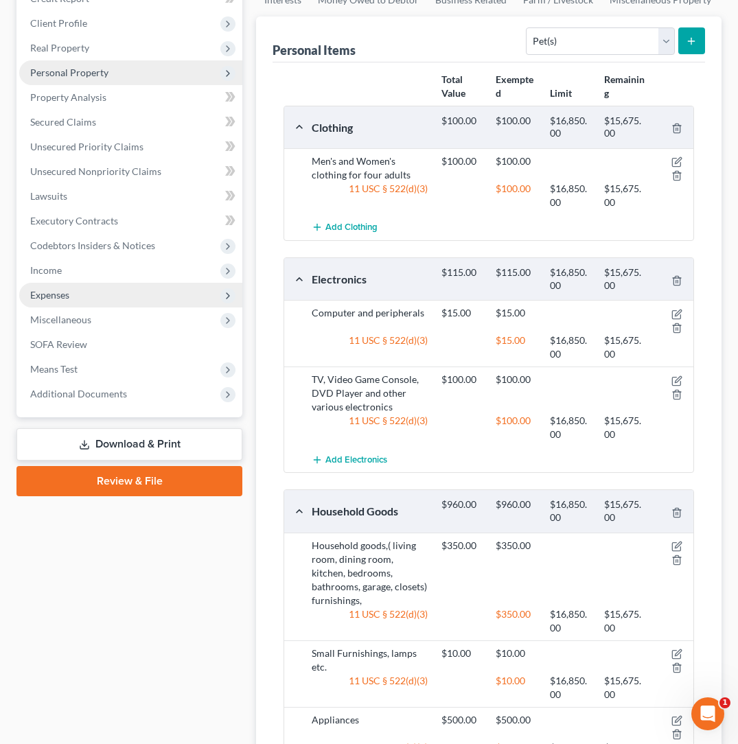
click at [82, 294] on span "Expenses" at bounding box center [130, 295] width 223 height 25
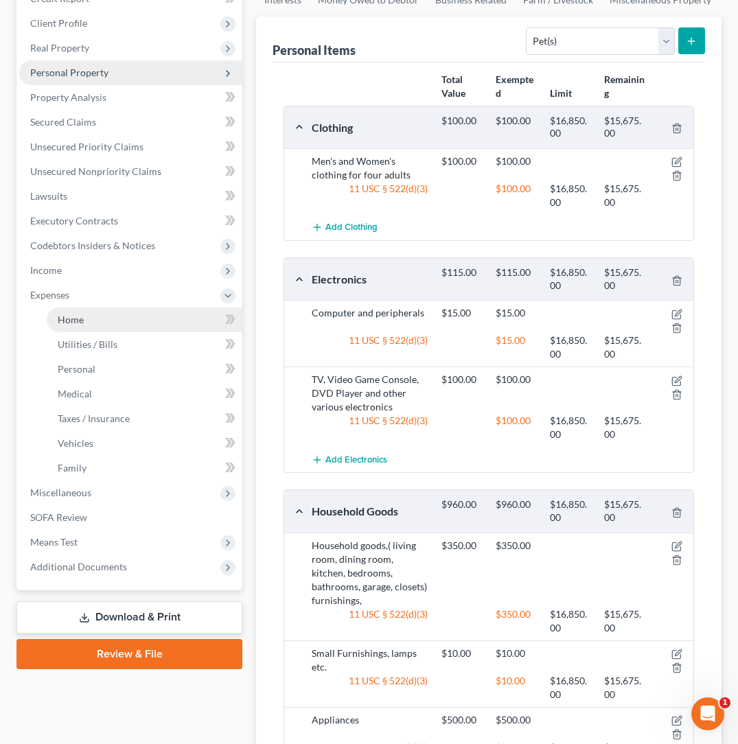
click at [73, 317] on span "Home" at bounding box center [71, 320] width 26 height 12
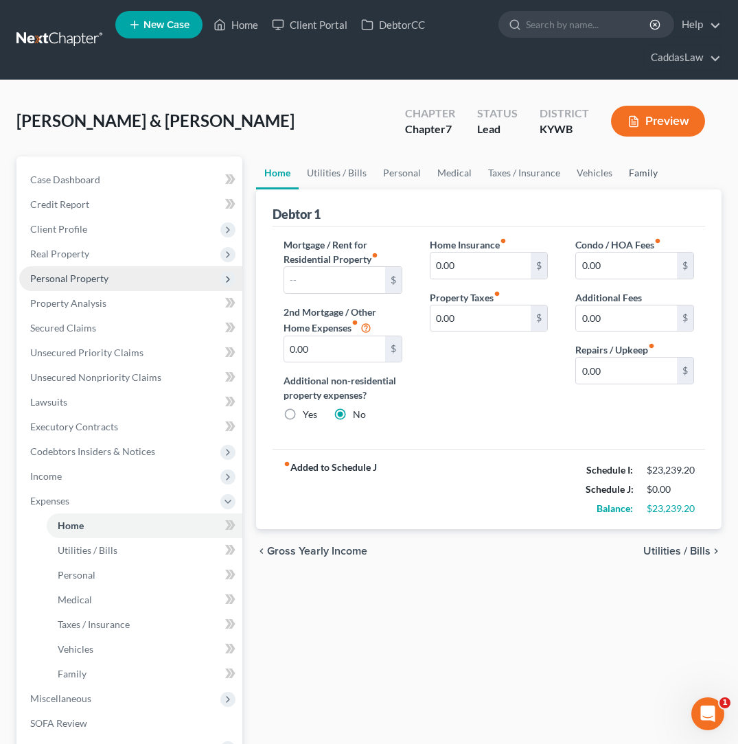
click at [636, 176] on link "Family" at bounding box center [642, 172] width 45 height 33
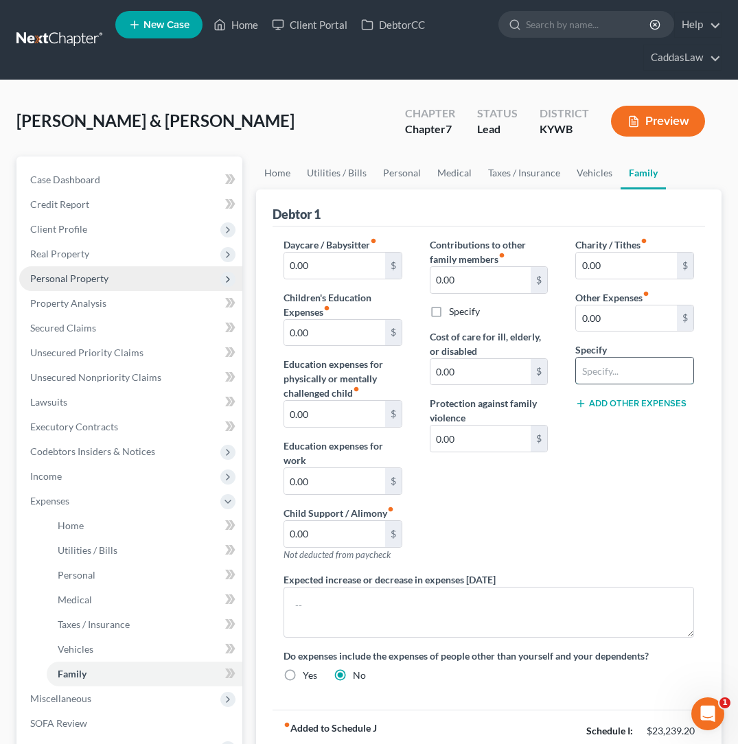
click at [619, 373] on input "text" at bounding box center [634, 371] width 117 height 26
drag, startPoint x: 607, startPoint y: 321, endPoint x: 435, endPoint y: 308, distance: 172.7
click at [435, 308] on div "Daycare / Babysitter fiber_manual_record 0.00 $ Children's Education Expenses f…" at bounding box center [489, 465] width 438 height 456
click at [533, 552] on div "Contributions to other family members fiber_manual_record 0.00 $ Specify Cost o…" at bounding box center [489, 404] width 146 height 335
click at [264, 180] on link "Home" at bounding box center [277, 172] width 43 height 33
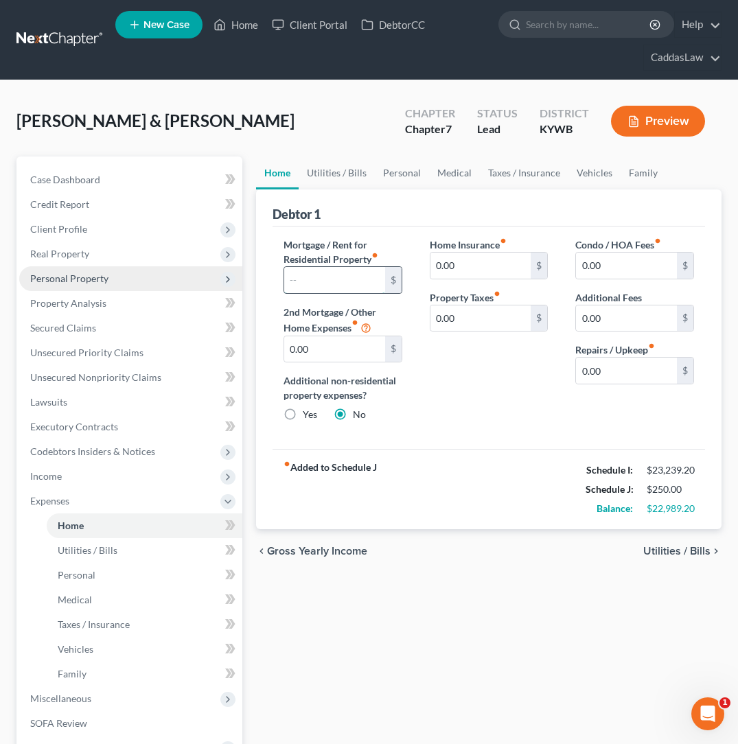
click at [331, 277] on input "text" at bounding box center [334, 280] width 101 height 26
click at [356, 174] on link "Utilities / Bills" at bounding box center [337, 172] width 76 height 33
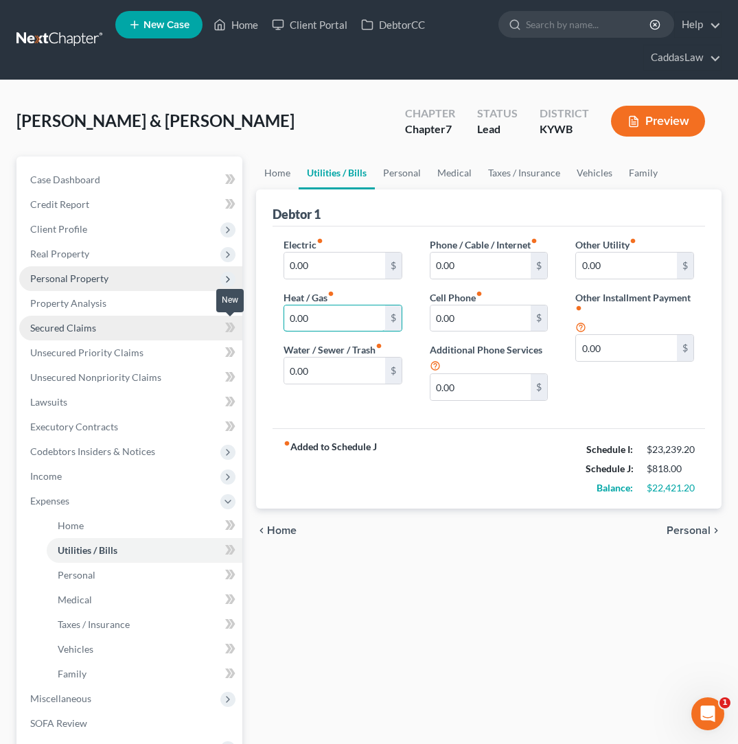
drag, startPoint x: 329, startPoint y: 323, endPoint x: 141, endPoint y: 321, distance: 188.1
click at [141, 321] on div "Petition Navigation Case Dashboard Payments Invoices Payments Payments Credit R…" at bounding box center [369, 515] width 719 height 719
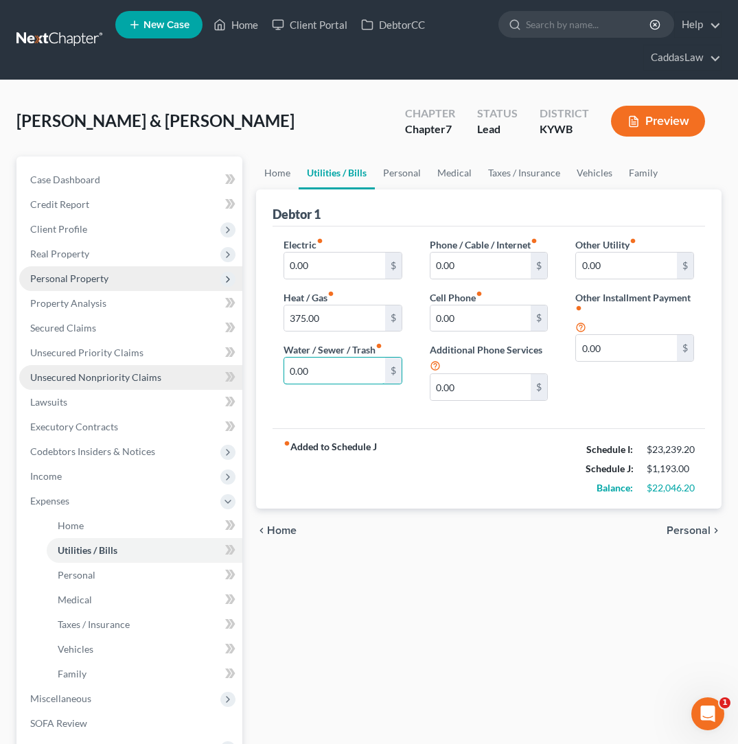
drag, startPoint x: 328, startPoint y: 367, endPoint x: 194, endPoint y: 370, distance: 134.5
click at [194, 370] on div "Petition Navigation Case Dashboard Payments Invoices Payments Payments Credit R…" at bounding box center [369, 515] width 719 height 719
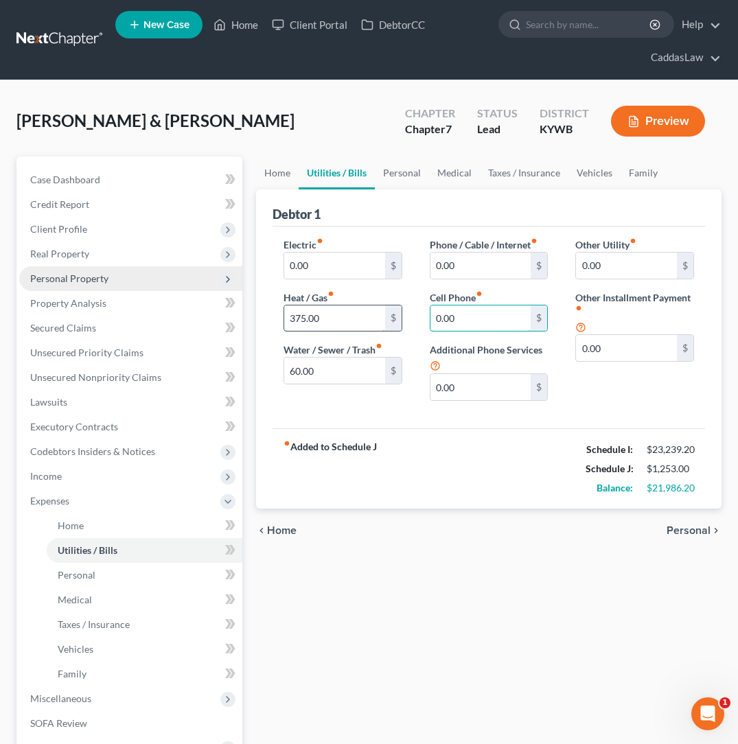
drag, startPoint x: 481, startPoint y: 321, endPoint x: 351, endPoint y: 320, distance: 129.7
drag, startPoint x: 477, startPoint y: 264, endPoint x: 374, endPoint y: 265, distance: 102.9
click at [275, 173] on link "Home" at bounding box center [277, 172] width 43 height 33
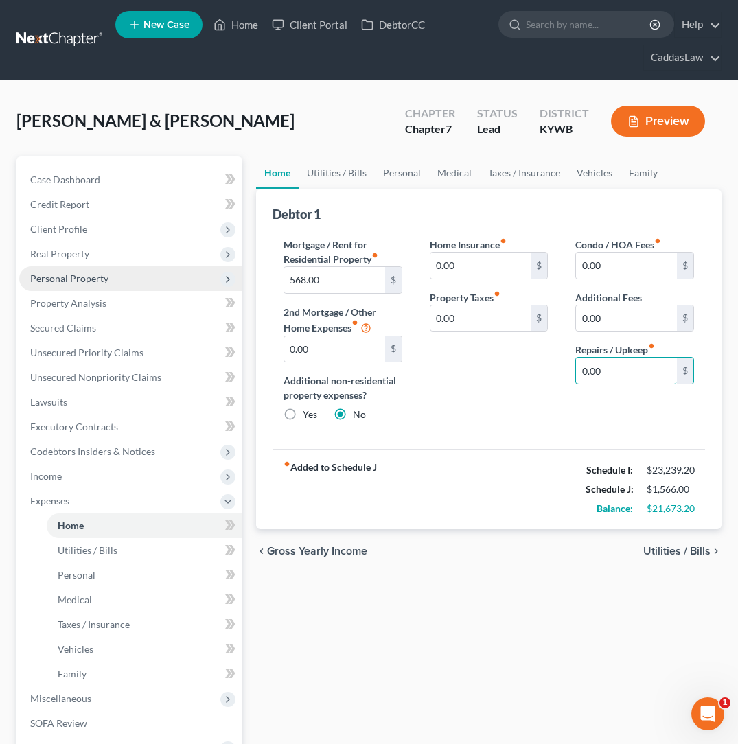
drag, startPoint x: 605, startPoint y: 375, endPoint x: 516, endPoint y: 372, distance: 88.6
click at [528, 373] on div "Mortgage / Rent for Residential Property fiber_manual_record 568.00 $ 2nd Mortg…" at bounding box center [489, 335] width 438 height 196
click at [353, 174] on link "Utilities / Bills" at bounding box center [337, 172] width 76 height 33
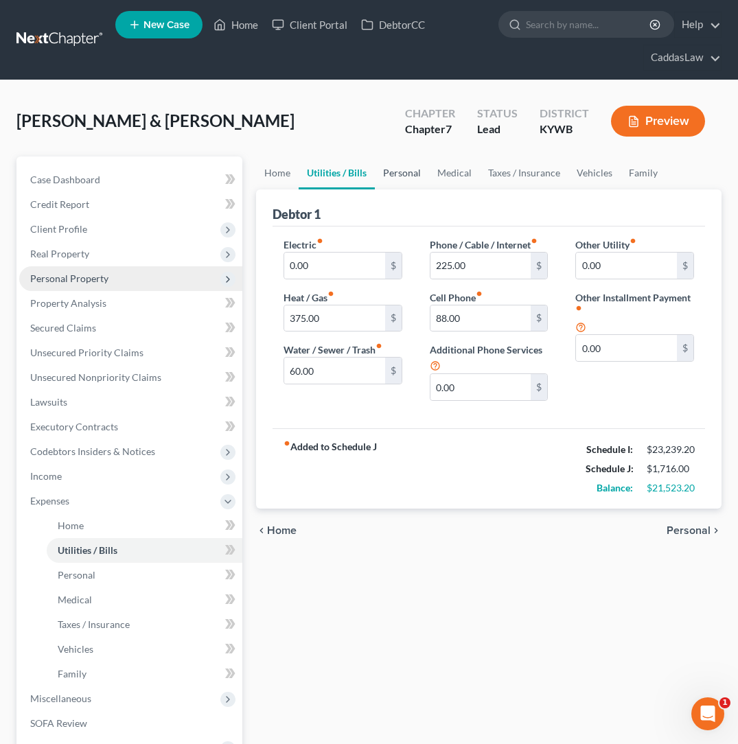
click at [393, 178] on link "Personal" at bounding box center [402, 172] width 54 height 33
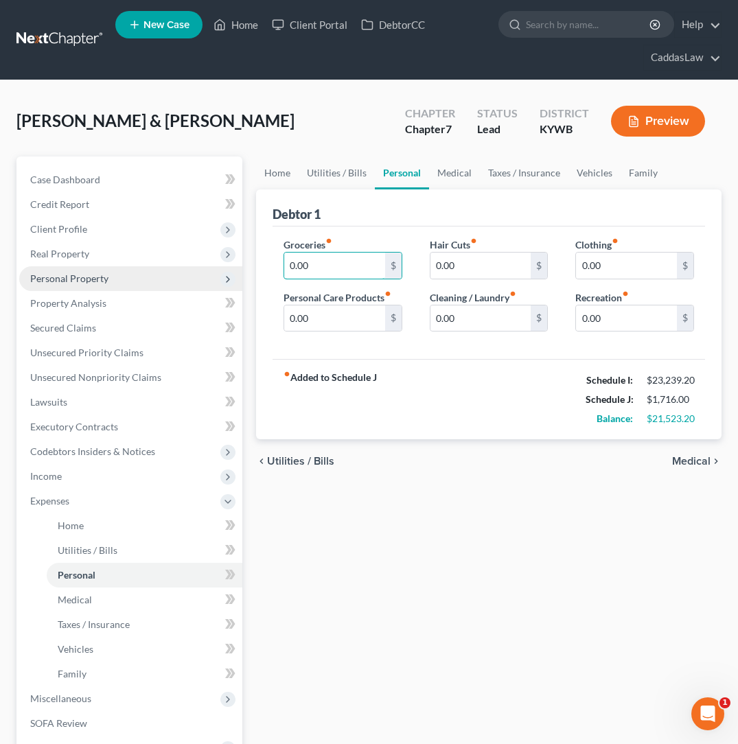
drag, startPoint x: 317, startPoint y: 271, endPoint x: 257, endPoint y: 270, distance: 60.4
click at [257, 270] on div "Debtor 1 Groceries fiber_manual_record 0.00 $ Personal Care Products fiber_manu…" at bounding box center [488, 314] width 465 height 251
drag, startPoint x: 619, startPoint y: 264, endPoint x: 499, endPoint y: 262, distance: 120.1
click at [499, 262] on div "Groceries fiber_manual_record 500.00 $ Personal Care Products fiber_manual_reco…" at bounding box center [489, 290] width 438 height 106
drag, startPoint x: 484, startPoint y: 316, endPoint x: 375, endPoint y: 318, distance: 108.4
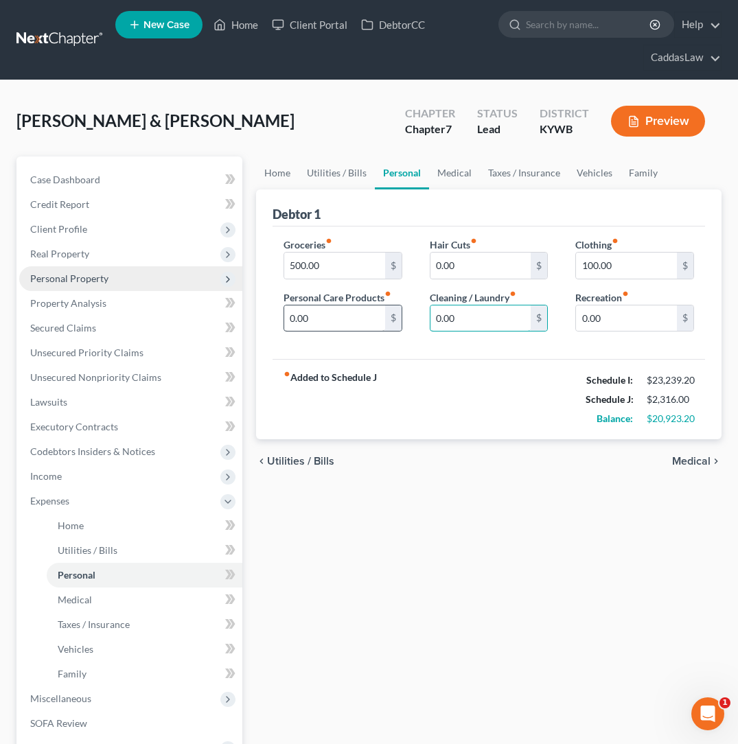
click at [375, 318] on div "Groceries fiber_manual_record 500.00 $ Personal Care Products fiber_manual_reco…" at bounding box center [489, 290] width 438 height 106
click at [445, 174] on link "Medical" at bounding box center [454, 172] width 51 height 33
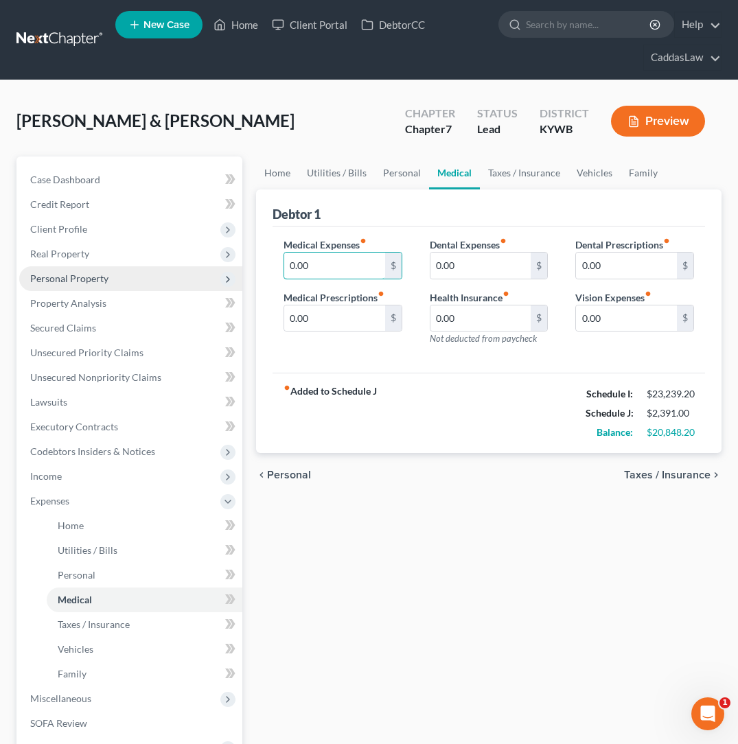
drag, startPoint x: 314, startPoint y: 265, endPoint x: 254, endPoint y: 263, distance: 59.7
click at [254, 263] on div "Home Utilities / Bills Personal Medical Taxes / Insurance Vehicles Family Debto…" at bounding box center [488, 515] width 479 height 719
drag, startPoint x: 460, startPoint y: 272, endPoint x: 298, endPoint y: 240, distance: 165.1
click at [299, 242] on div "Medical Expenses fiber_manual_record 100.00 $ Medical Prescriptions fiber_manua…" at bounding box center [489, 296] width 438 height 119
click at [503, 175] on link "Taxes / Insurance" at bounding box center [524, 172] width 89 height 33
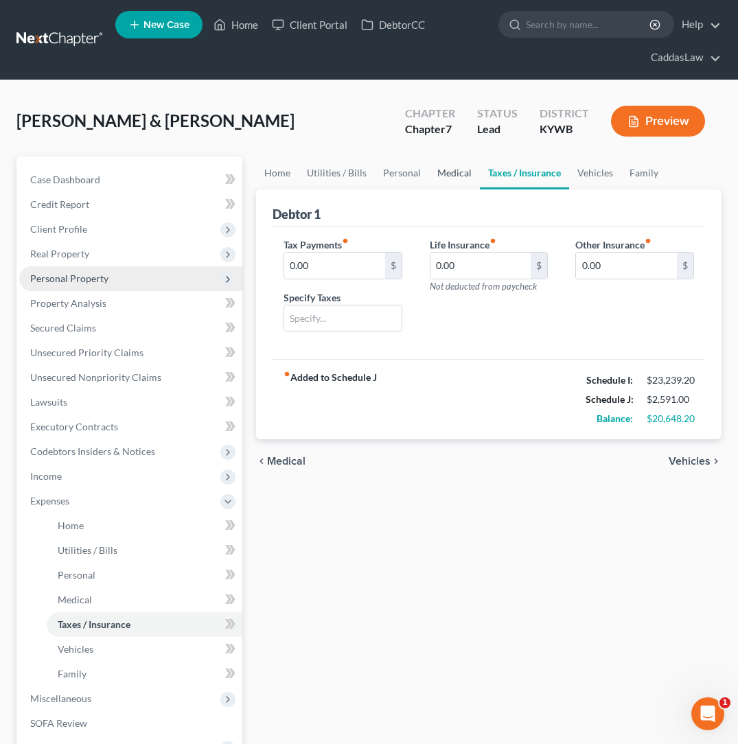
click at [453, 169] on link "Medical" at bounding box center [454, 172] width 51 height 33
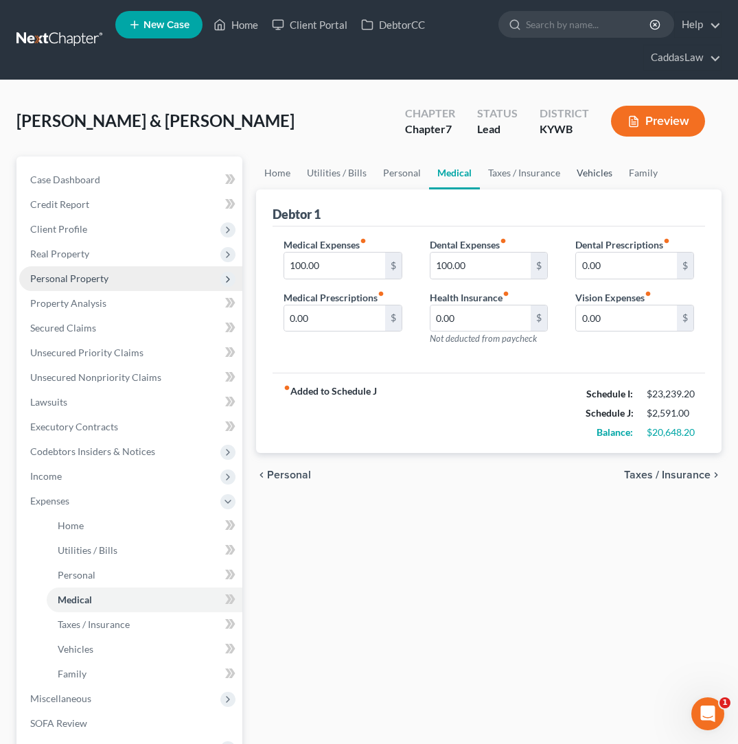
click at [603, 175] on link "Vehicles" at bounding box center [594, 172] width 52 height 33
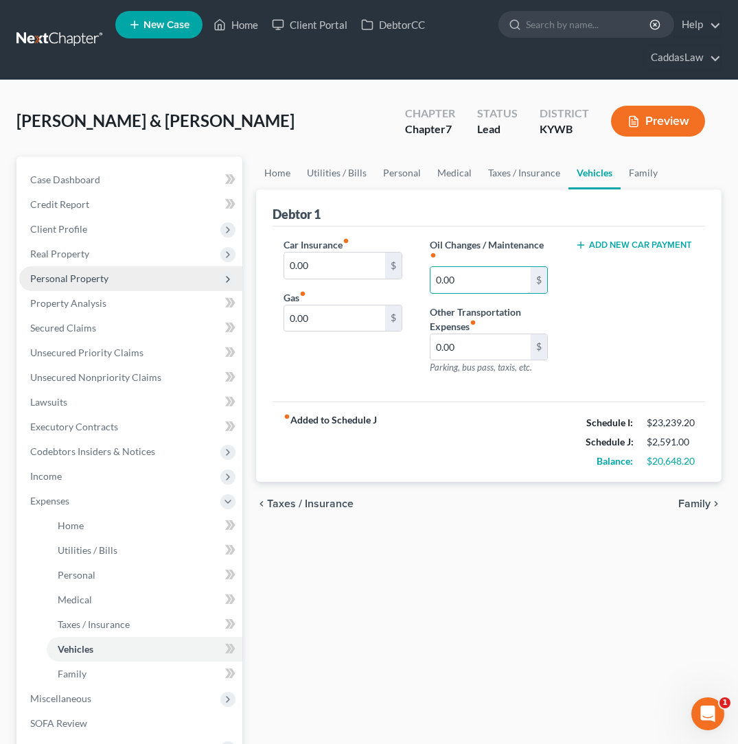
drag, startPoint x: 493, startPoint y: 286, endPoint x: 304, endPoint y: 281, distance: 188.8
click at [303, 281] on div "Car Insurance fiber_manual_record 0.00 $ Gas fiber_manual_record 0.00 $ Oil Cha…" at bounding box center [489, 311] width 438 height 148
drag, startPoint x: 271, startPoint y: 323, endPoint x: 241, endPoint y: 321, distance: 30.2
click at [241, 321] on div "Petition Navigation Case Dashboard Payments Invoices Payments Payments Credit R…" at bounding box center [369, 515] width 719 height 719
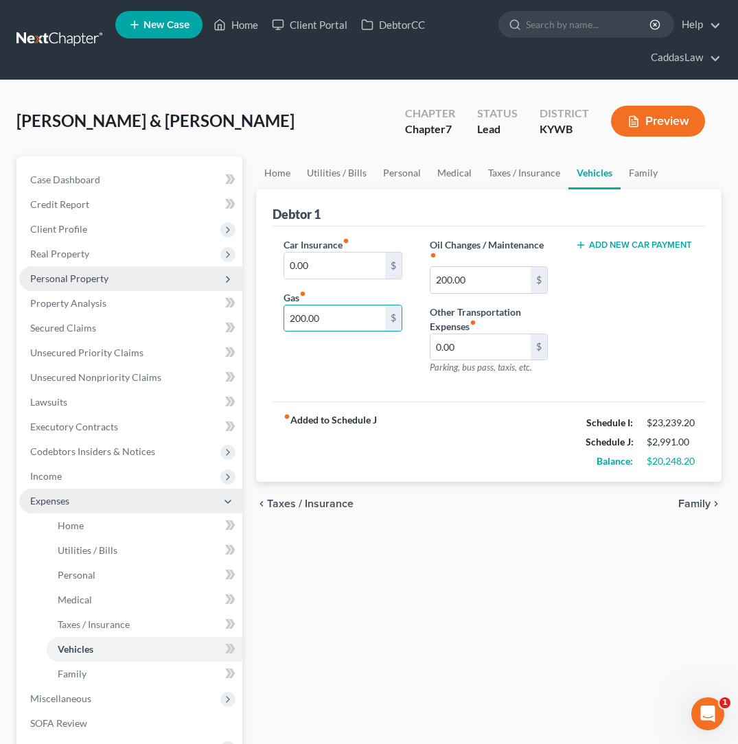
click at [73, 502] on span "Expenses" at bounding box center [130, 501] width 223 height 25
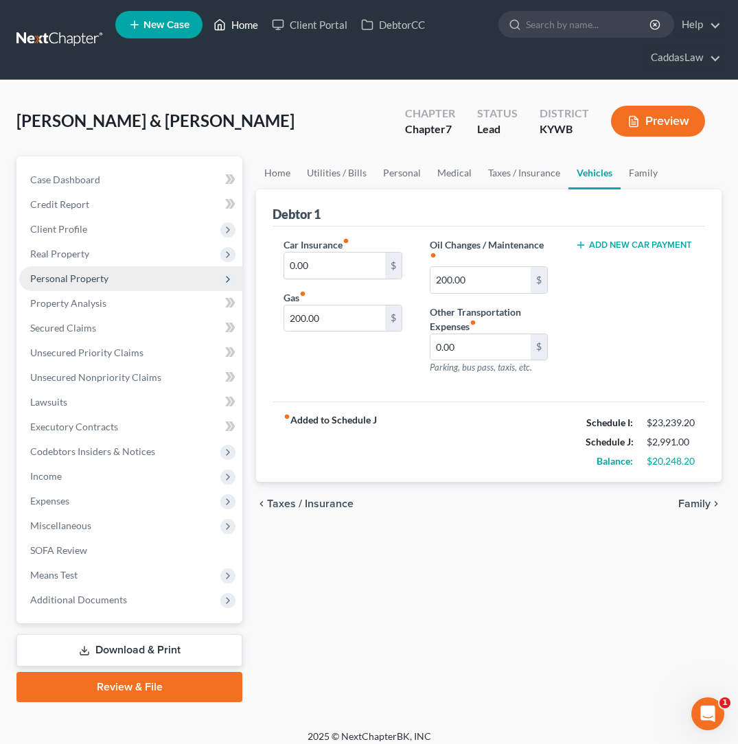
click at [242, 26] on link "Home" at bounding box center [236, 24] width 58 height 25
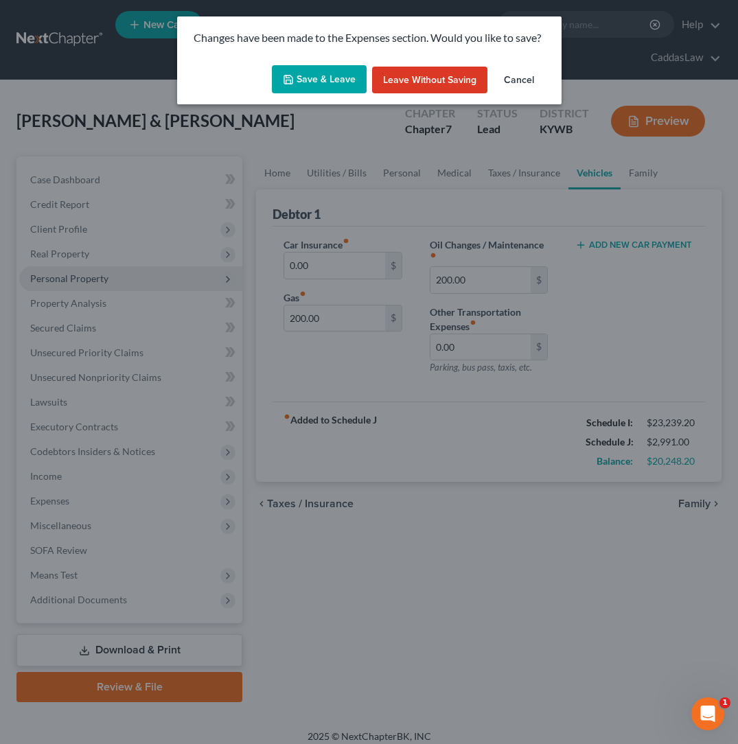
click at [304, 78] on button "Save & Leave" at bounding box center [319, 79] width 95 height 29
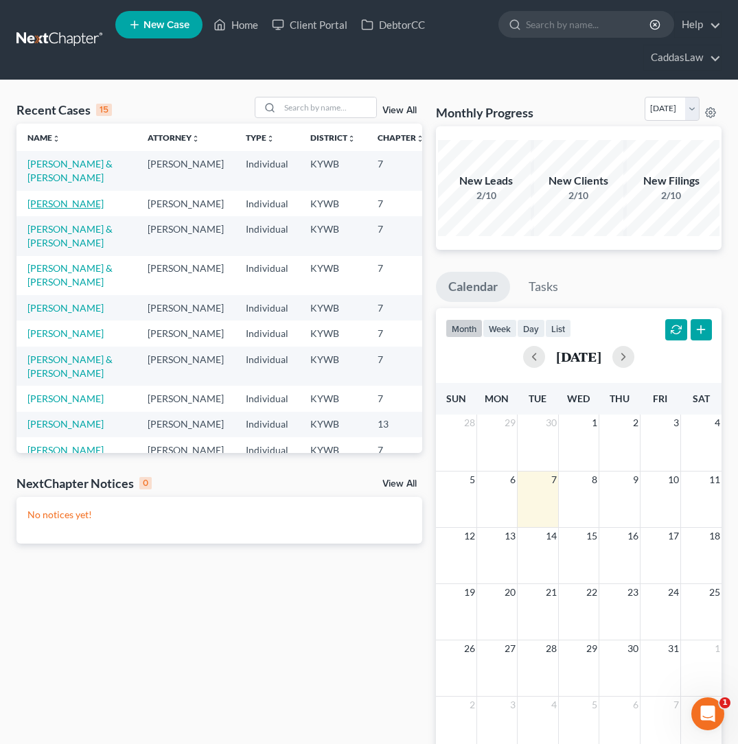
click at [42, 205] on link "[PERSON_NAME]" at bounding box center [65, 204] width 76 height 12
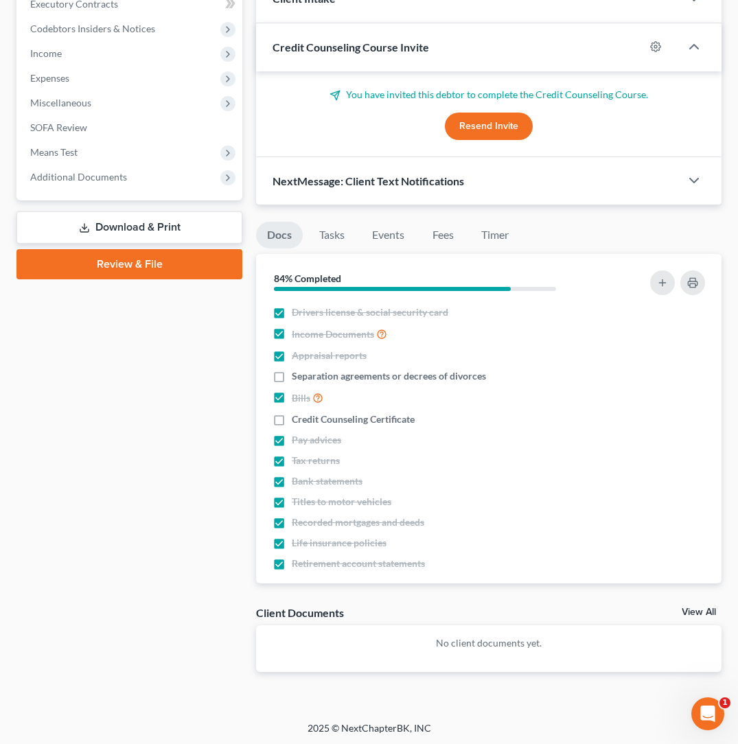
scroll to position [422, 0]
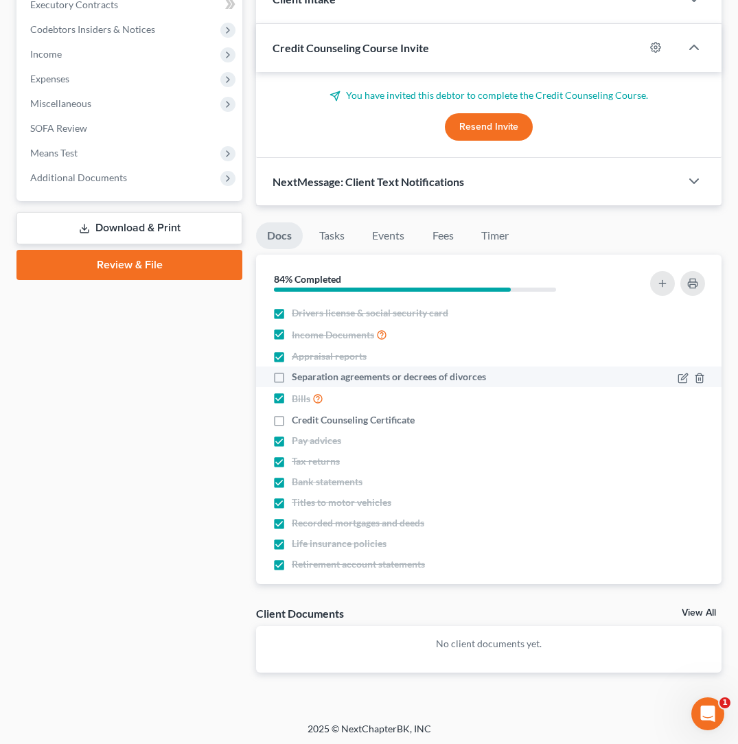
click at [292, 375] on label "Separation agreements or decrees of divorces" at bounding box center [389, 377] width 194 height 14
click at [297, 375] on input "Separation agreements or decrees of divorces" at bounding box center [301, 374] width 9 height 9
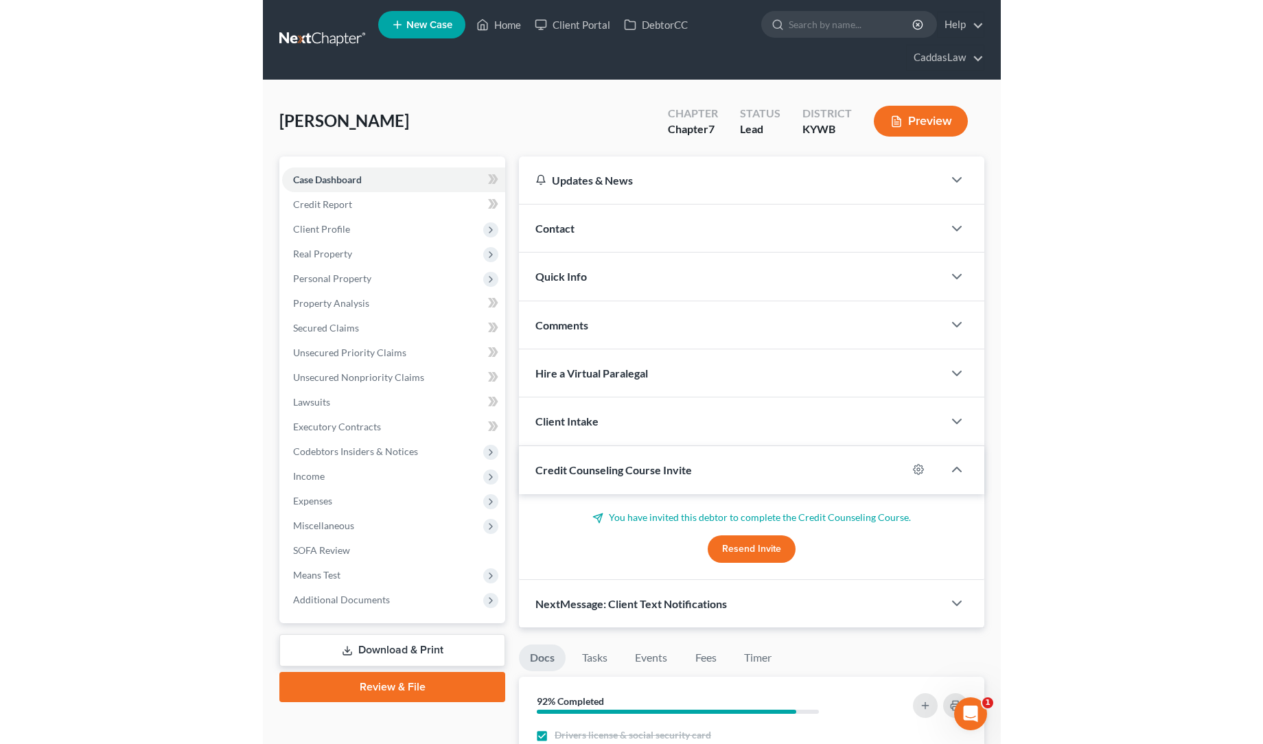
scroll to position [0, 0]
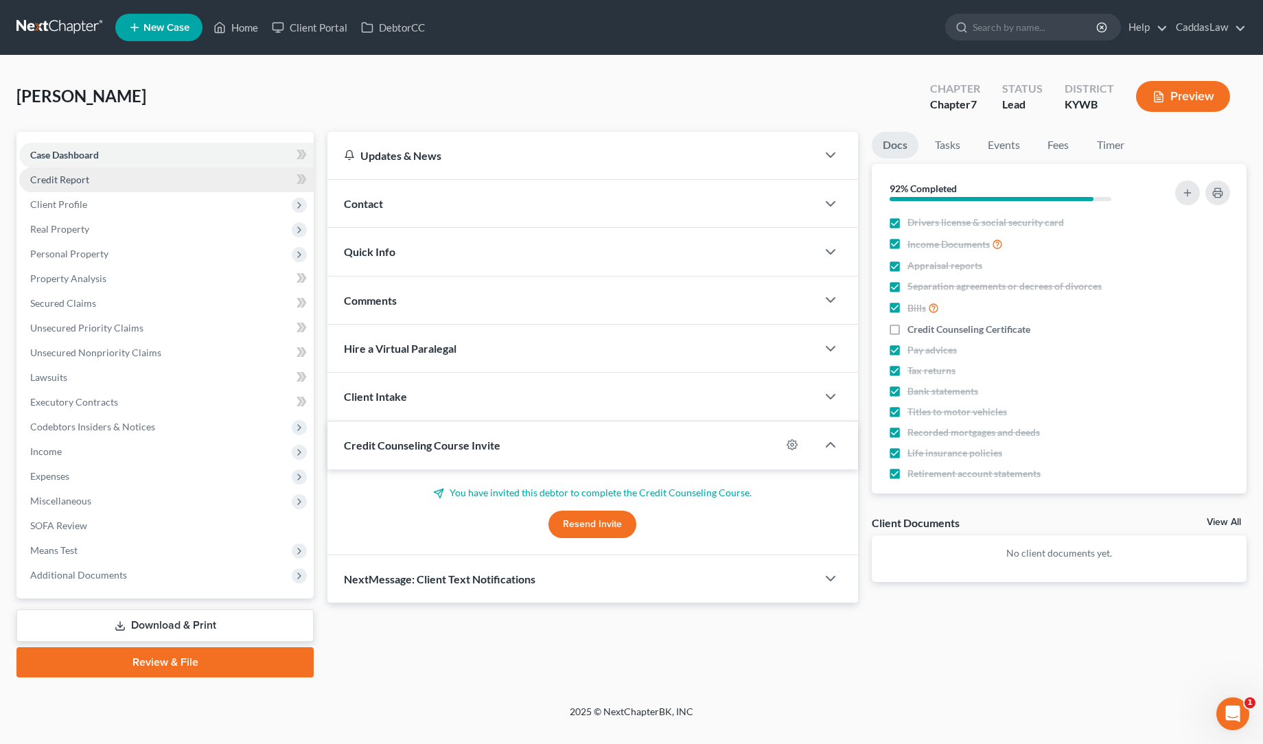
click at [68, 180] on span "Credit Report" at bounding box center [59, 180] width 59 height 12
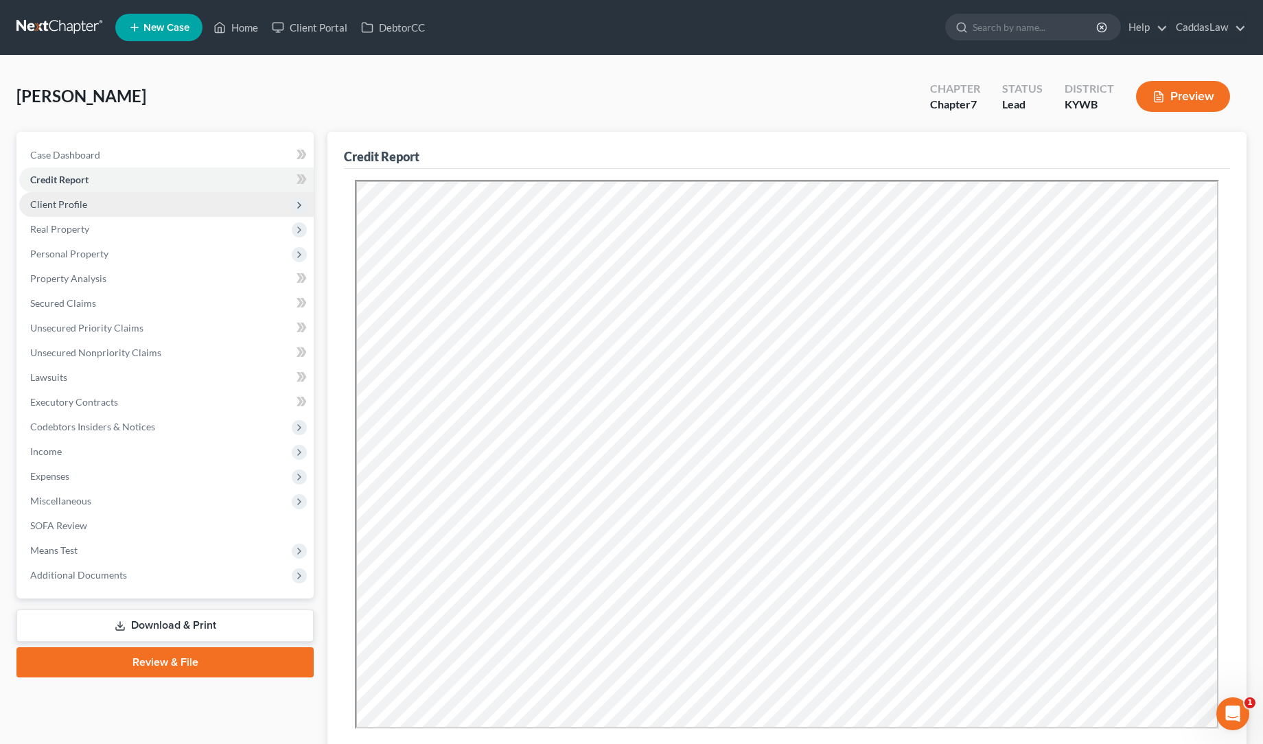
click at [68, 207] on span "Client Profile" at bounding box center [58, 204] width 57 height 12
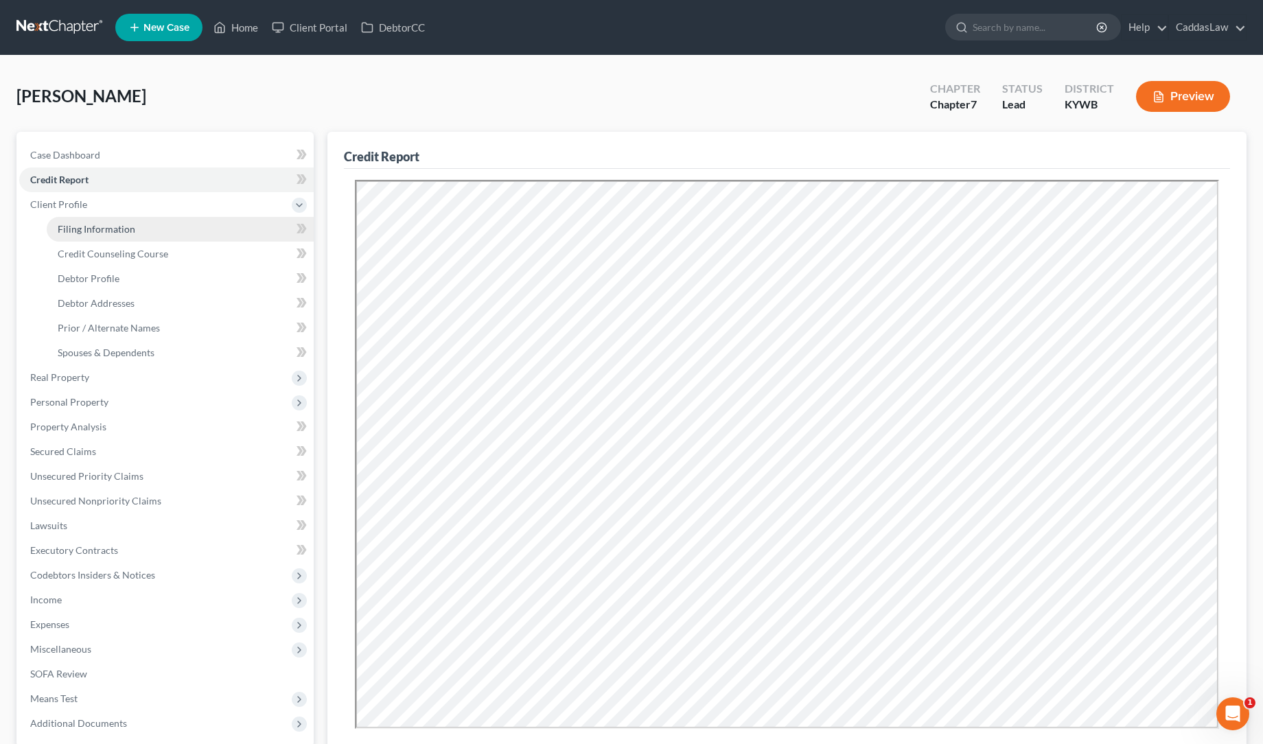
click at [72, 232] on span "Filing Information" at bounding box center [97, 229] width 78 height 12
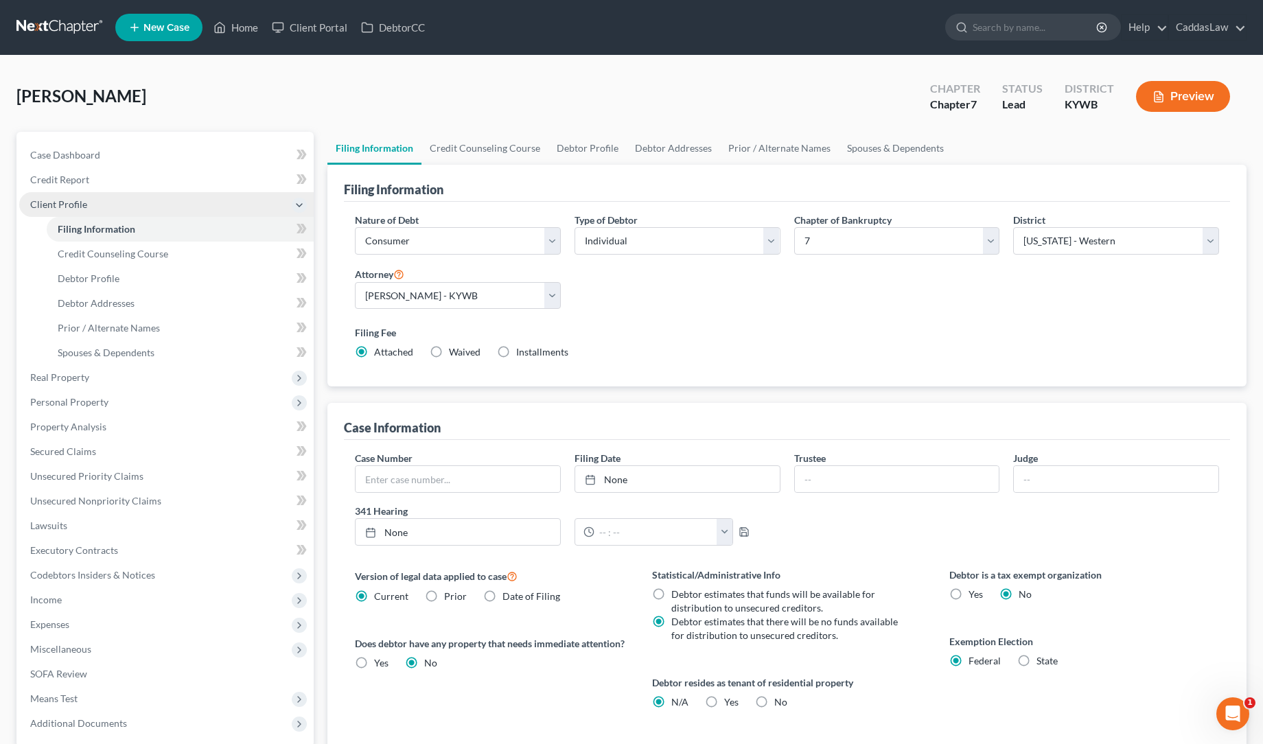
click at [304, 201] on icon at bounding box center [299, 205] width 11 height 11
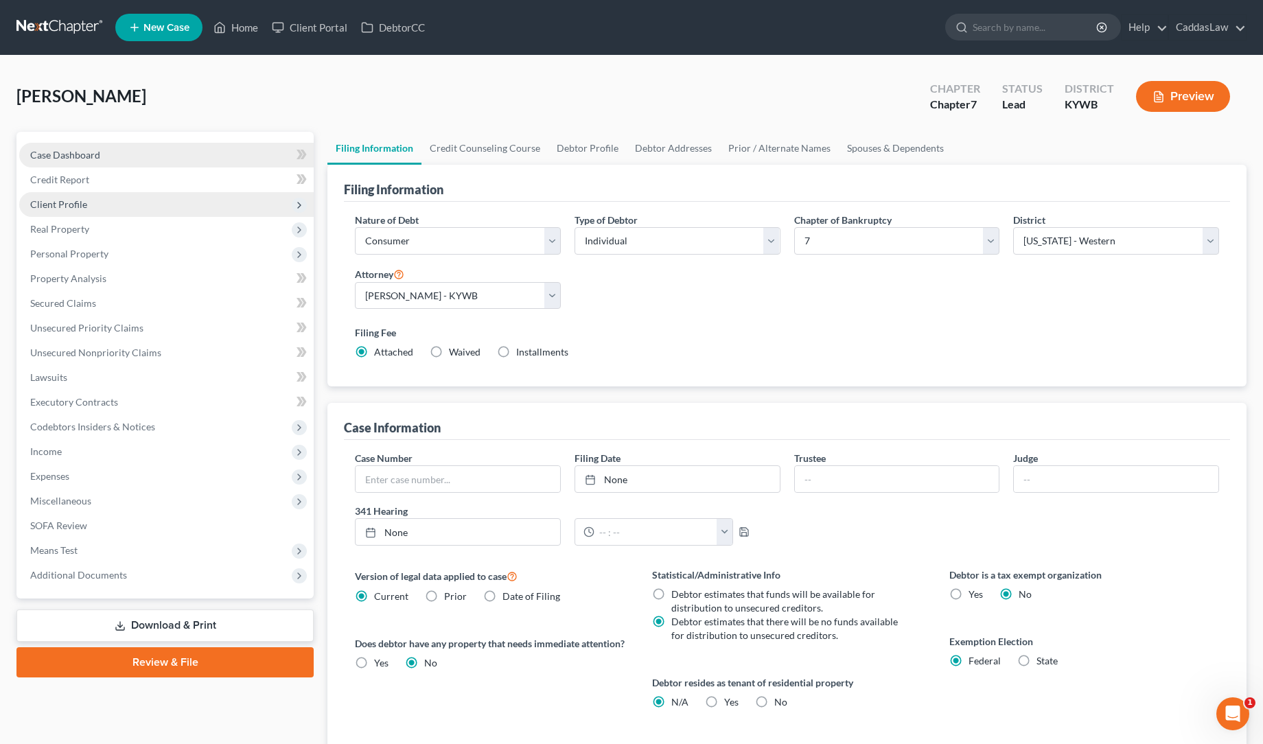
click at [79, 159] on span "Case Dashboard" at bounding box center [65, 155] width 70 height 12
